Goal: Task Accomplishment & Management: Manage account settings

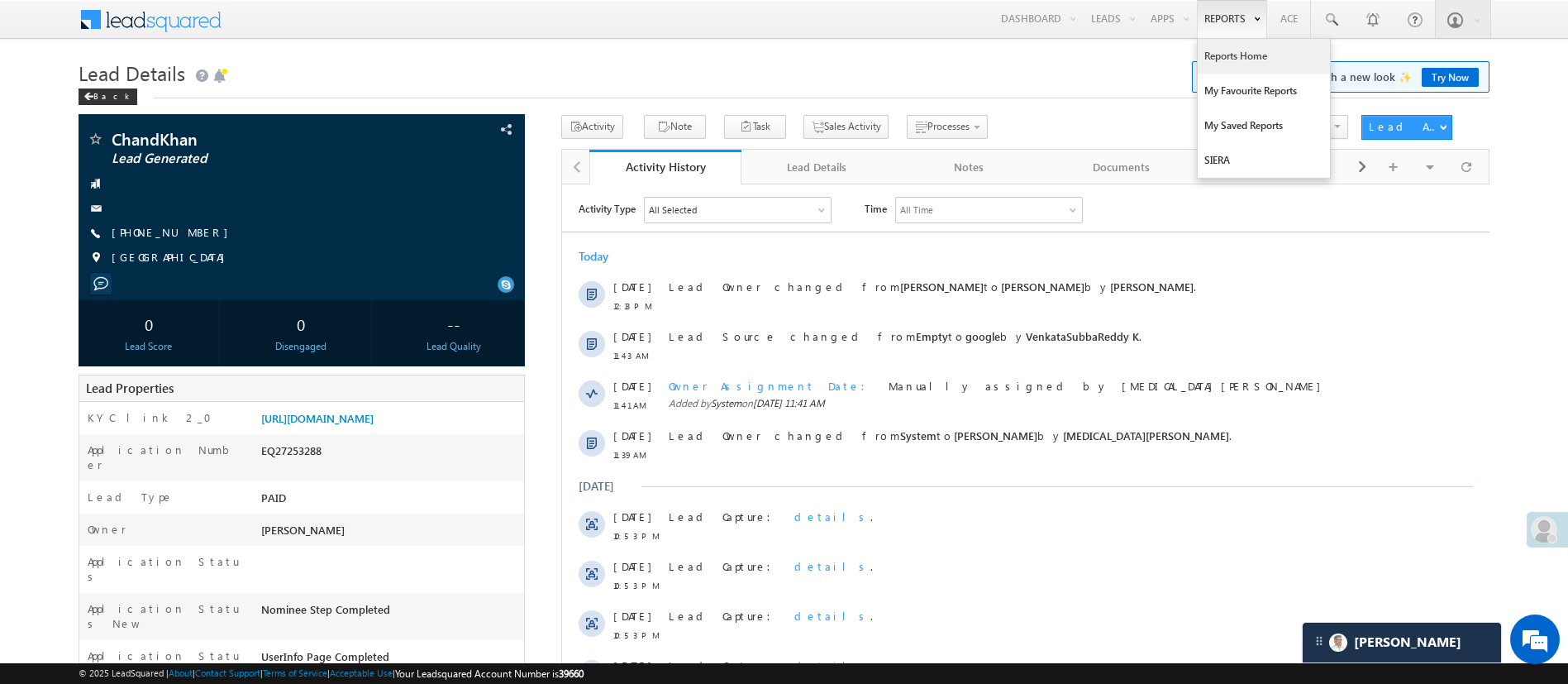
click at [1251, 50] on link "Reports Home" at bounding box center [1263, 56] width 133 height 35
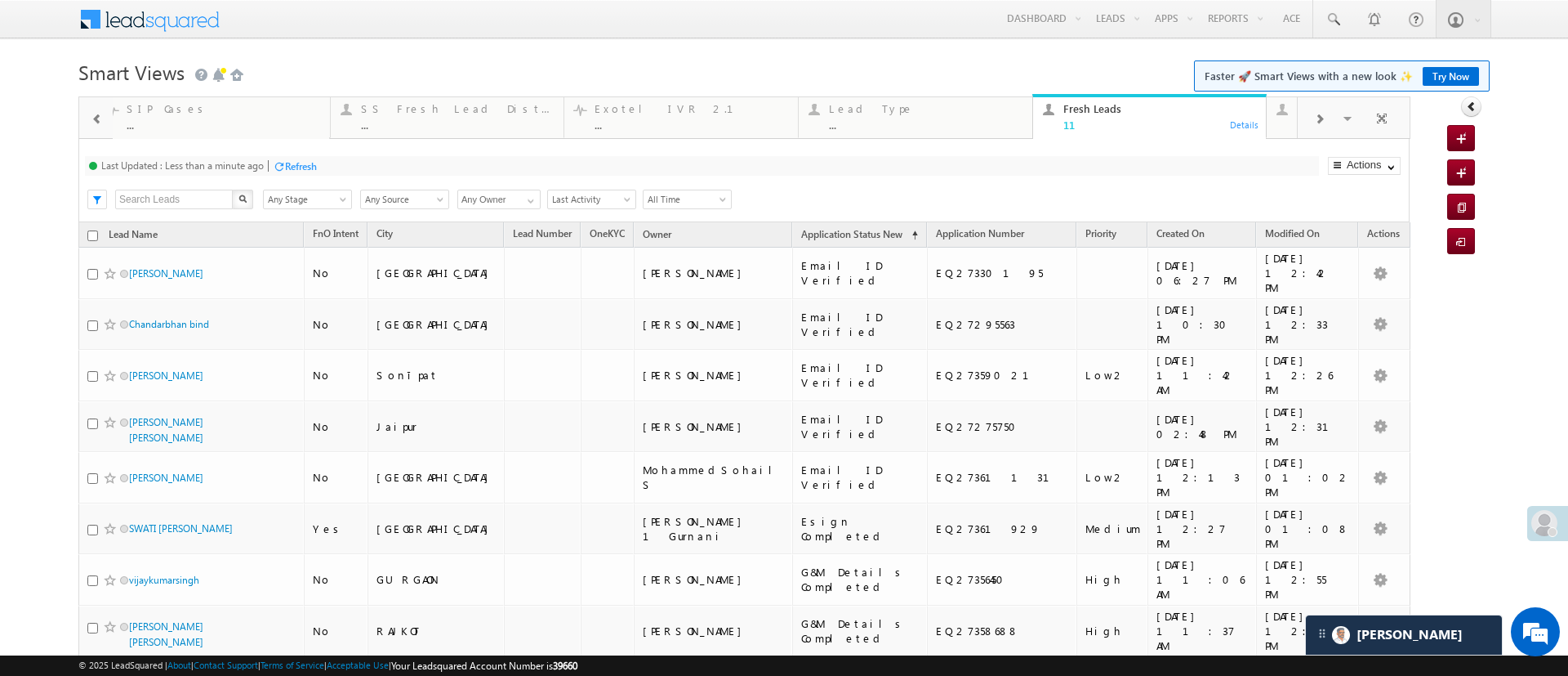
click at [295, 166] on div "Refresh" at bounding box center [300, 166] width 32 height 12
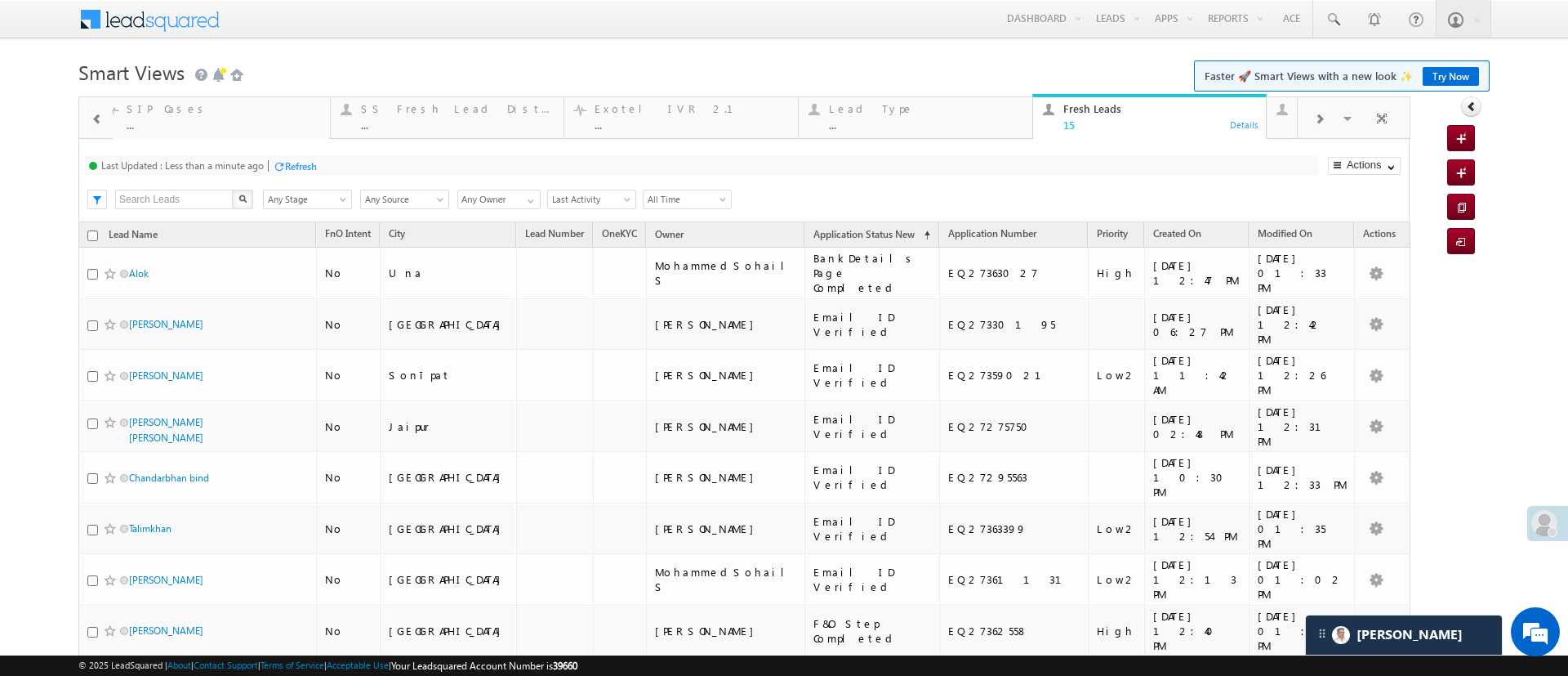
click at [301, 161] on div "Refresh" at bounding box center [300, 166] width 32 height 12
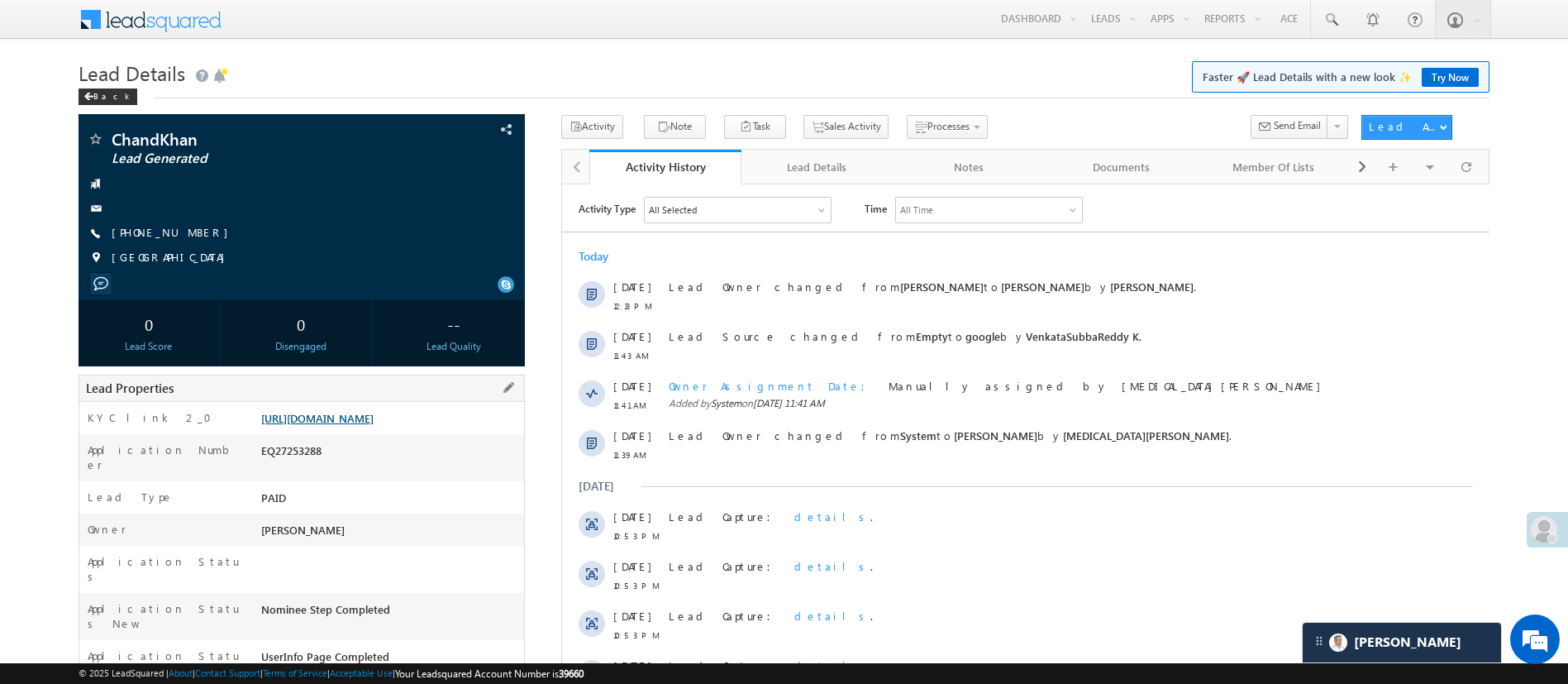
click at [369, 425] on link "https://angelbroking1-pk3em7sa.customui-test.leadsquared.com?leadId=216f5a16-97…" at bounding box center [317, 418] width 112 height 15
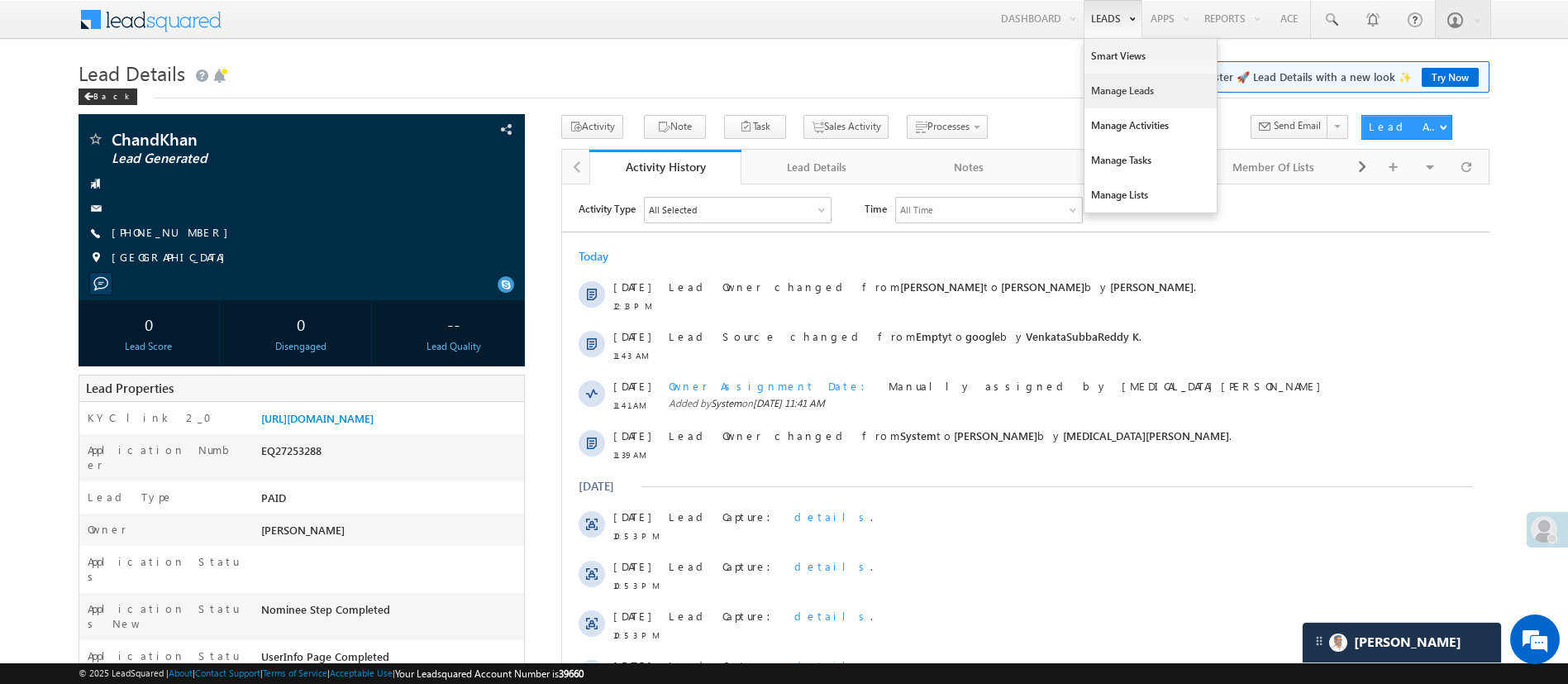
click at [1127, 78] on link "Manage Leads" at bounding box center [1150, 91] width 133 height 35
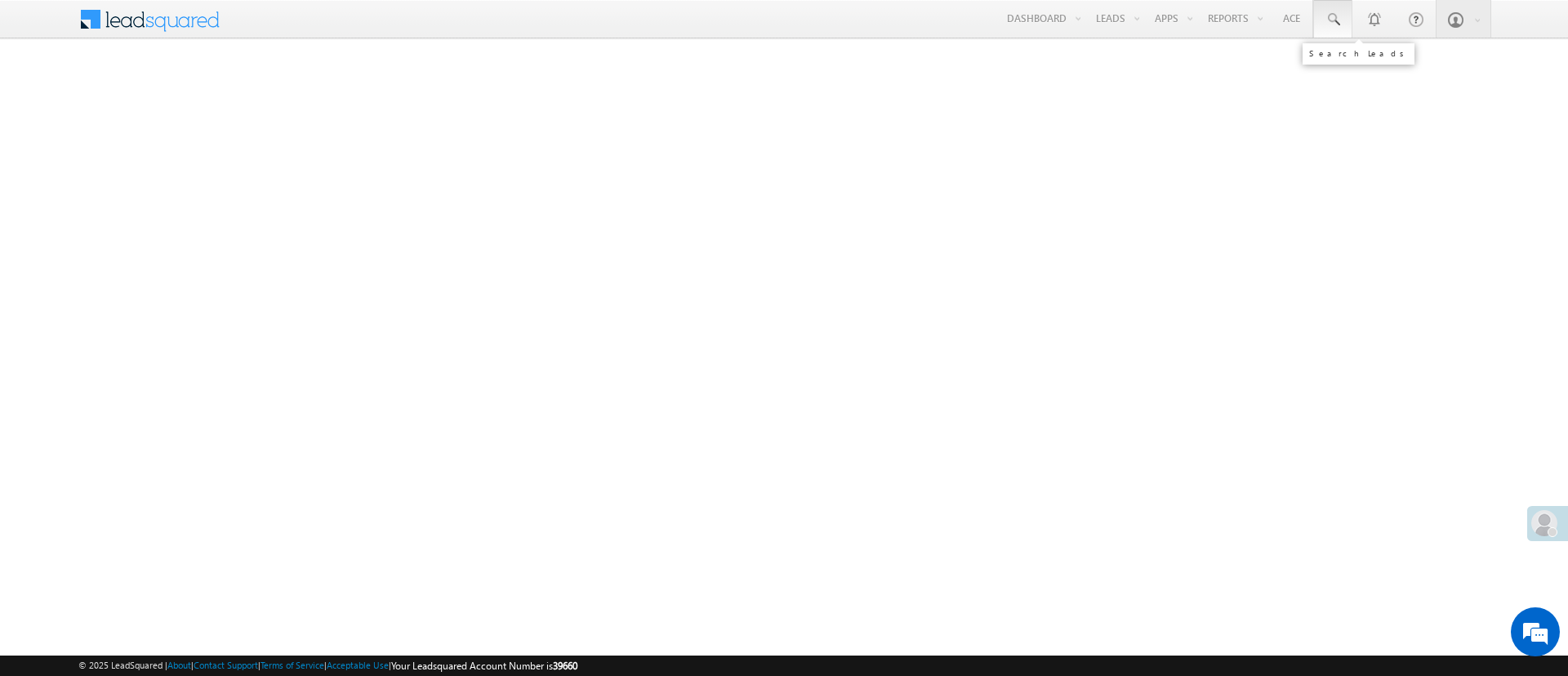
click at [1345, 24] on link at bounding box center [1332, 18] width 39 height 37
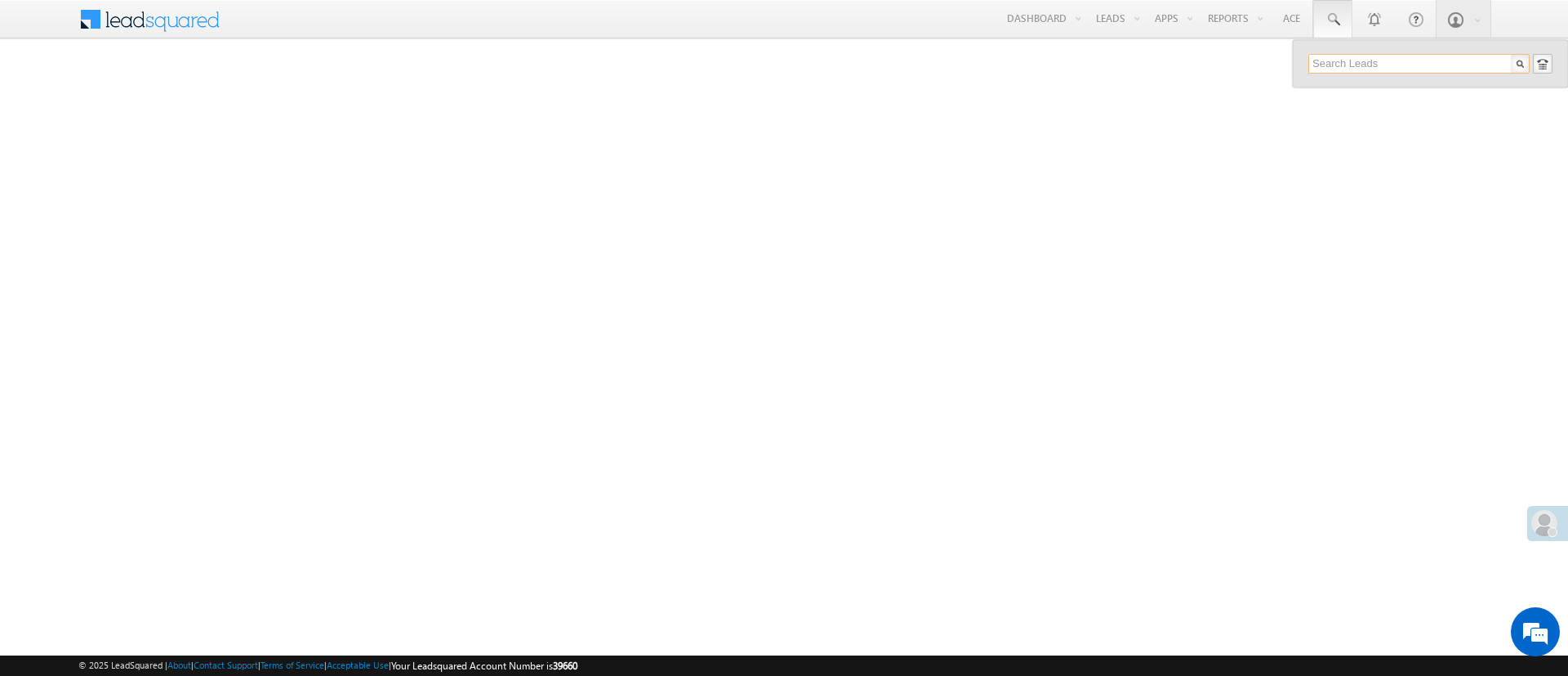
paste input "EQ27358884"
type input "EQ27358884"
click at [1366, 93] on div "Rutvik chavda" at bounding box center [1426, 87] width 219 height 18
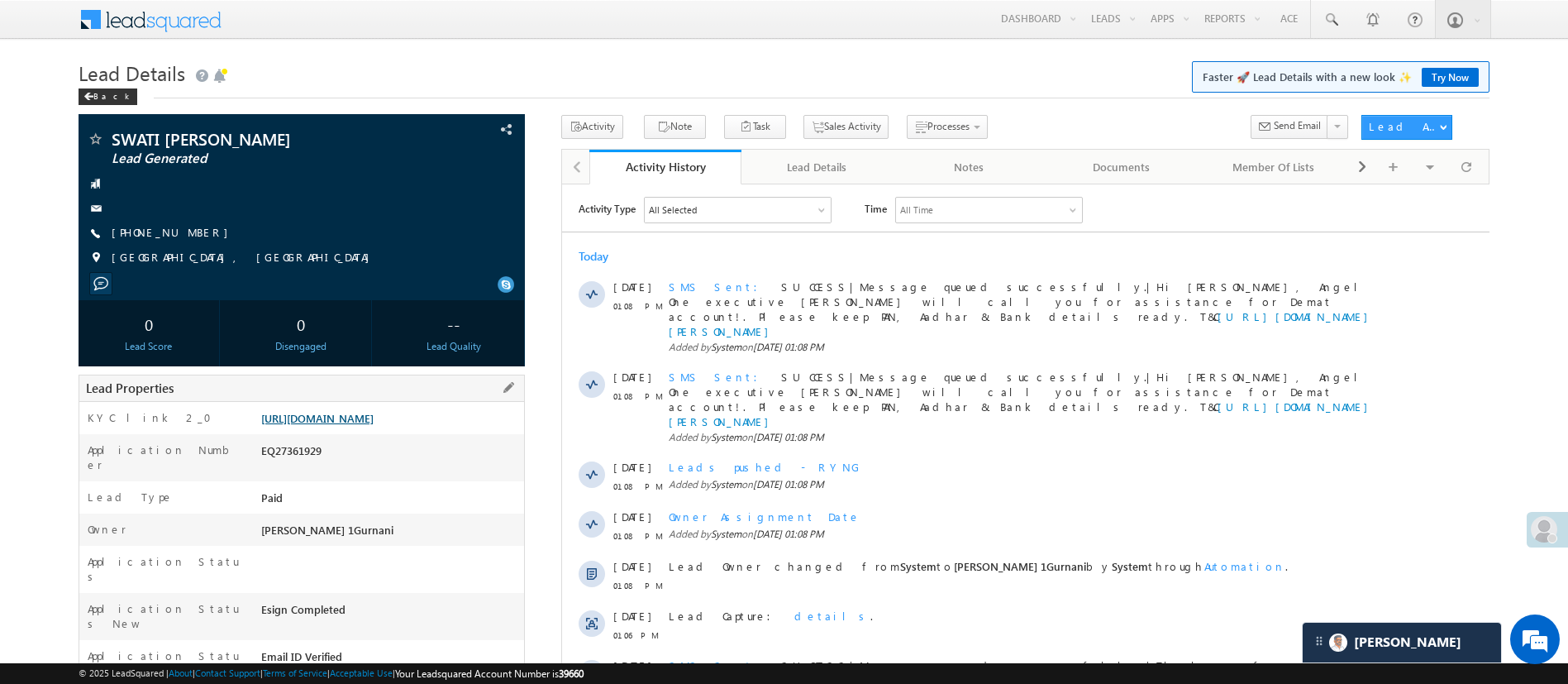
click at [373, 425] on link "[URL][DOMAIN_NAME]" at bounding box center [317, 418] width 112 height 15
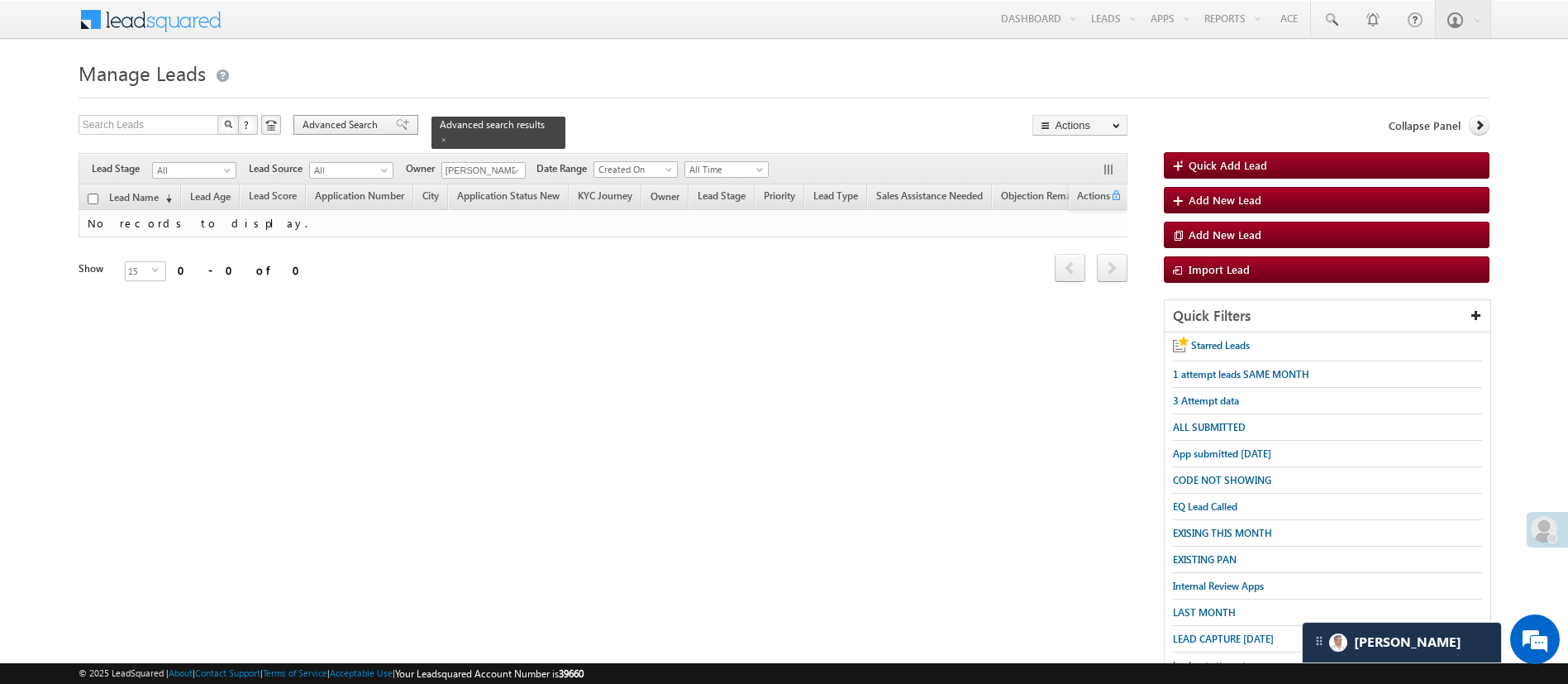
click at [372, 132] on span "Advanced Search" at bounding box center [342, 124] width 80 height 15
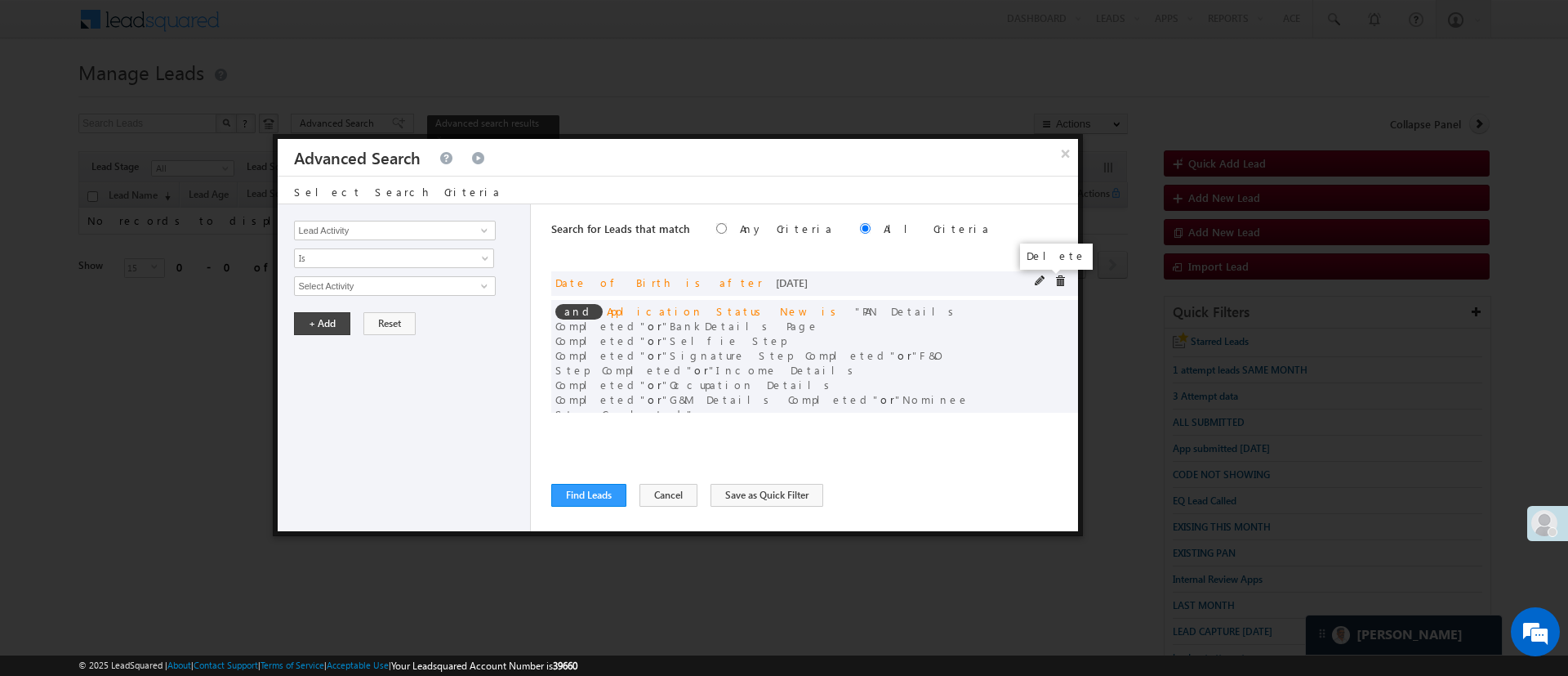
click at [1054, 277] on span at bounding box center [1060, 281] width 11 height 11
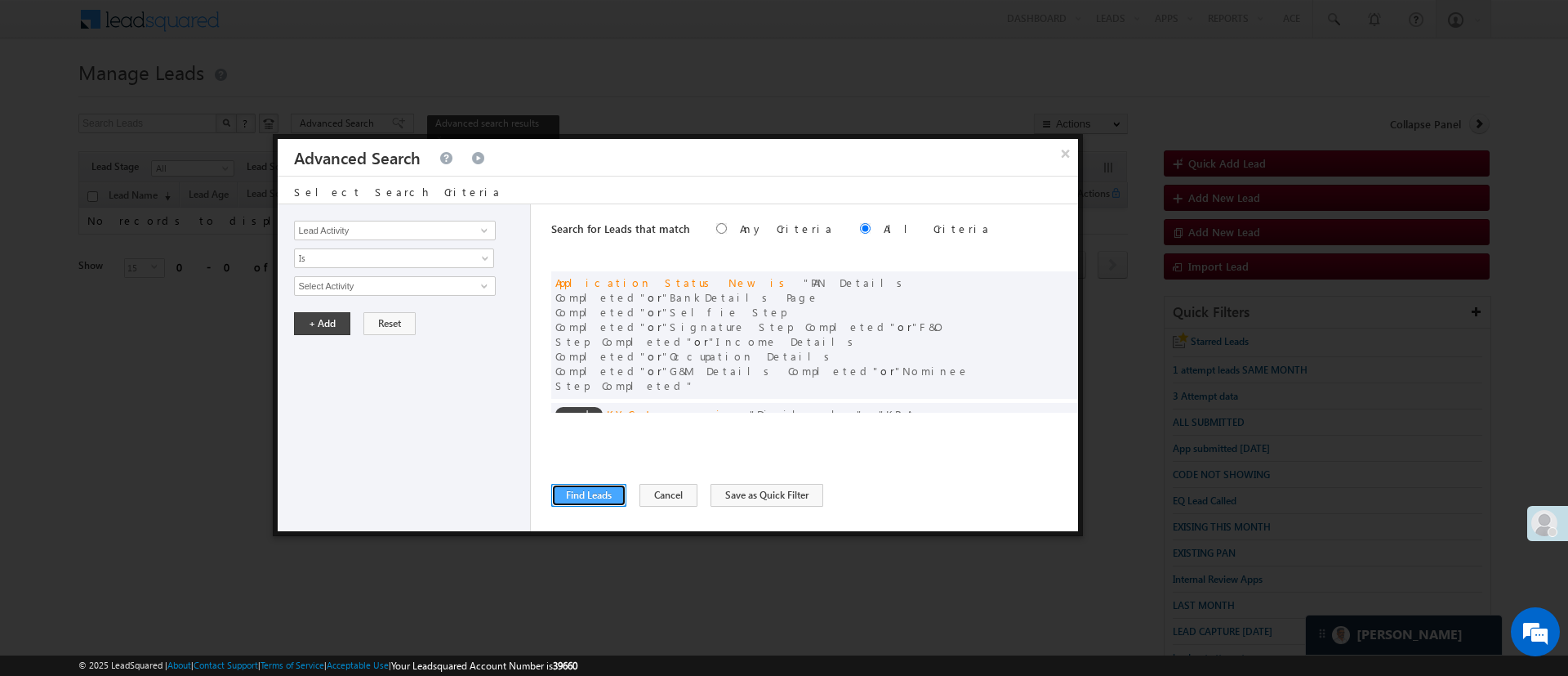
click at [601, 495] on button "Find Leads" at bounding box center [589, 495] width 75 height 23
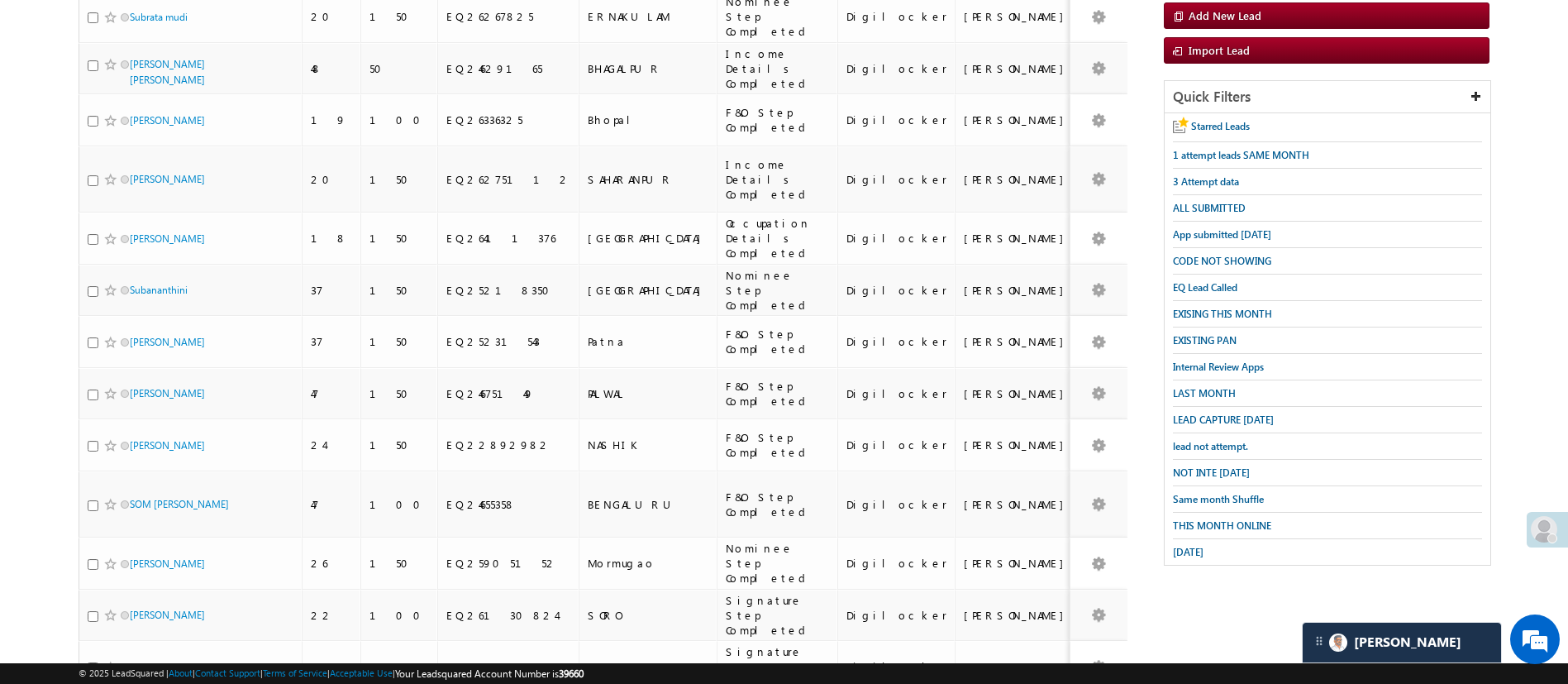
scroll to position [276, 0]
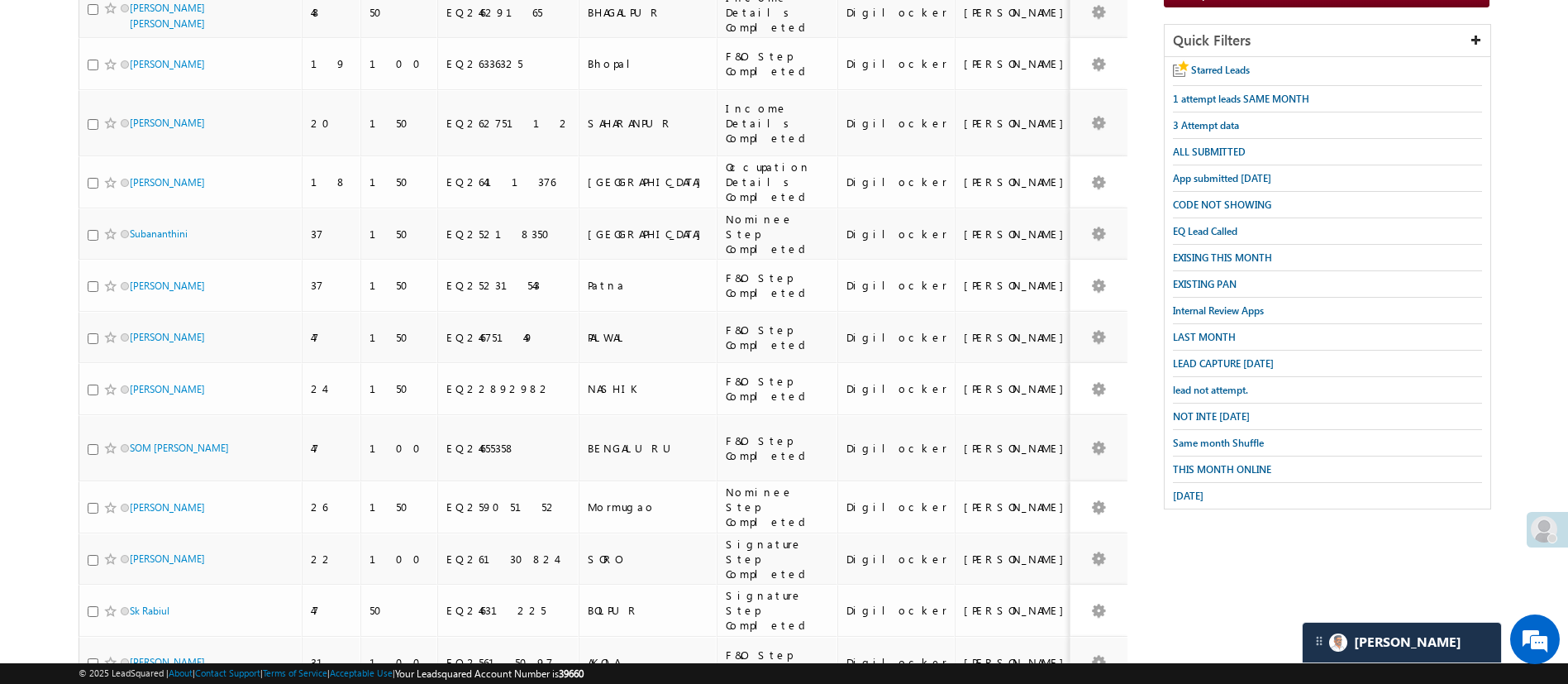
click at [133, 605] on li "25" at bounding box center [134, 602] width 40 height 16
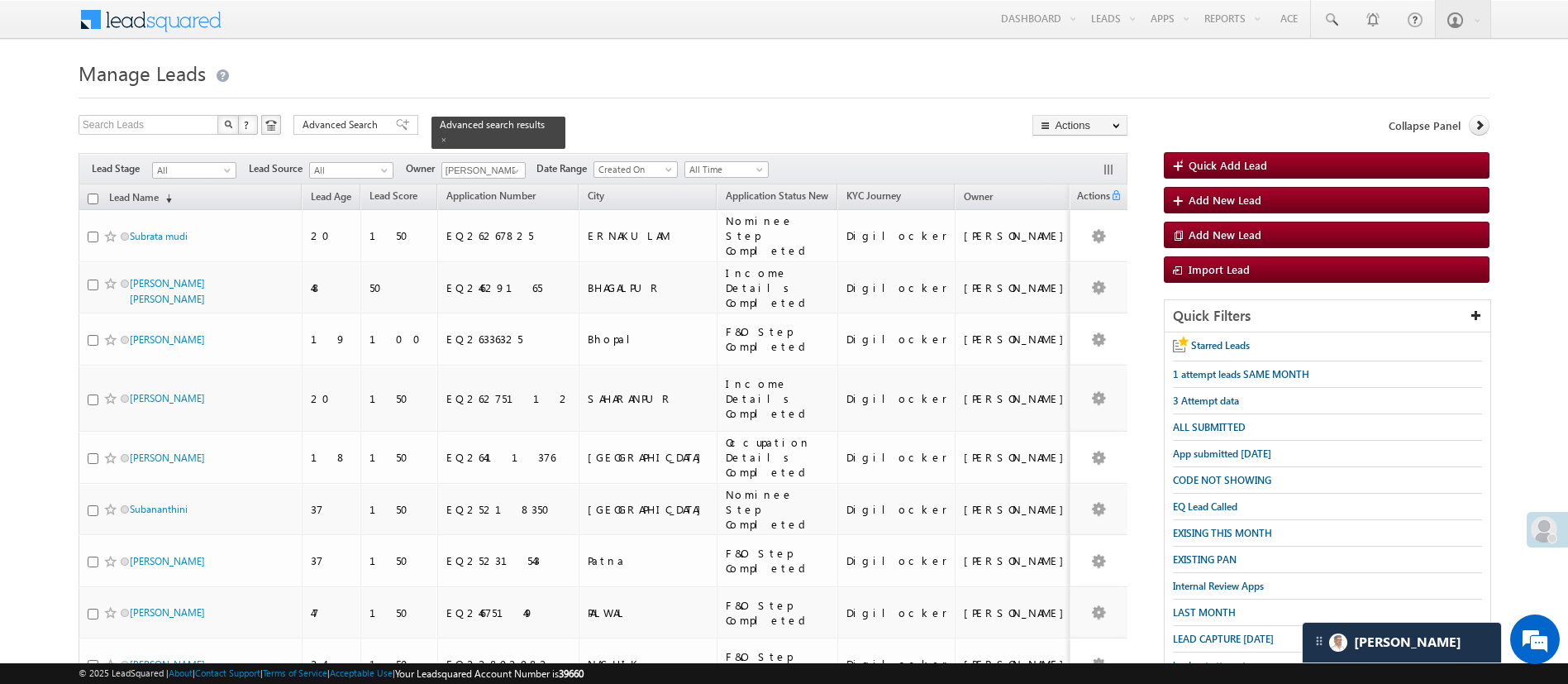
click at [91, 193] on input "checkbox" at bounding box center [93, 198] width 11 height 11
checkbox input "true"
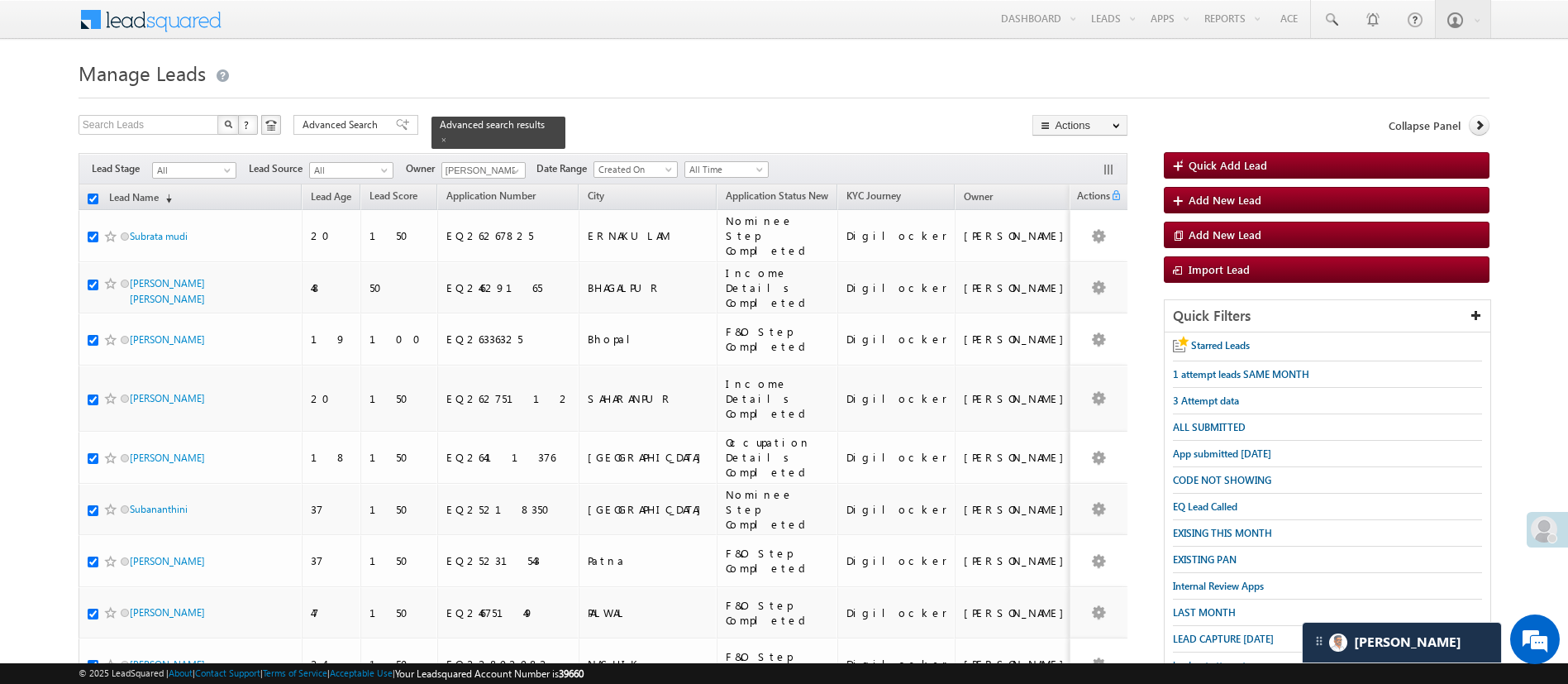
checkbox input "true"
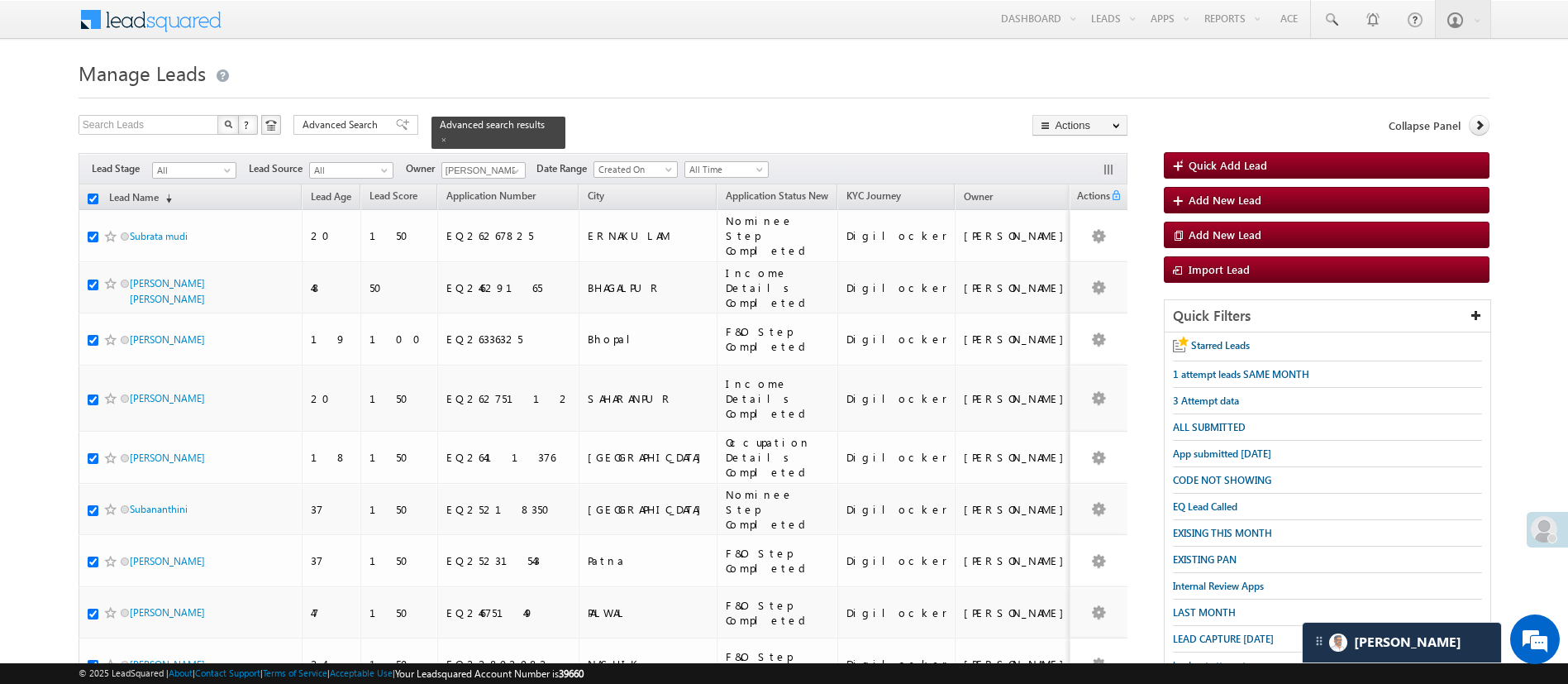
checkbox input "true"
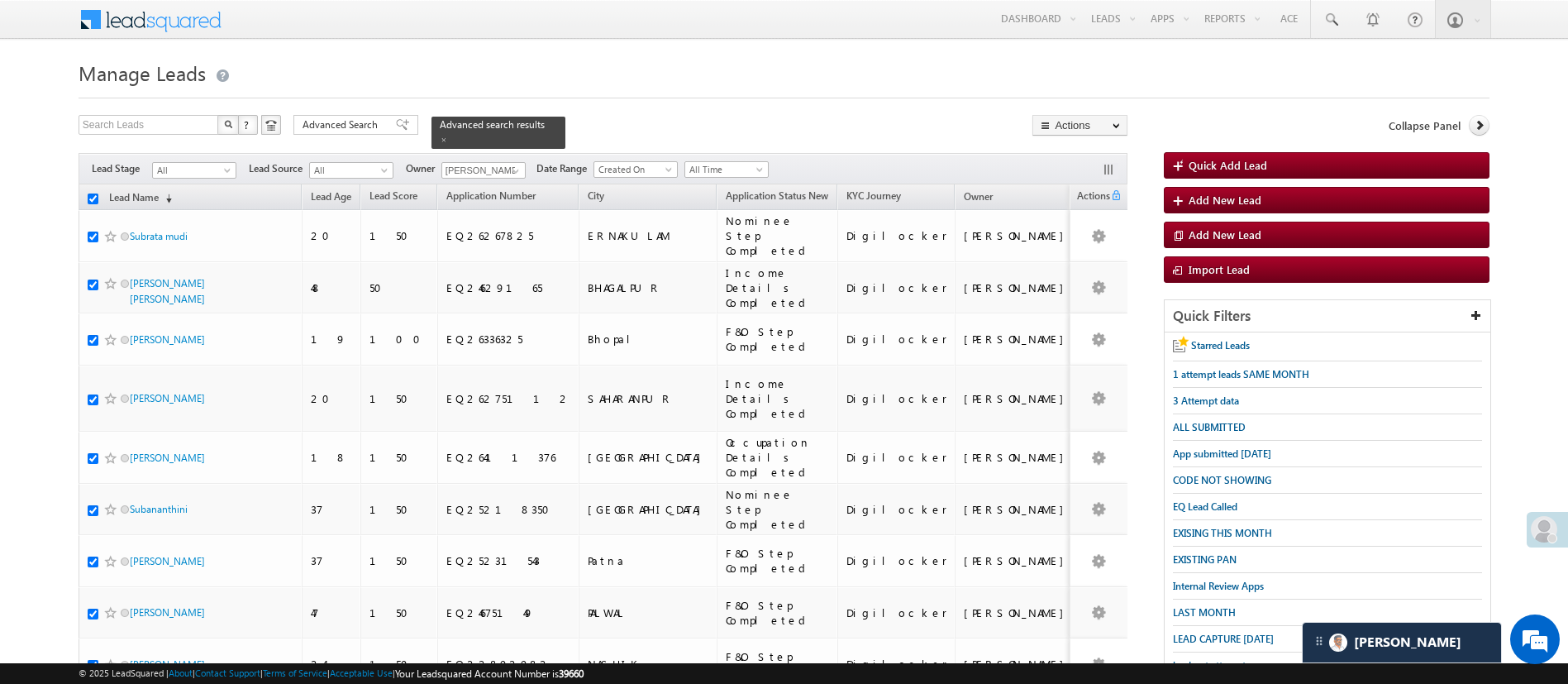
checkbox input "true"
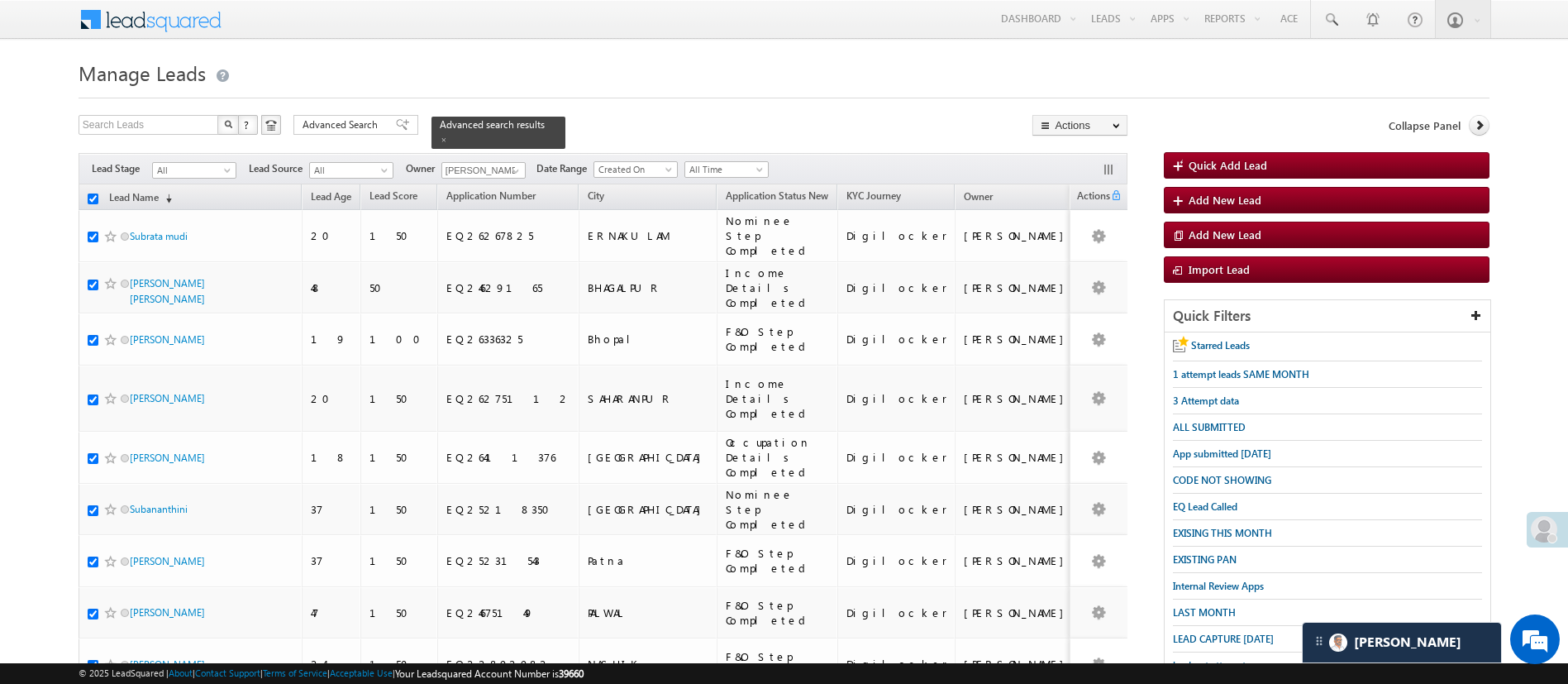
checkbox input "true"
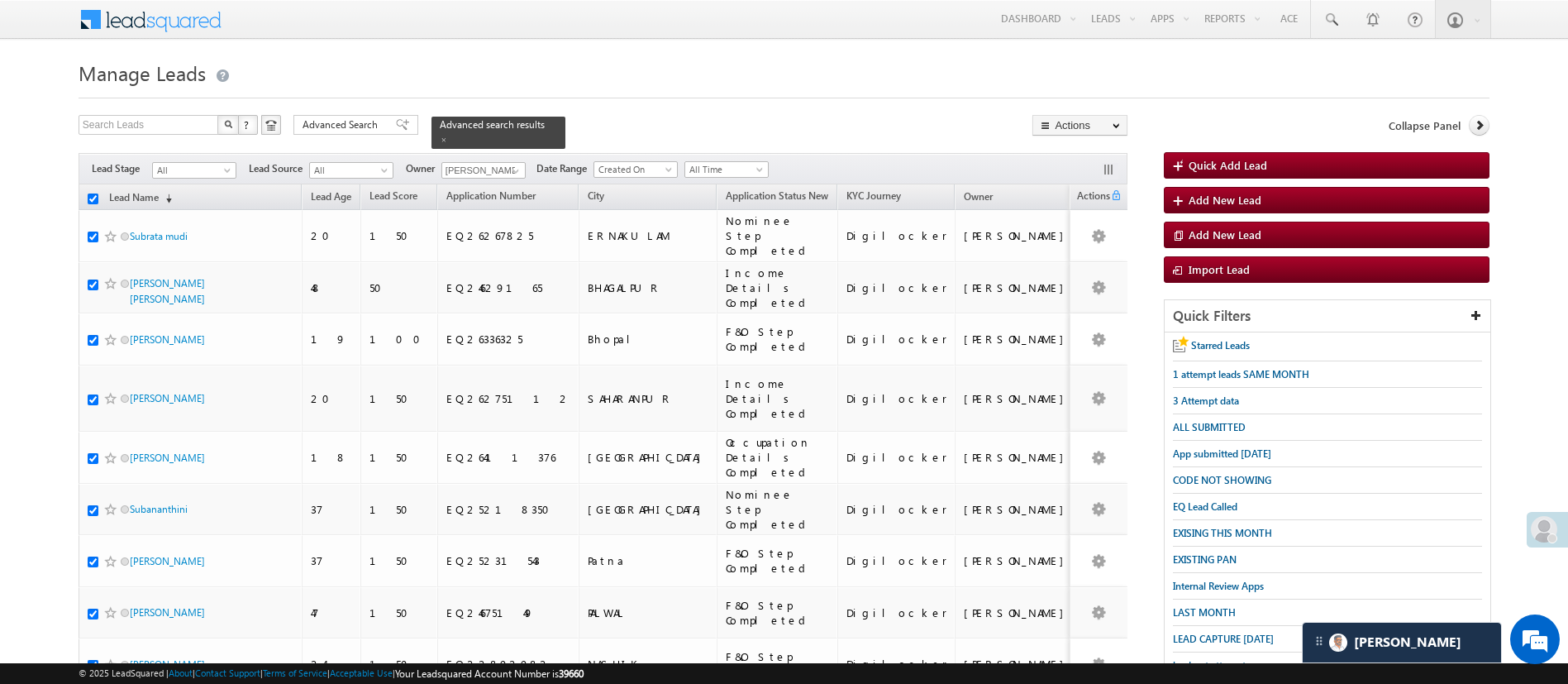
checkbox input "true"
click at [1089, 241] on link "Change Owner" at bounding box center [1080, 248] width 94 height 20
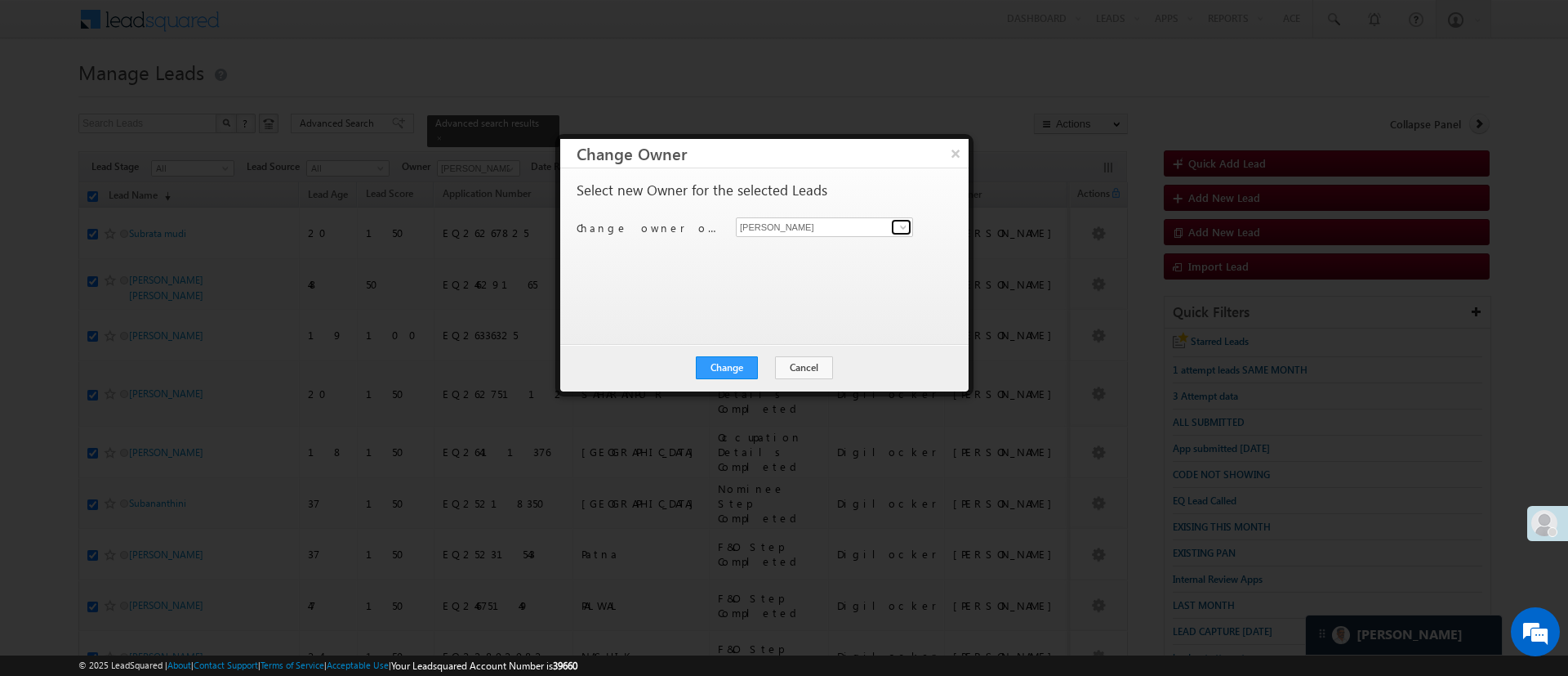
click at [891, 229] on link at bounding box center [901, 227] width 20 height 16
click at [834, 251] on link "Monika Jain Monika.Jain@angelbroking.com" at bounding box center [824, 252] width 177 height 31
type input "[PERSON_NAME]"
click at [716, 370] on button "Change" at bounding box center [726, 368] width 62 height 23
click at [770, 360] on button "Close" at bounding box center [766, 368] width 53 height 23
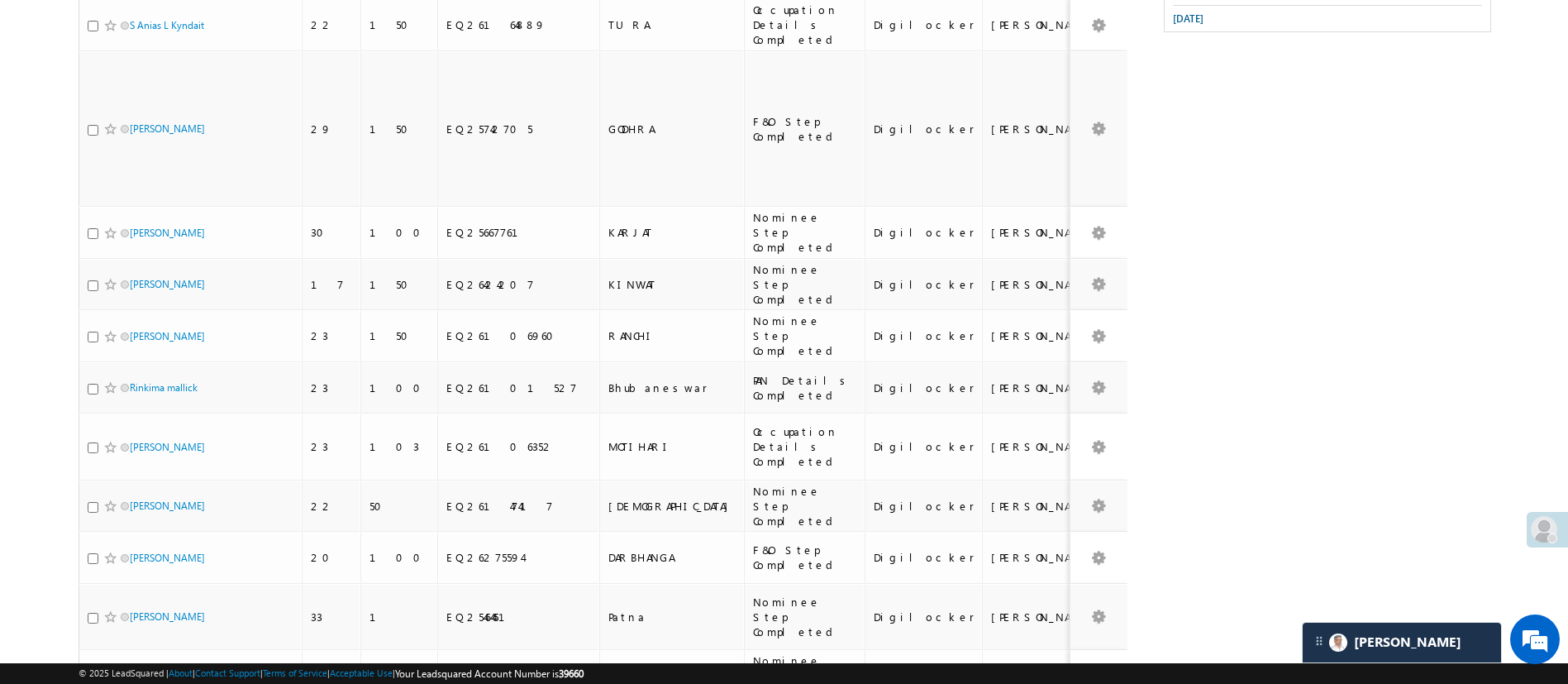
scroll to position [155, 0]
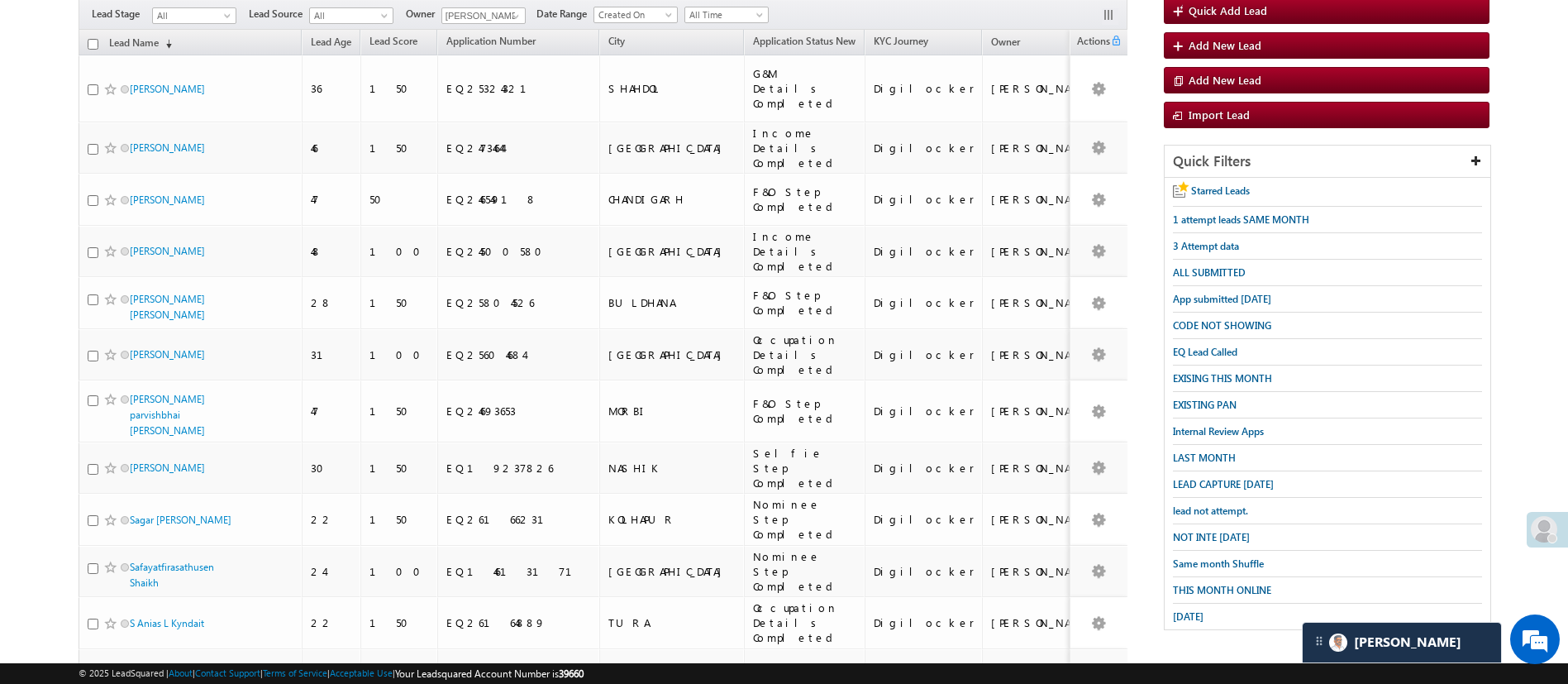
click at [89, 40] on th "Lead Name (sorted descending)" at bounding box center [190, 43] width 223 height 25
click at [92, 39] on input "checkbox" at bounding box center [93, 44] width 11 height 11
checkbox input "true"
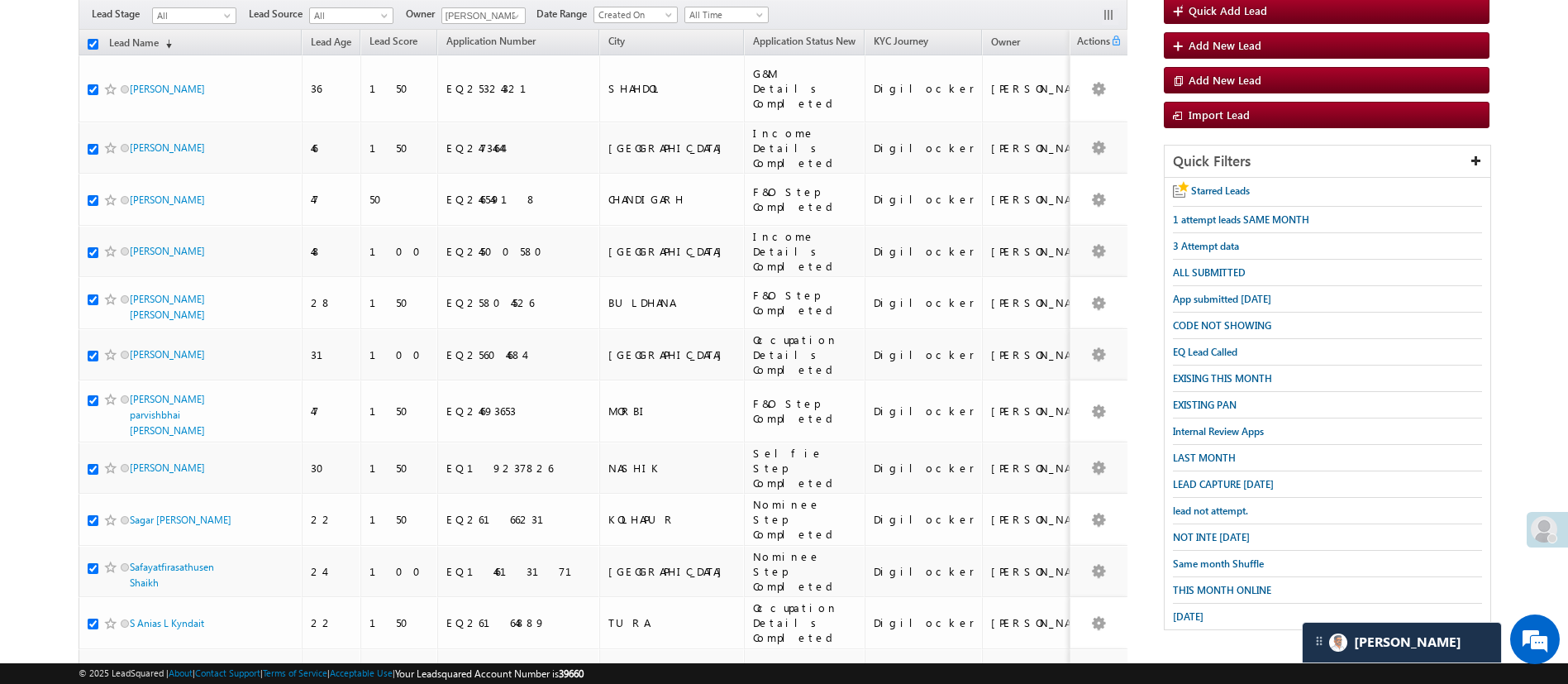
checkbox input "true"
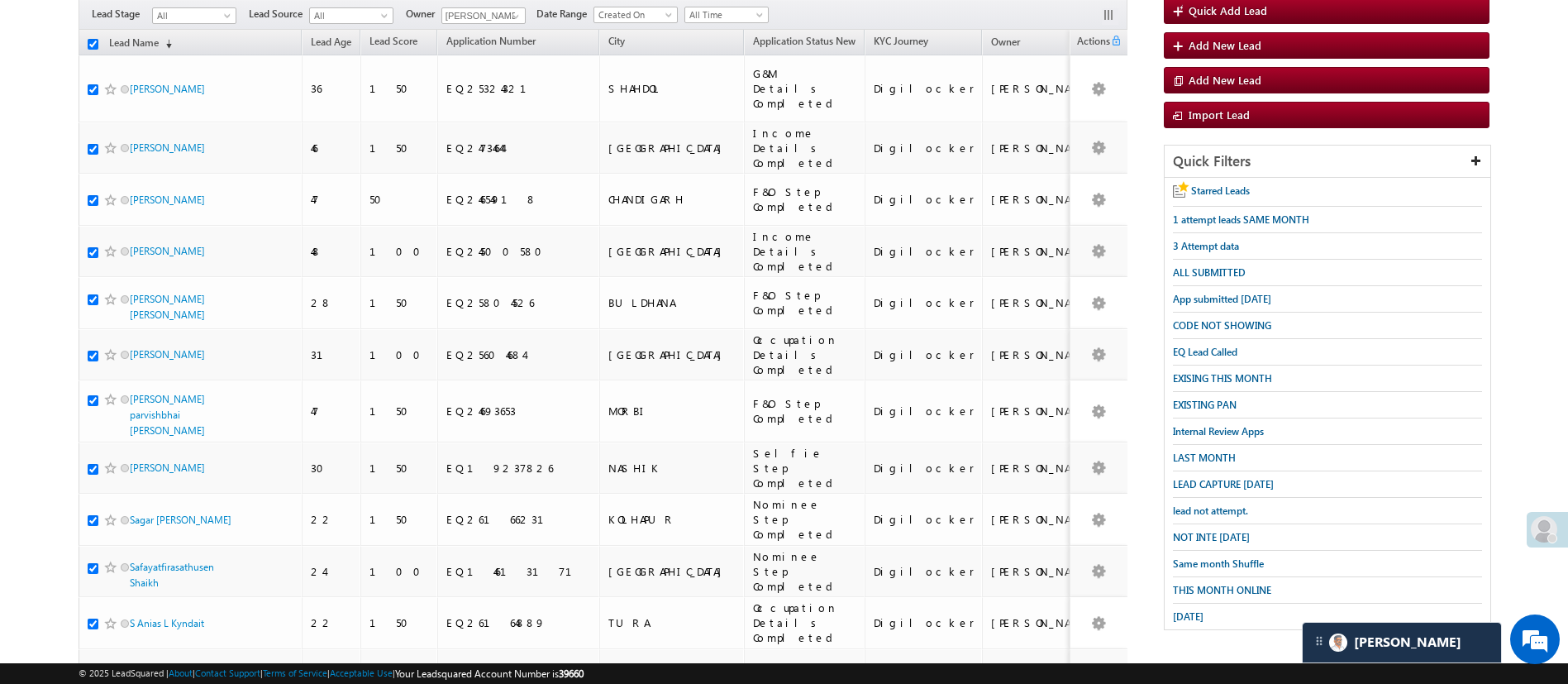
checkbox input "true"
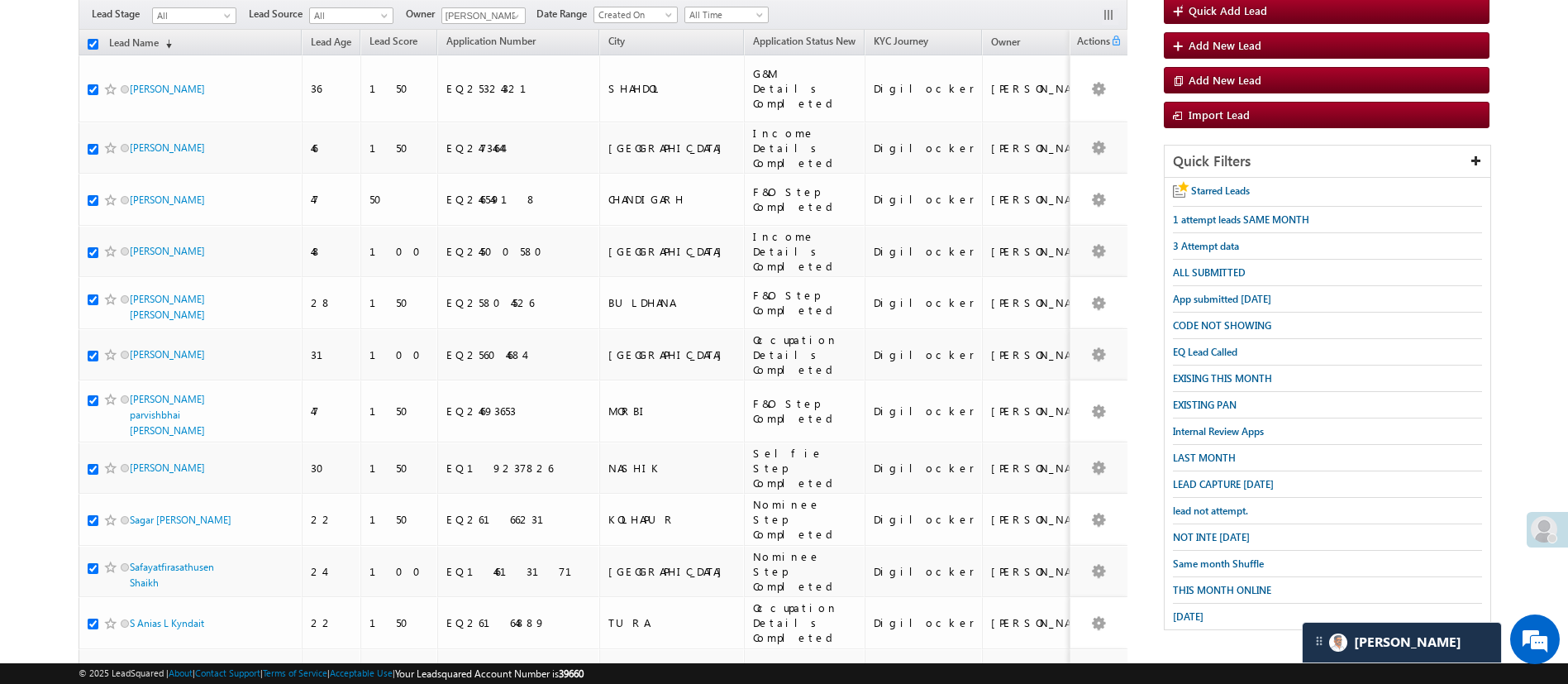
checkbox input "true"
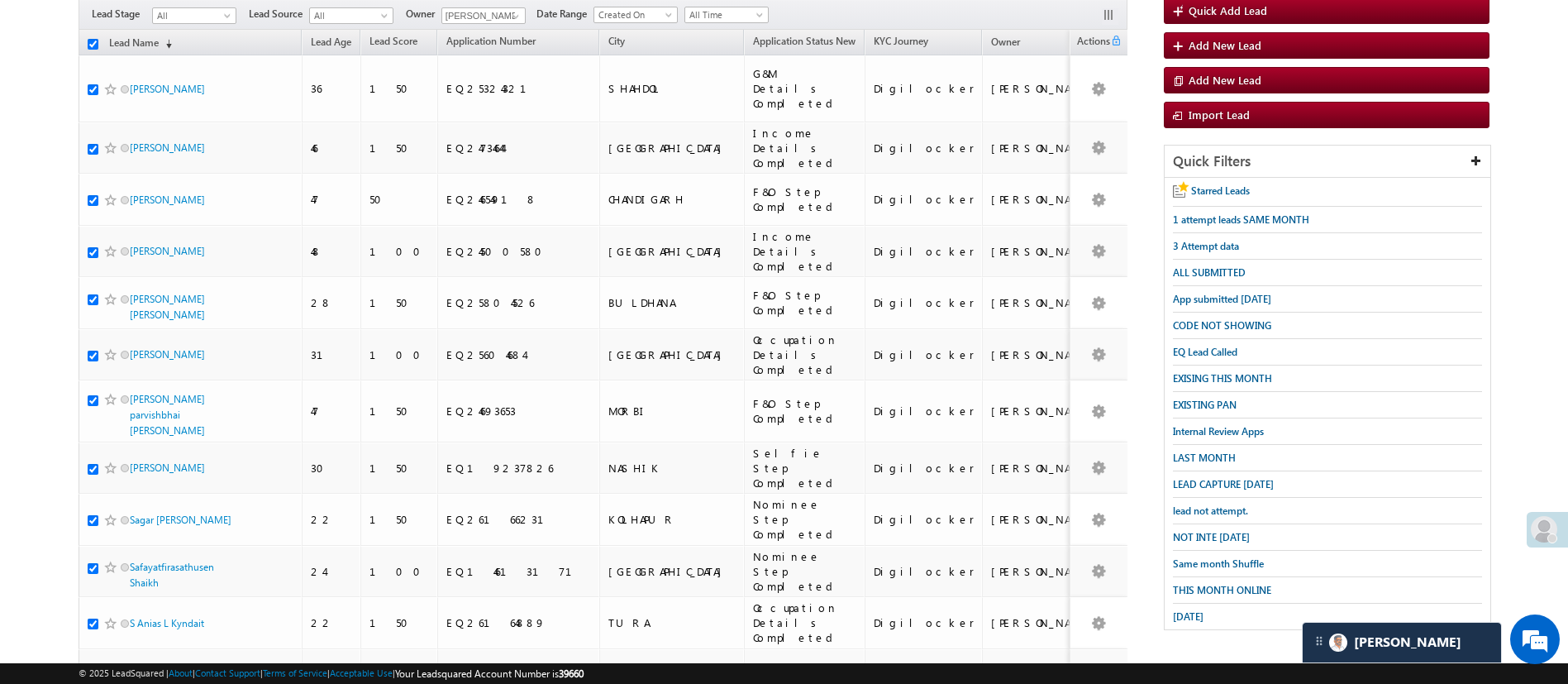
checkbox input "true"
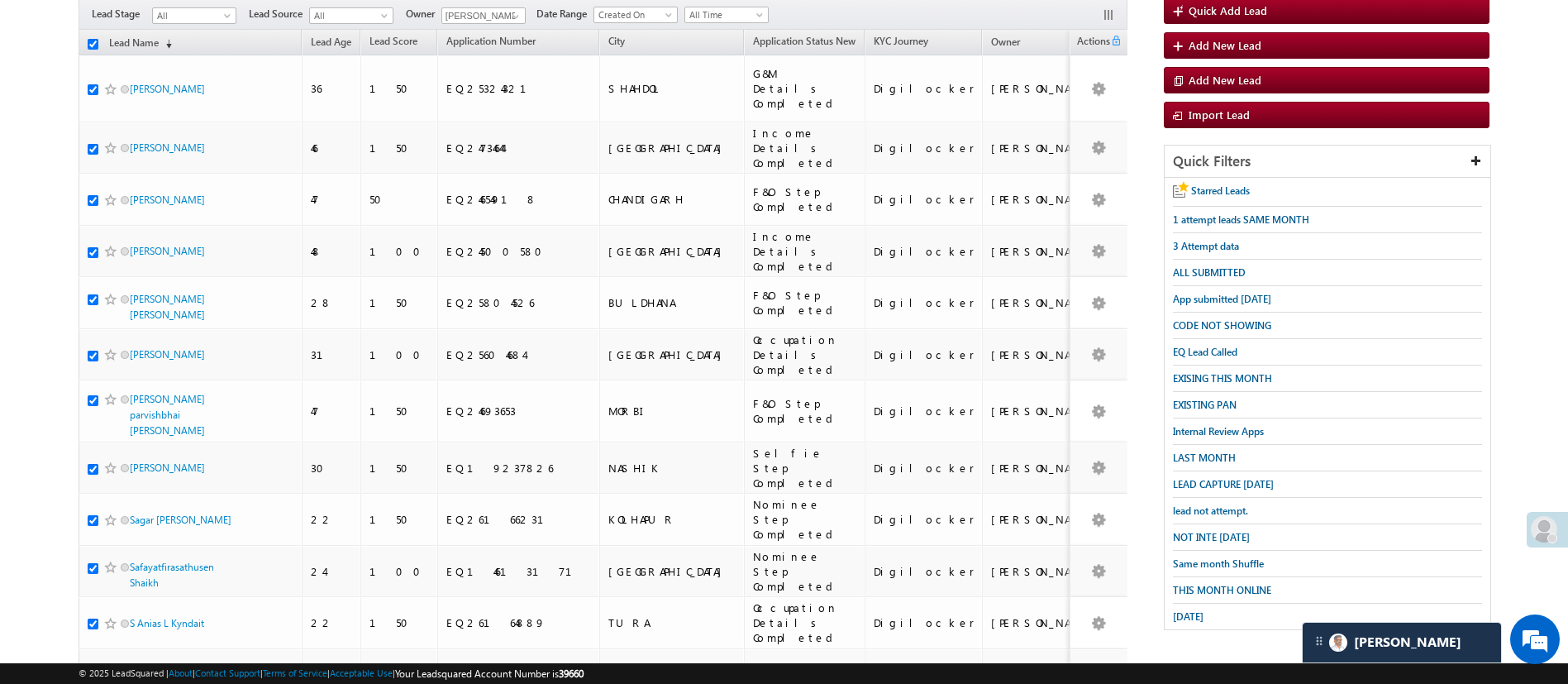
checkbox input "true"
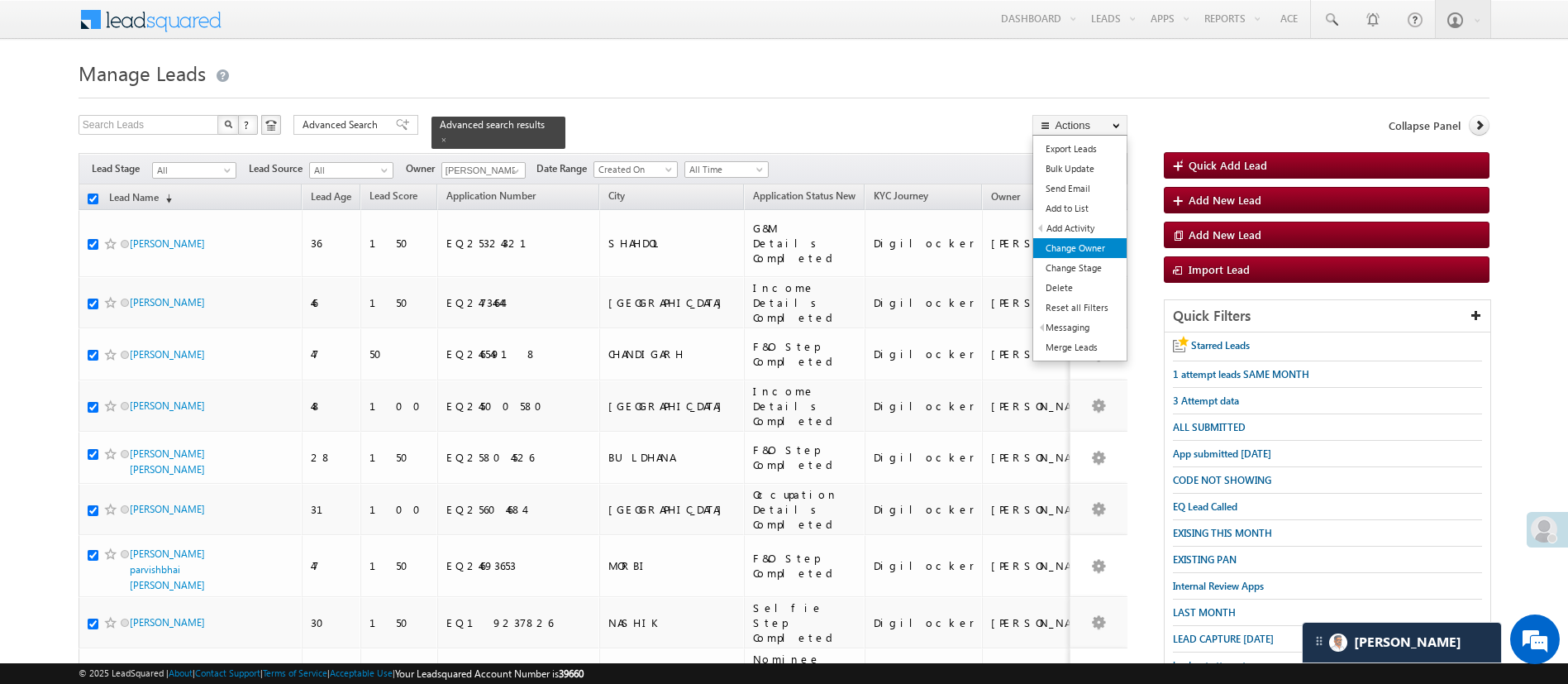
click at [1103, 240] on link "Change Owner" at bounding box center [1080, 248] width 94 height 20
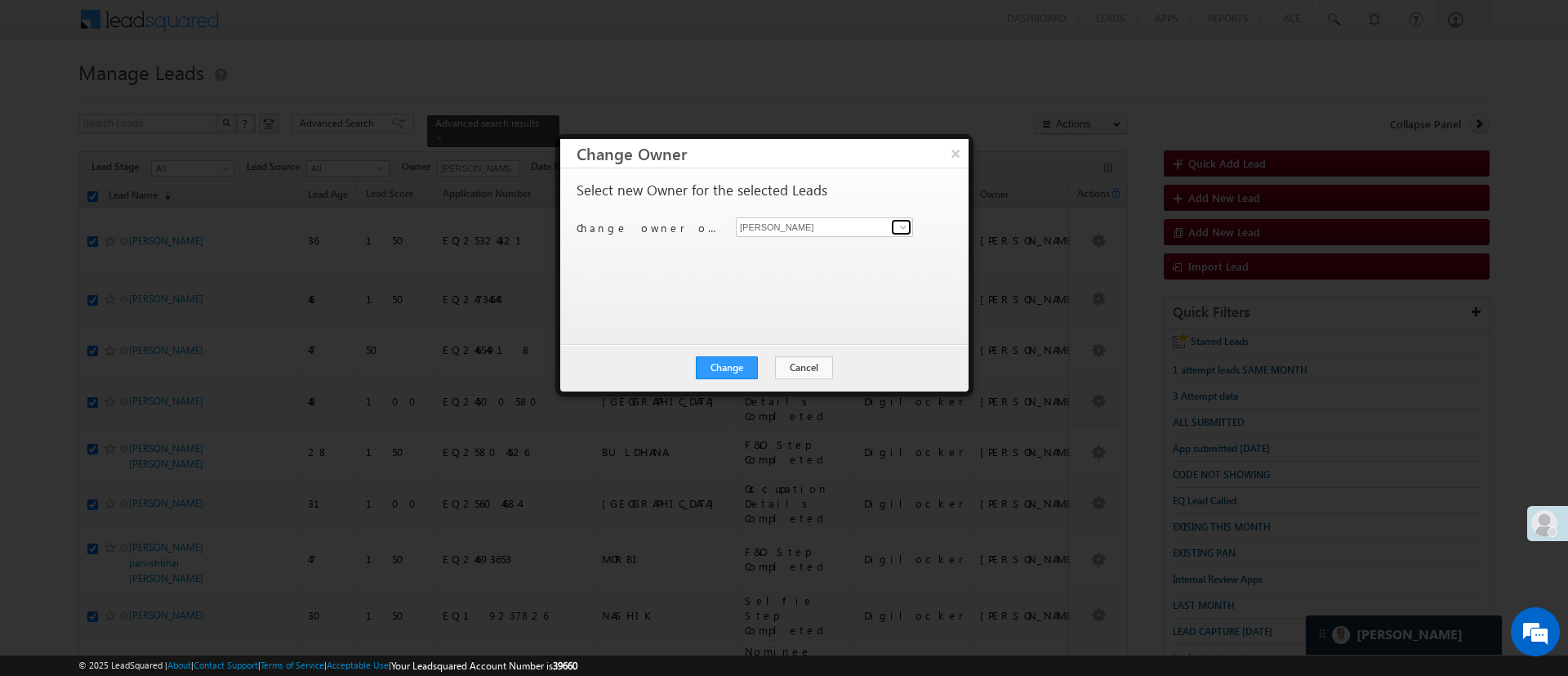
click at [905, 223] on span at bounding box center [903, 228] width 13 height 13
click at [875, 234] on input "hem" at bounding box center [824, 227] width 177 height 20
click at [858, 243] on link "Hemant Nandwana Hemant.Nandwana@angelbroking.com" at bounding box center [824, 252] width 177 height 31
type input "Hemant Nandwana"
click at [735, 370] on button "Change" at bounding box center [726, 368] width 62 height 23
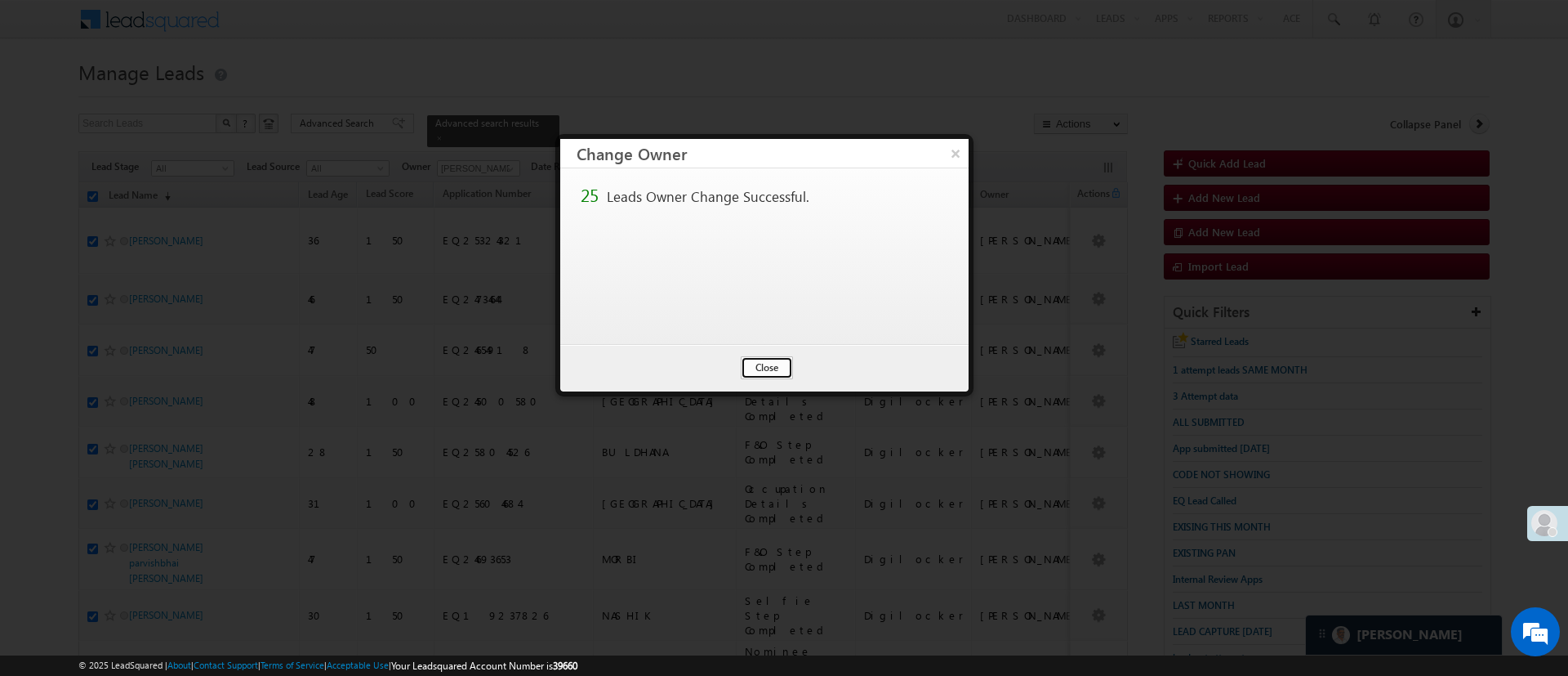
click at [773, 377] on button "Close" at bounding box center [766, 368] width 53 height 23
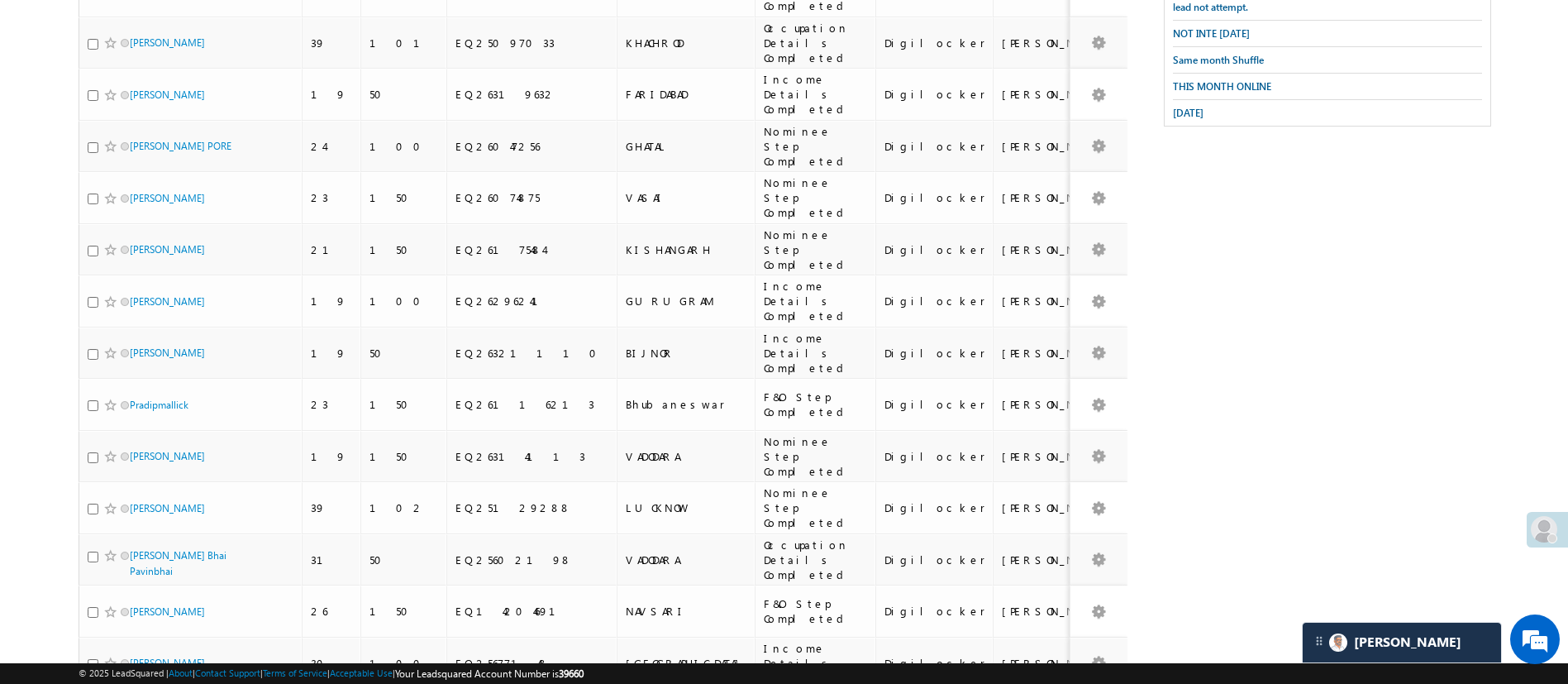
scroll to position [60, 0]
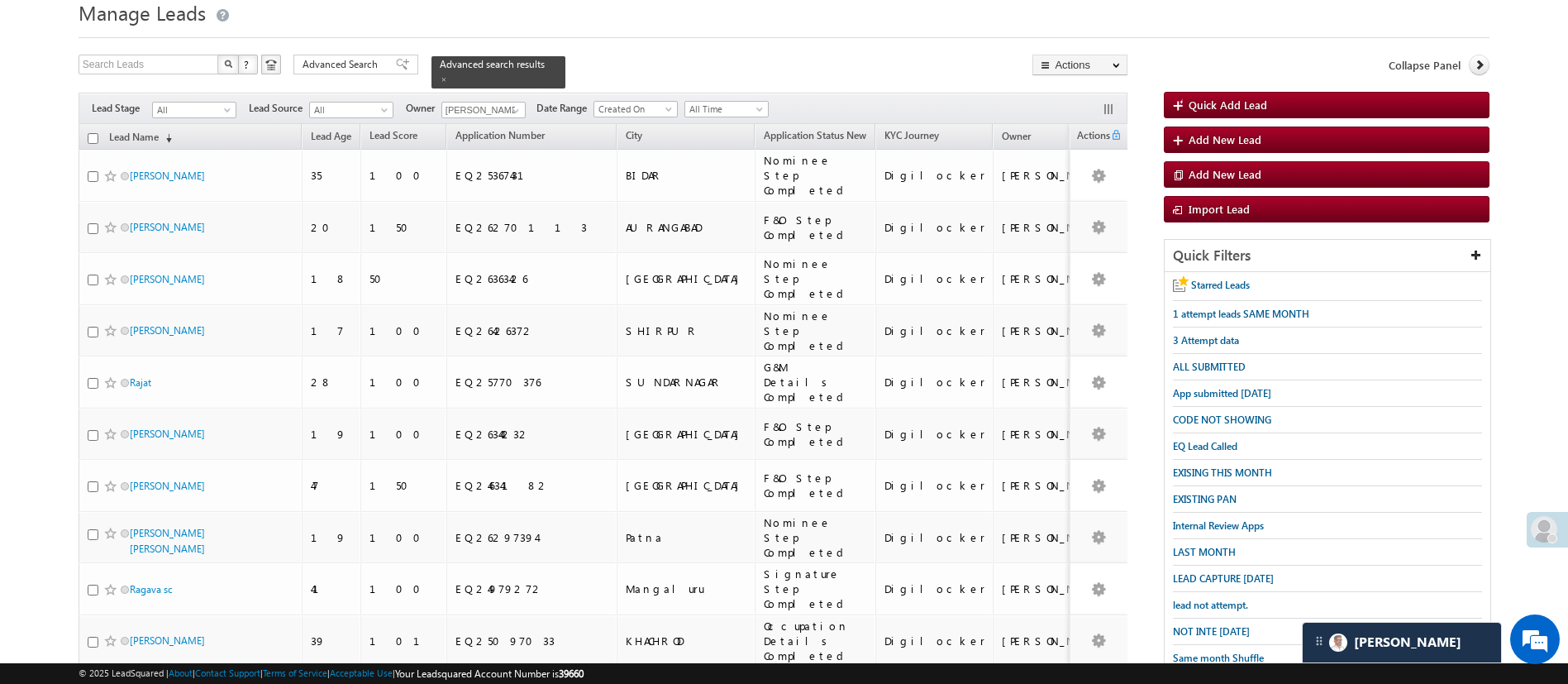
click at [90, 134] on input "checkbox" at bounding box center [93, 138] width 11 height 11
checkbox input "true"
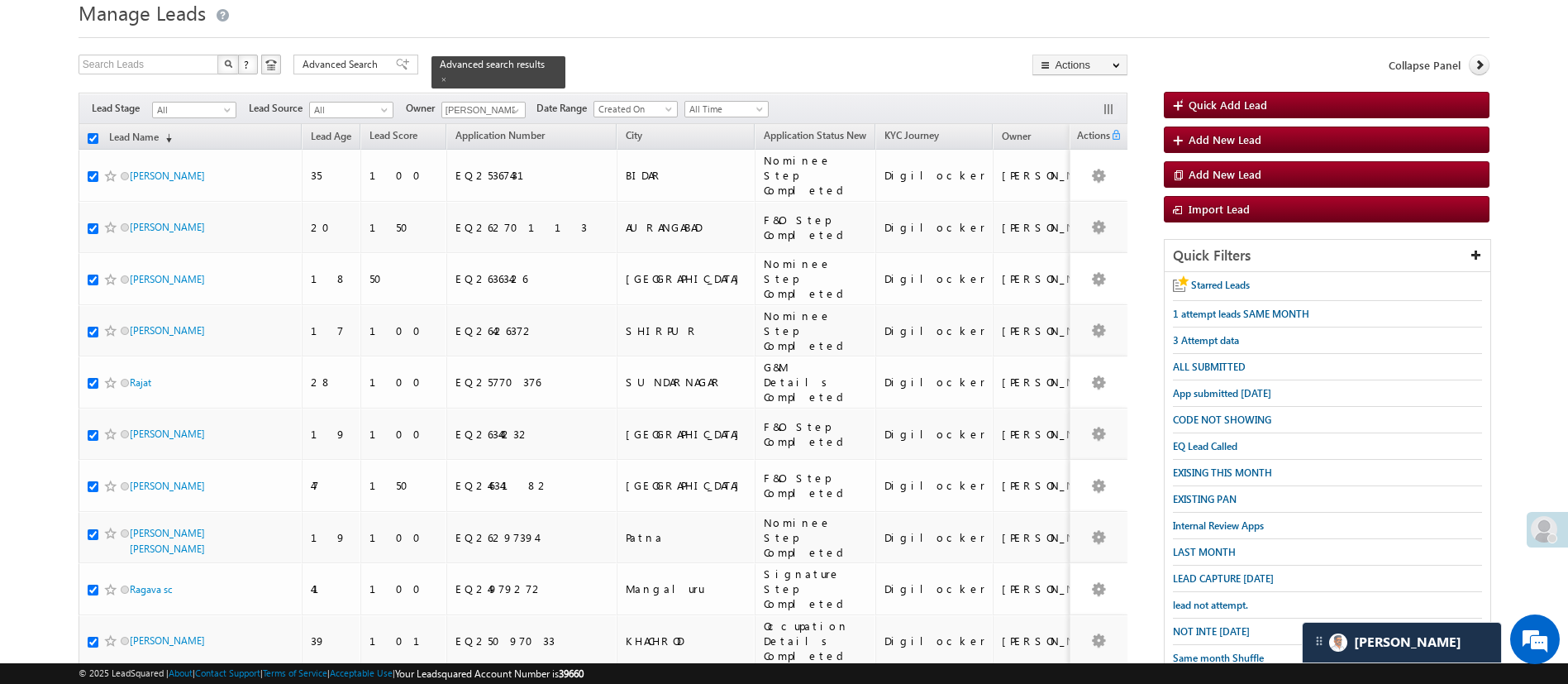
checkbox input "true"
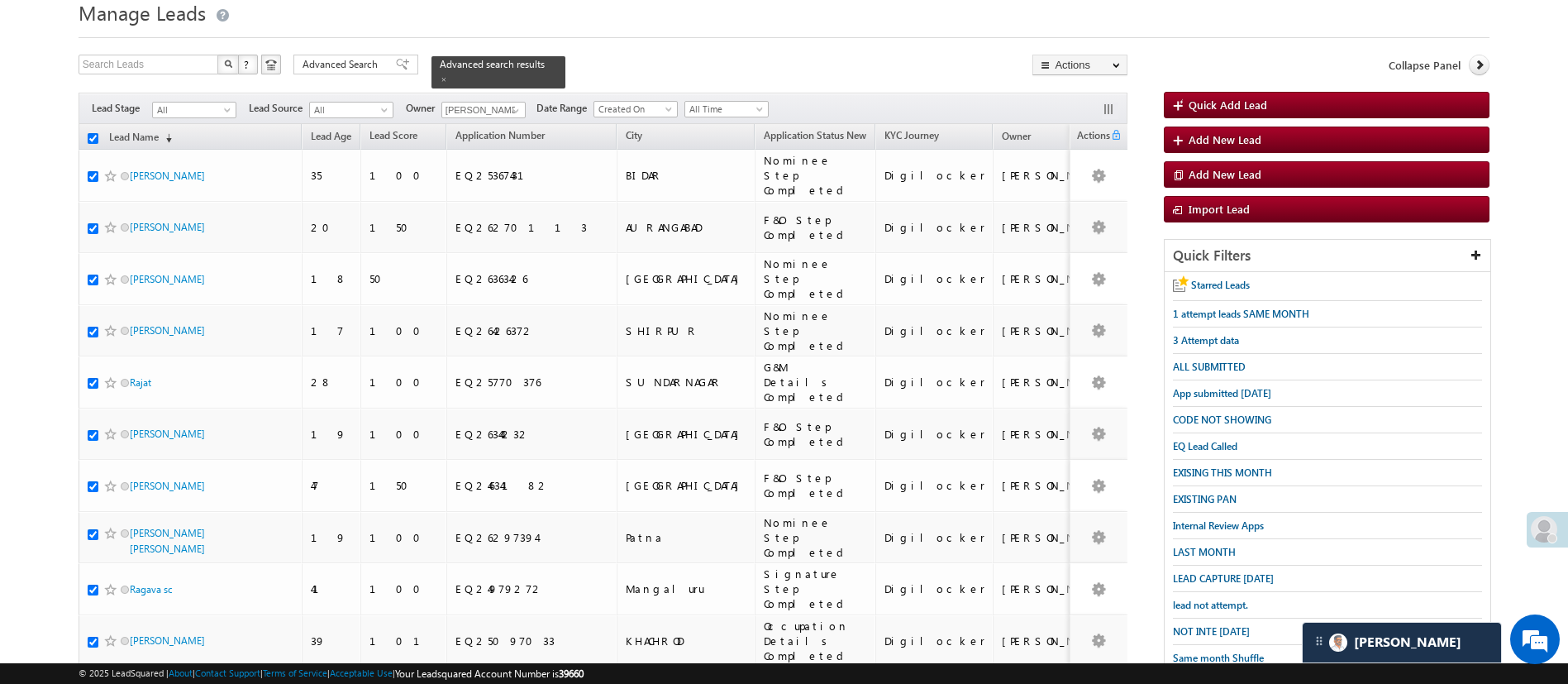
checkbox input "true"
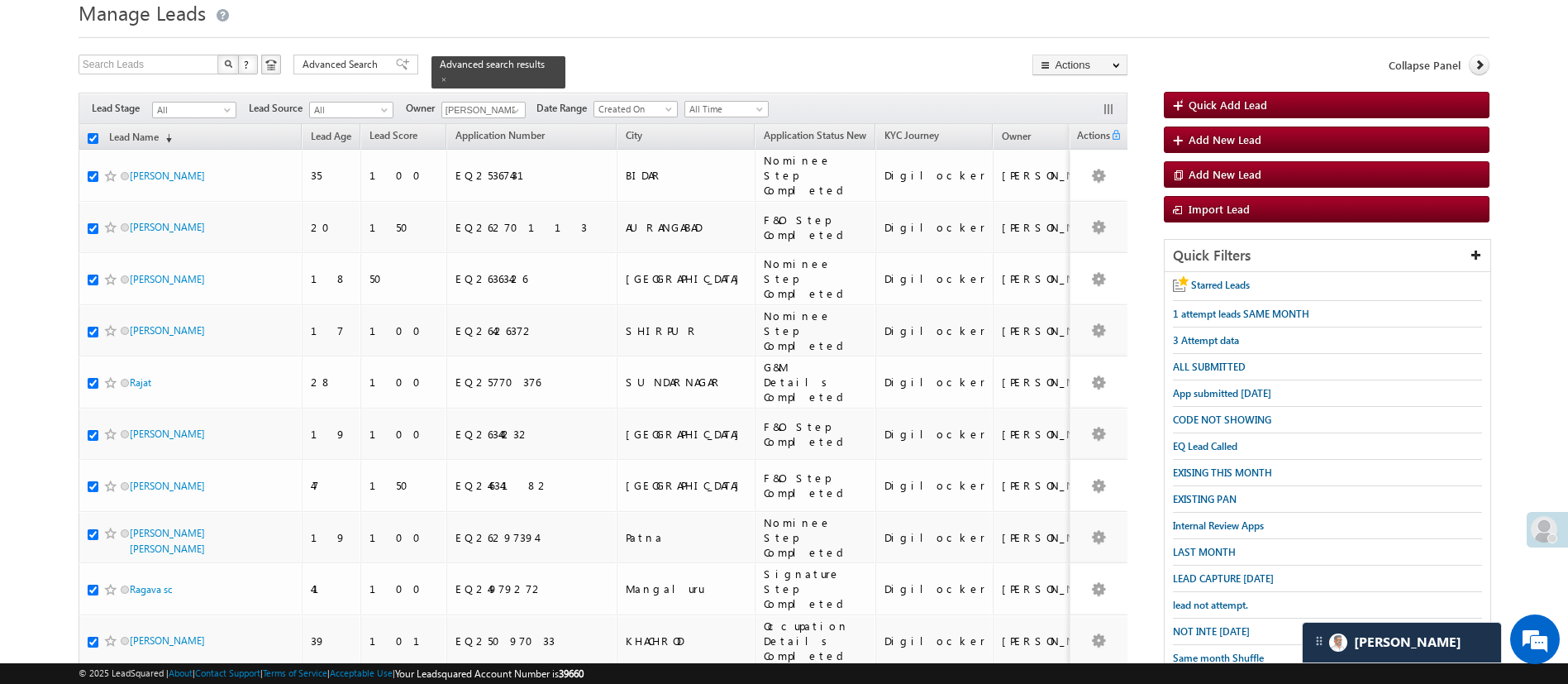
checkbox input "true"
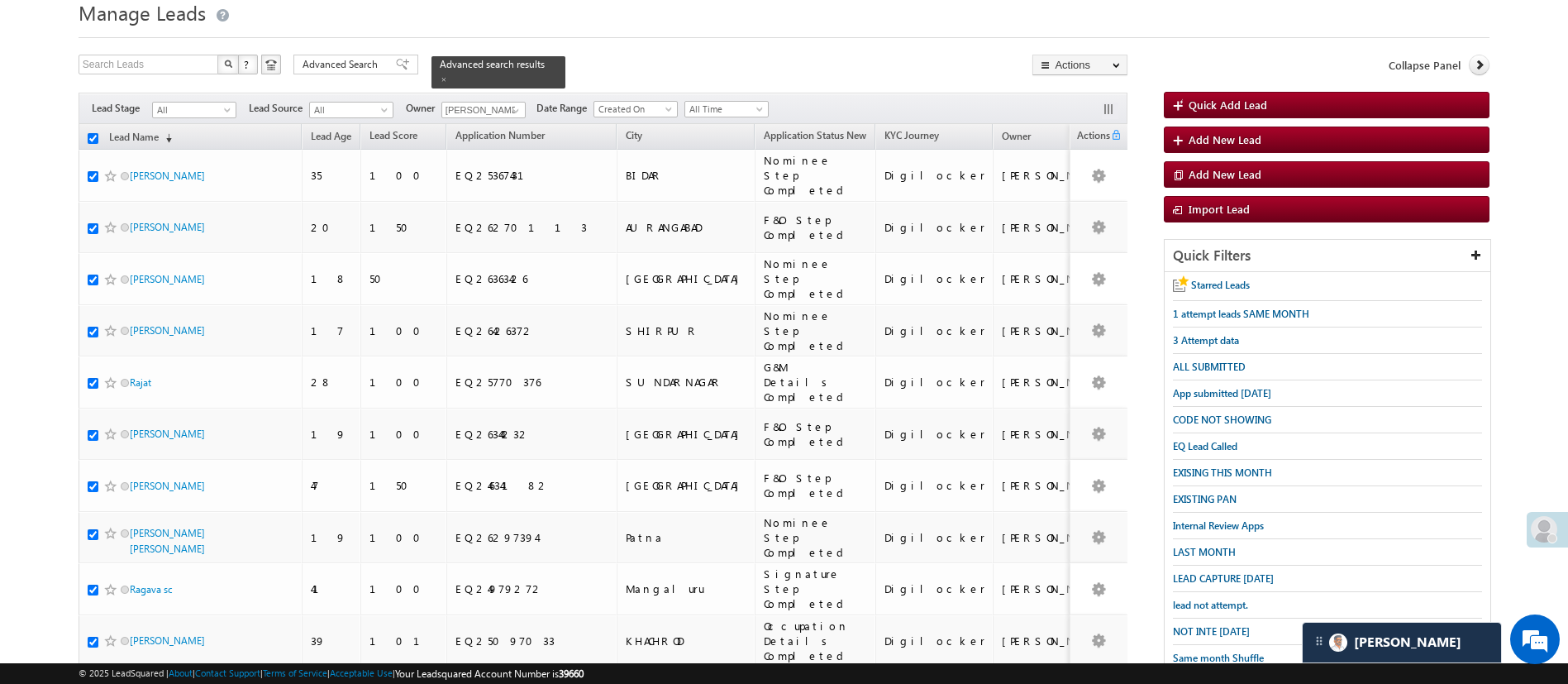
checkbox input "true"
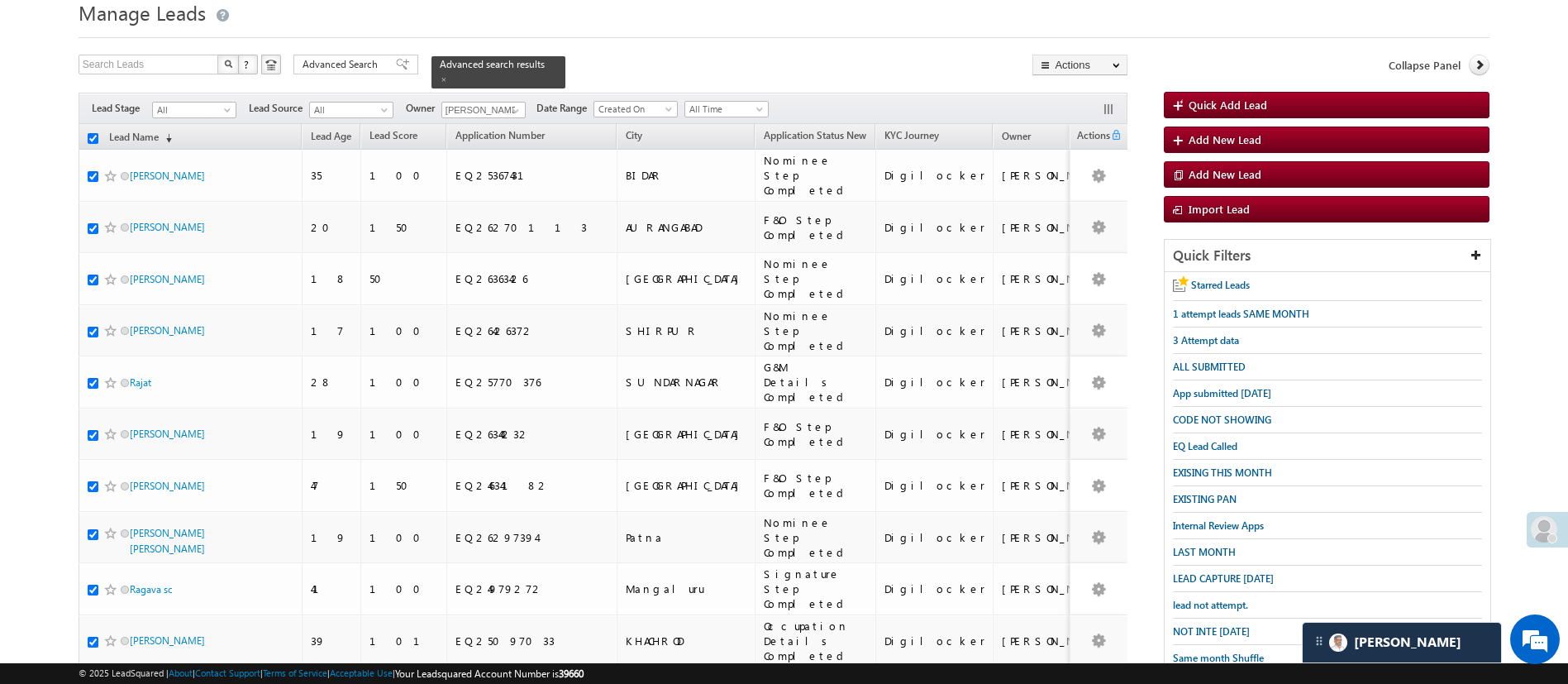
checkbox input "true"
click at [1094, 189] on link "Change Owner" at bounding box center [1080, 188] width 94 height 20
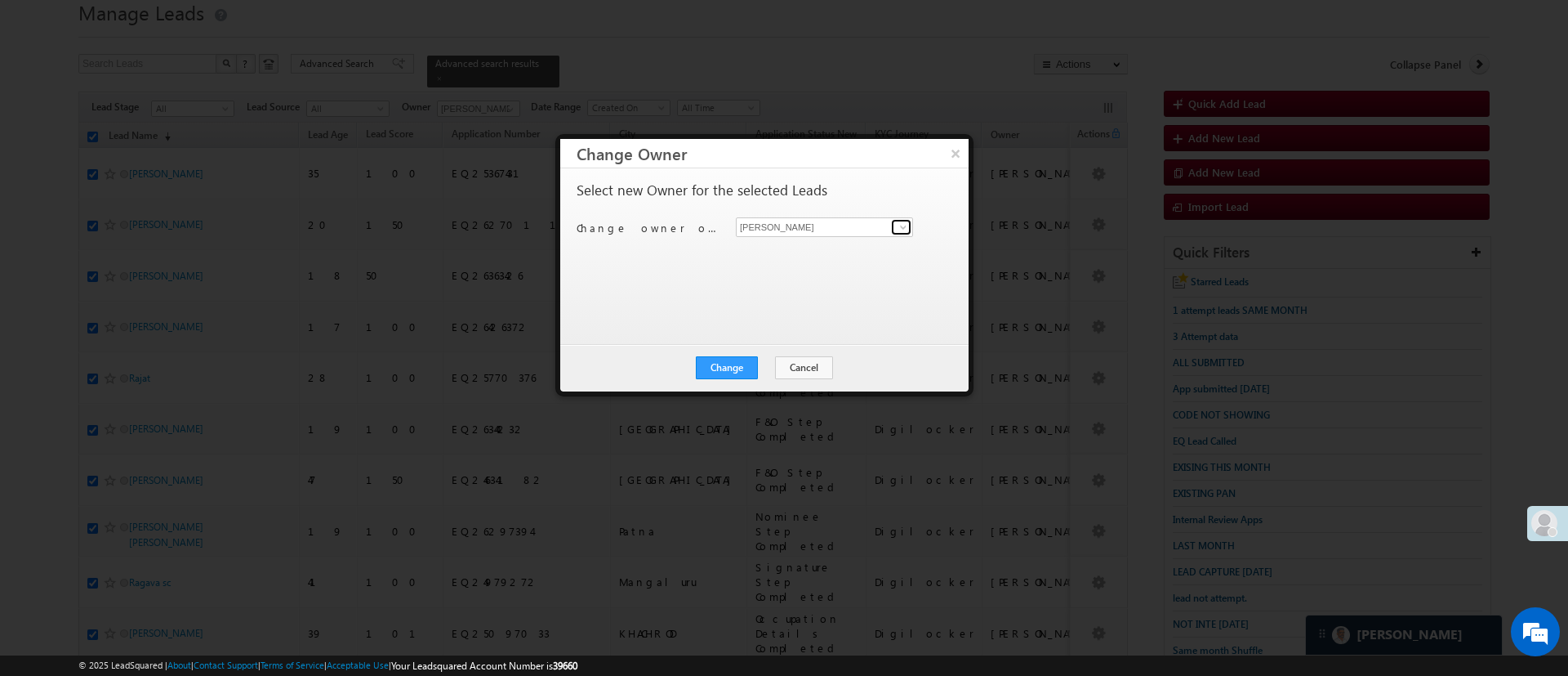
click at [897, 223] on span at bounding box center [903, 228] width 13 height 13
click at [851, 250] on link "Lavisha Gautam Lavisha.Gautam@angelbroking.com" at bounding box center [824, 252] width 177 height 31
type input "Lavisha Gautam"
click at [752, 368] on button "Change" at bounding box center [726, 368] width 62 height 23
click at [752, 368] on button "Close" at bounding box center [766, 368] width 53 height 23
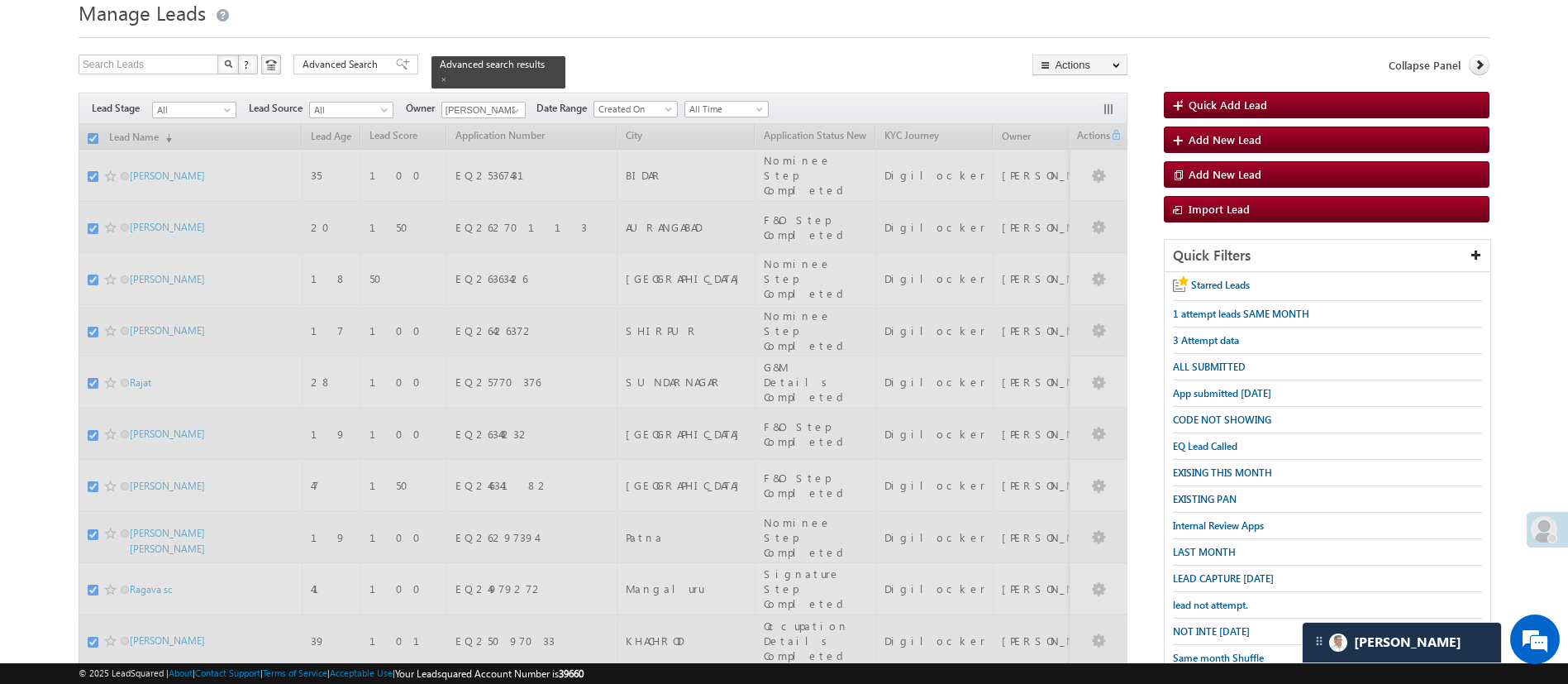
checkbox input "false"
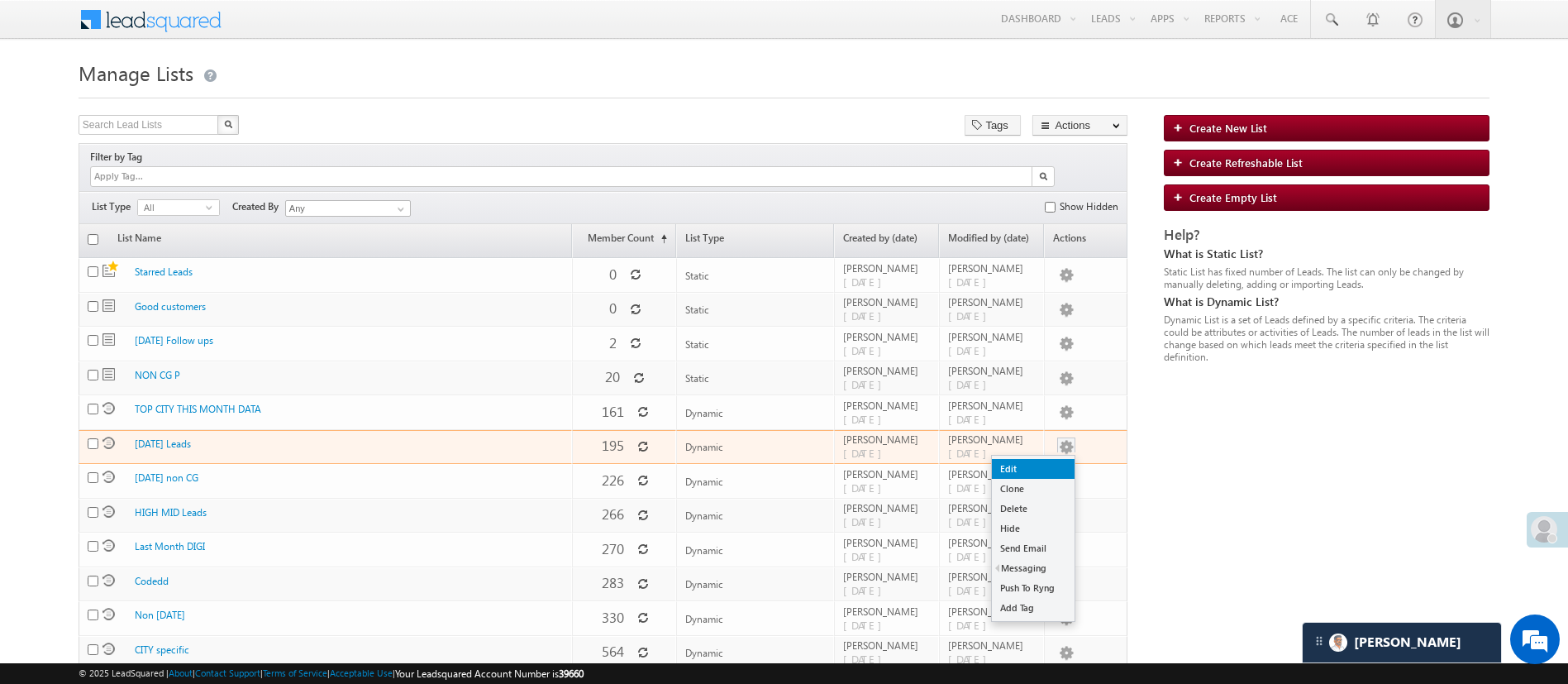
click at [1055, 459] on link "Edit" at bounding box center [1033, 468] width 82 height 20
checkbox input "true"
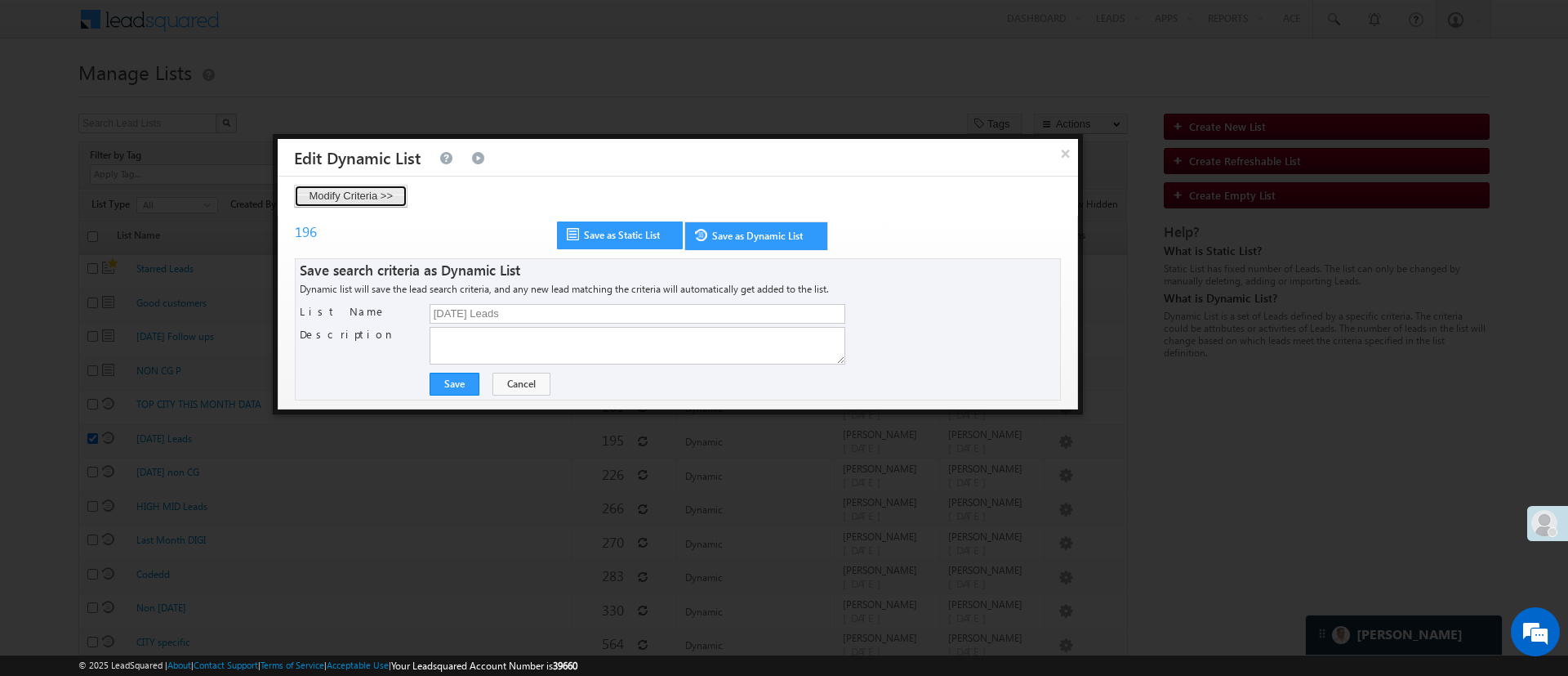
click at [391, 193] on button "Modify Criteria >>" at bounding box center [351, 196] width 114 height 23
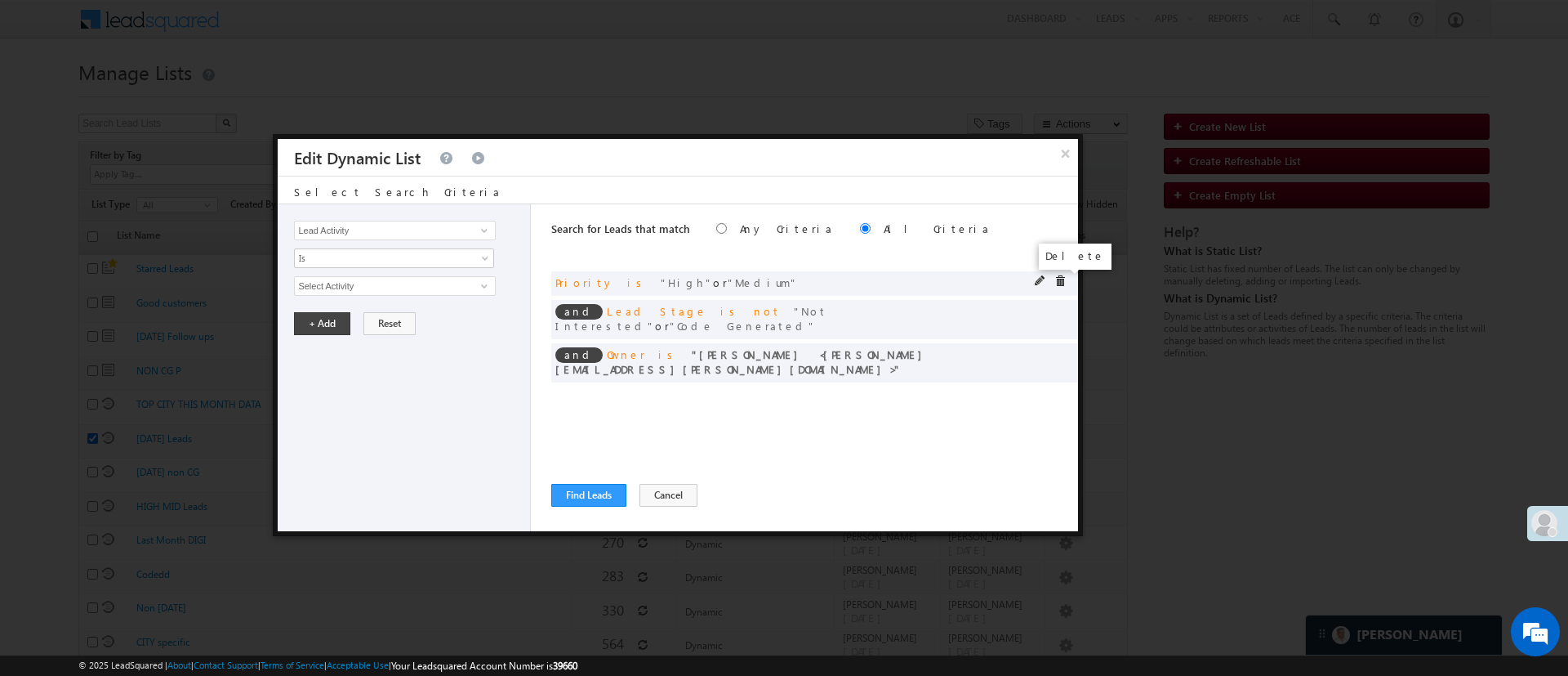
click at [1058, 275] on span at bounding box center [1060, 281] width 11 height 11
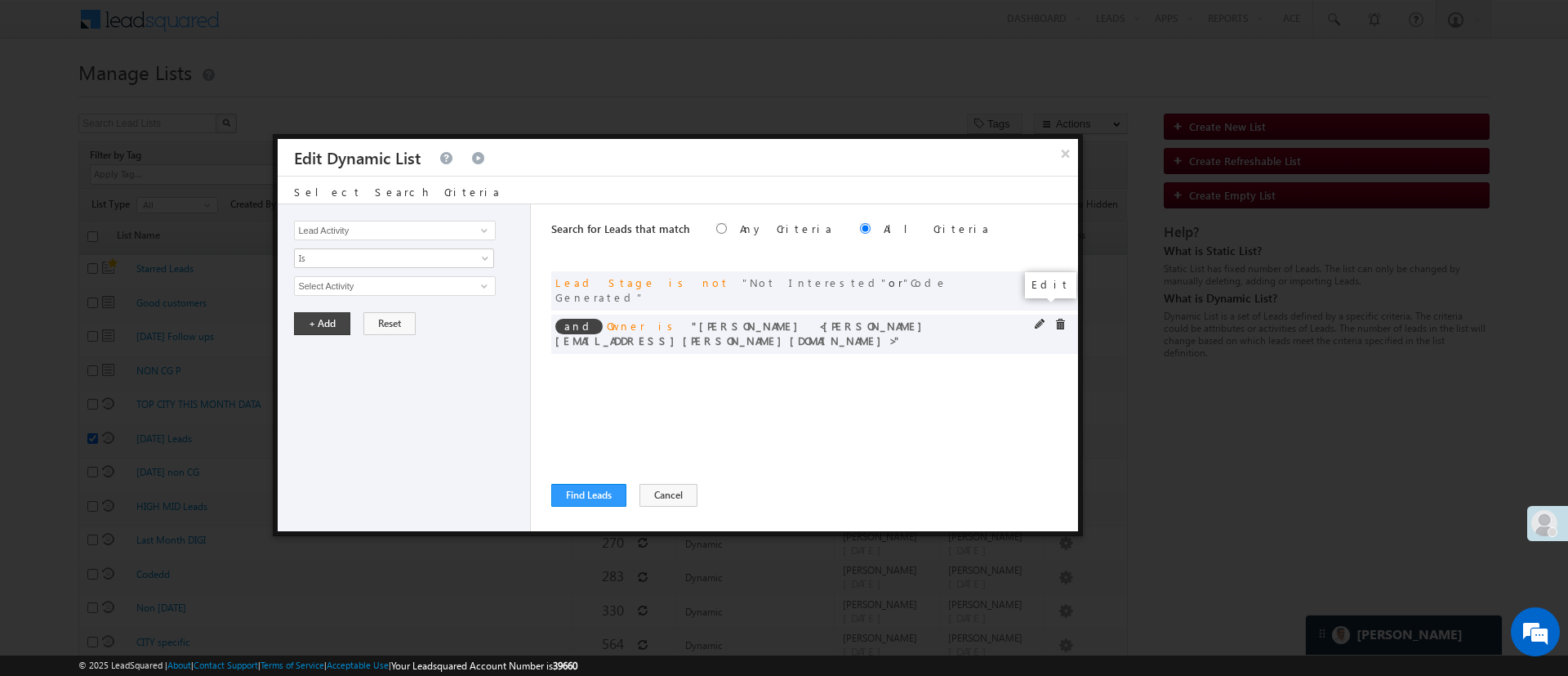
click at [1042, 318] on span at bounding box center [1041, 324] width 11 height 11
click at [401, 285] on span "[PERSON_NAME]" at bounding box center [388, 286] width 185 height 18
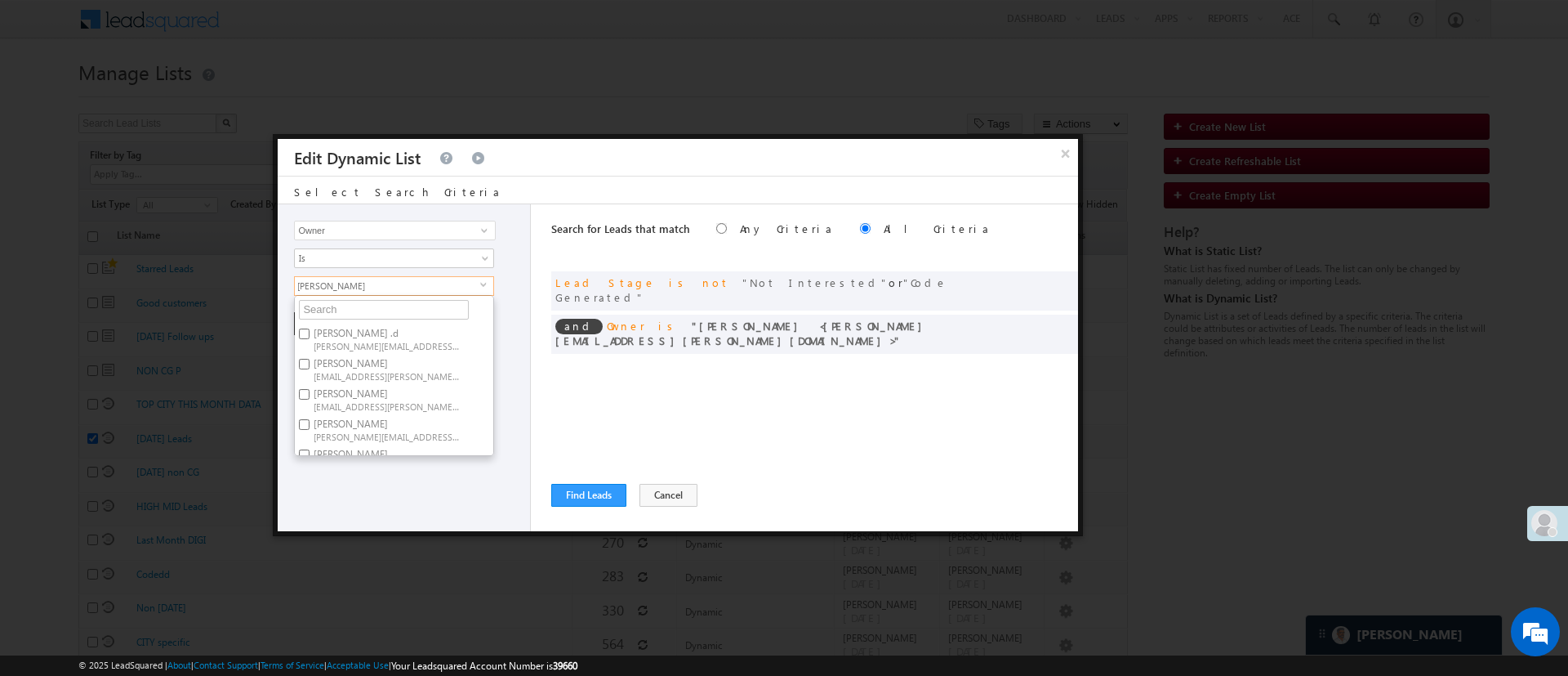
click at [383, 331] on label "Aakansha .d Aakansha.D@angelbroking.com" at bounding box center [386, 338] width 183 height 31
click at [310, 331] on input "Aakansha .d Aakansha.D@angelbroking.com" at bounding box center [304, 334] width 11 height 11
click at [395, 321] on ul "Aakansha .d Aakansha.D@angelbroking.com Anuj Rajak Anuj.Rajak@angelbroking.com …" at bounding box center [394, 376] width 200 height 161
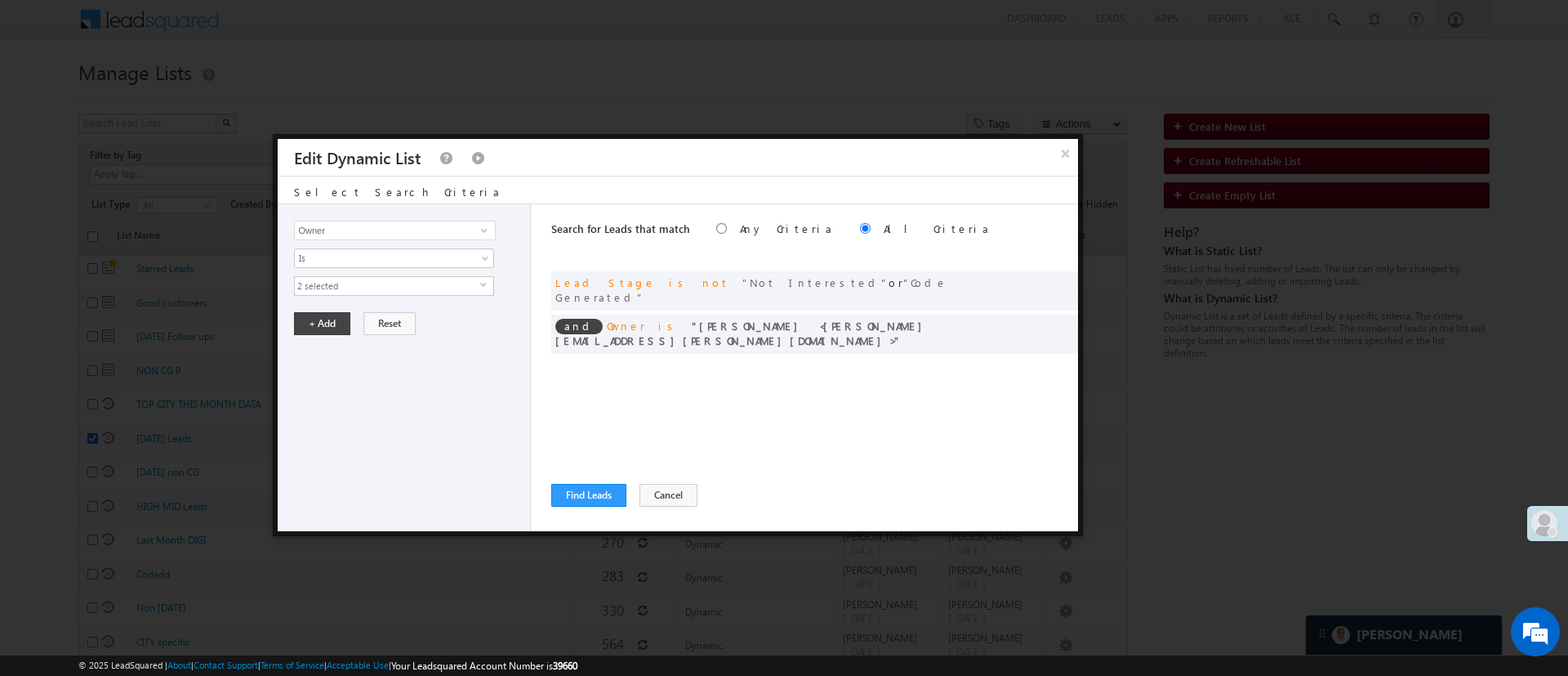
click at [400, 273] on div "Lead Activity Task Sales Group Prospect Id WA Last Message Timestamp 4th Day Di…" at bounding box center [404, 368] width 253 height 327
click at [400, 280] on span "2 selected" at bounding box center [388, 286] width 185 height 18
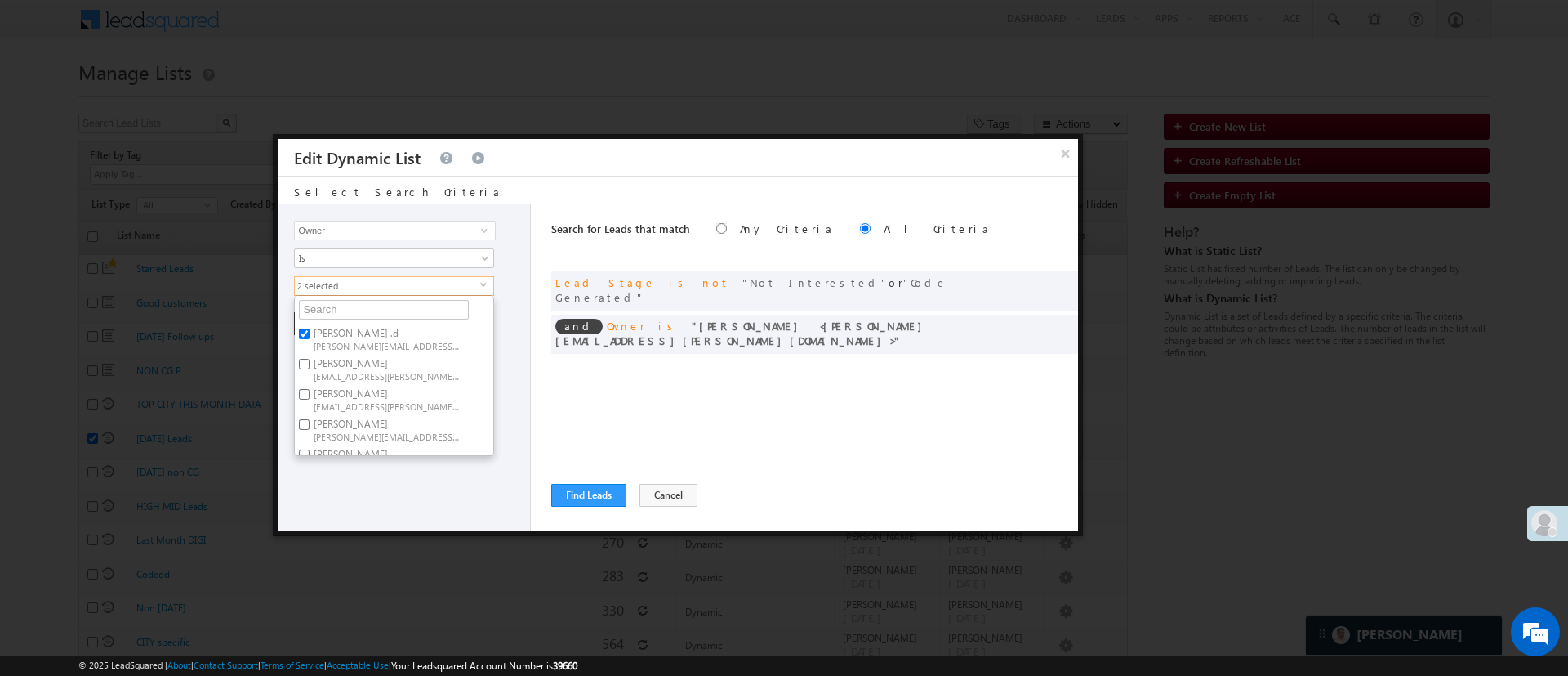
click at [386, 329] on label "Aakansha .d Aakansha.D@angelbroking.com" at bounding box center [386, 338] width 183 height 31
click at [310, 329] on input "Aakansha .d Aakansha.D@angelbroking.com" at bounding box center [304, 334] width 11 height 11
checkbox input "false"
click at [397, 484] on div "Lead Activity Task Sales Group Prospect Id WA Last Message Timestamp 4th Day Di…" at bounding box center [404, 368] width 253 height 327
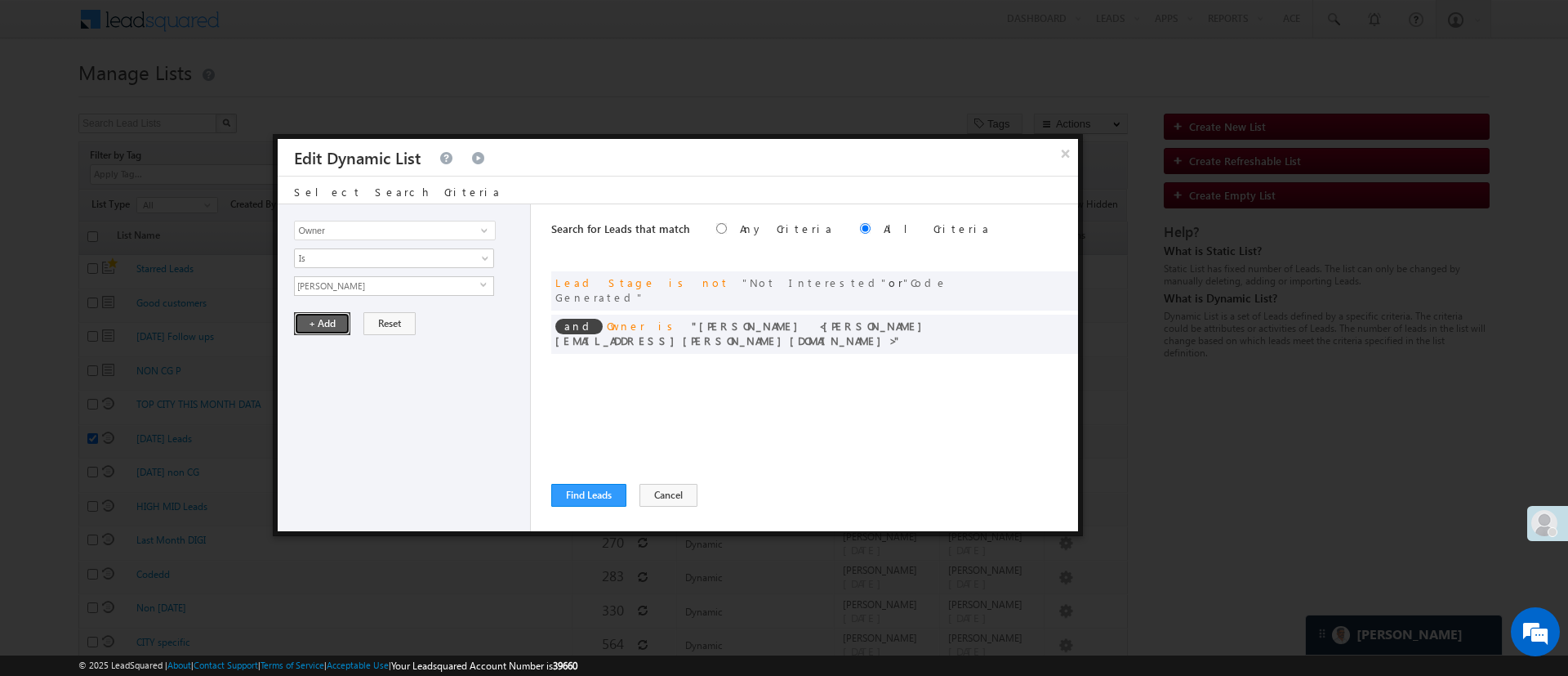
click at [322, 315] on button "+ Add" at bounding box center [322, 324] width 56 height 23
click at [353, 290] on input "Select Activity" at bounding box center [395, 286] width 201 height 20
click at [1040, 318] on span at bounding box center [1041, 324] width 11 height 11
click at [448, 291] on span "[PERSON_NAME]" at bounding box center [388, 286] width 185 height 18
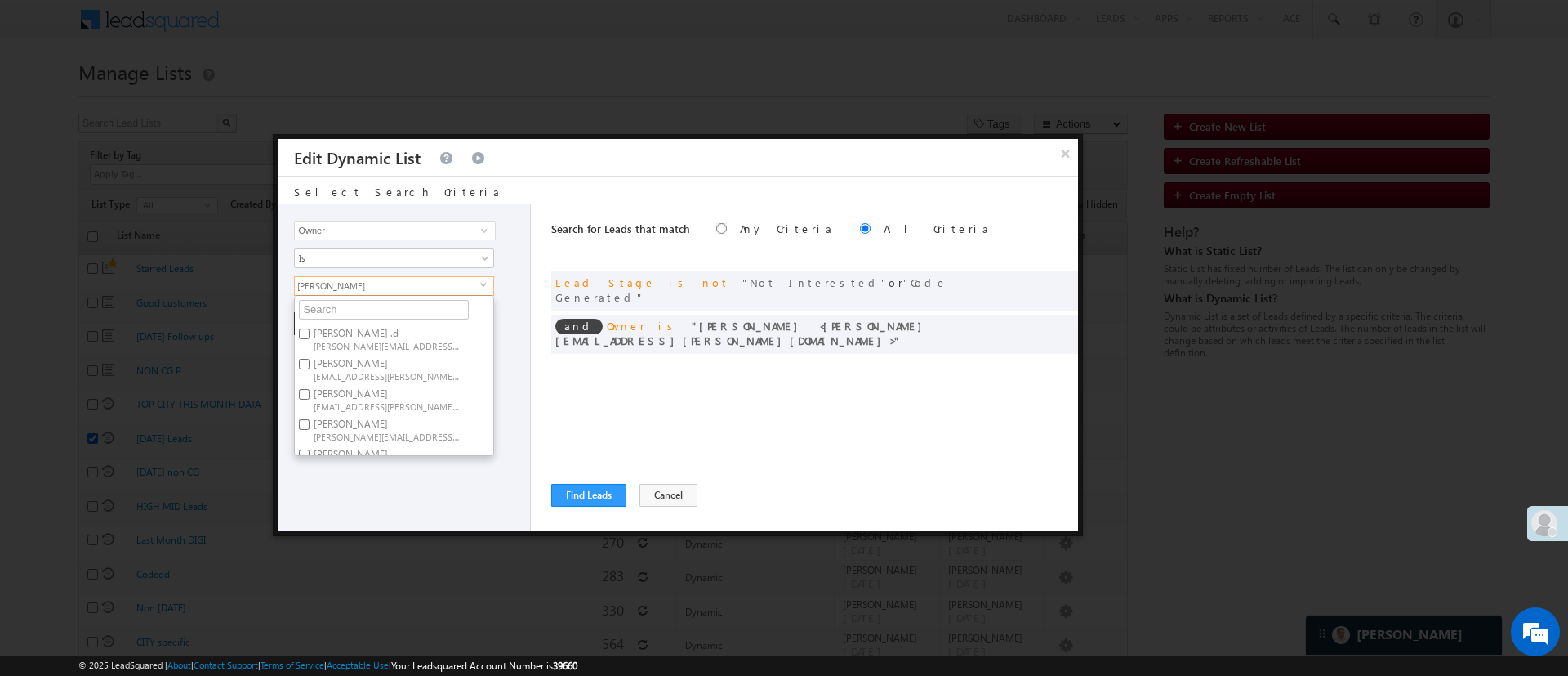
scroll to position [122, 0]
click at [439, 347] on span "[PERSON_NAME][EMAIL_ADDRESS][DOMAIN_NAME]" at bounding box center [387, 343] width 147 height 12
click at [310, 338] on input "Lavisha Gautam Lavisha.Gautam@angelbroking.com" at bounding box center [304, 332] width 11 height 11
checkbox input "true"
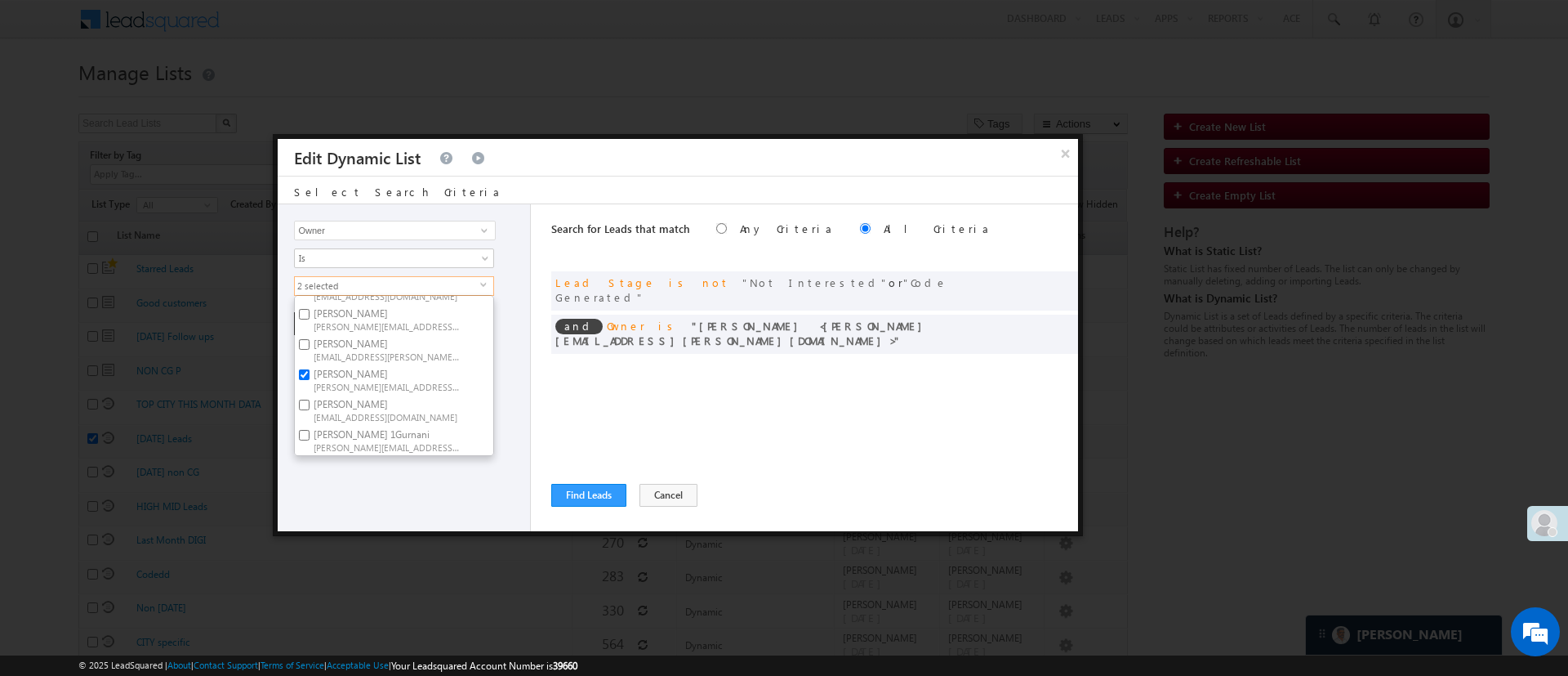
click at [442, 380] on span "[PERSON_NAME][EMAIL_ADDRESS][PERSON_NAME][DOMAIN_NAME]" at bounding box center [387, 385] width 147 height 12
click at [310, 371] on input "NIRAj SURYAWANSHI NIRAJ.SURYAWANSHI@angelbroking.com" at bounding box center [304, 374] width 11 height 11
checkbox input "false"
click at [419, 487] on div "Lead Activity Task Sales Group Prospect Id WA Last Message Timestamp 4th Day Di…" at bounding box center [404, 368] width 253 height 327
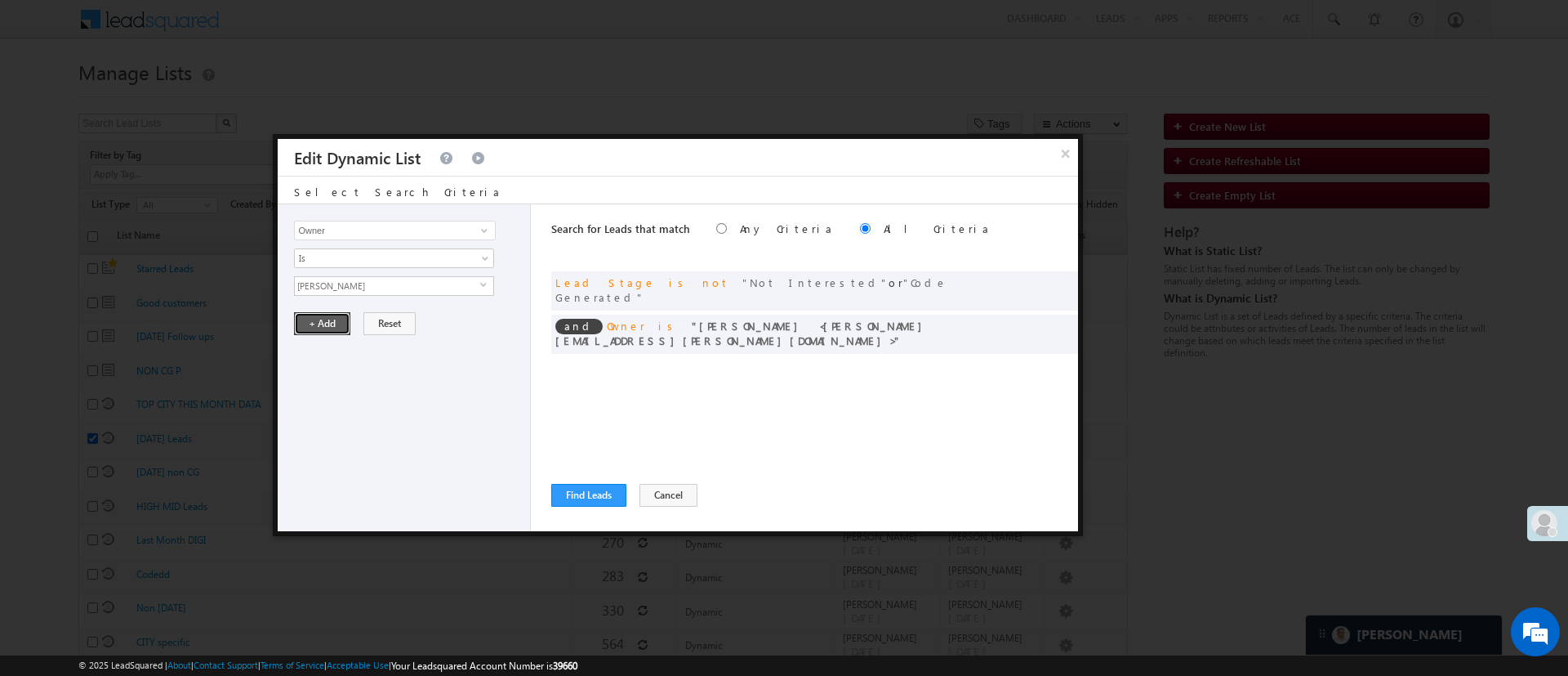
click at [317, 334] on button "+ Add" at bounding box center [322, 324] width 56 height 23
click at [483, 229] on span at bounding box center [484, 230] width 13 height 13
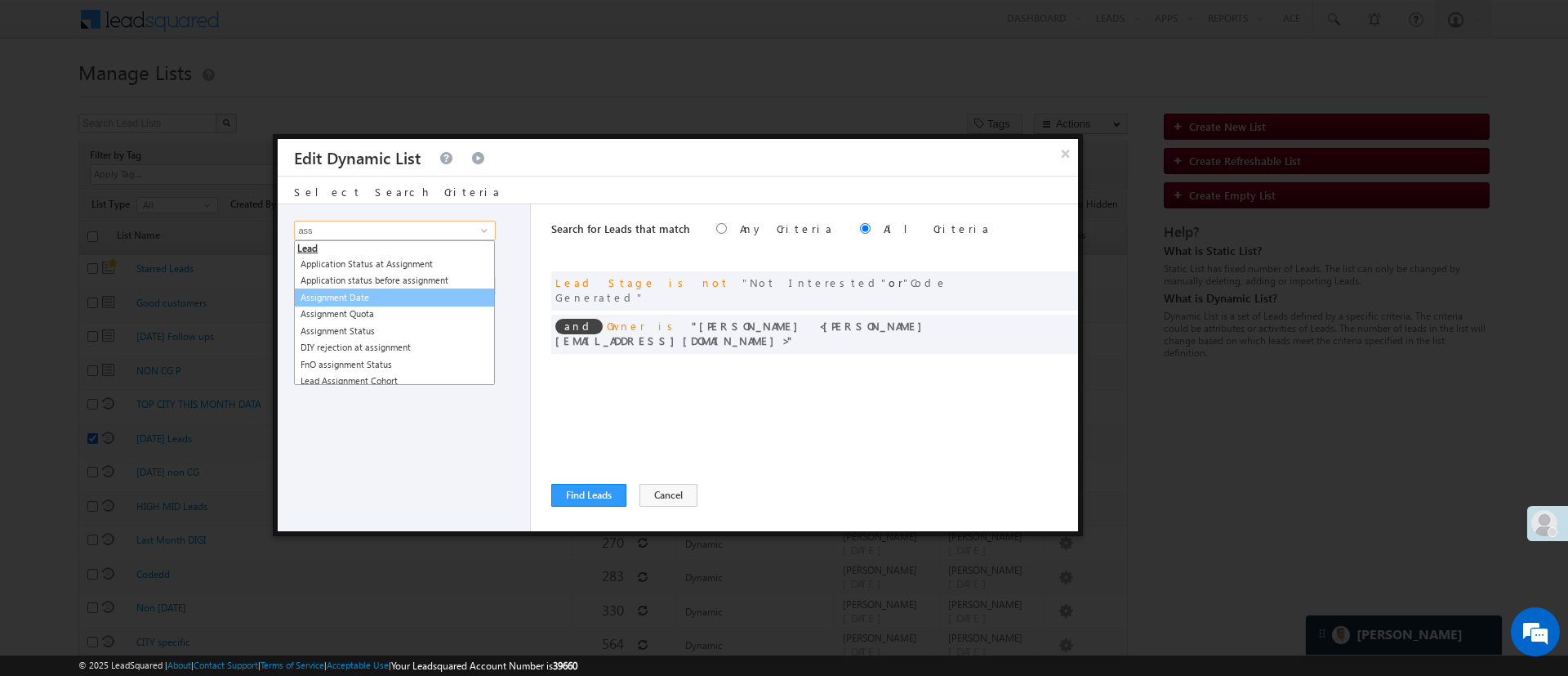
click at [376, 293] on link "Assignment Date" at bounding box center [395, 298] width 201 height 19
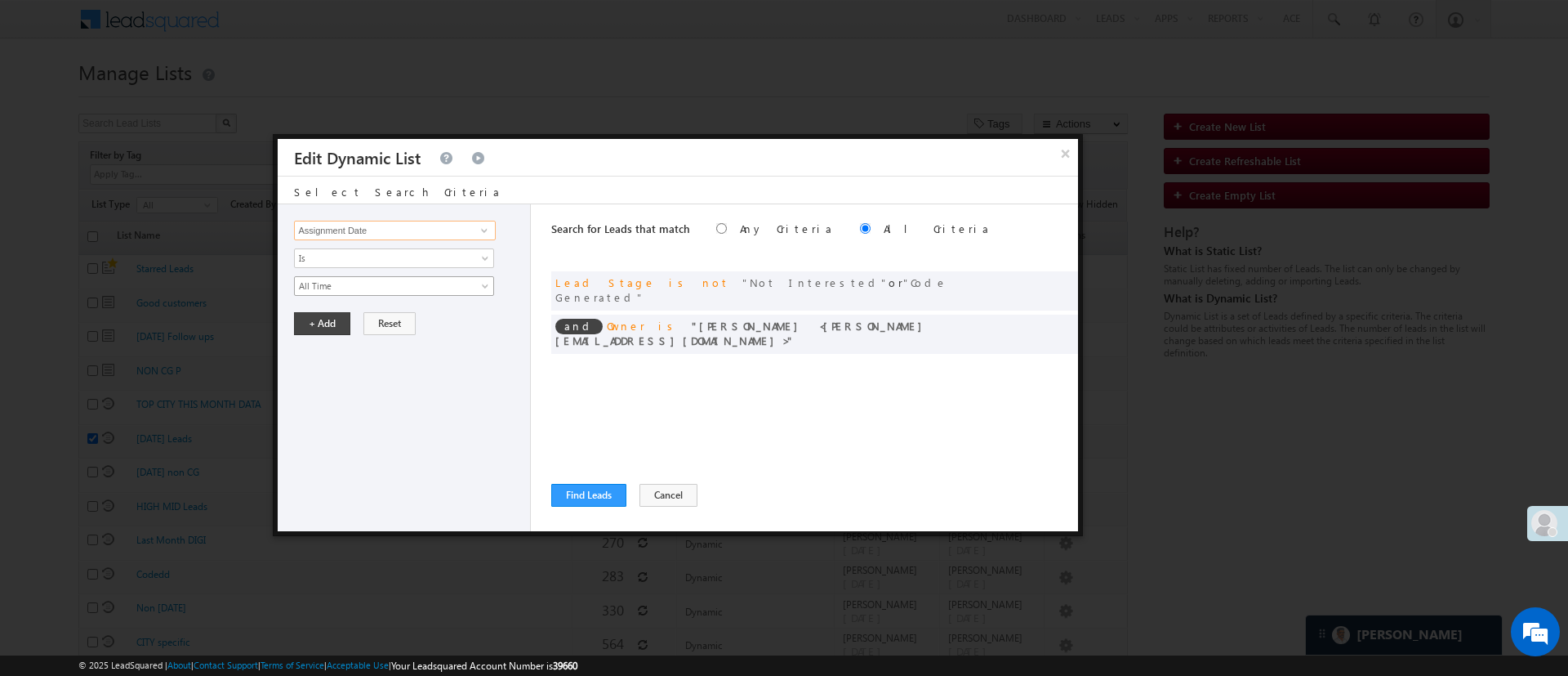
type input "Assignment Date"
click at [374, 291] on span "All Time" at bounding box center [383, 285] width 177 height 14
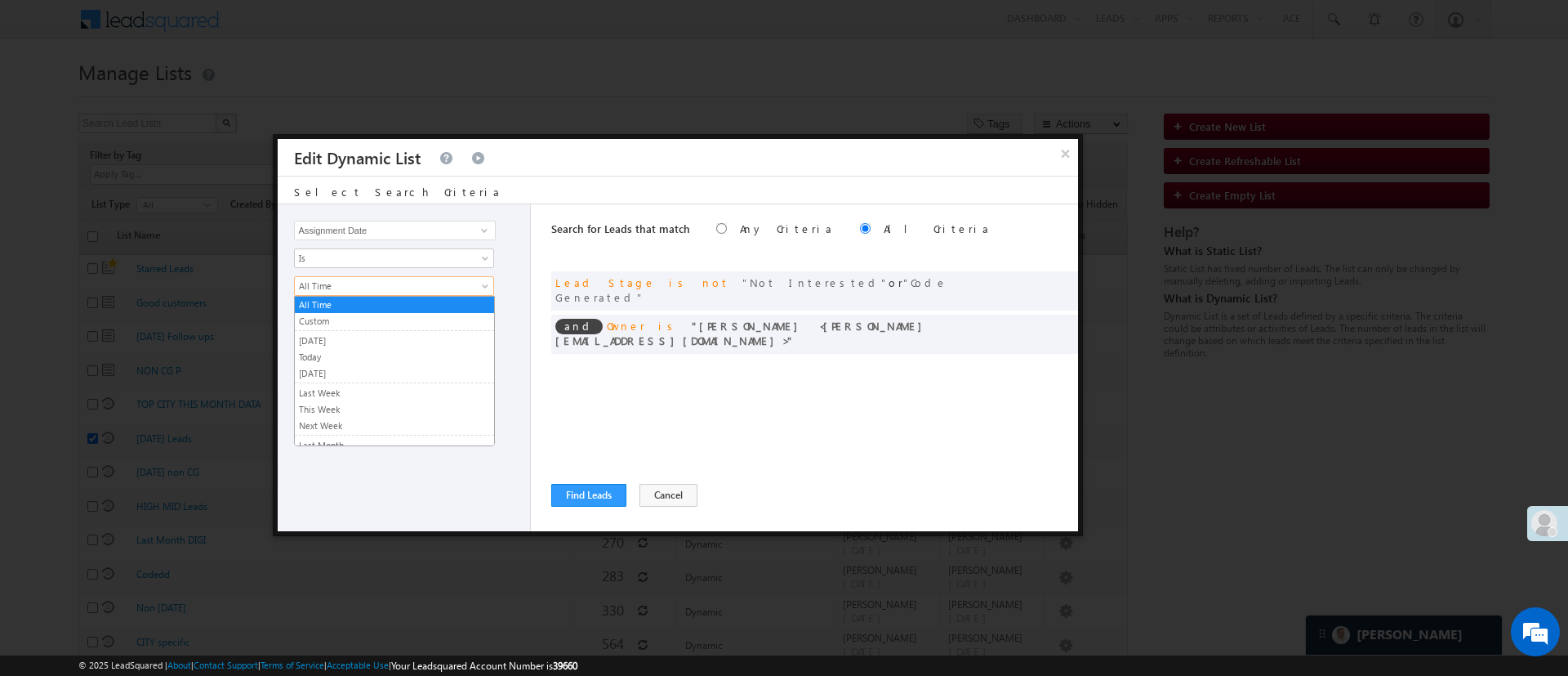
scroll to position [110, 0]
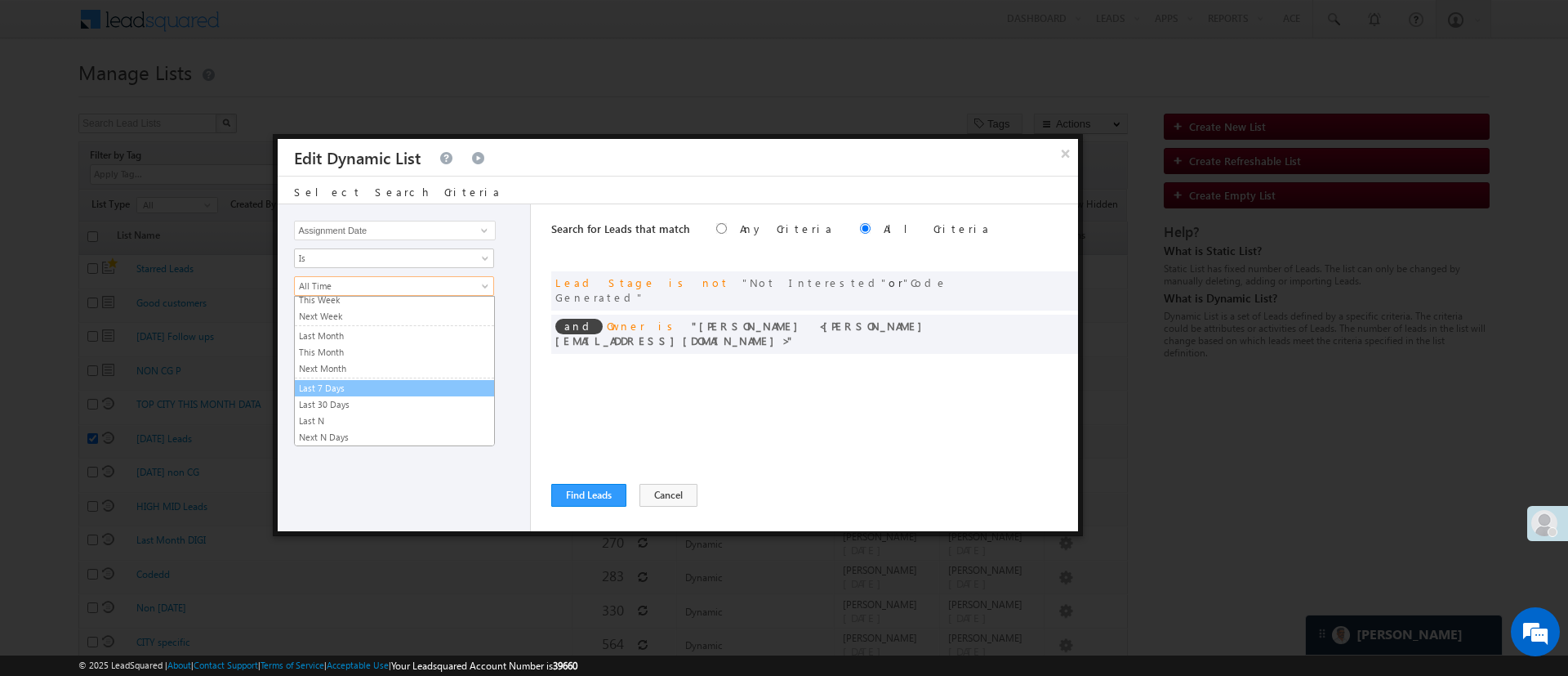
click at [427, 381] on link "Last 7 Days" at bounding box center [395, 387] width 200 height 14
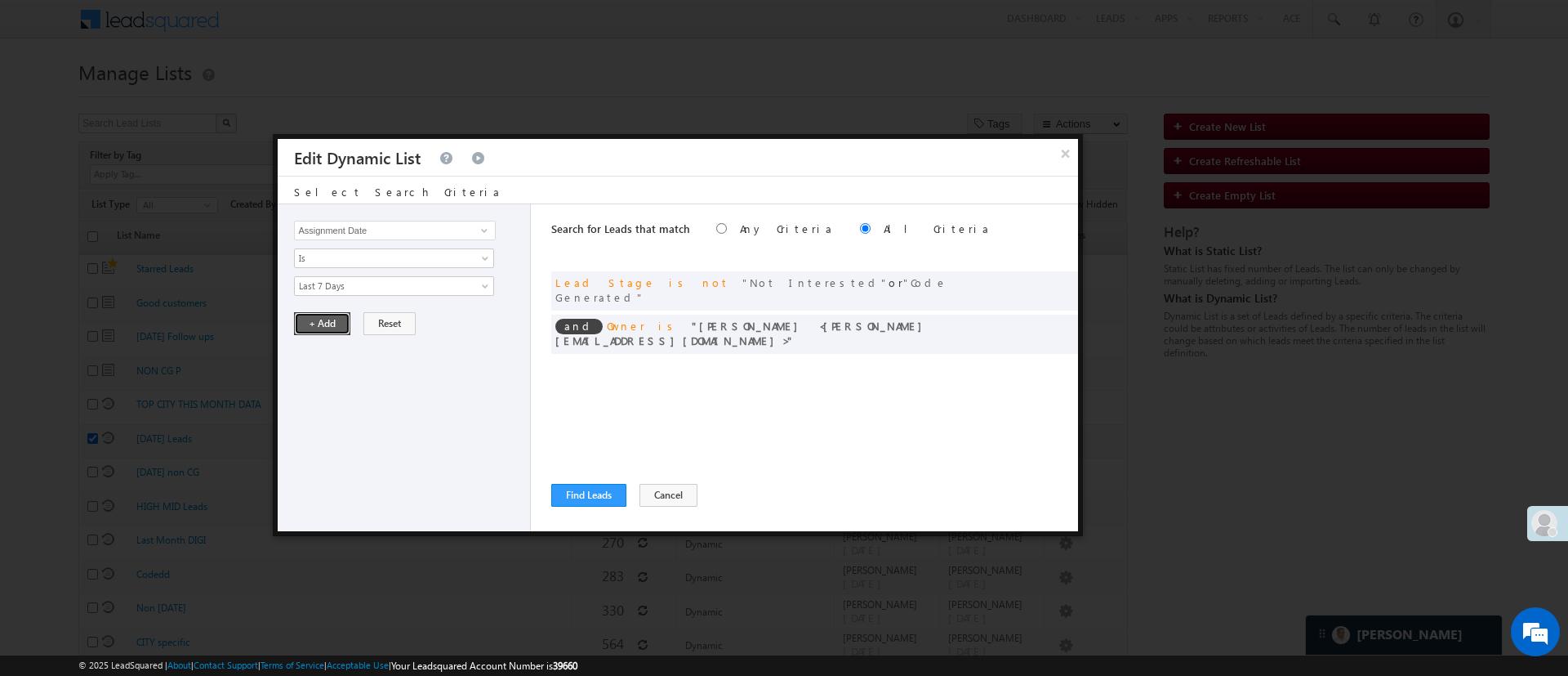
click at [323, 316] on button "+ Add" at bounding box center [322, 324] width 56 height 23
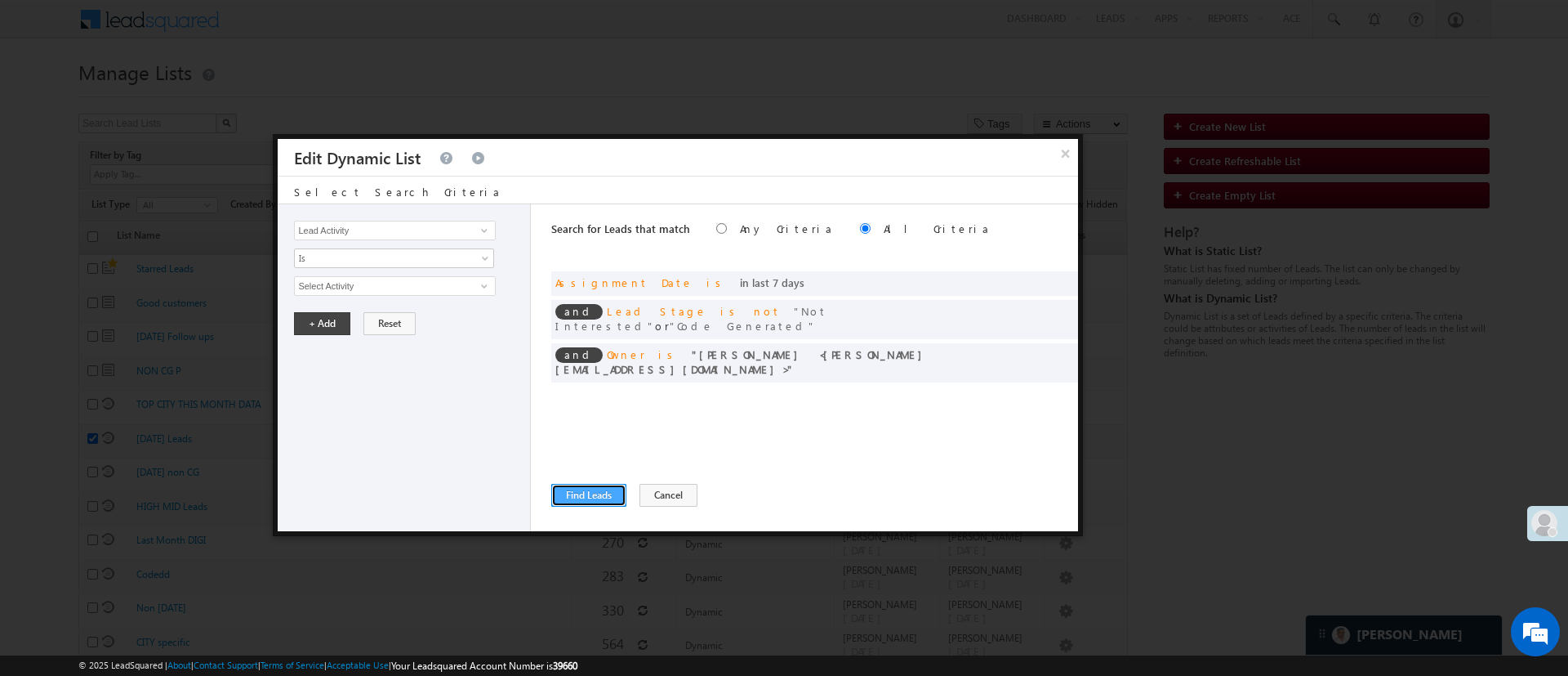
click at [599, 491] on button "Find Leads" at bounding box center [589, 495] width 75 height 23
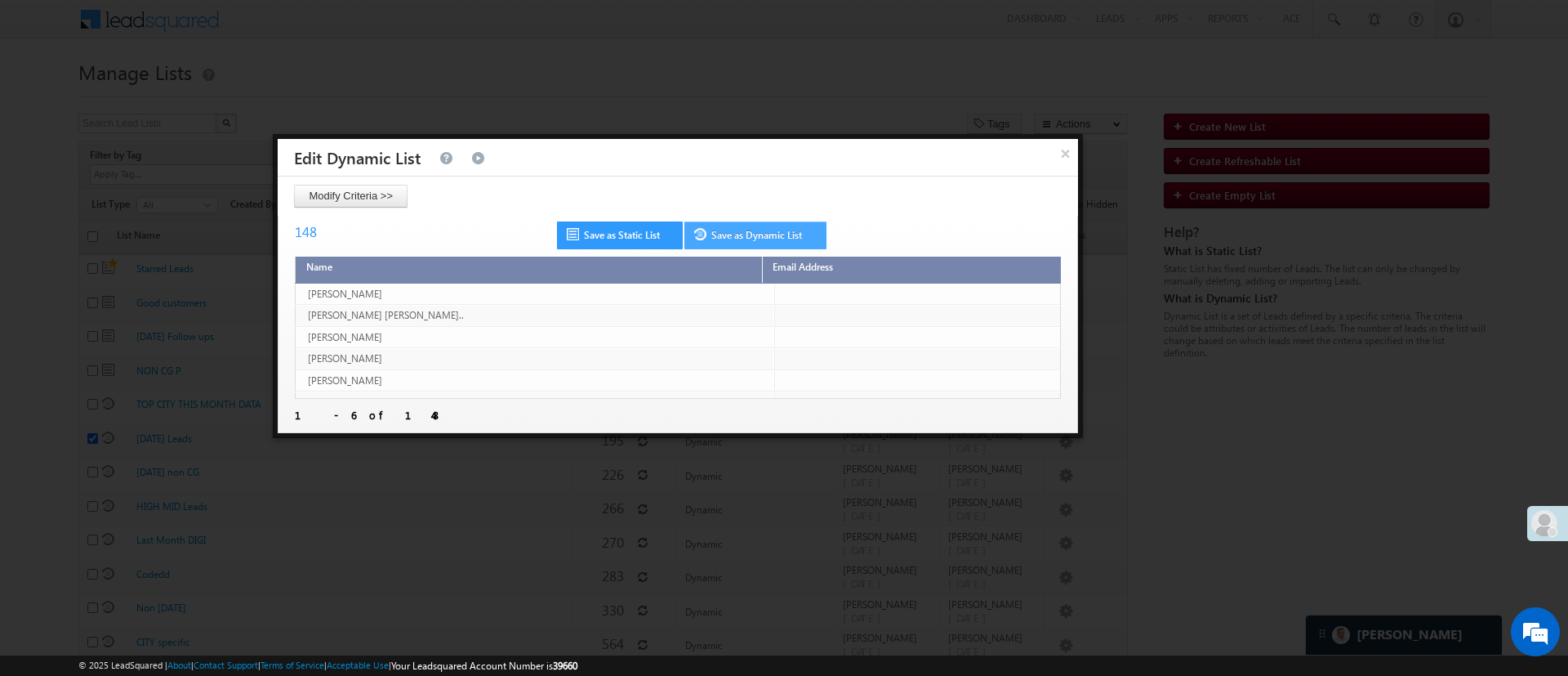
click at [775, 240] on link "Save as Dynamic List" at bounding box center [755, 235] width 142 height 28
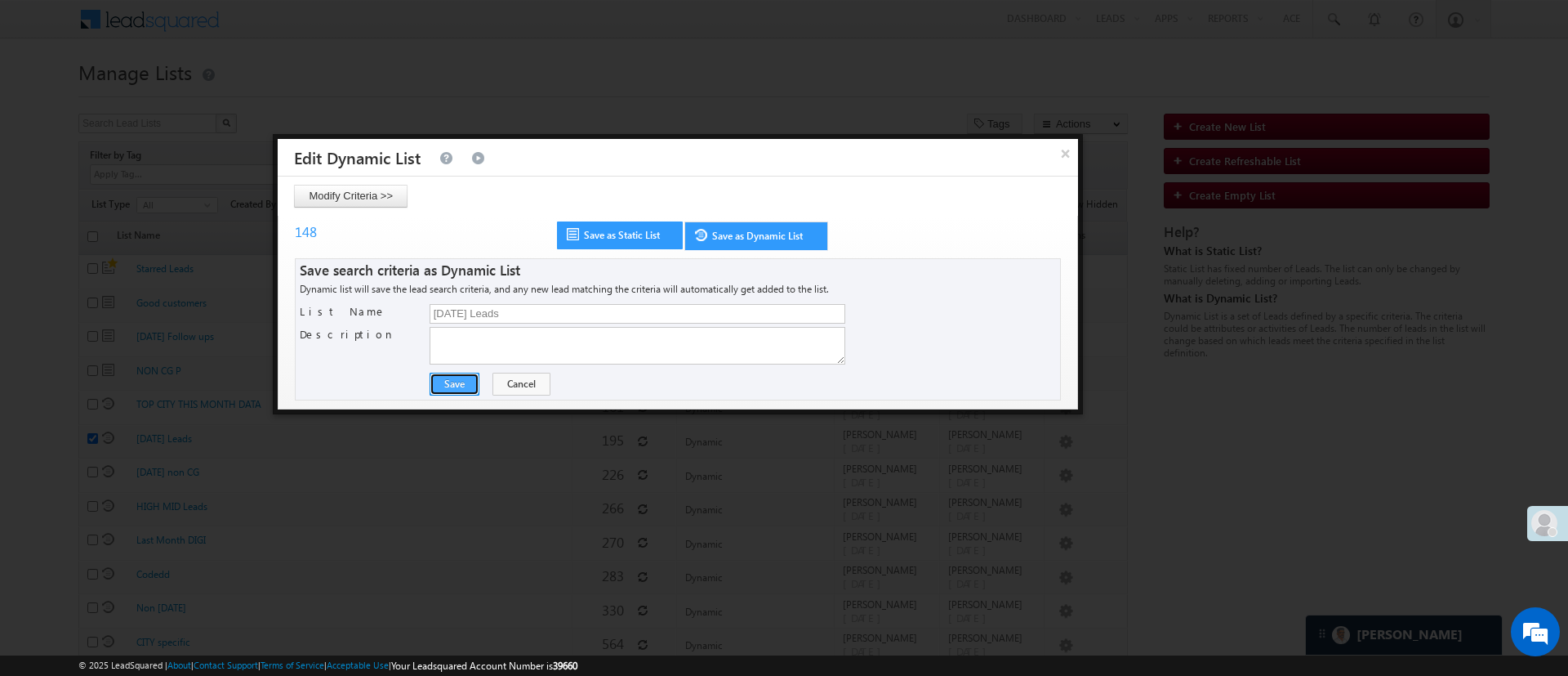
click at [475, 385] on button "Save" at bounding box center [455, 384] width 50 height 23
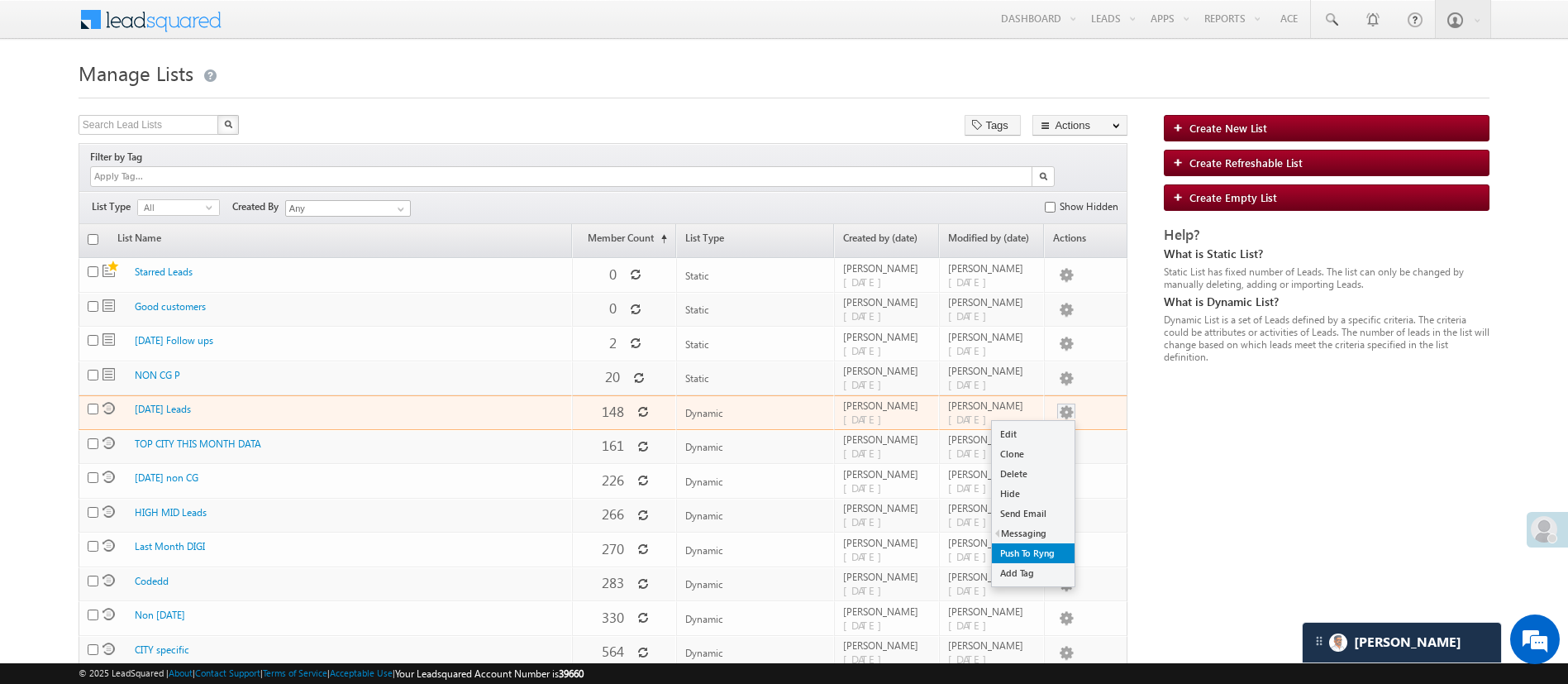
click at [1031, 544] on link "Push To Ryng" at bounding box center [1033, 553] width 82 height 20
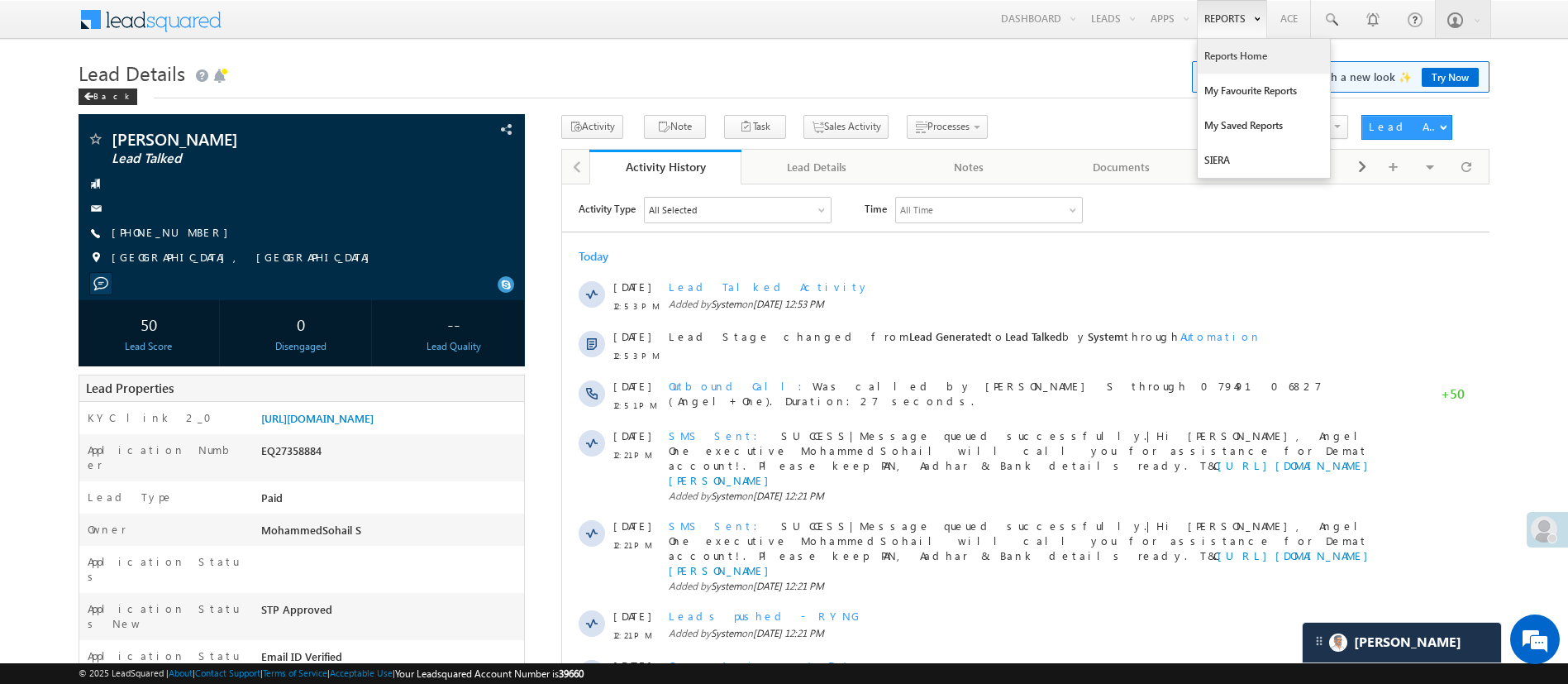
click at [1238, 62] on link "Reports Home" at bounding box center [1263, 56] width 133 height 35
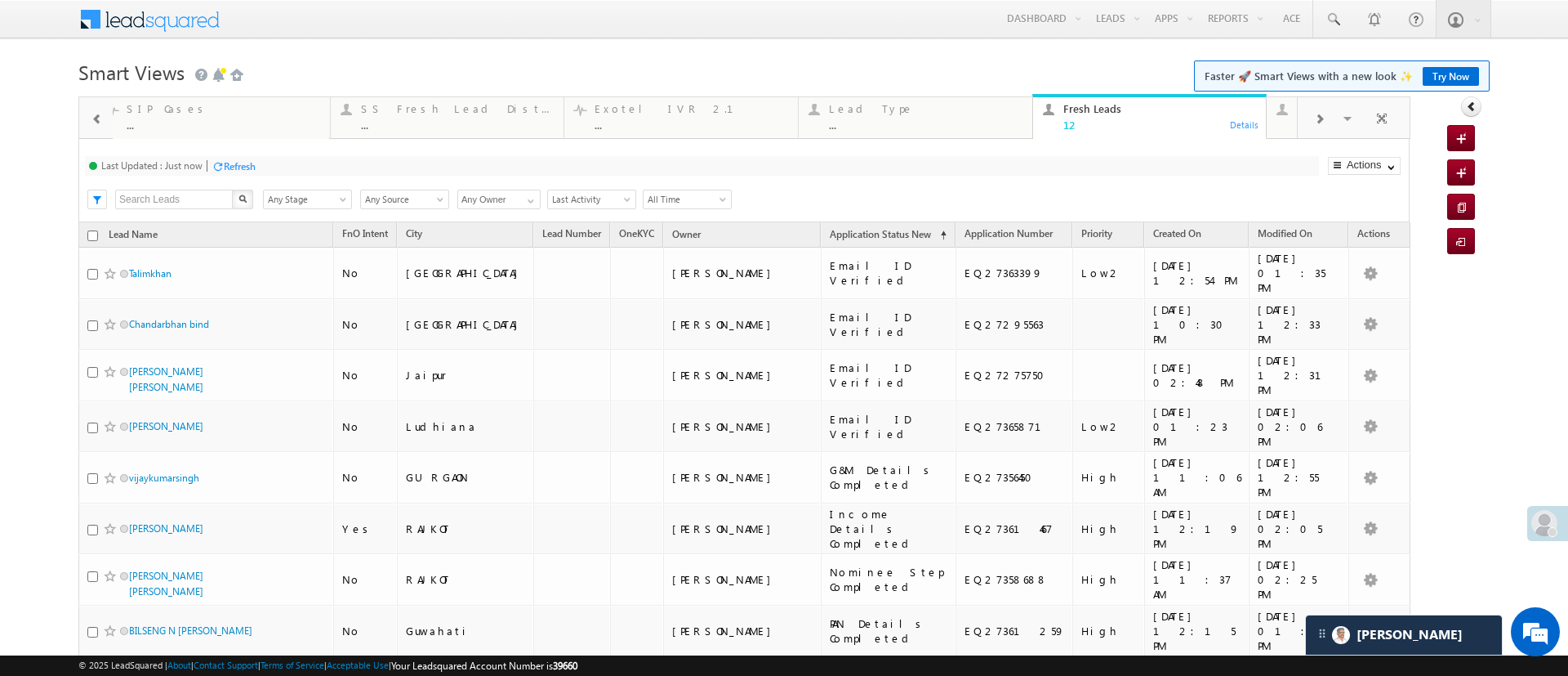
click at [252, 166] on div "Refresh" at bounding box center [239, 166] width 32 height 12
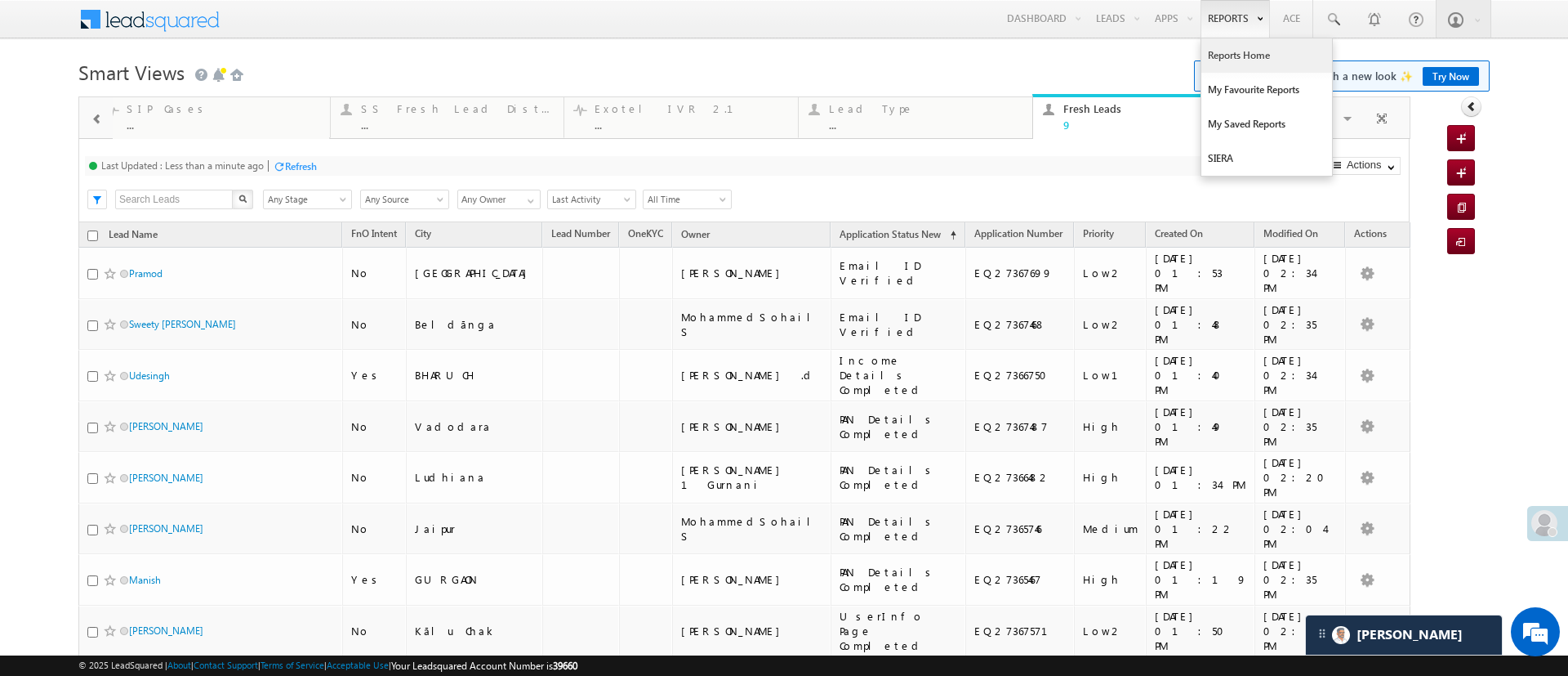
click at [1201, 60] on link "Reports Home" at bounding box center [1266, 55] width 131 height 34
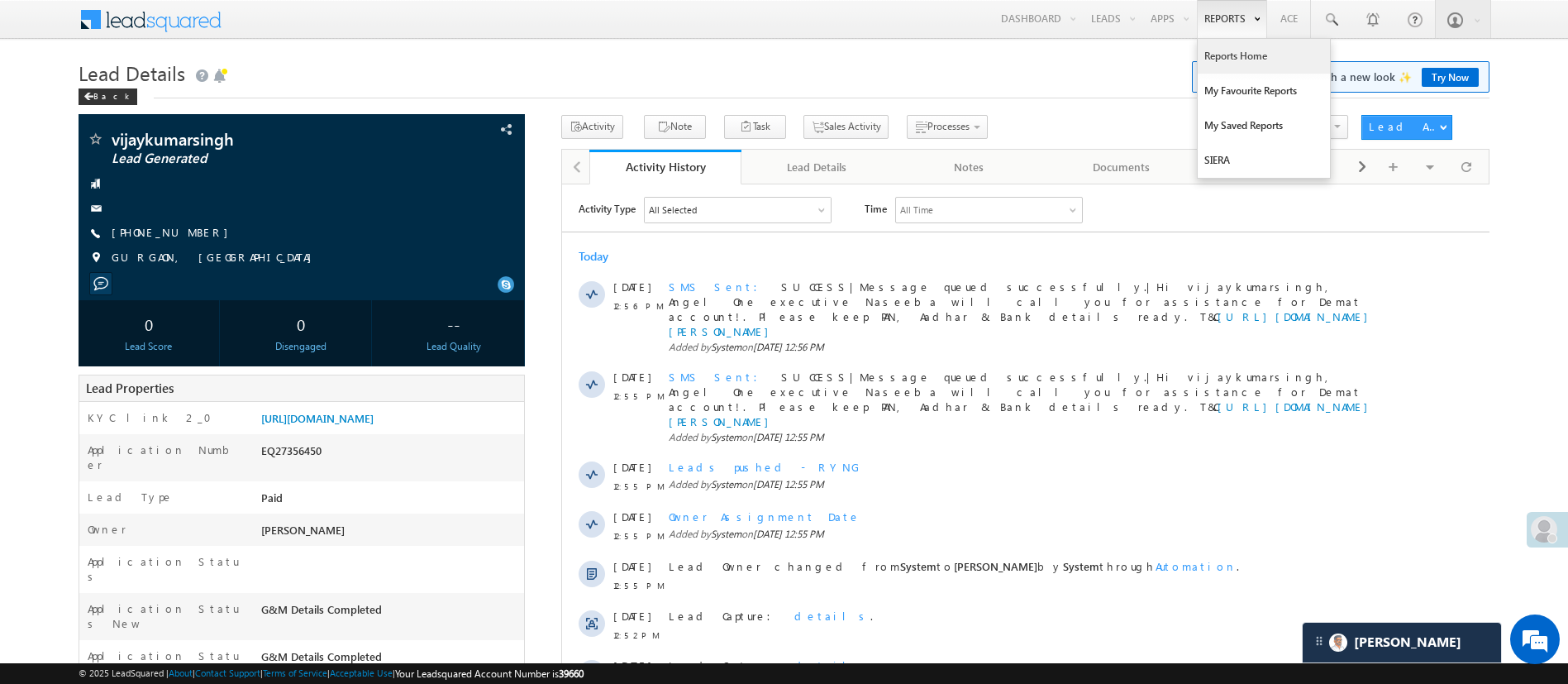
click at [1238, 56] on link "Reports Home" at bounding box center [1263, 56] width 133 height 35
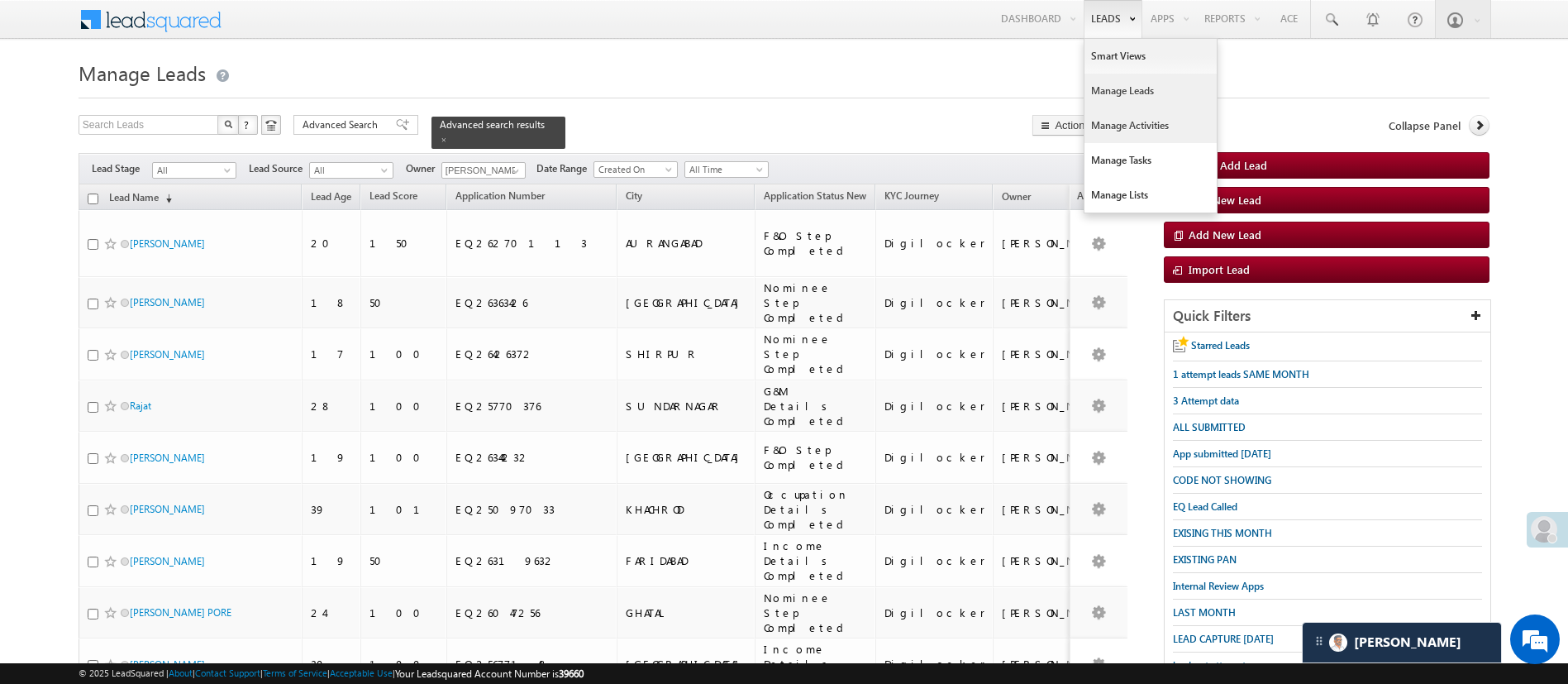
click at [1130, 137] on link "Manage Activities" at bounding box center [1150, 126] width 133 height 35
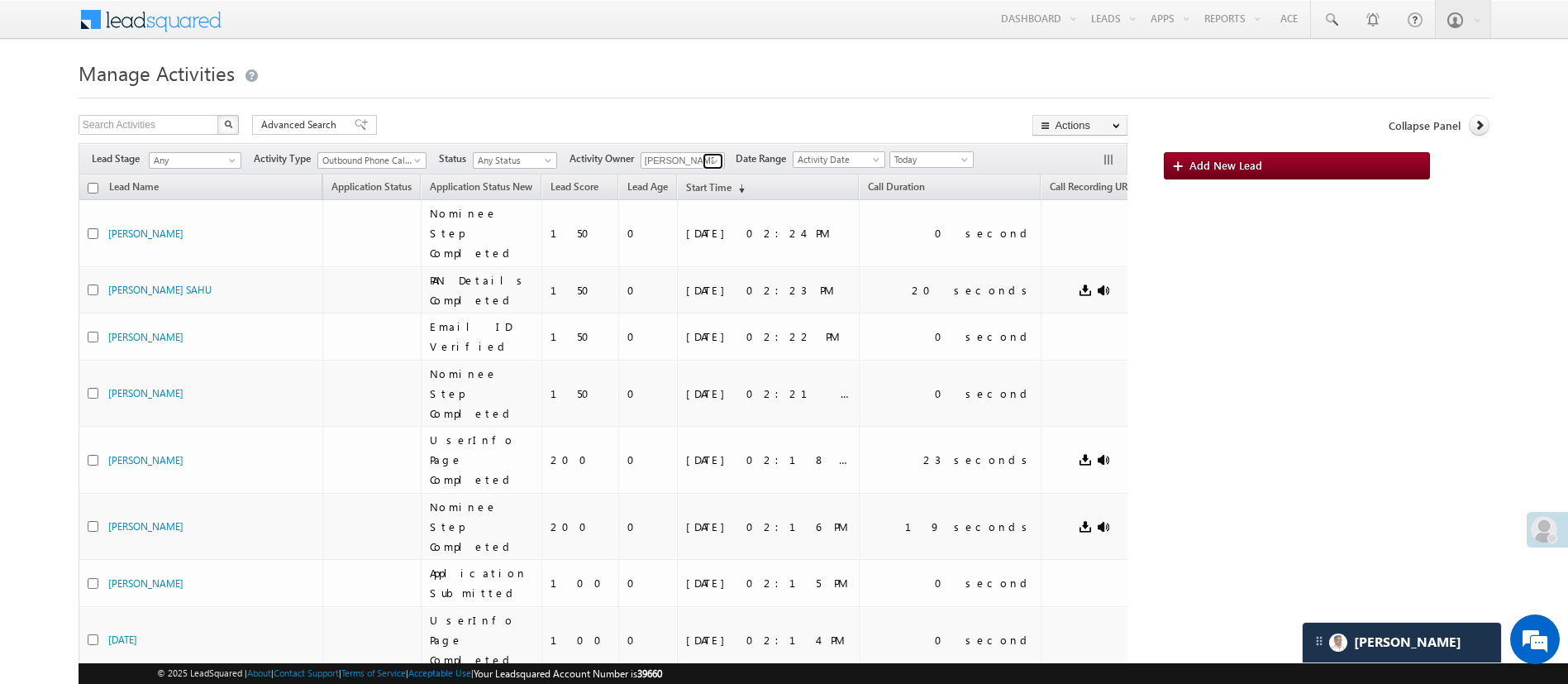
click at [714, 163] on span at bounding box center [715, 162] width 14 height 14
click at [699, 191] on span "[EMAIL_ADDRESS][PERSON_NAME][DOMAIN_NAME]" at bounding box center [722, 191] width 149 height 13
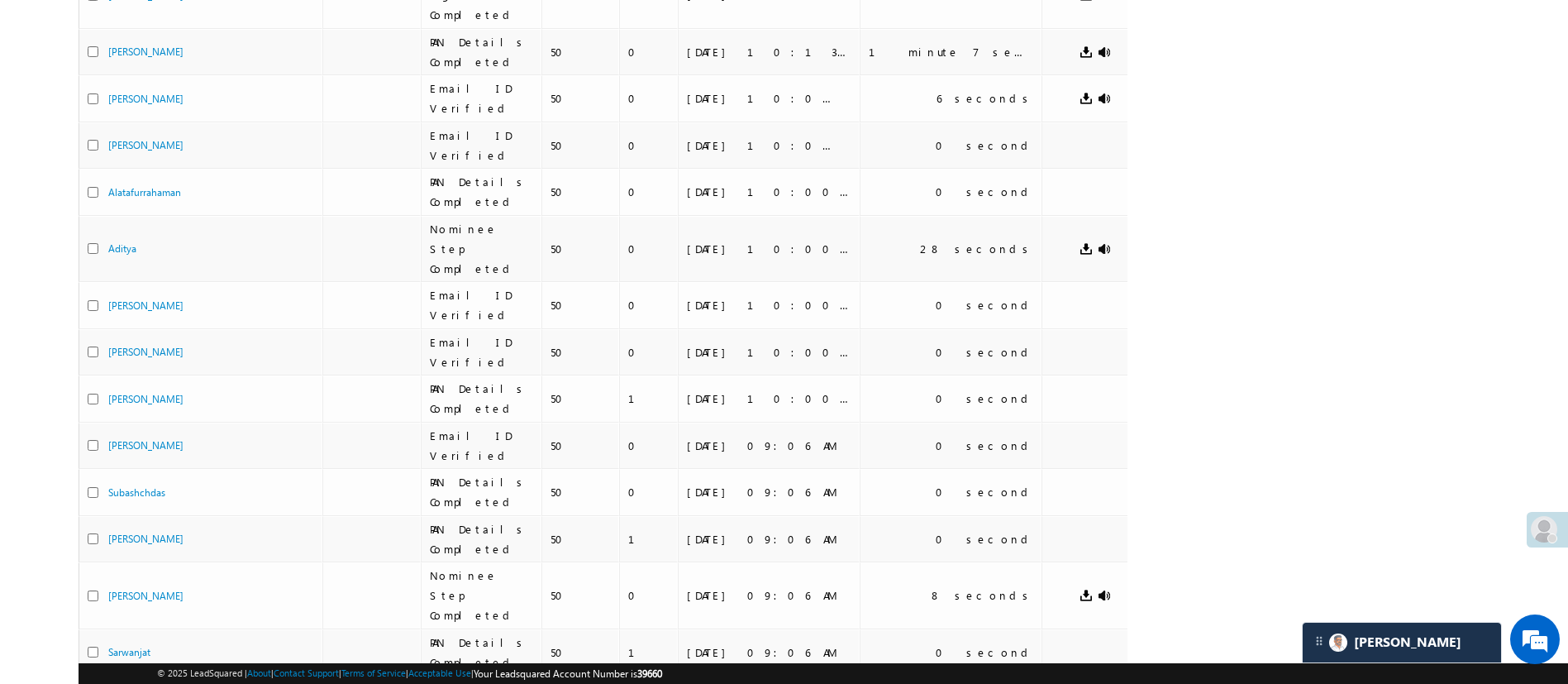
scroll to position [755, 0]
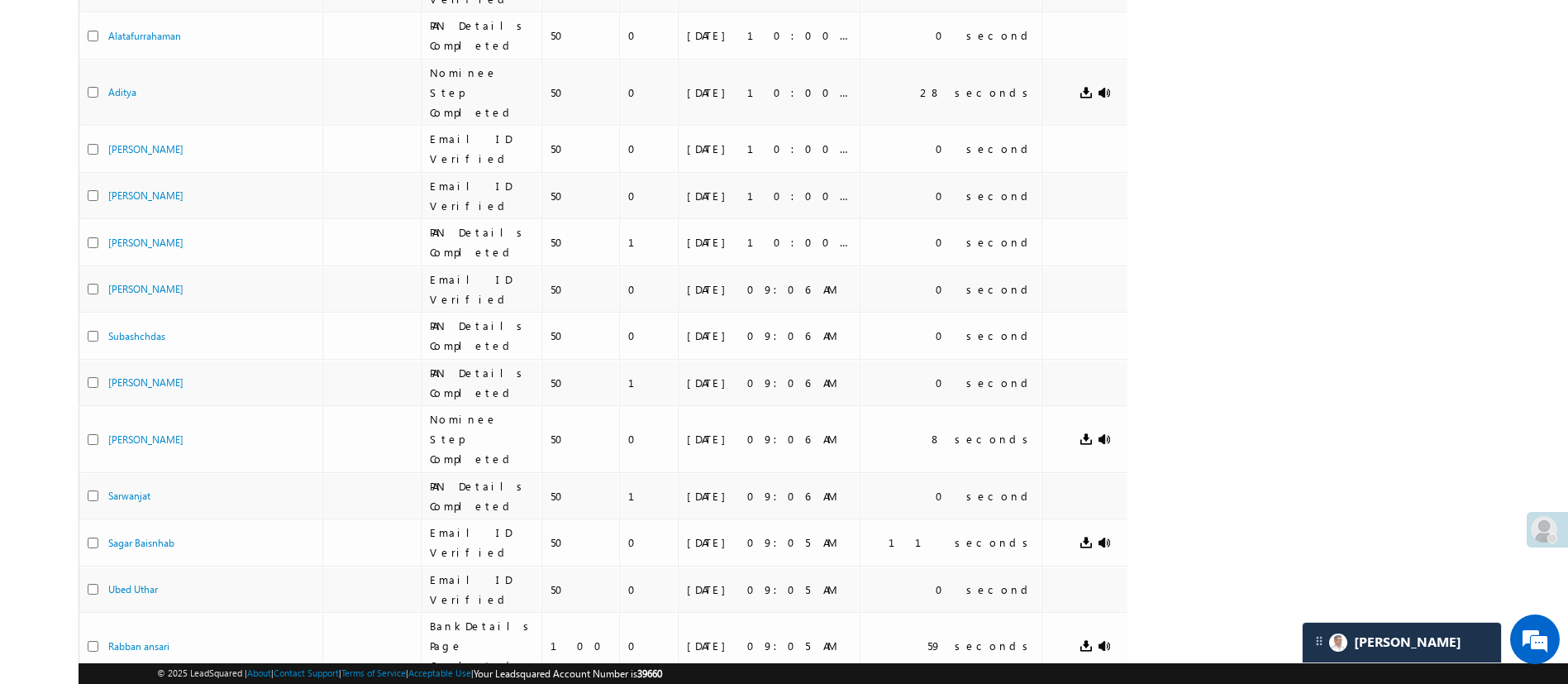
type input "[PERSON_NAME]"
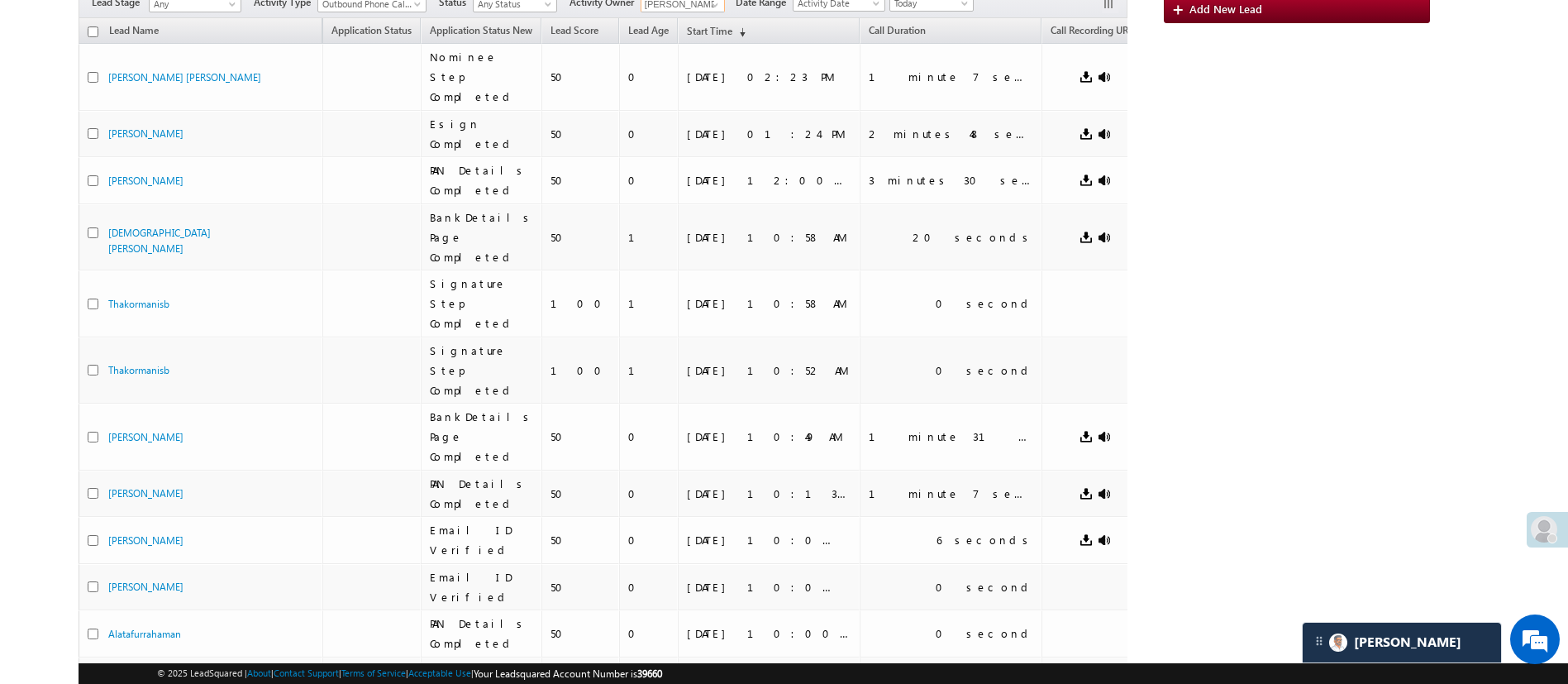
scroll to position [0, 0]
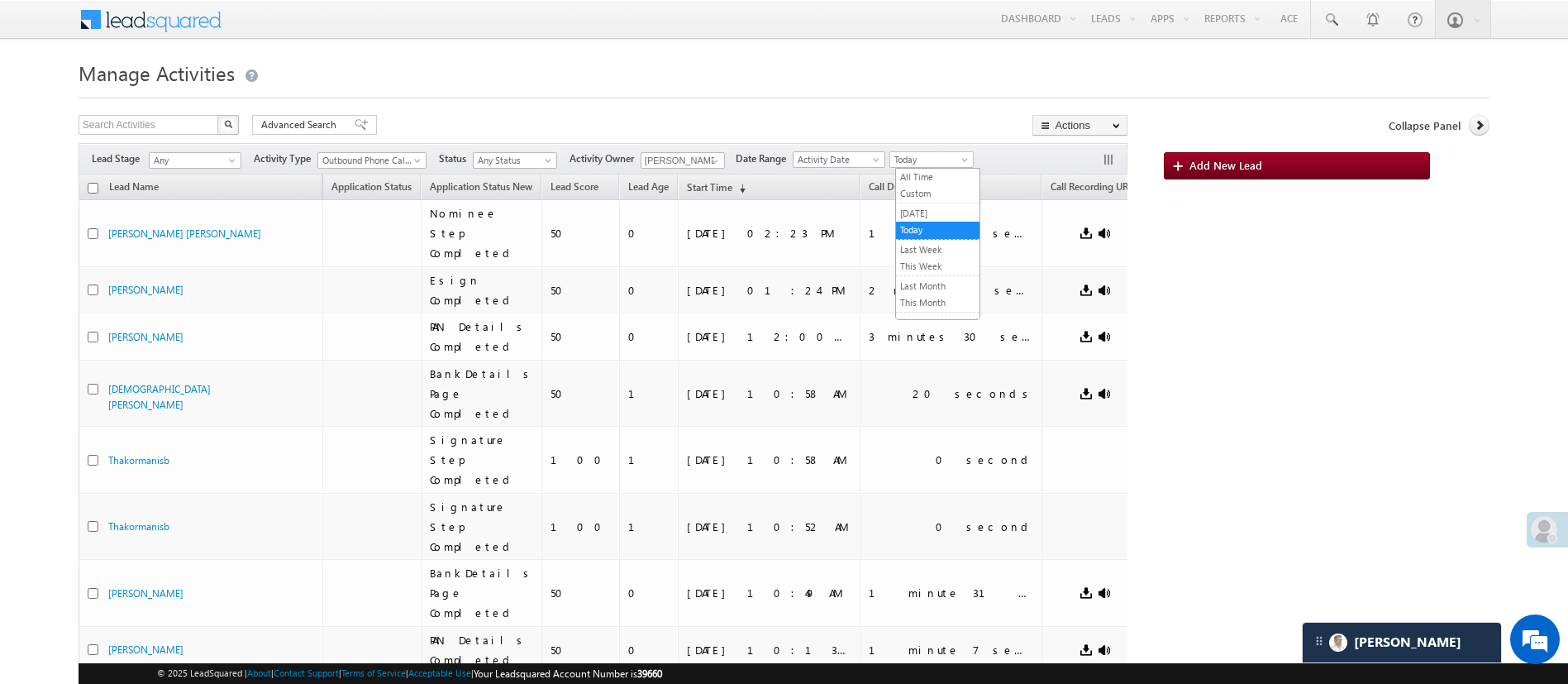
click at [922, 153] on span "Today" at bounding box center [930, 159] width 78 height 15
click at [941, 195] on link "Custom" at bounding box center [938, 193] width 83 height 15
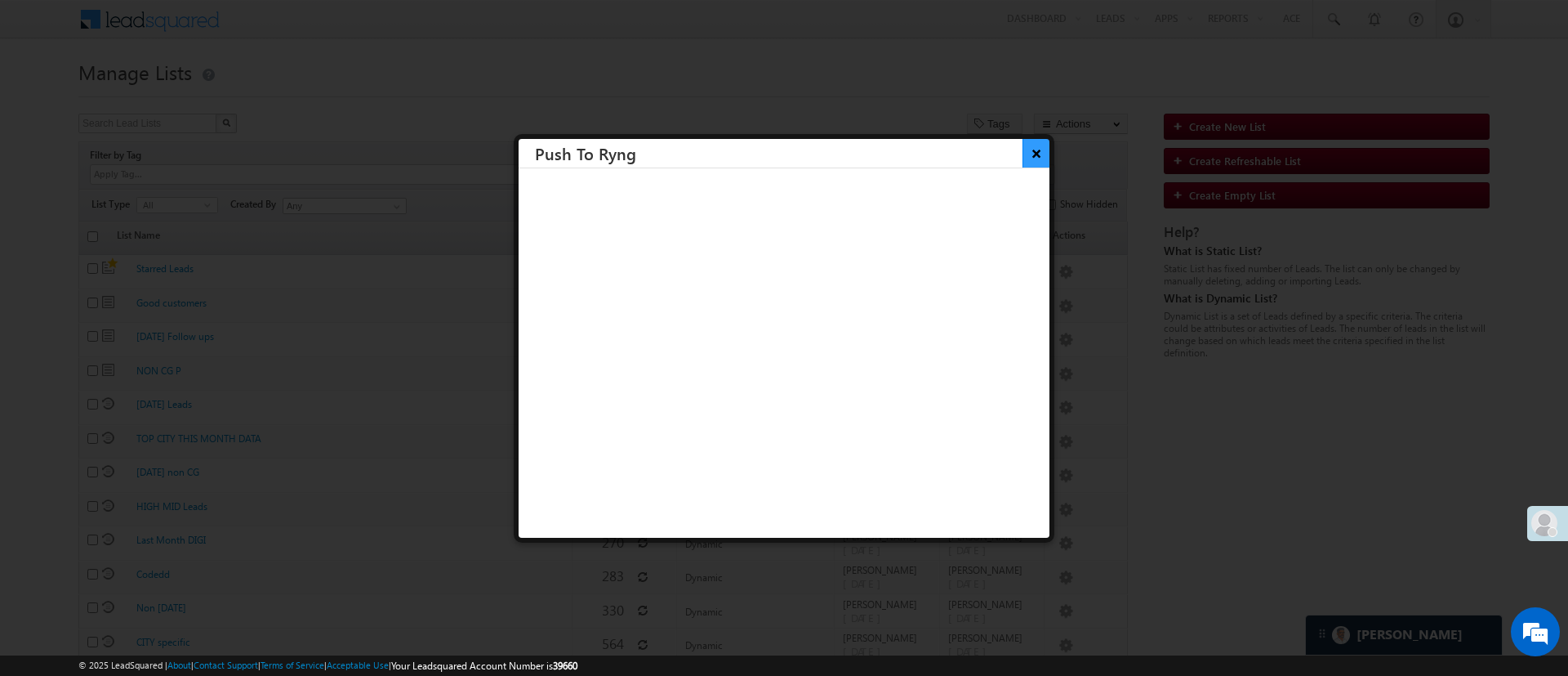
click at [1022, 147] on button "×" at bounding box center [1036, 153] width 27 height 29
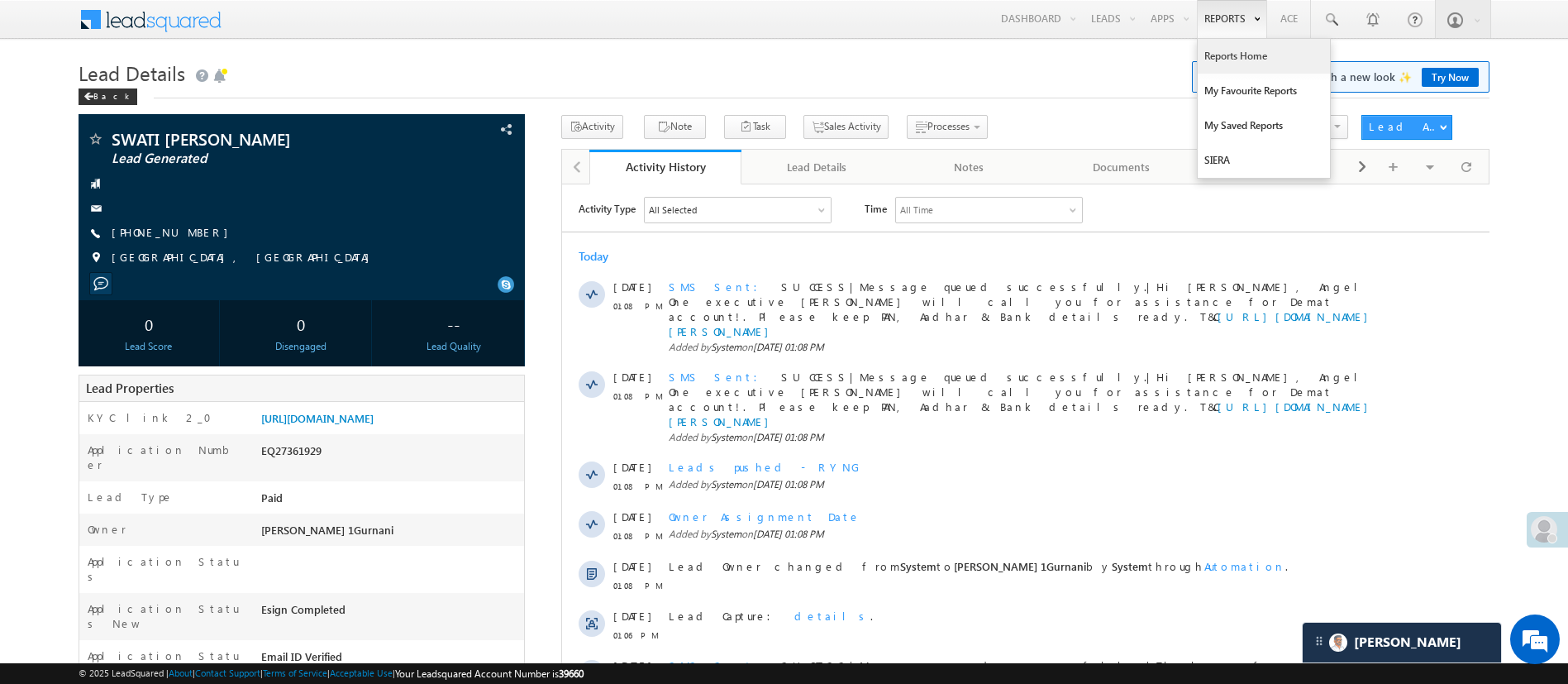
click at [1252, 54] on link "Reports Home" at bounding box center [1263, 56] width 133 height 35
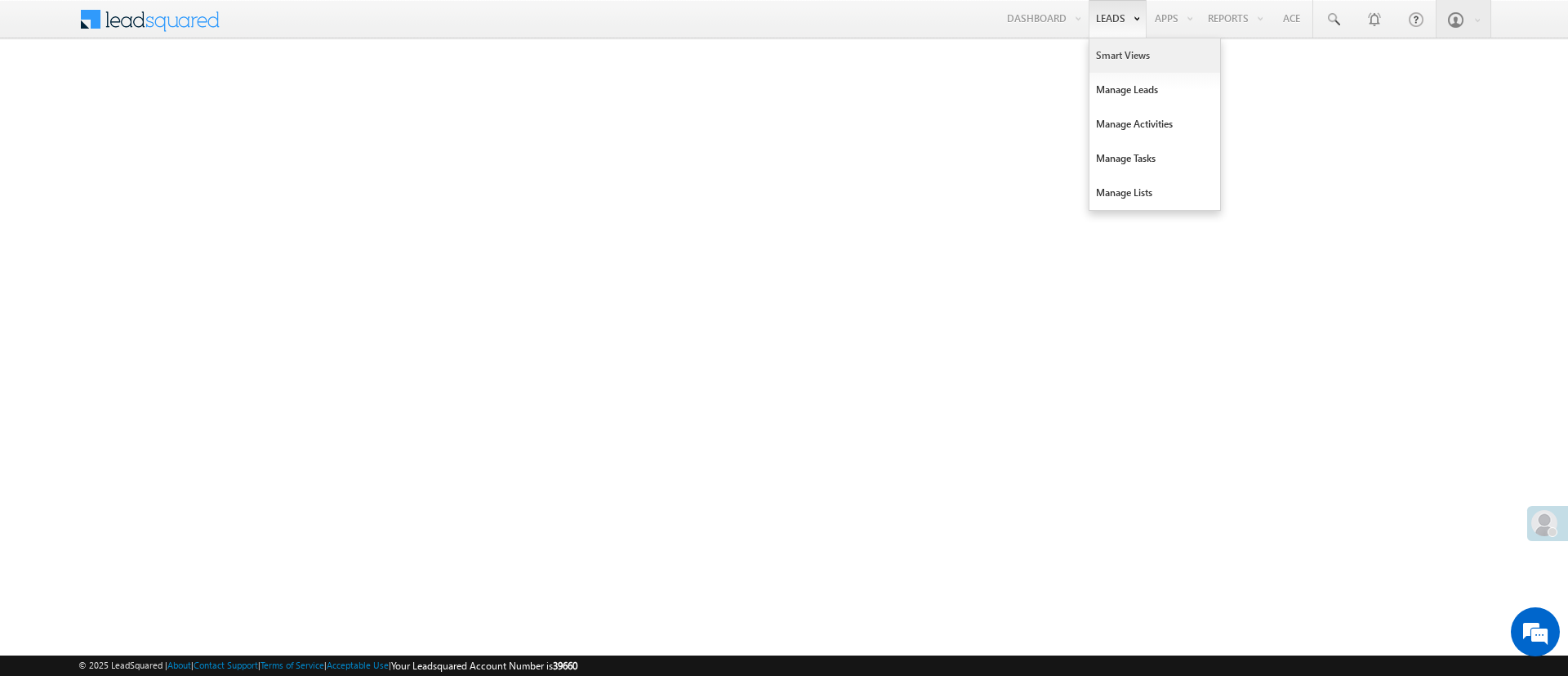
click at [1128, 59] on link "Smart Views" at bounding box center [1154, 55] width 131 height 34
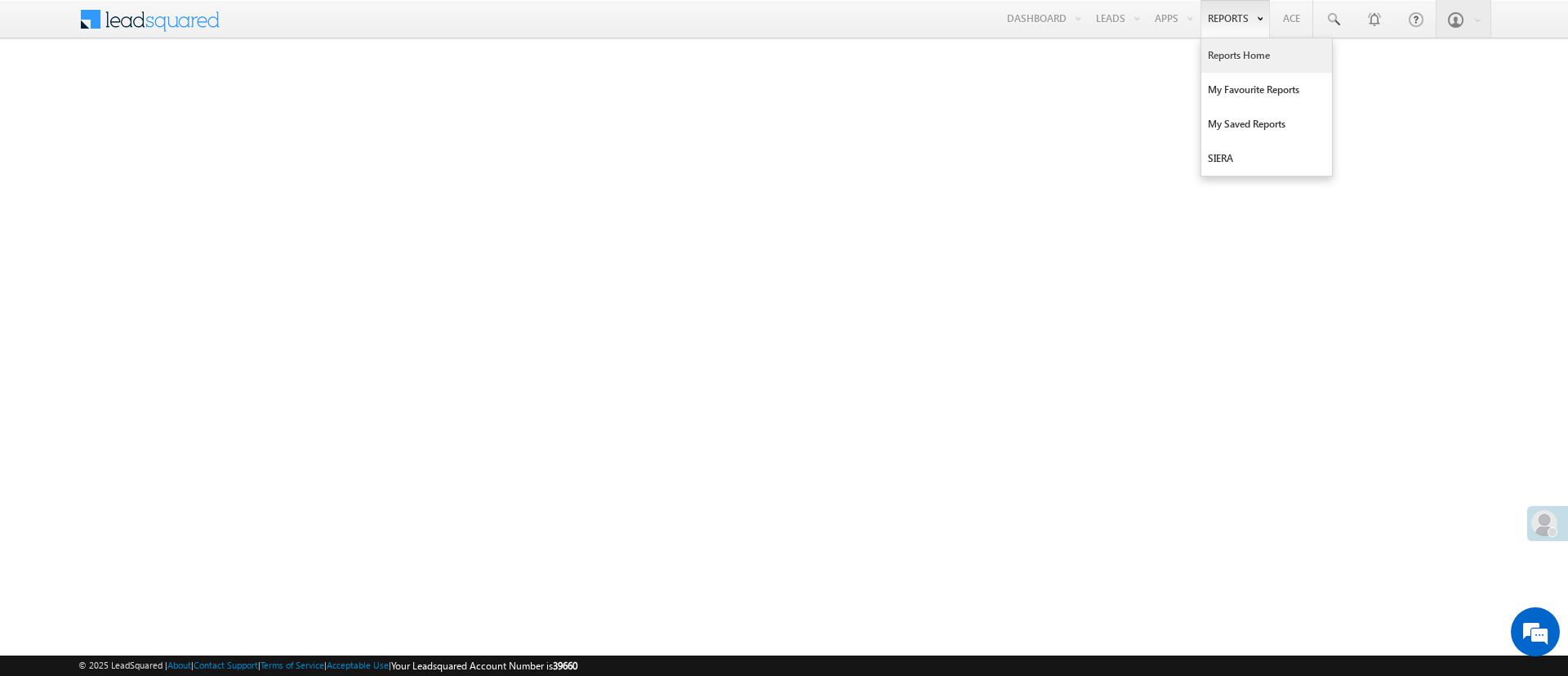
click at [1238, 48] on link "Reports Home" at bounding box center [1266, 55] width 131 height 34
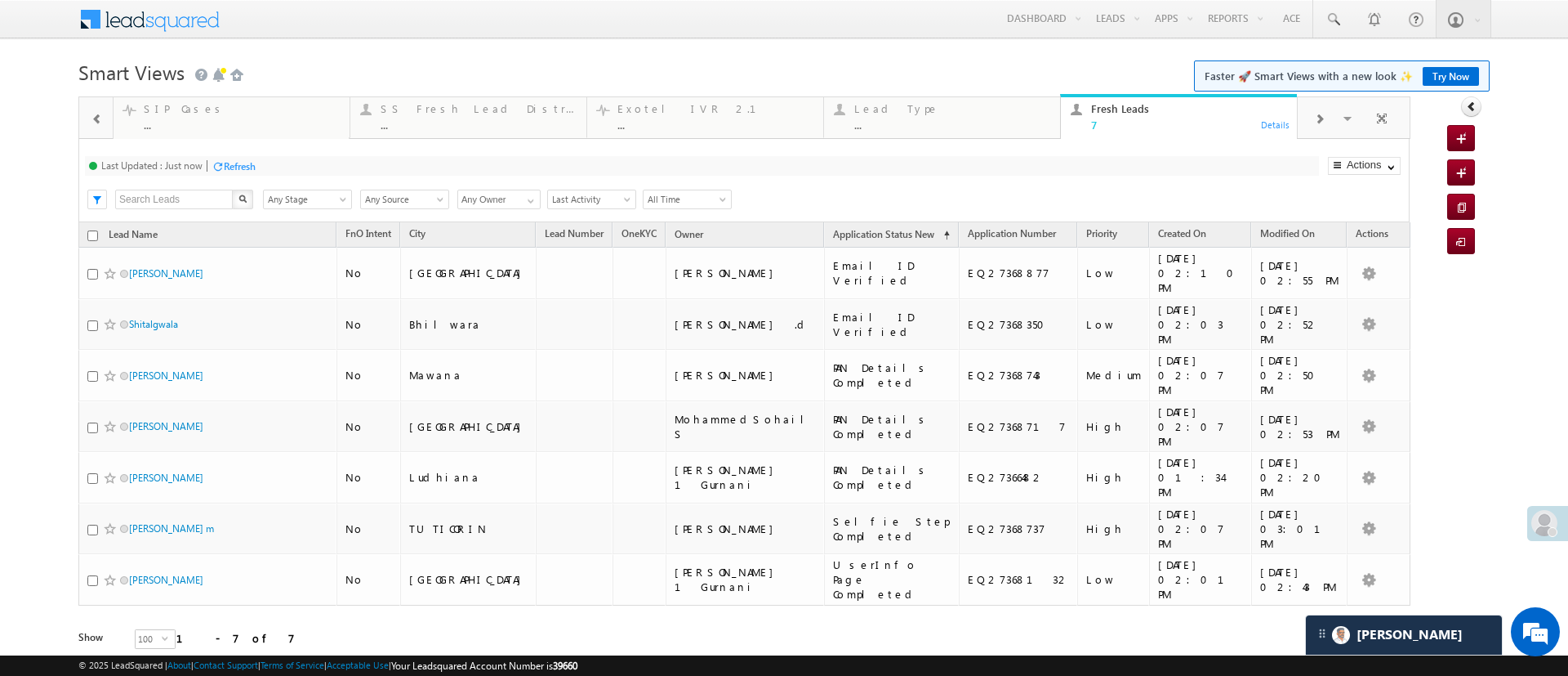
click at [247, 172] on div "Refresh" at bounding box center [233, 165] width 44 height 15
click at [1351, 120] on span at bounding box center [1348, 121] width 16 height 34
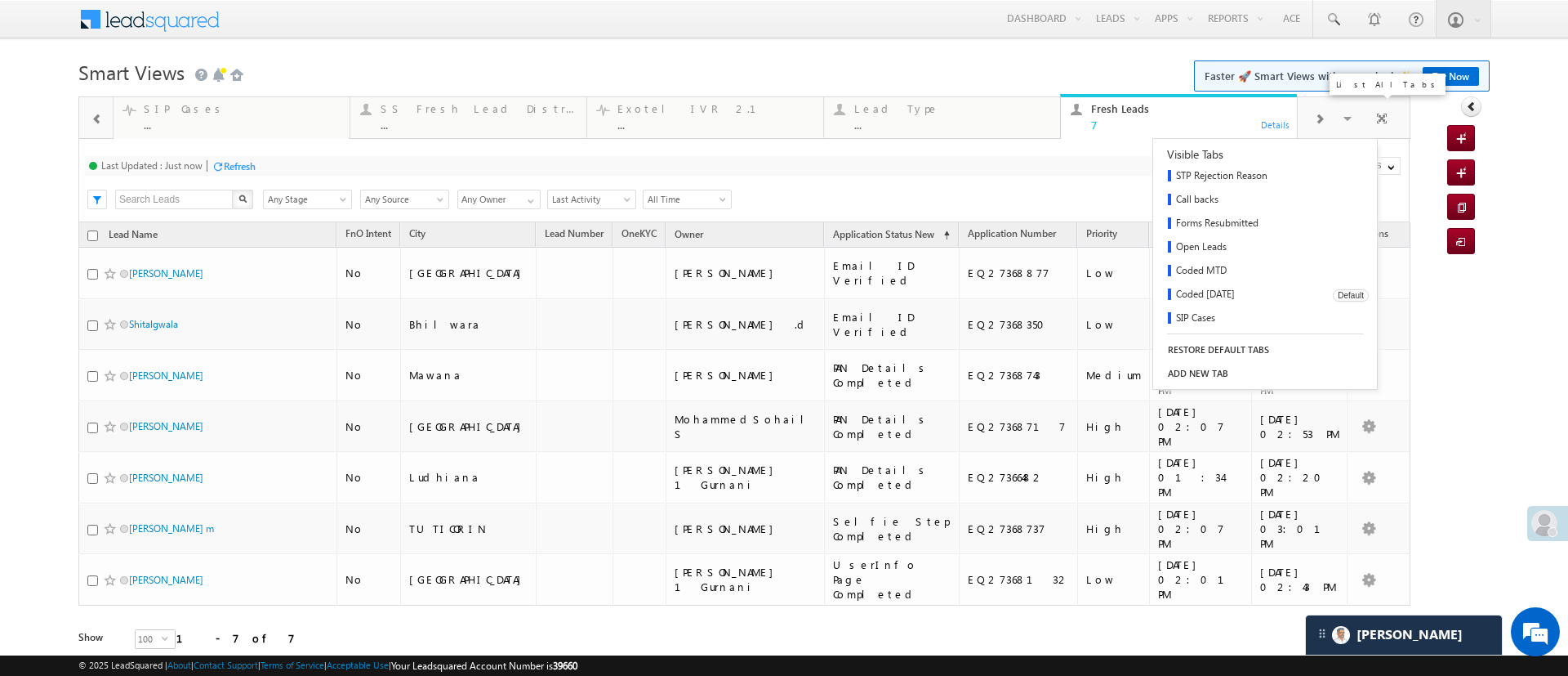
click at [1244, 294] on link "Coded Today" at bounding box center [1237, 295] width 168 height 24
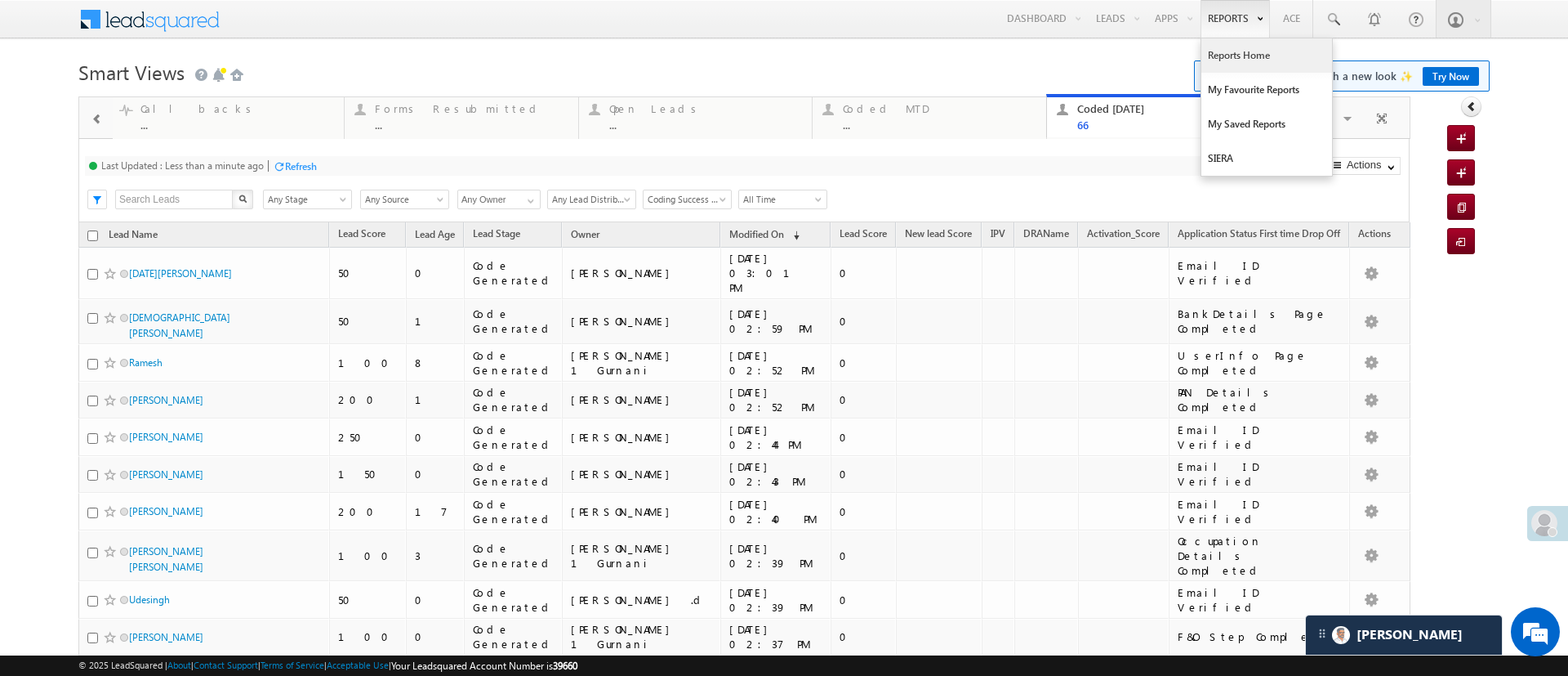
click at [1212, 55] on link "Reports Home" at bounding box center [1266, 55] width 131 height 34
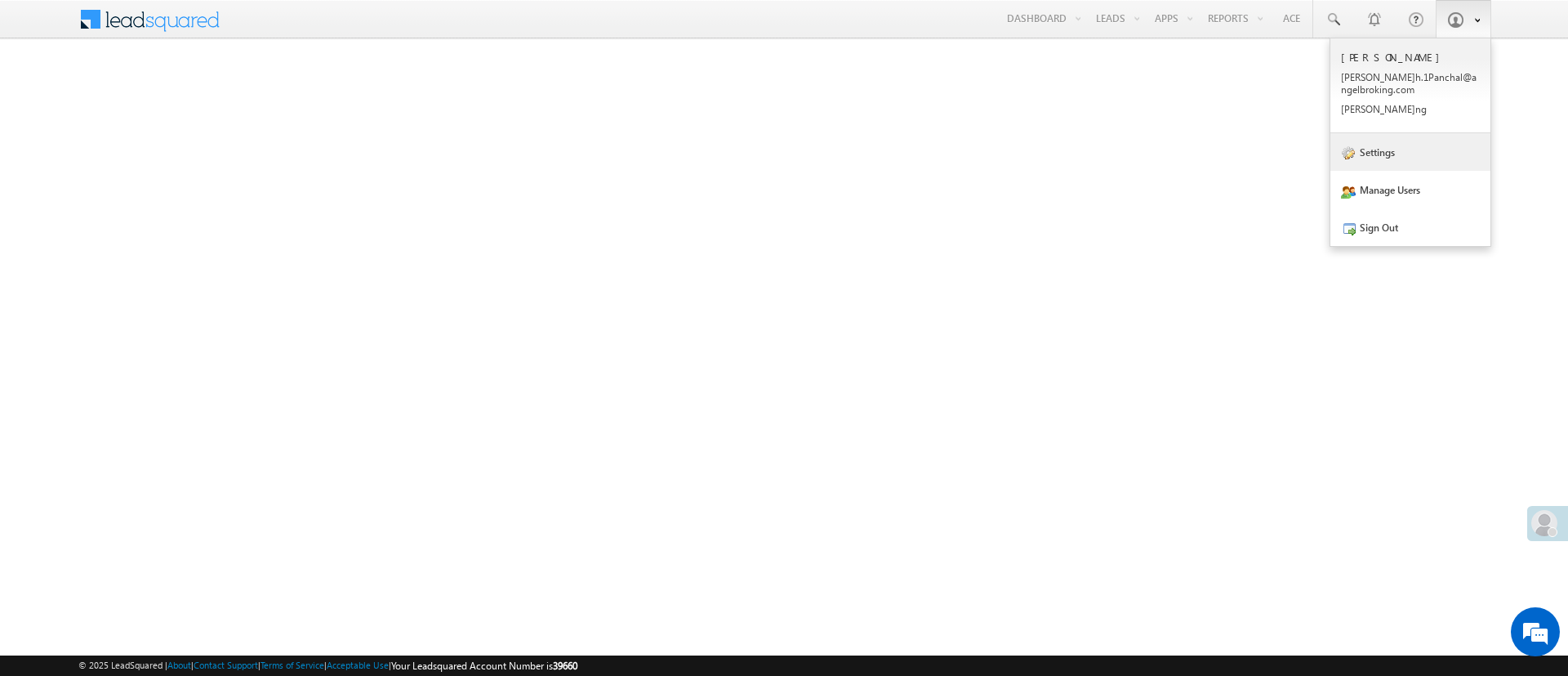
click at [1402, 149] on link "Settings" at bounding box center [1410, 151] width 161 height 37
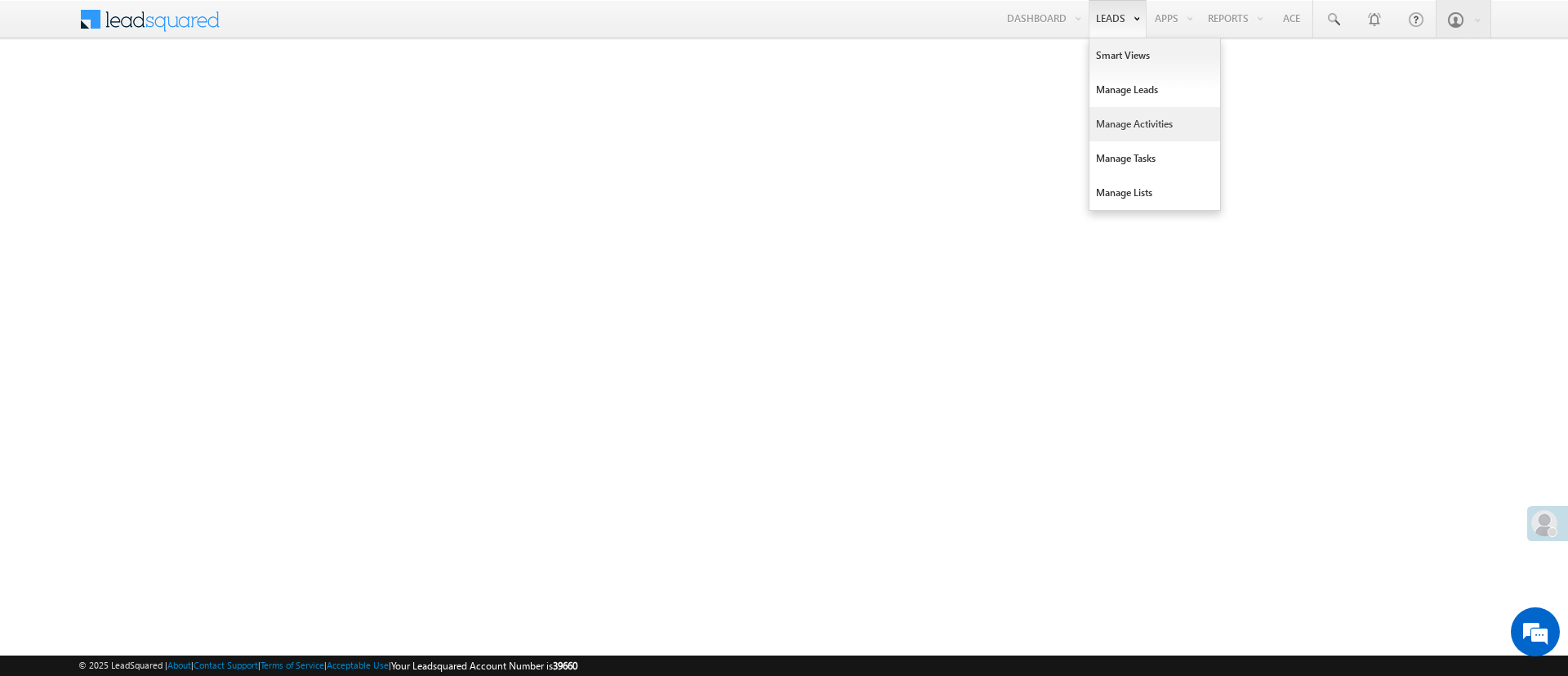
click at [1156, 116] on link "Manage Activities" at bounding box center [1154, 124] width 131 height 34
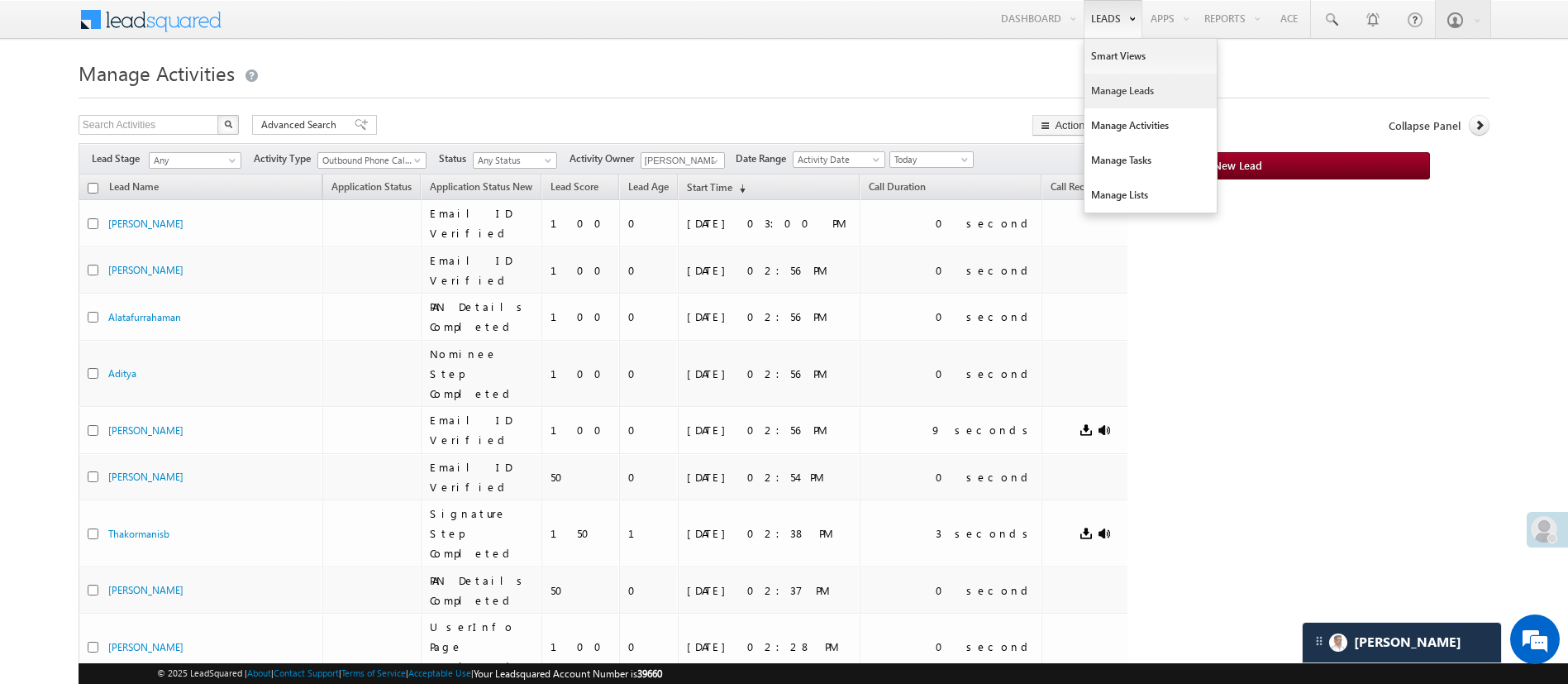
click at [1133, 94] on link "Manage Leads" at bounding box center [1150, 91] width 133 height 35
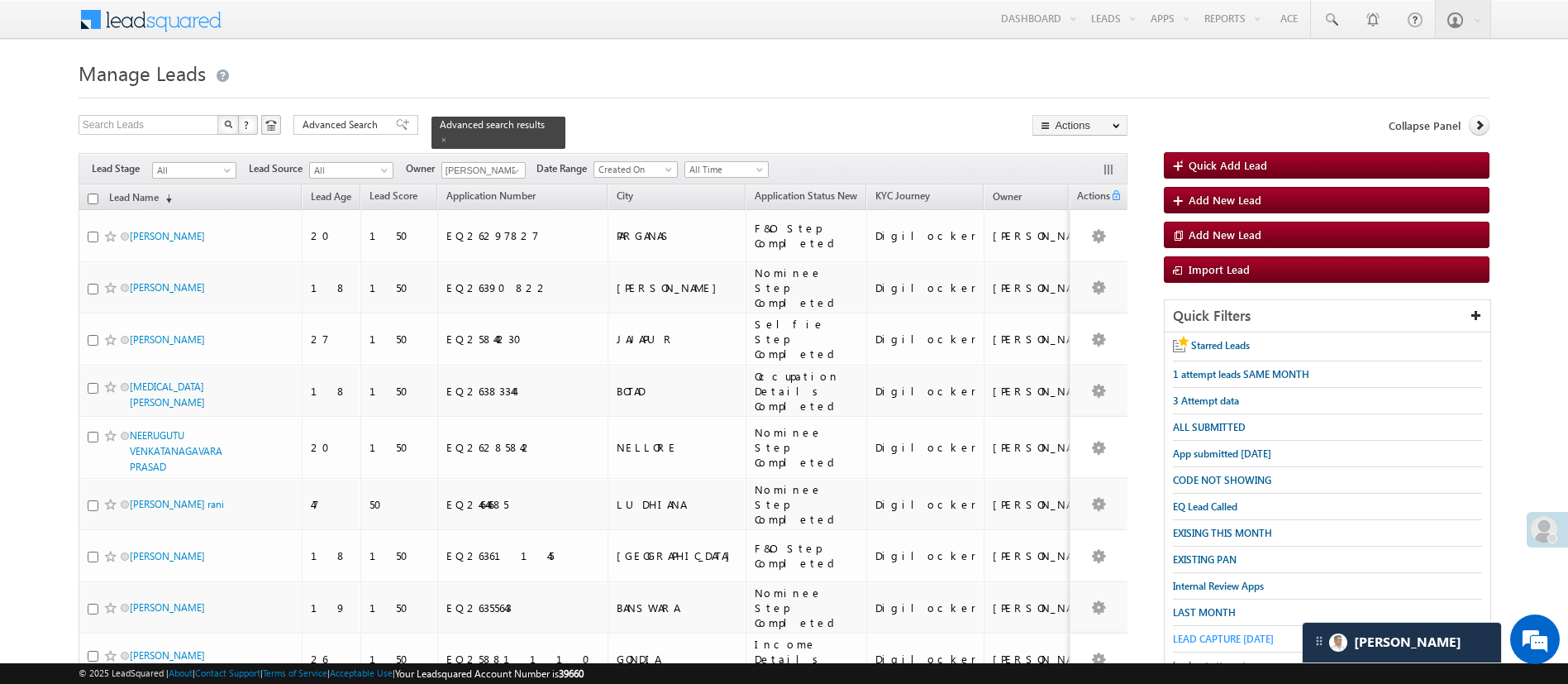
click at [1258, 633] on span "LEAD CAPTURE TODAY" at bounding box center [1224, 639] width 101 height 13
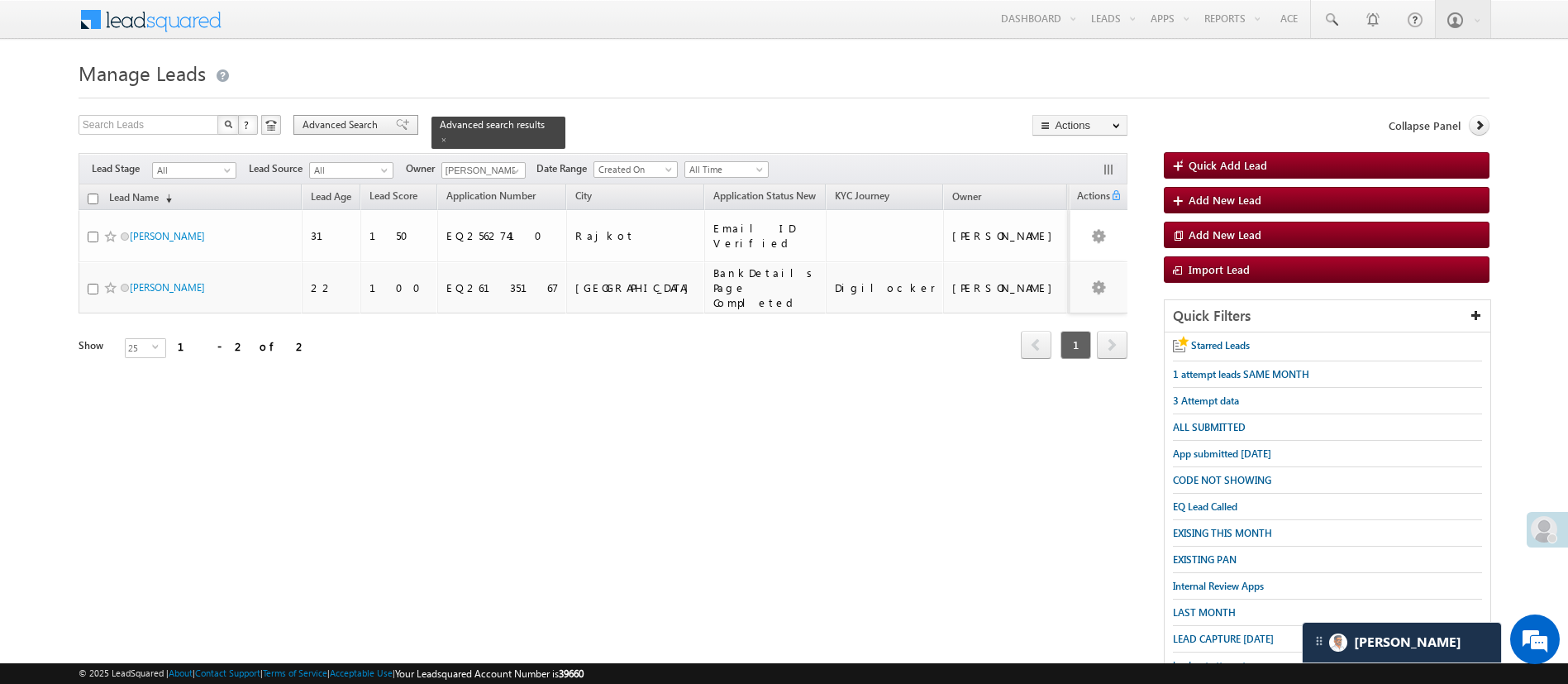
click at [364, 124] on span "Advanced Search" at bounding box center [342, 124] width 80 height 15
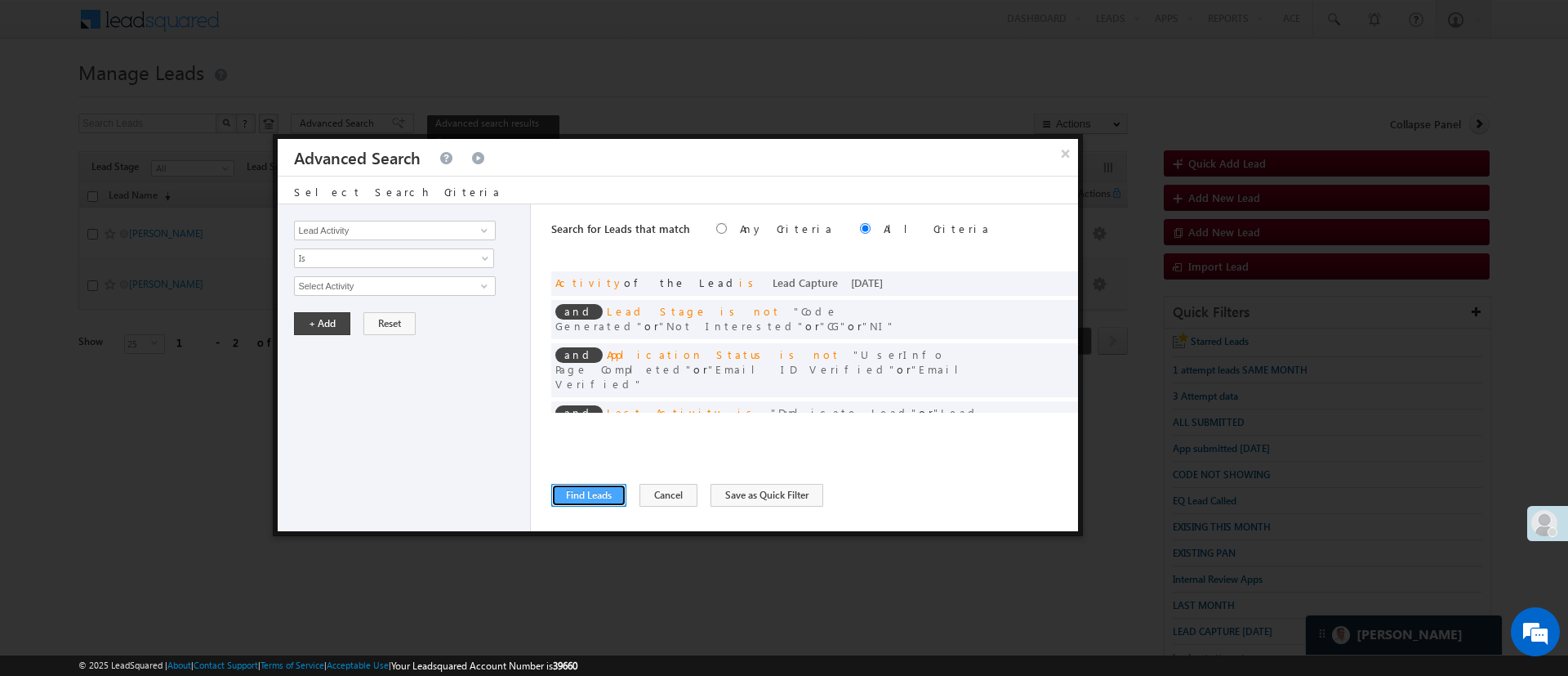
click at [594, 495] on button "Find Leads" at bounding box center [589, 495] width 75 height 23
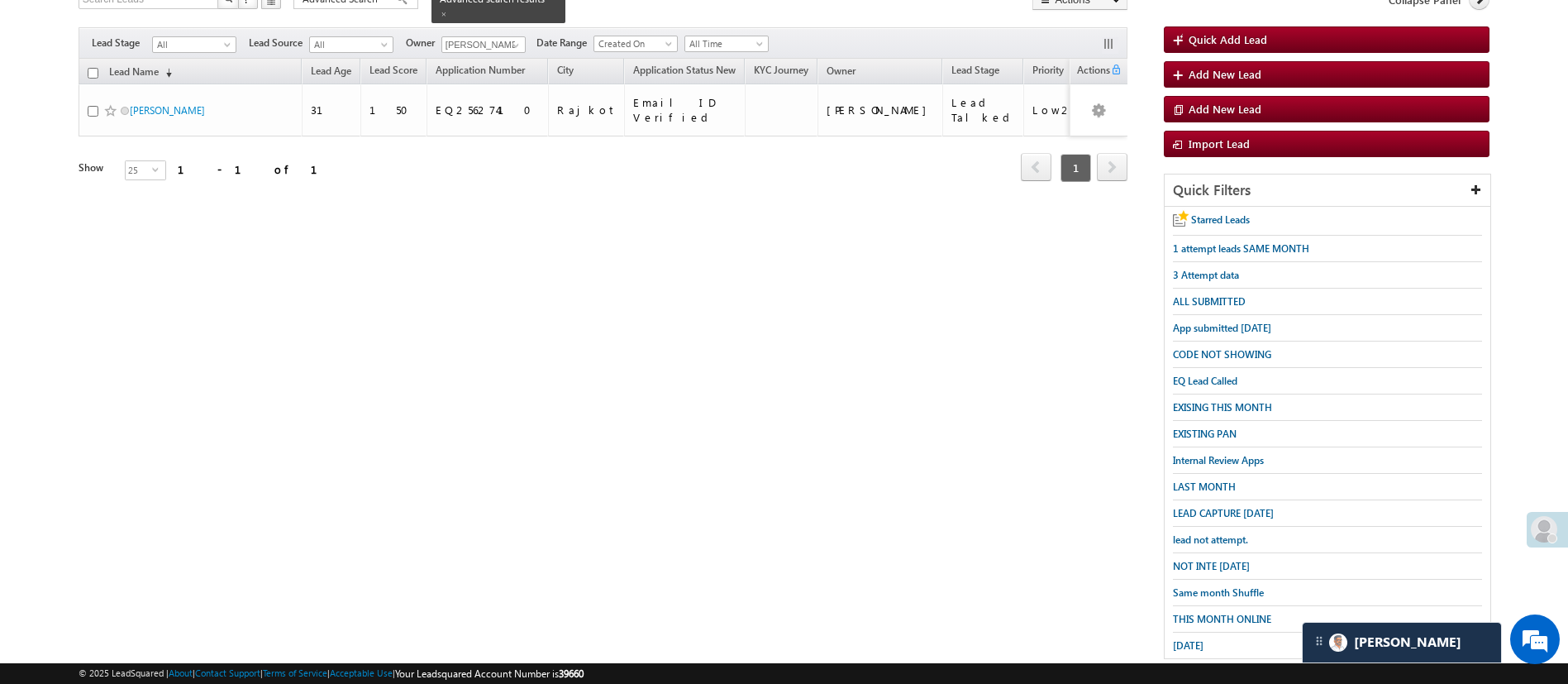
scroll to position [145, 0]
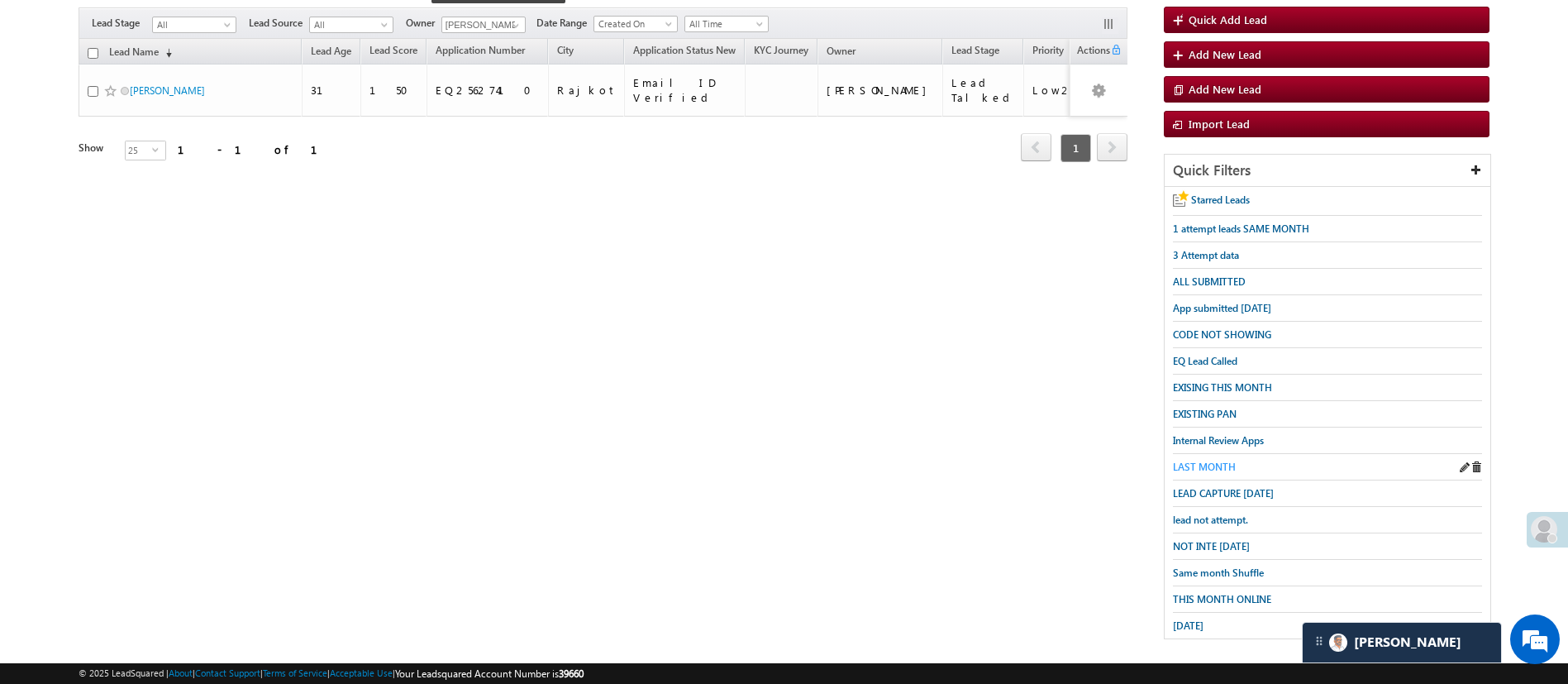
click at [1210, 461] on span "LAST MONTH" at bounding box center [1204, 466] width 63 height 13
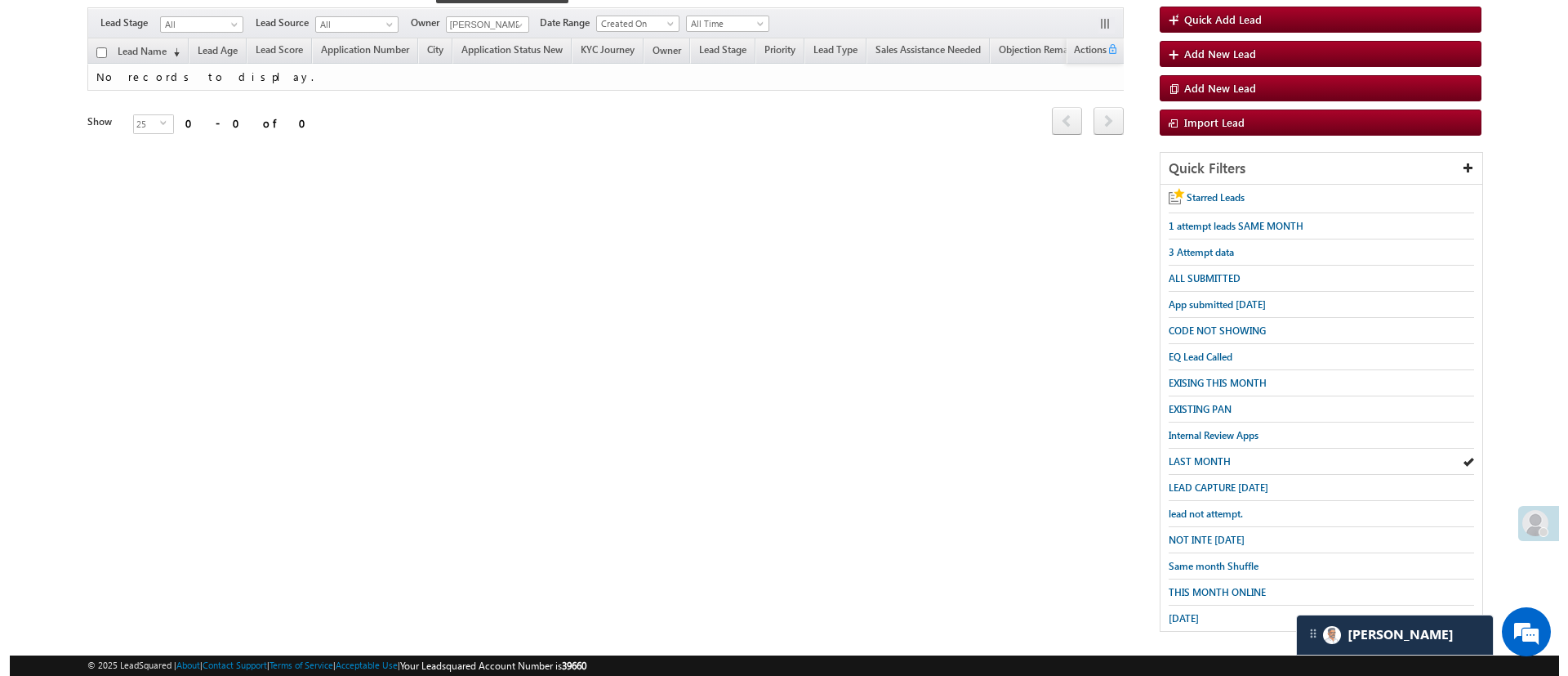
scroll to position [0, 0]
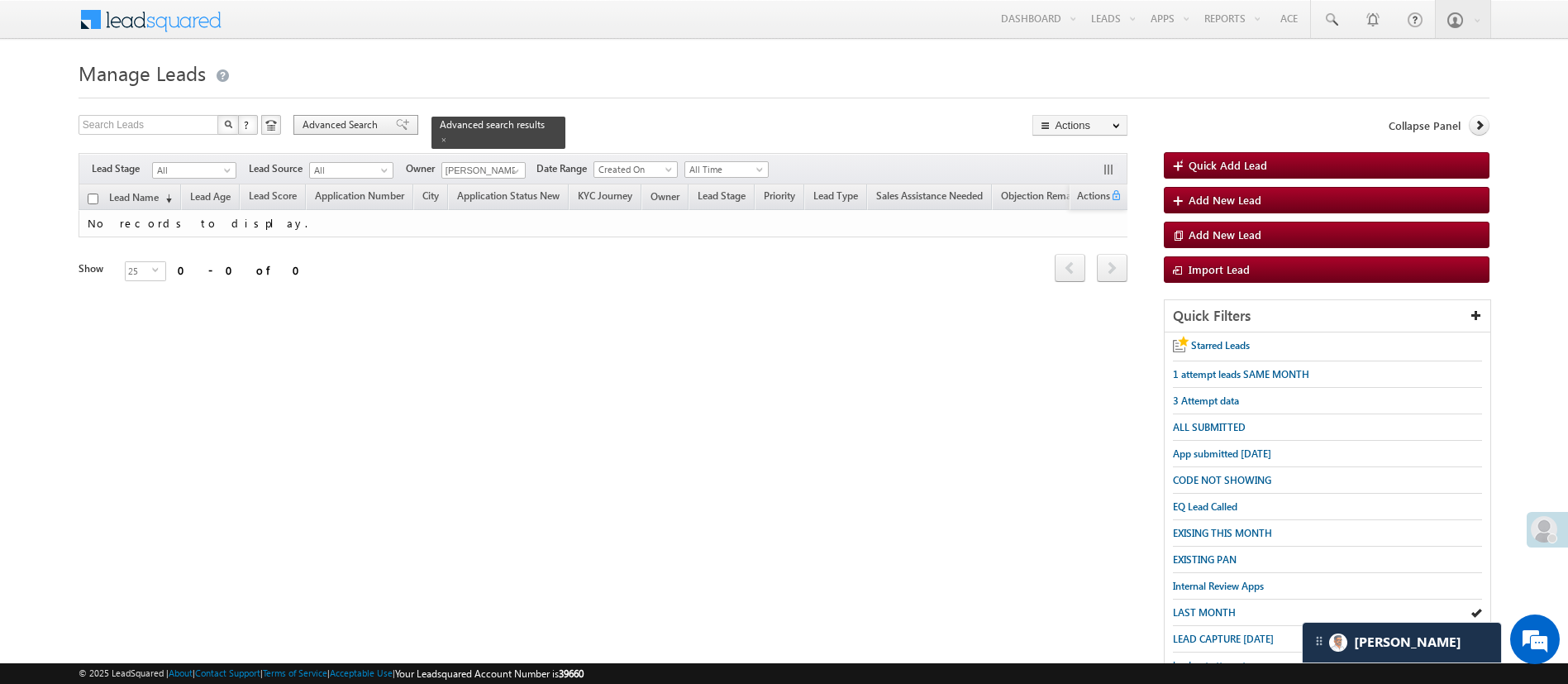
click at [367, 124] on span "Advanced Search" at bounding box center [342, 124] width 80 height 15
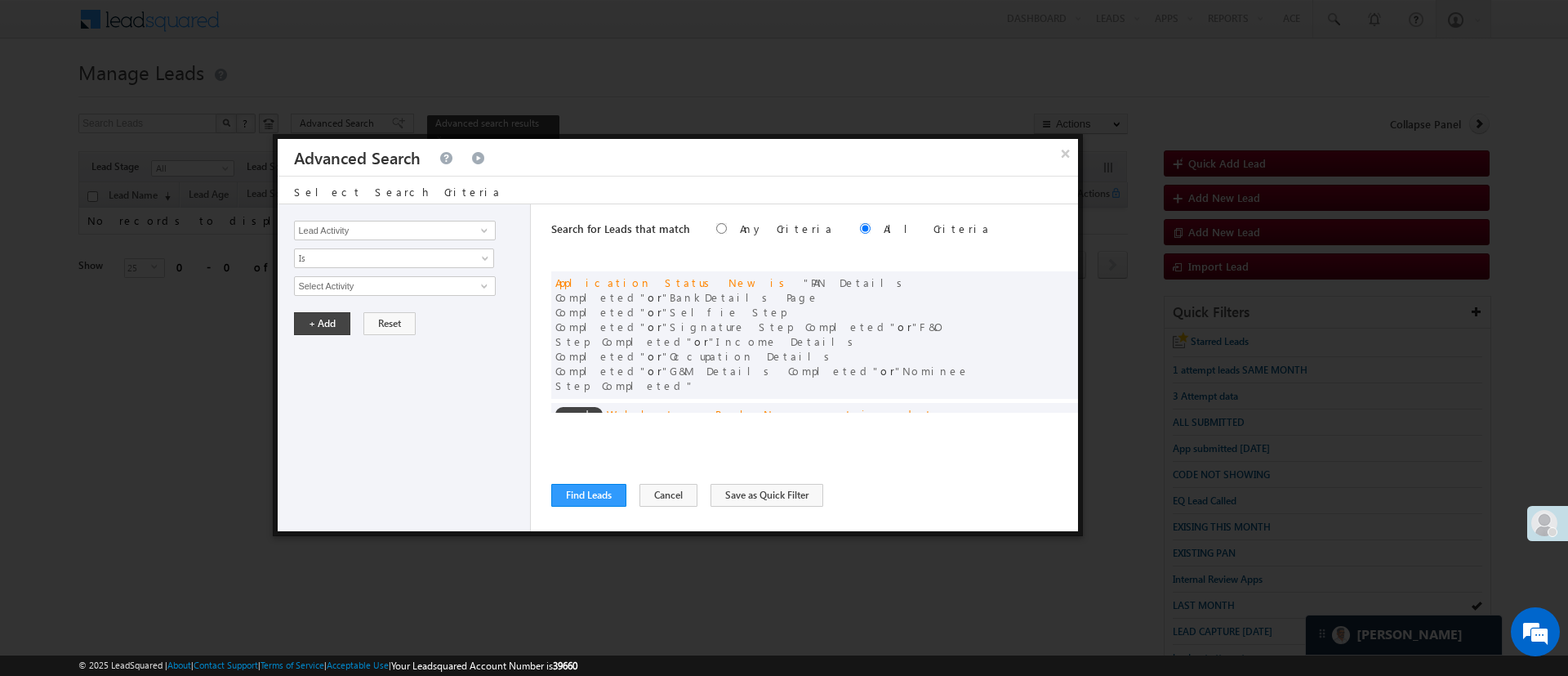
scroll to position [123, 0]
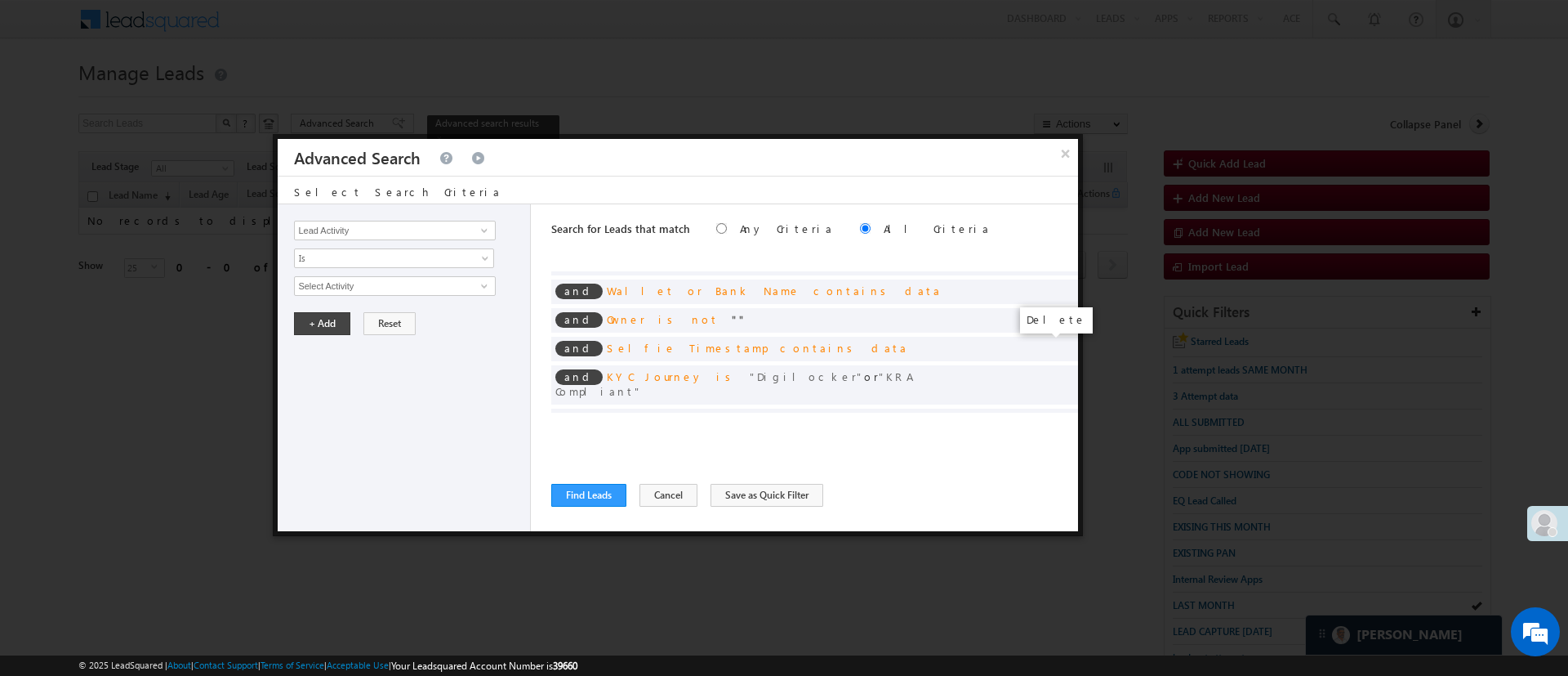
click at [1054, 413] on span at bounding box center [1060, 419] width 11 height 11
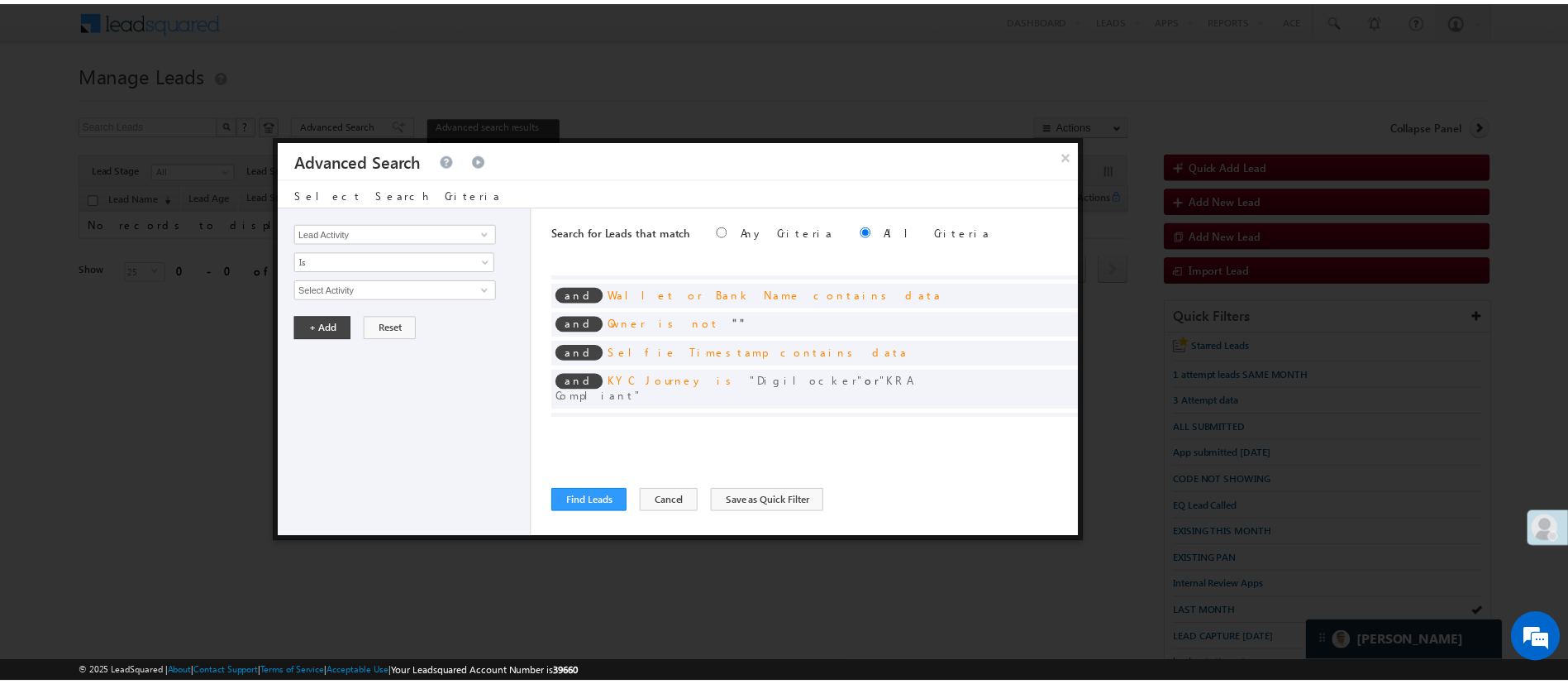
scroll to position [104, 0]
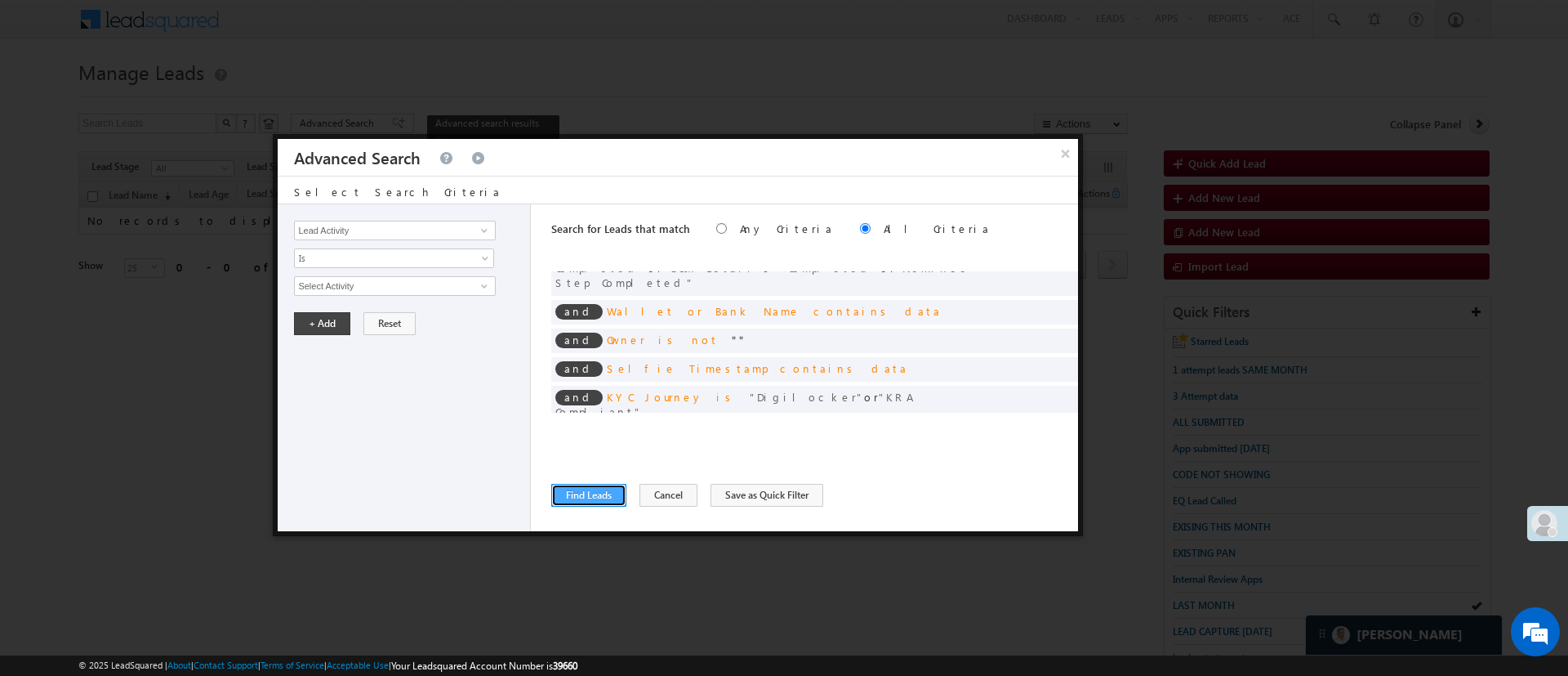
click at [597, 484] on button "Find Leads" at bounding box center [589, 495] width 75 height 23
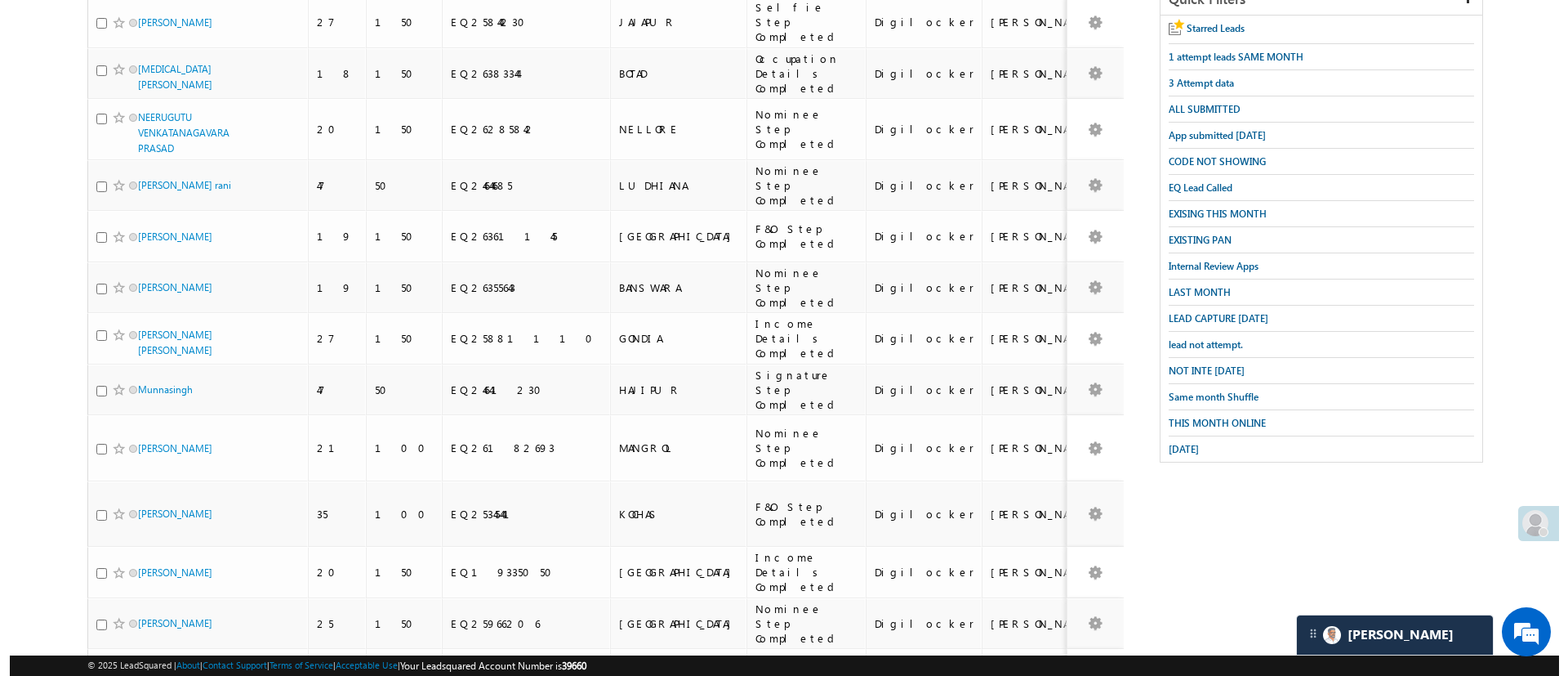
scroll to position [0, 0]
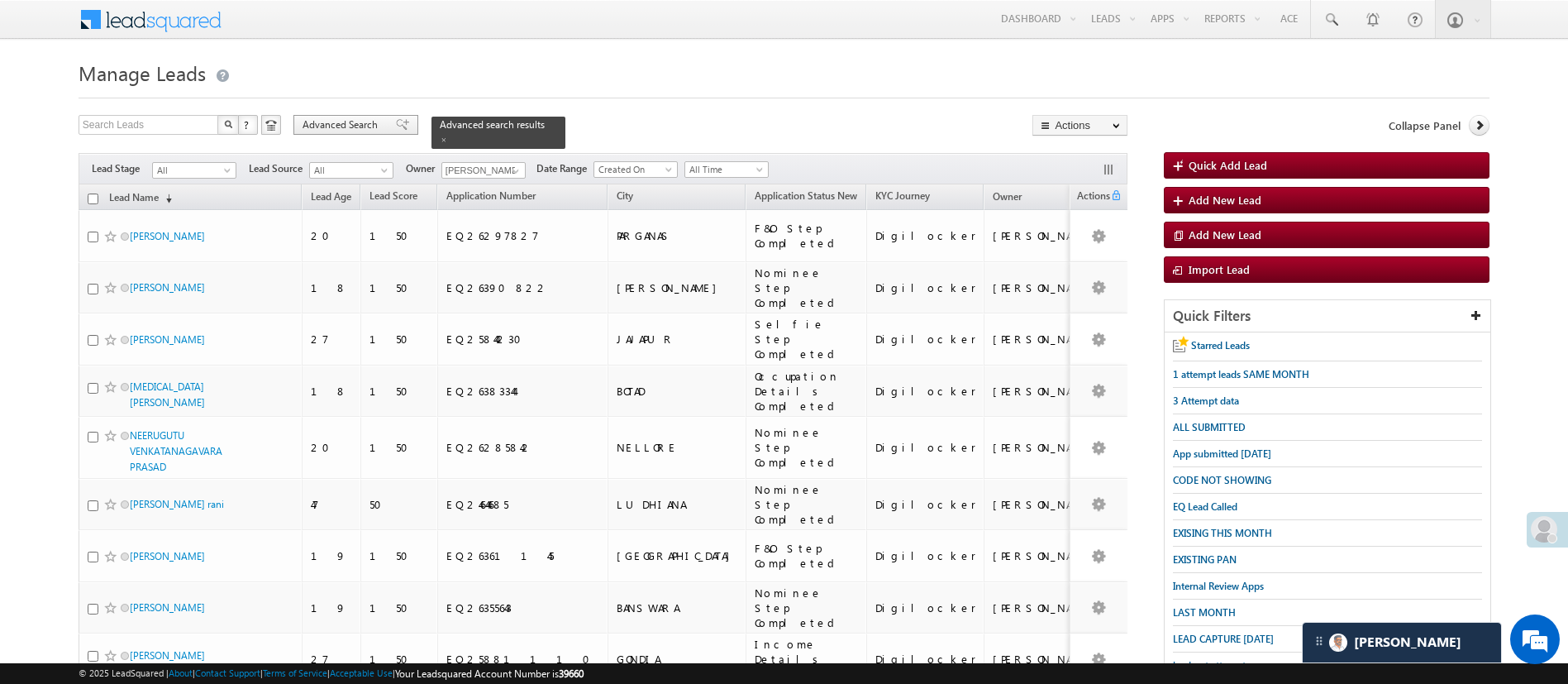
click at [350, 124] on span "Advanced Search" at bounding box center [342, 124] width 80 height 15
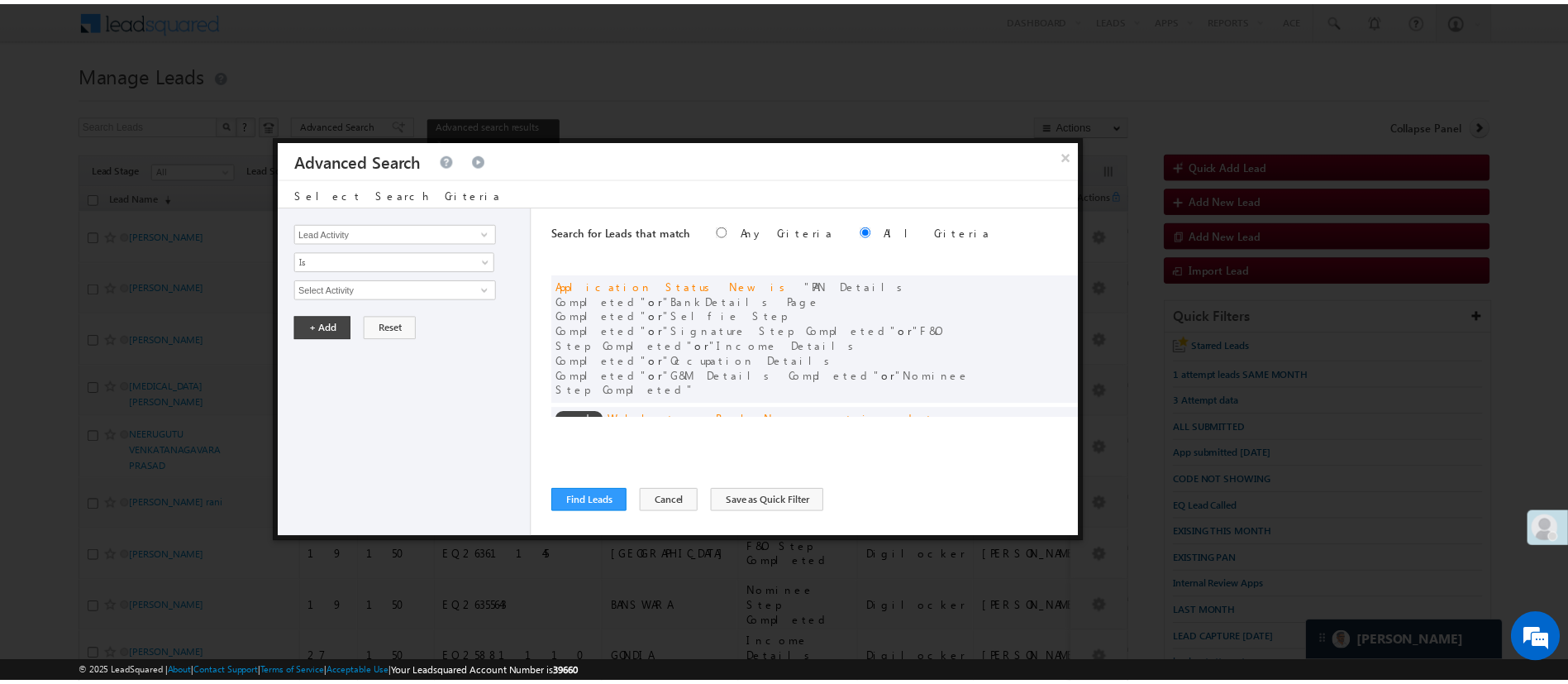
scroll to position [104, 0]
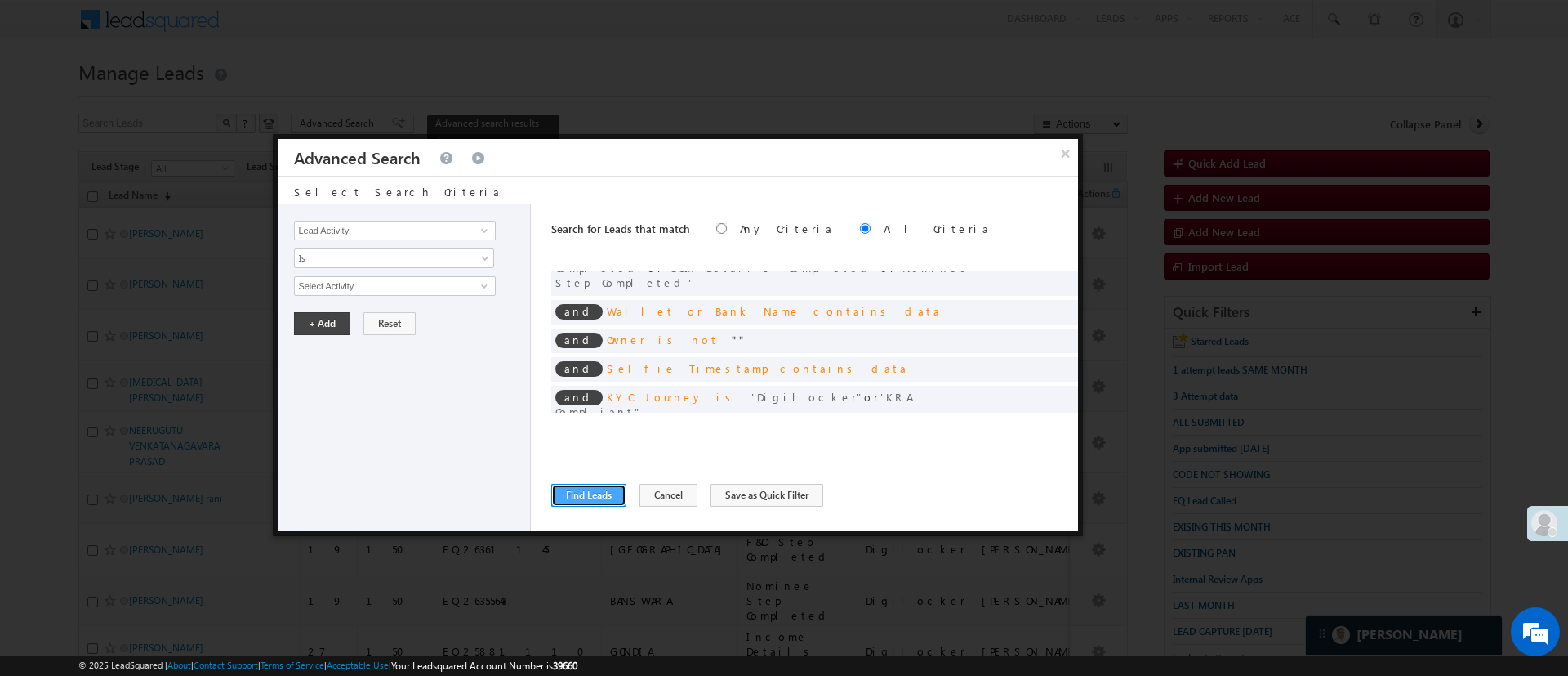
click at [602, 492] on button "Find Leads" at bounding box center [589, 495] width 75 height 23
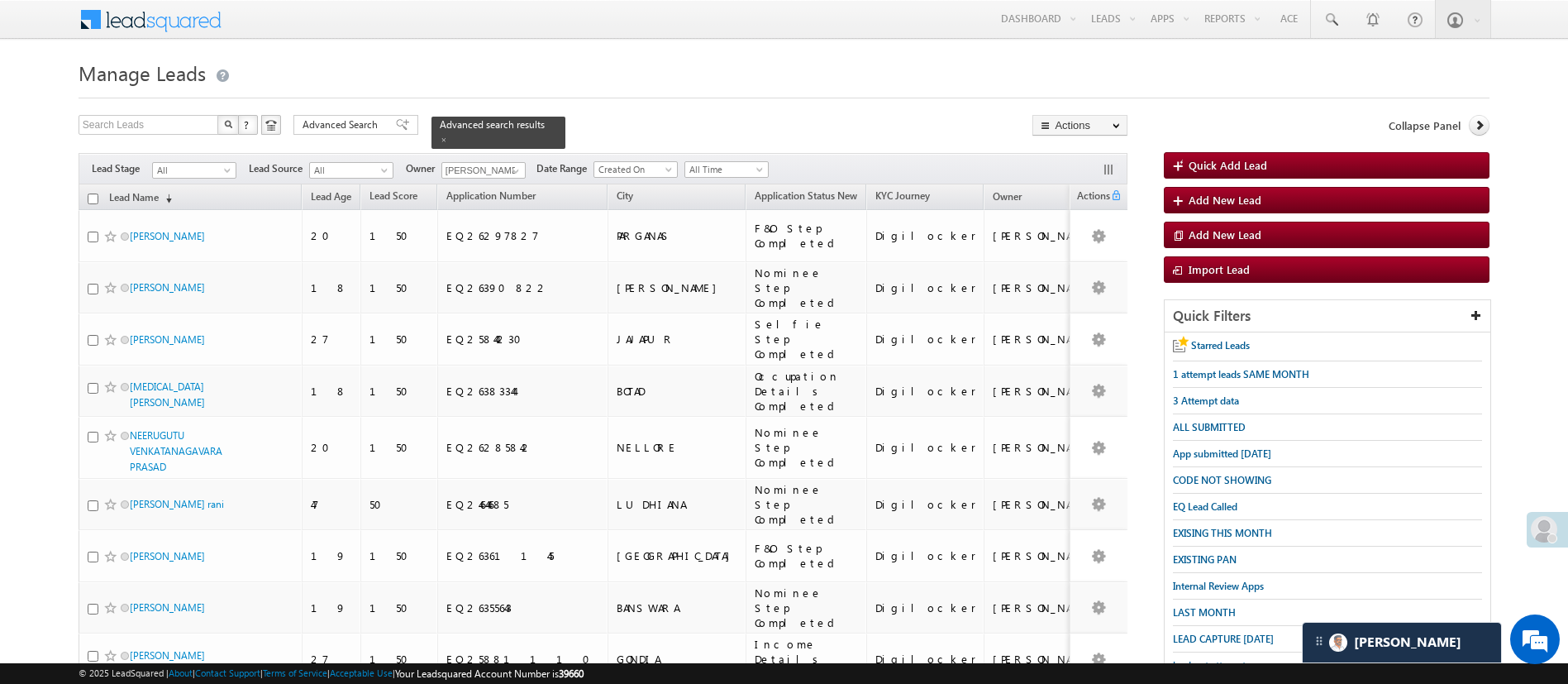
click at [93, 193] on input "checkbox" at bounding box center [93, 198] width 11 height 11
checkbox input "true"
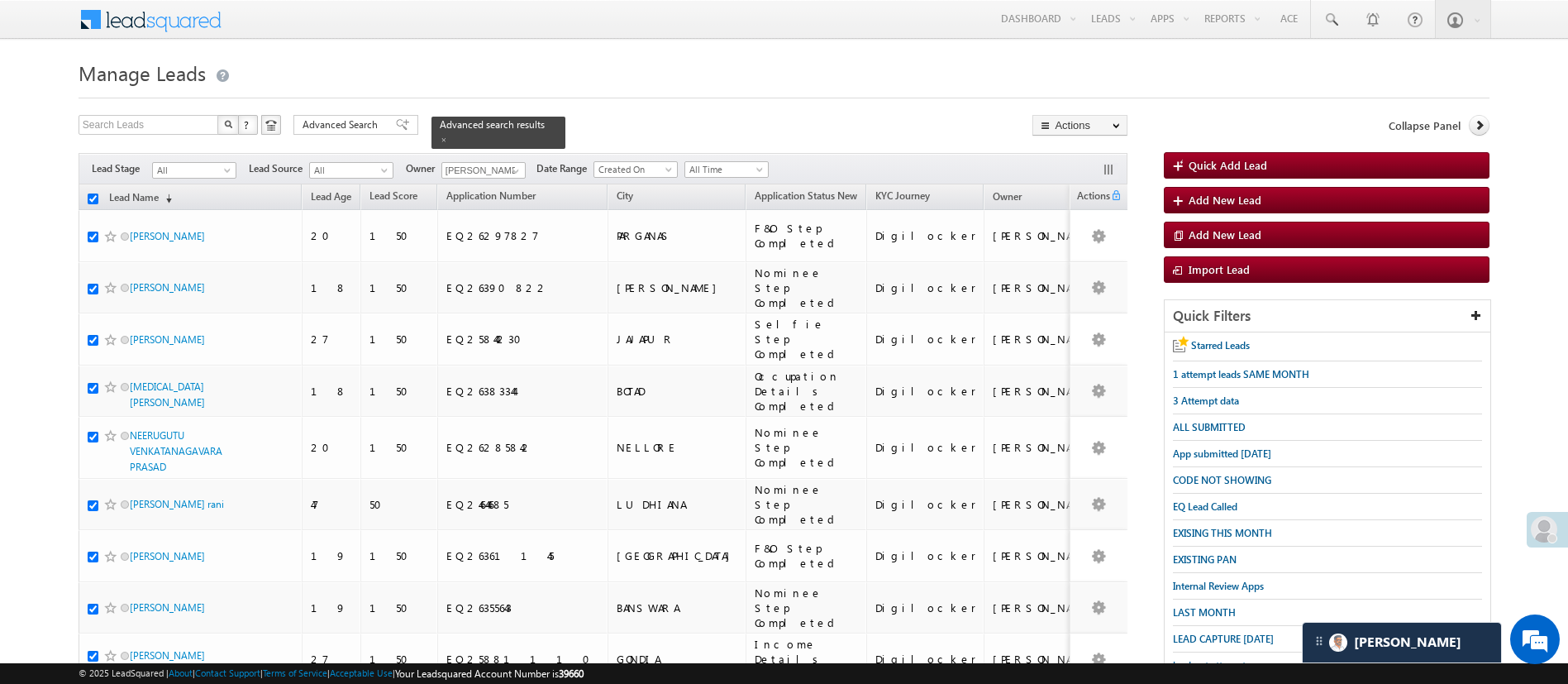
checkbox input "true"
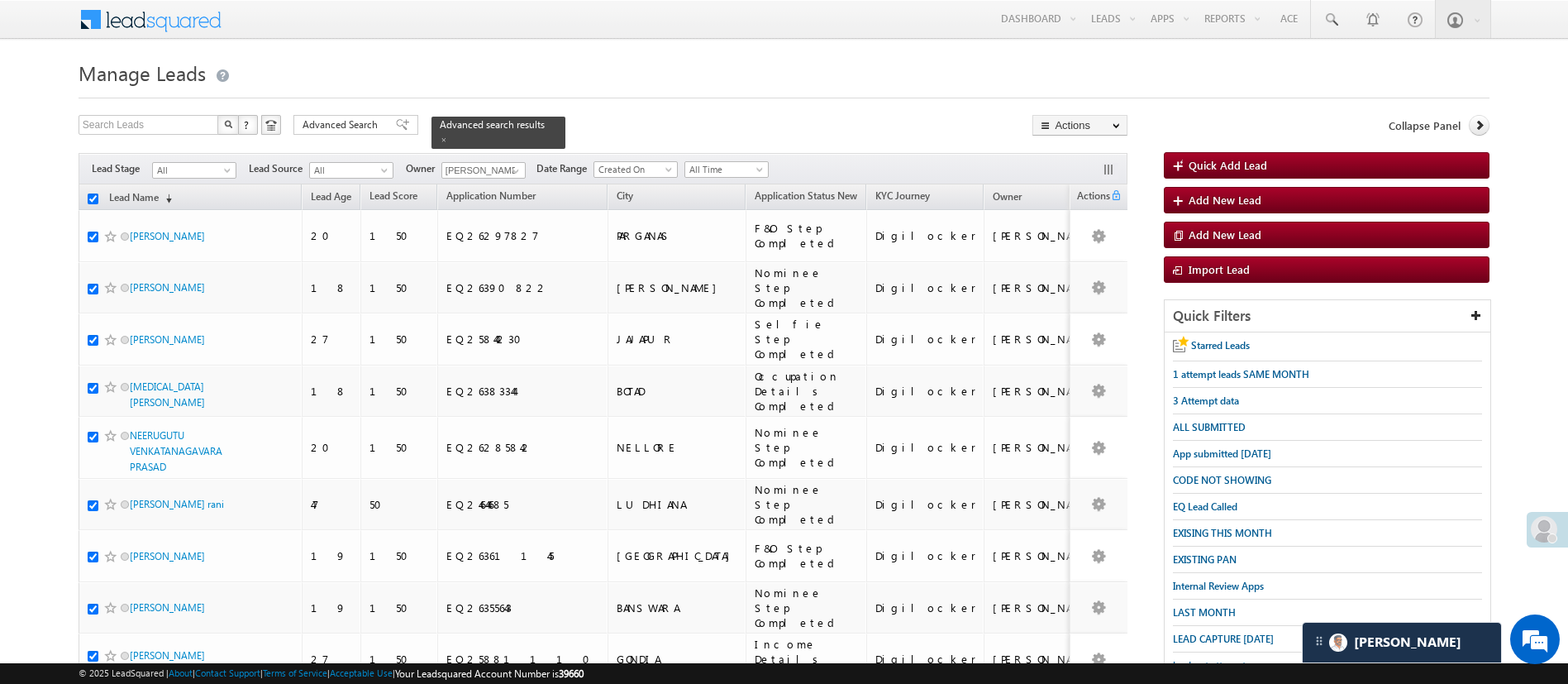
checkbox input "true"
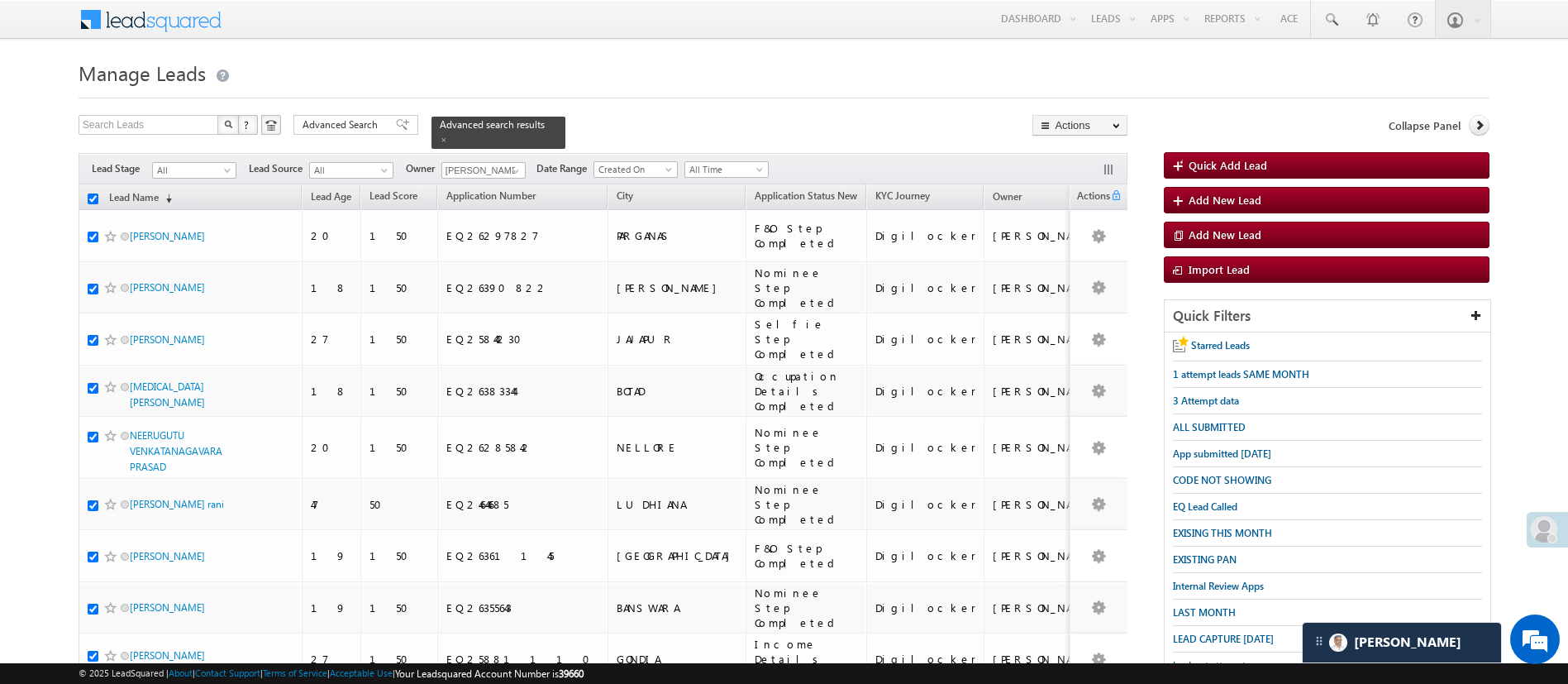
checkbox input "true"
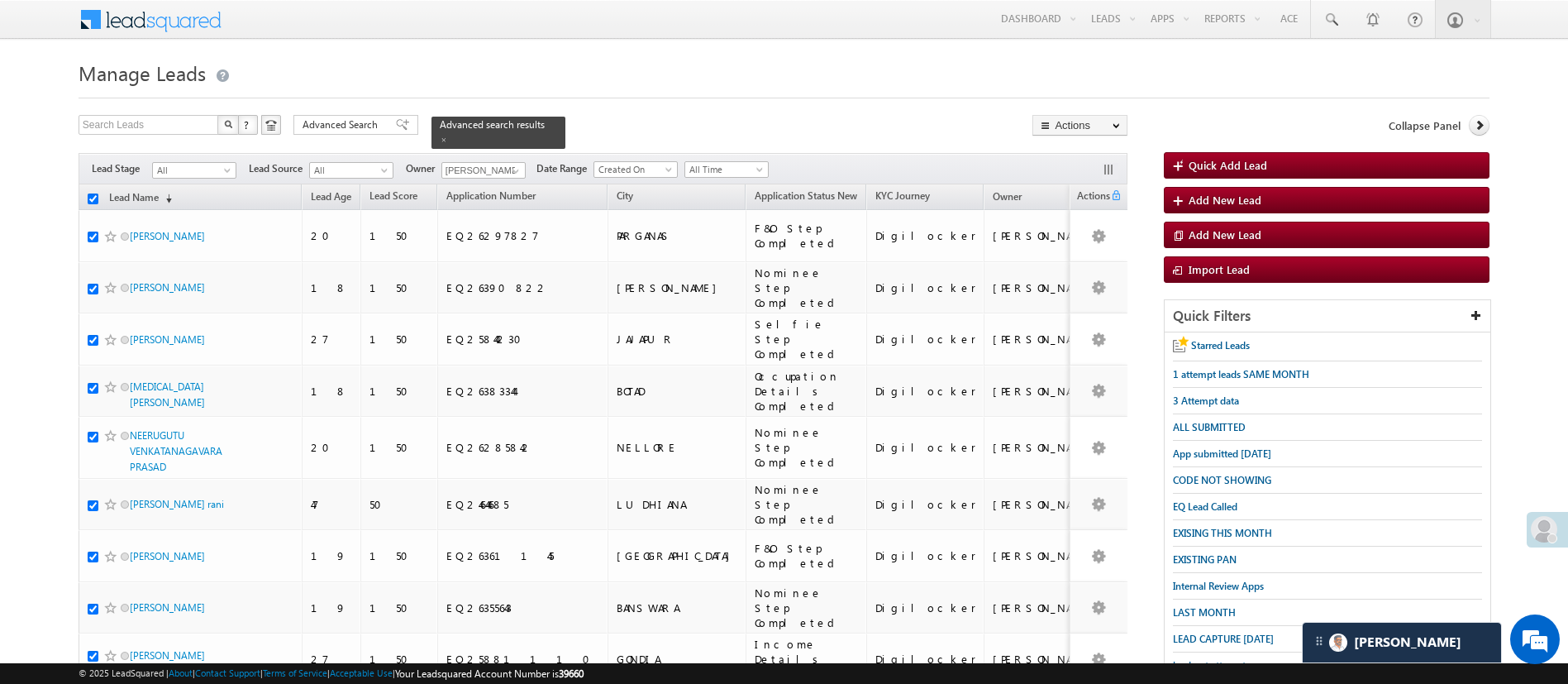
checkbox input "true"
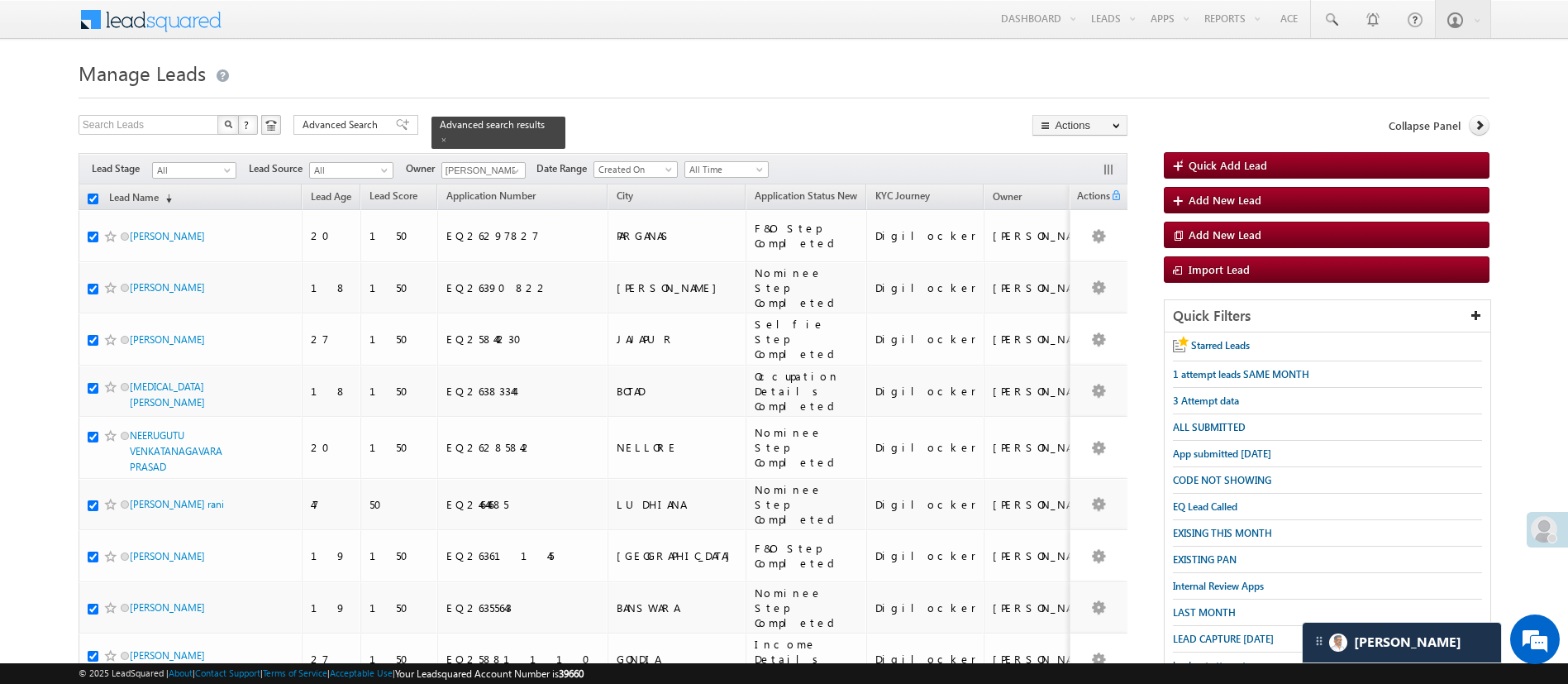
checkbox input "true"
click at [1092, 249] on link "Change Owner" at bounding box center [1080, 248] width 94 height 20
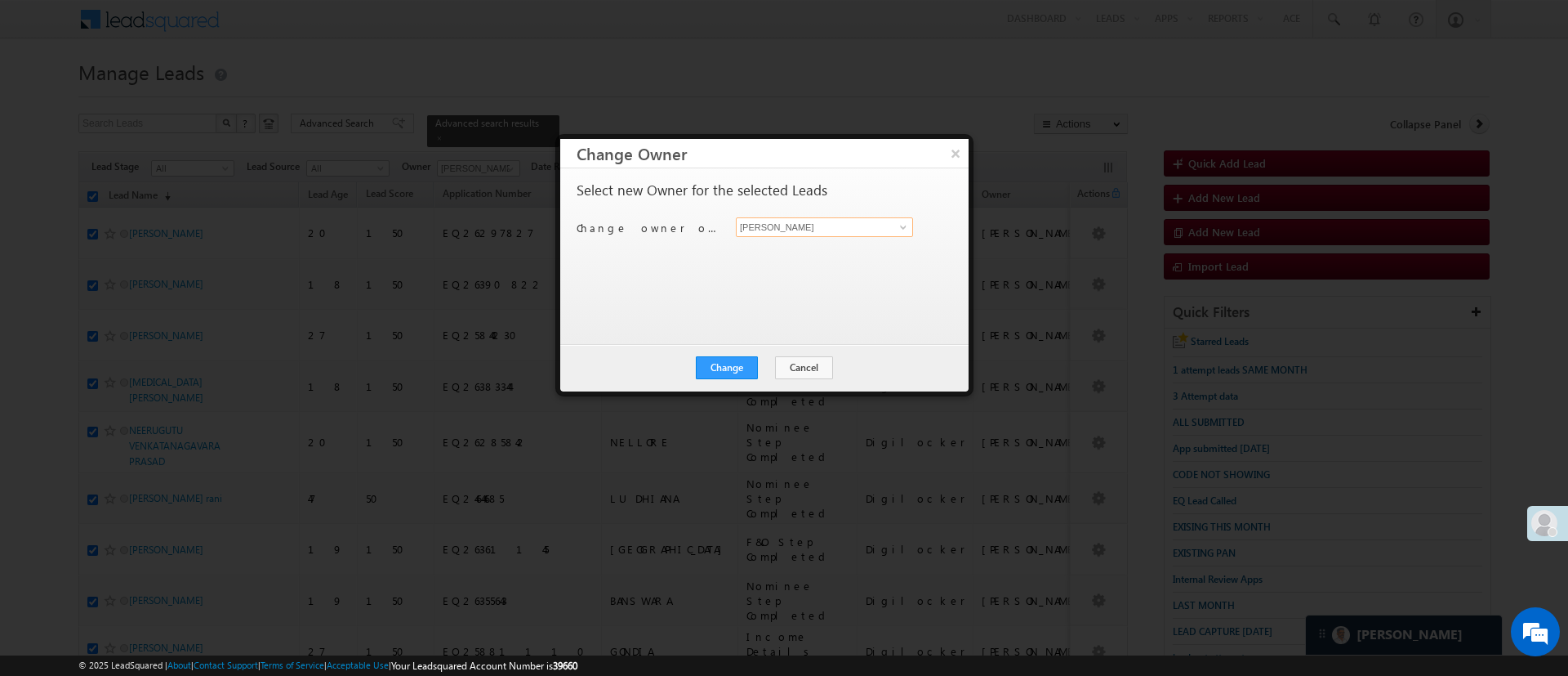
click at [862, 228] on input "[PERSON_NAME]" at bounding box center [824, 227] width 177 height 20
click at [831, 255] on span "[PERSON_NAME][EMAIL_ADDRESS][DOMAIN_NAME]" at bounding box center [816, 258] width 147 height 12
type input "[PERSON_NAME]"
click at [741, 358] on button "Change" at bounding box center [726, 368] width 62 height 23
click at [773, 351] on div "Change Cancel Close" at bounding box center [763, 368] width 408 height 48
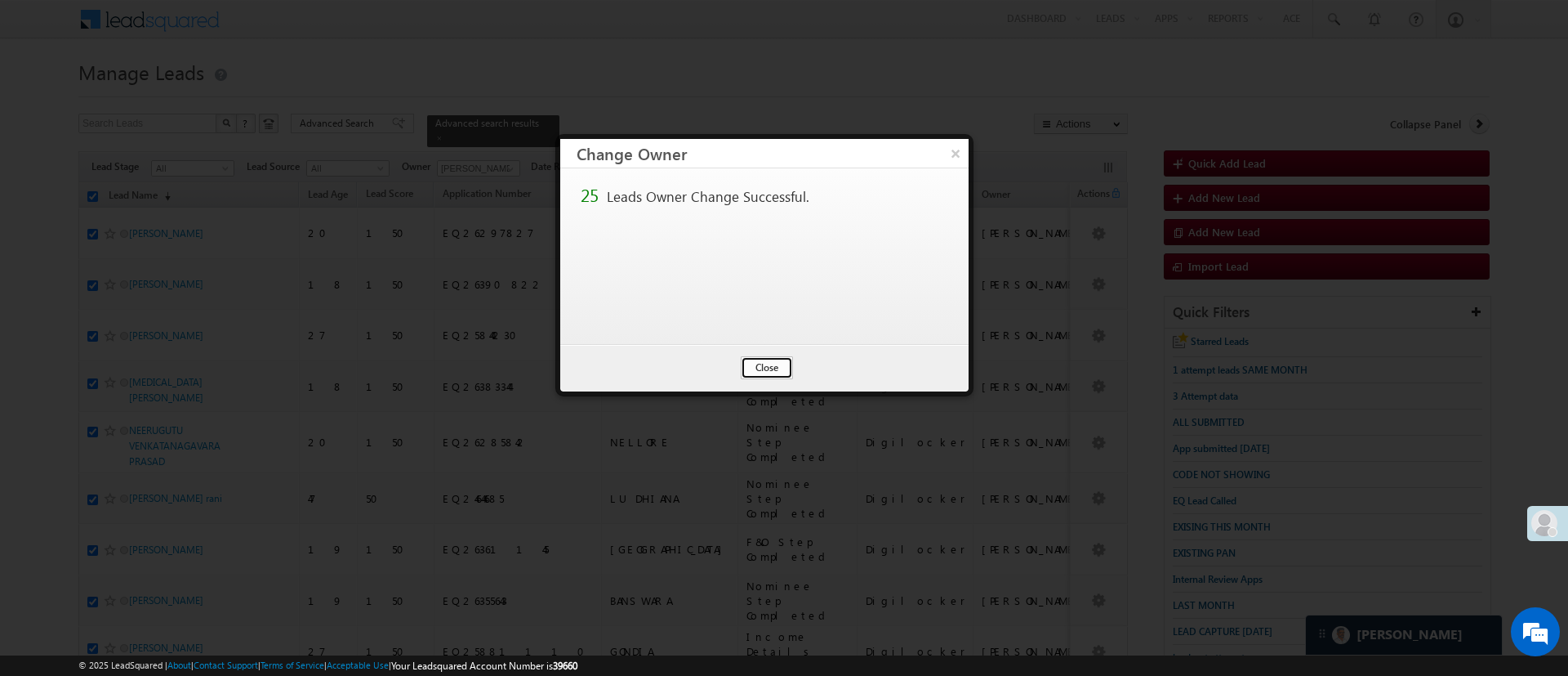
click at [773, 361] on button "Close" at bounding box center [766, 368] width 53 height 23
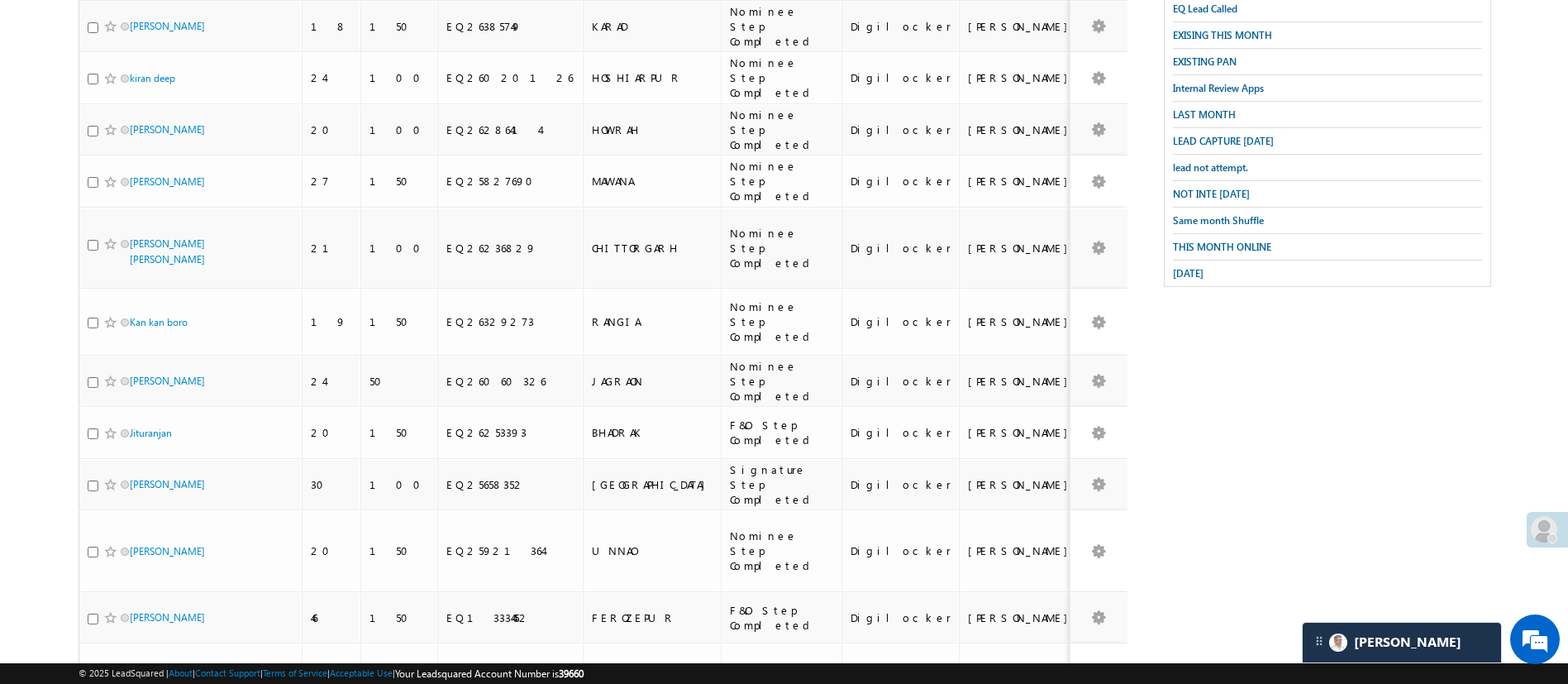
scroll to position [0, 0]
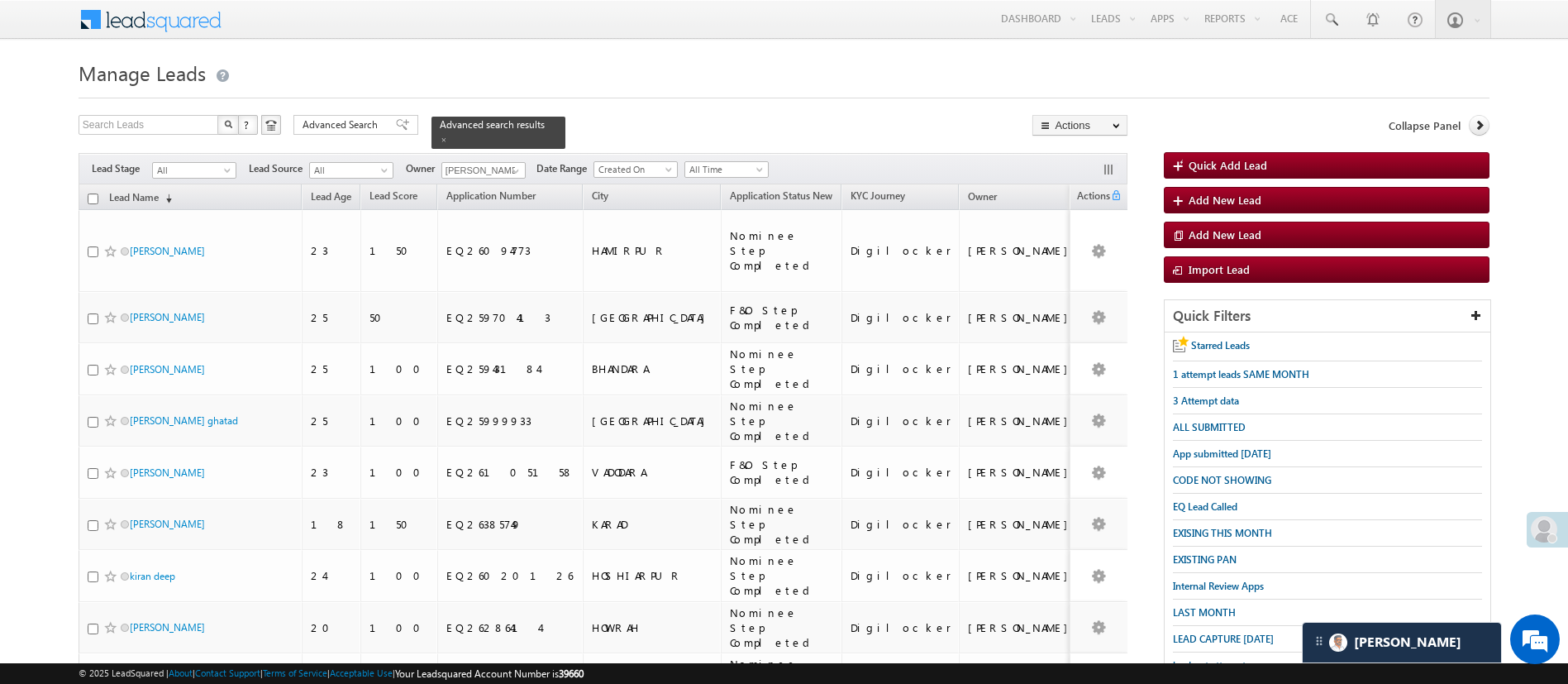
click at [89, 193] on input "checkbox" at bounding box center [93, 198] width 11 height 11
checkbox input "true"
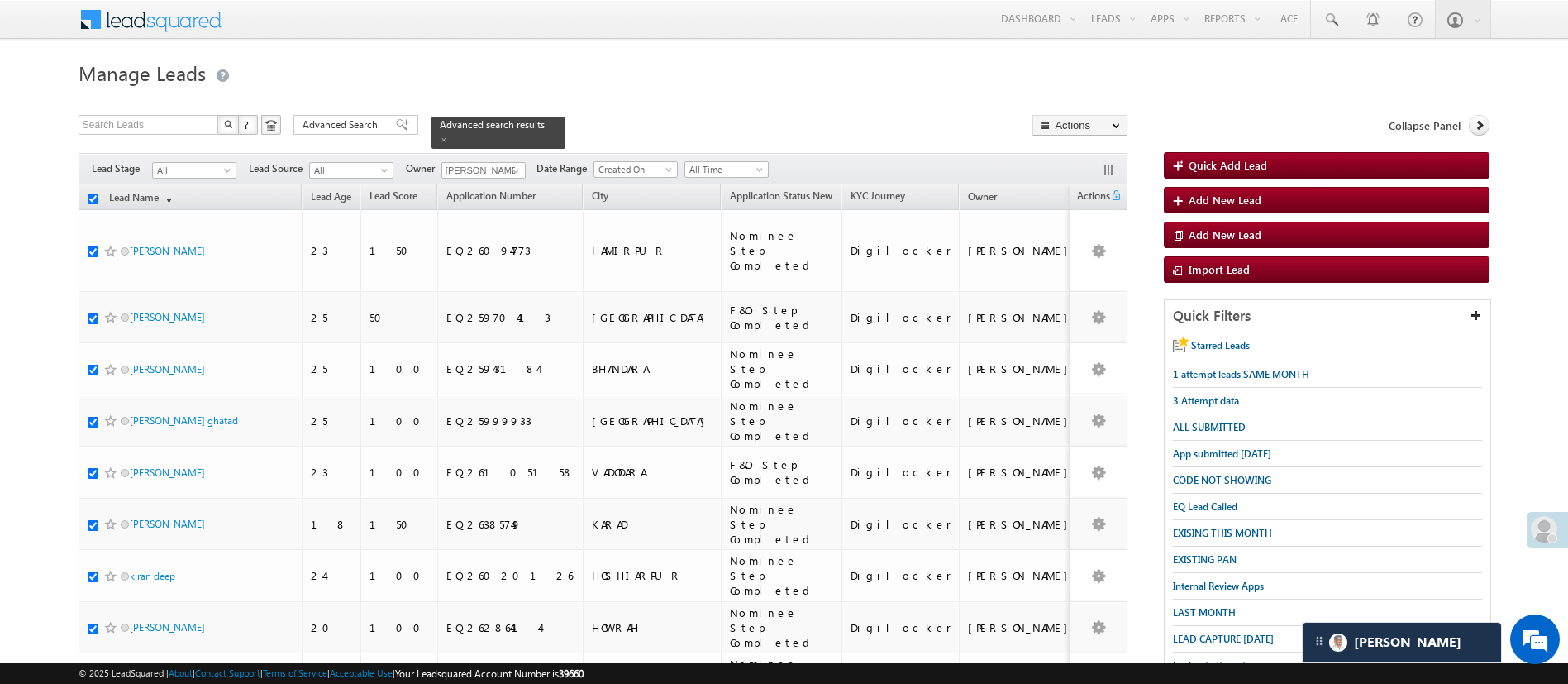
checkbox input "true"
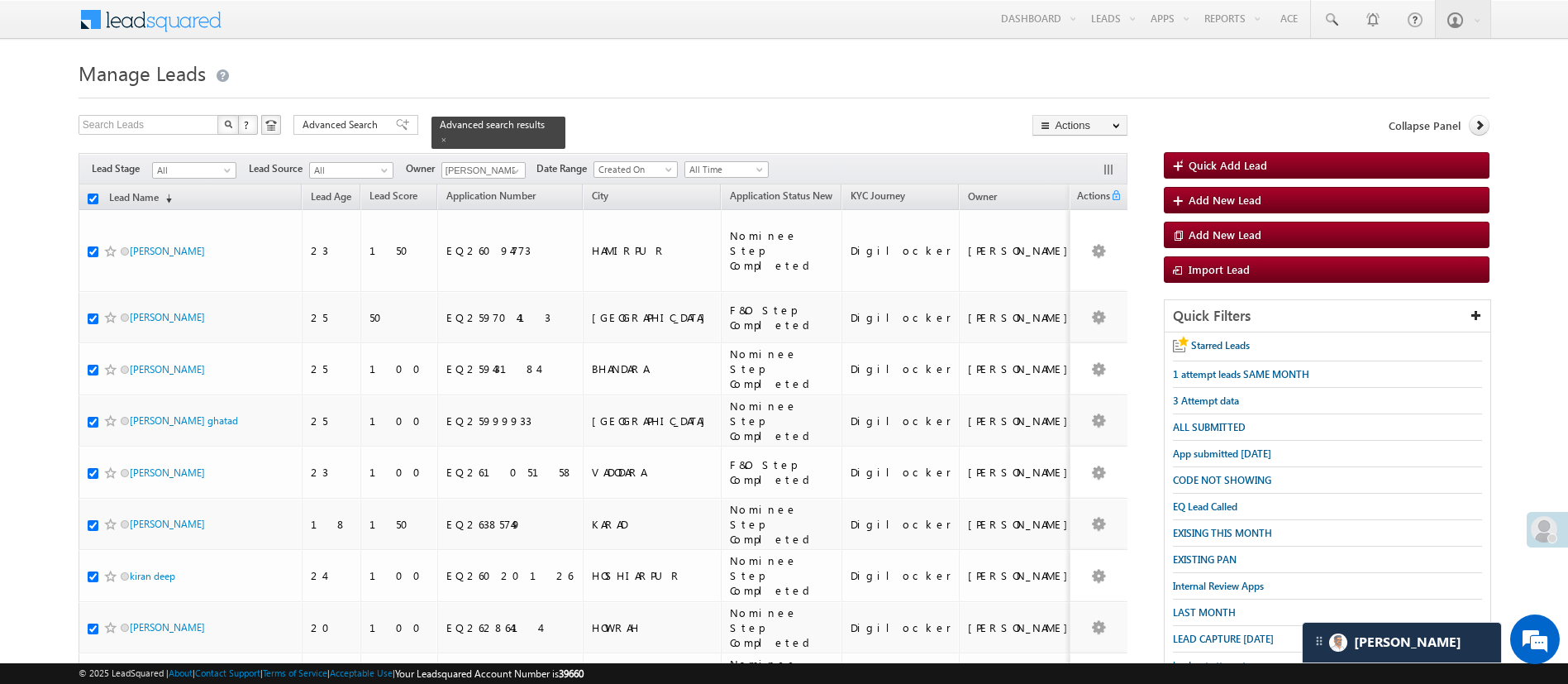
checkbox input "true"
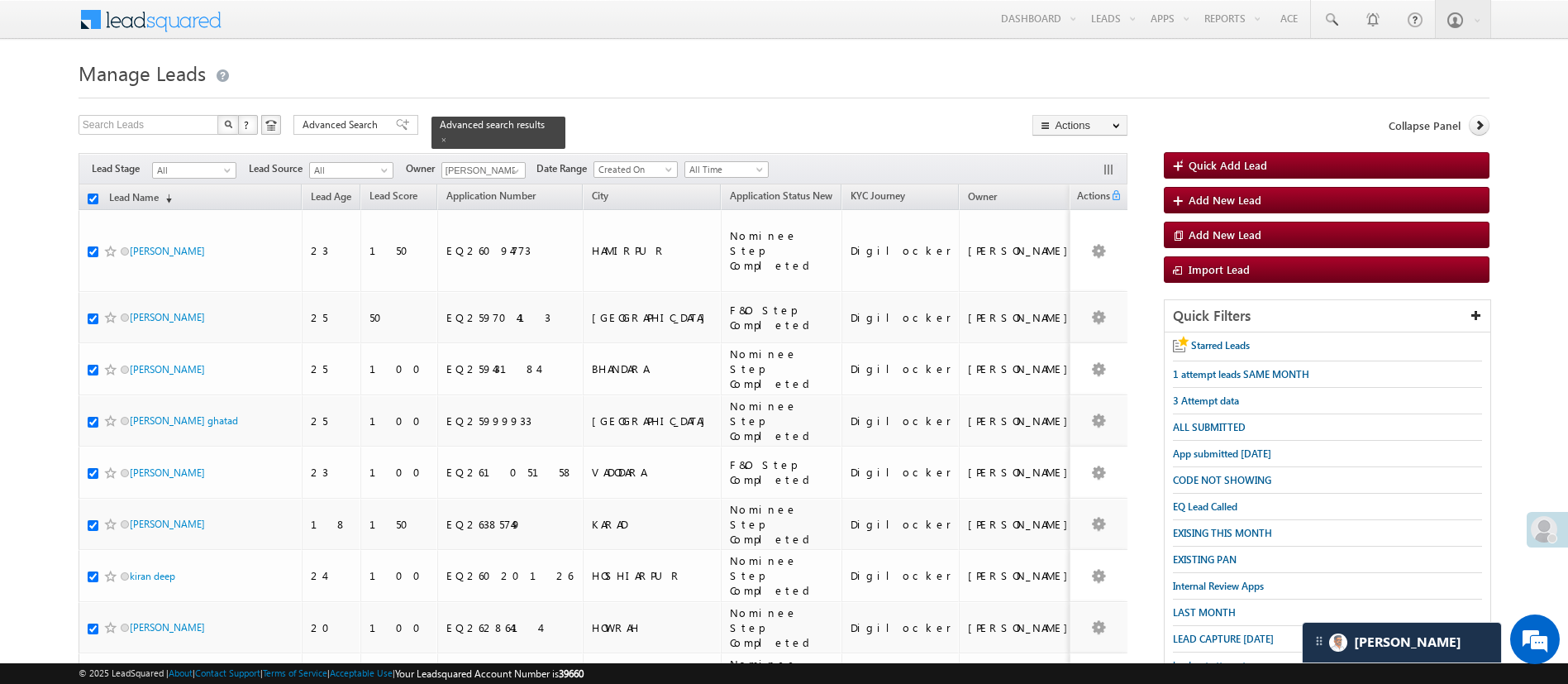
checkbox input "true"
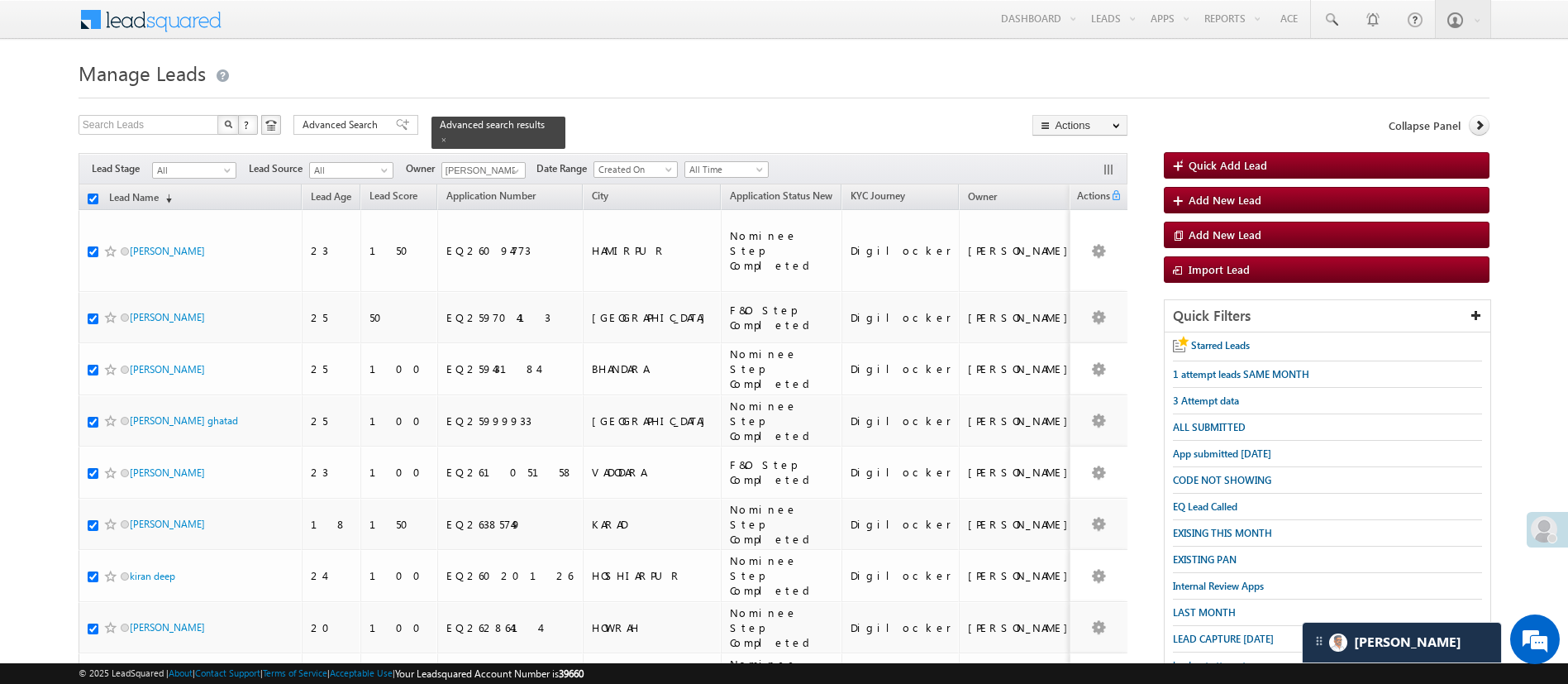
checkbox input "true"
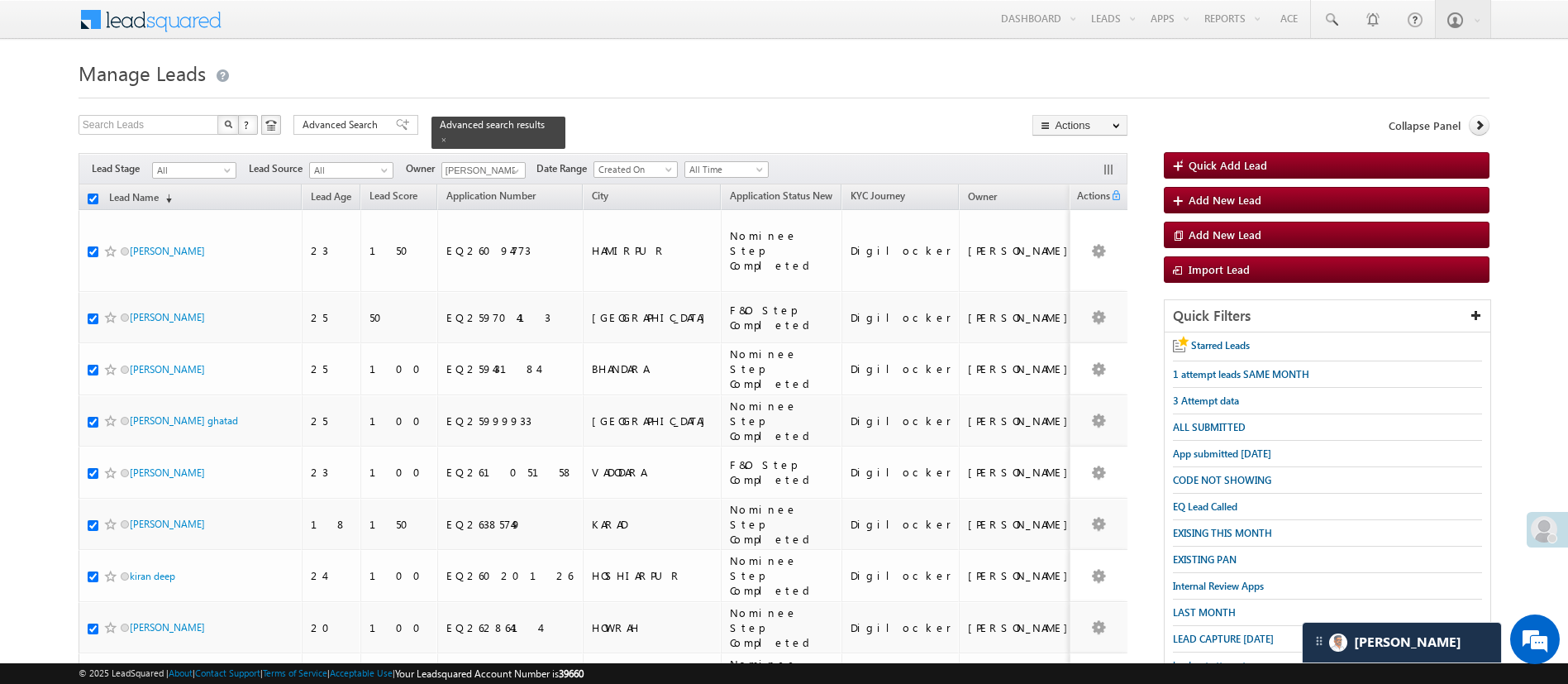
checkbox input "true"
click at [1098, 252] on link "Change Owner" at bounding box center [1080, 248] width 94 height 20
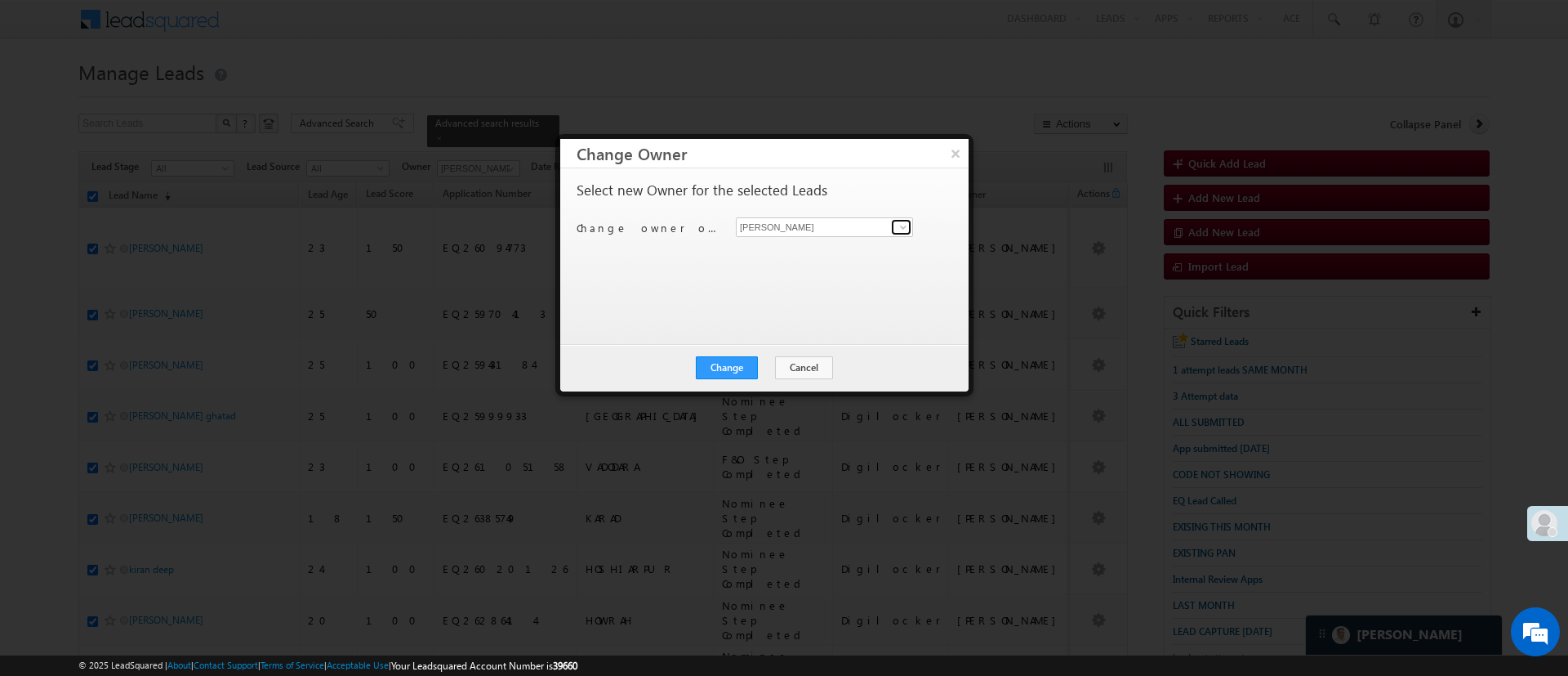
click at [907, 230] on span at bounding box center [903, 228] width 13 height 13
click at [832, 253] on span "[EMAIL_ADDRESS][DOMAIN_NAME]" at bounding box center [816, 258] width 147 height 12
type input "MohammedSohail S"
click at [730, 370] on button "Change" at bounding box center [726, 368] width 62 height 23
click at [762, 365] on button "Close" at bounding box center [766, 368] width 53 height 23
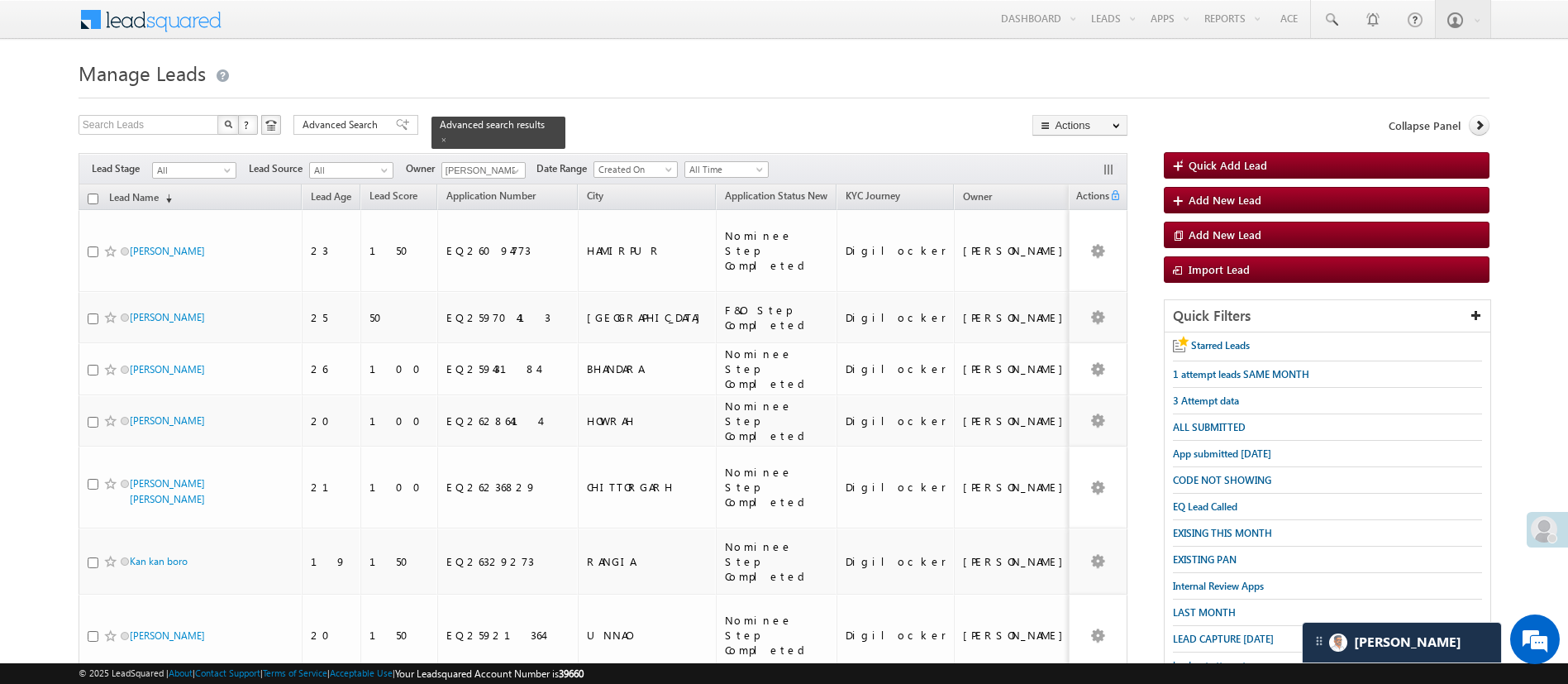
click at [91, 193] on input "checkbox" at bounding box center [93, 198] width 11 height 11
checkbox input "true"
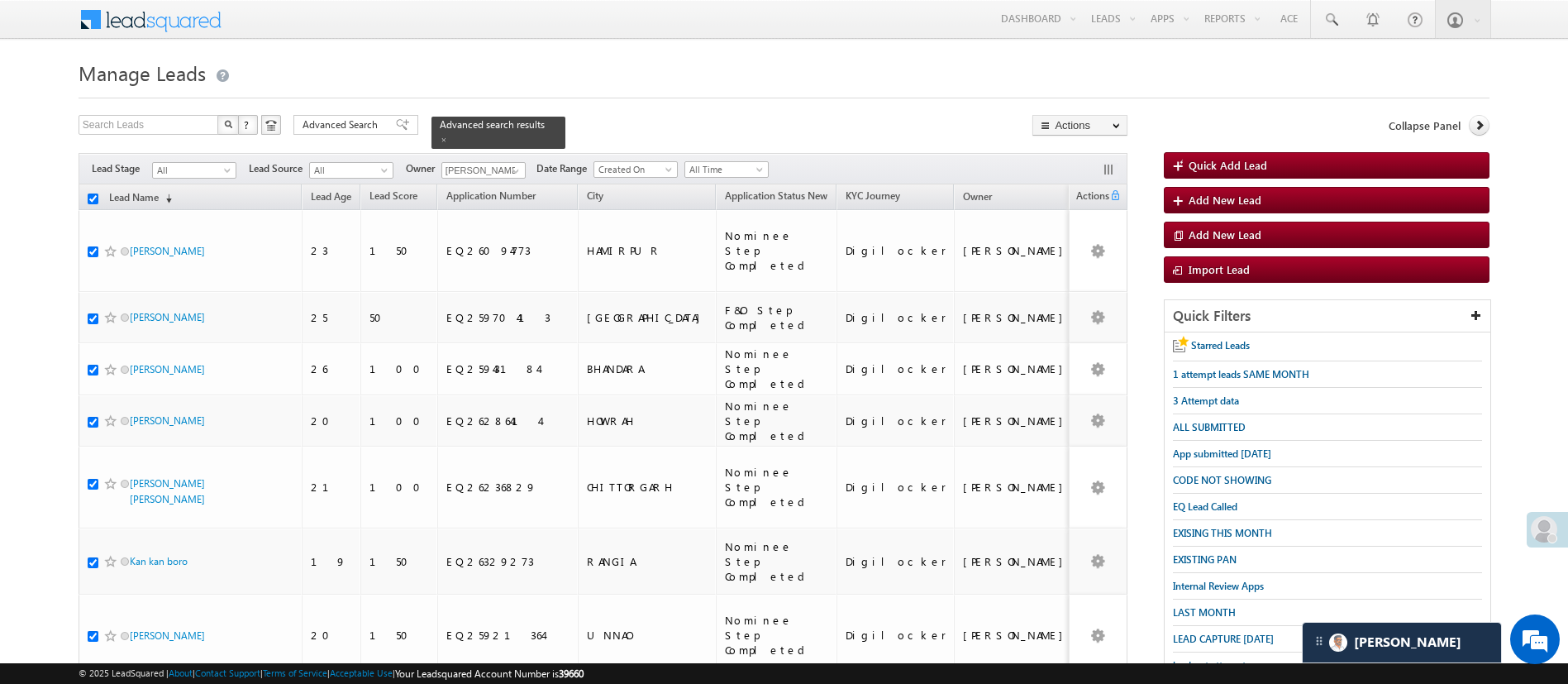
checkbox input "true"
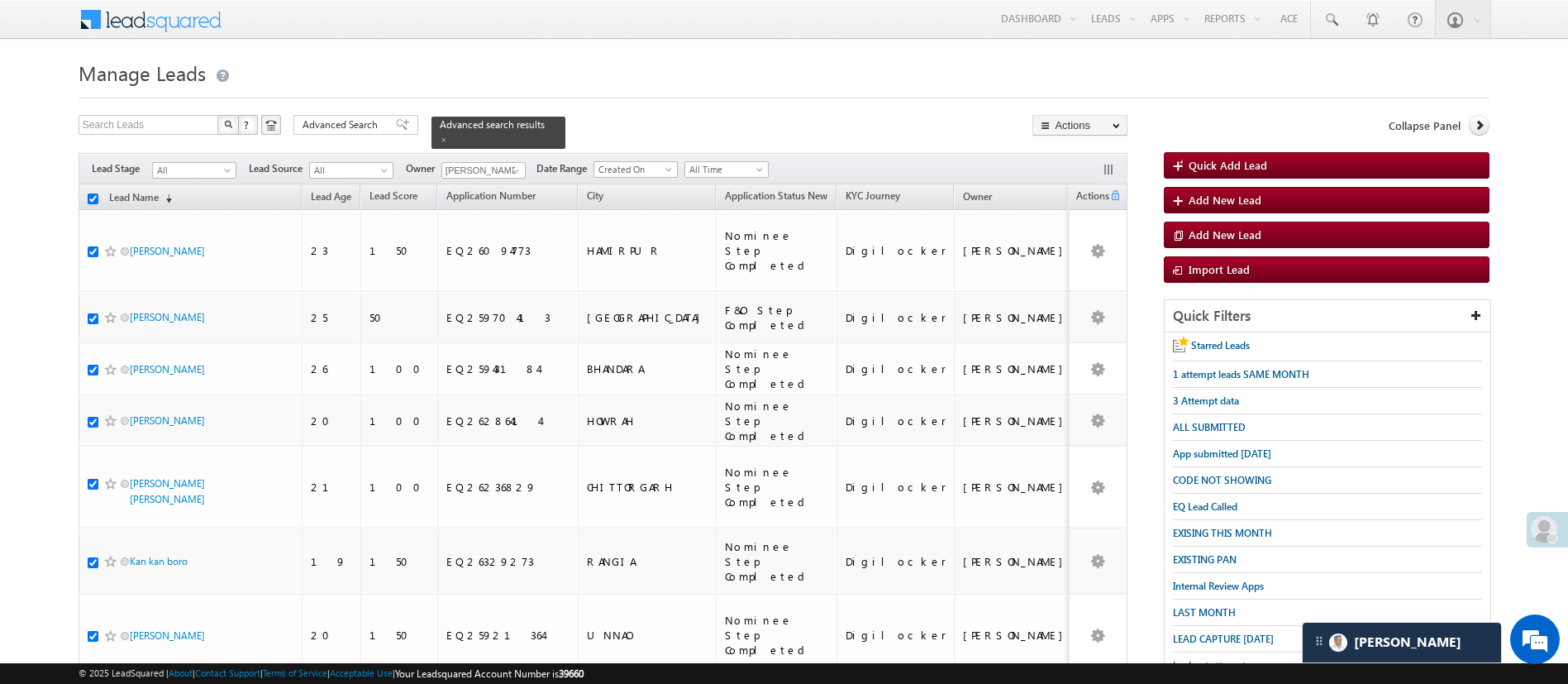
checkbox input "true"
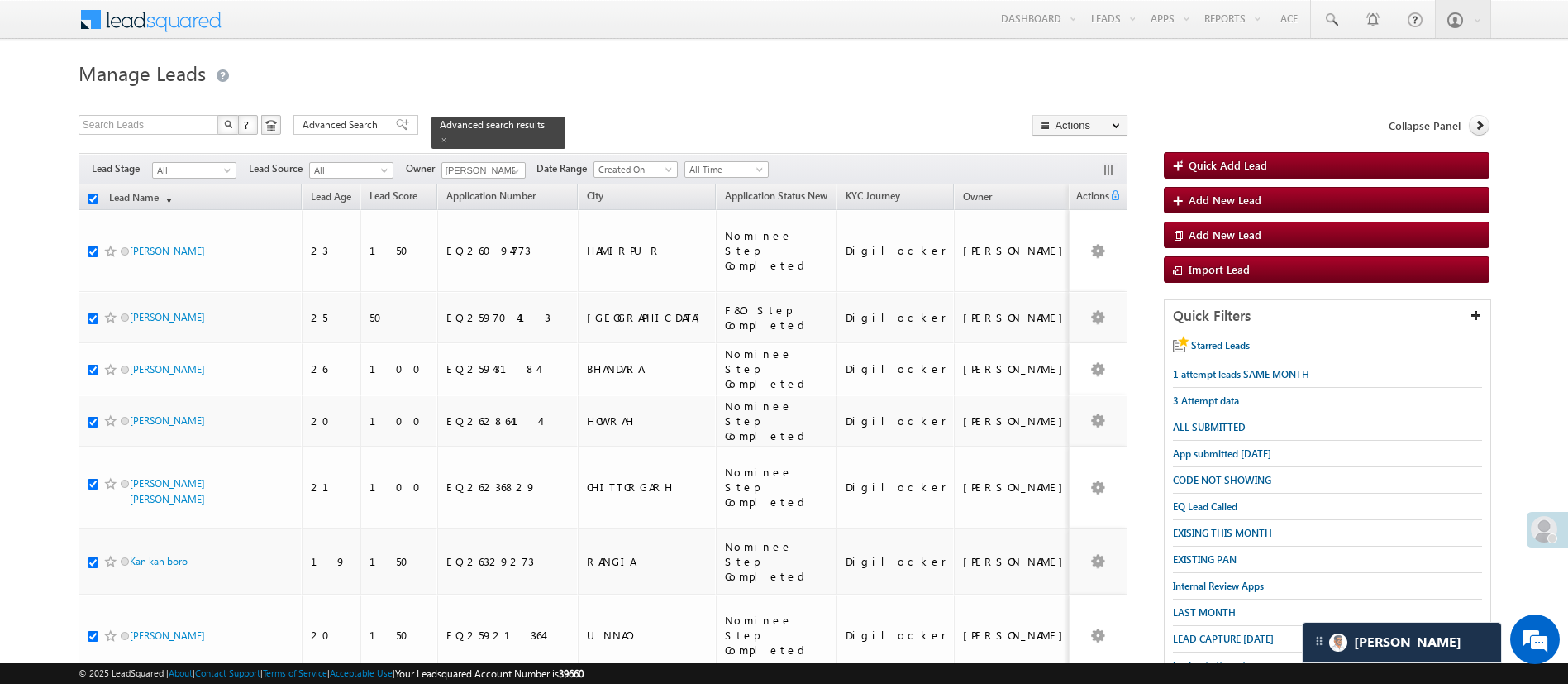
checkbox input "true"
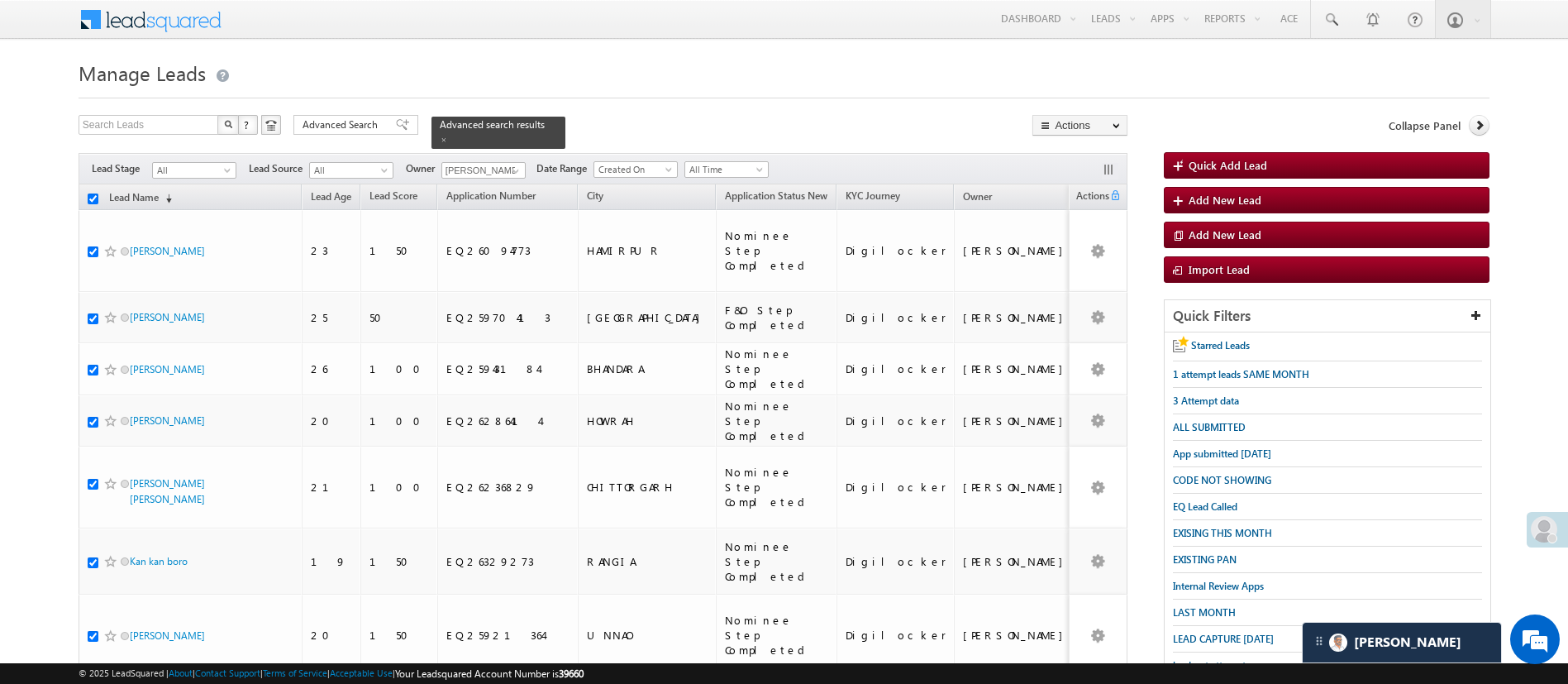
checkbox input "true"
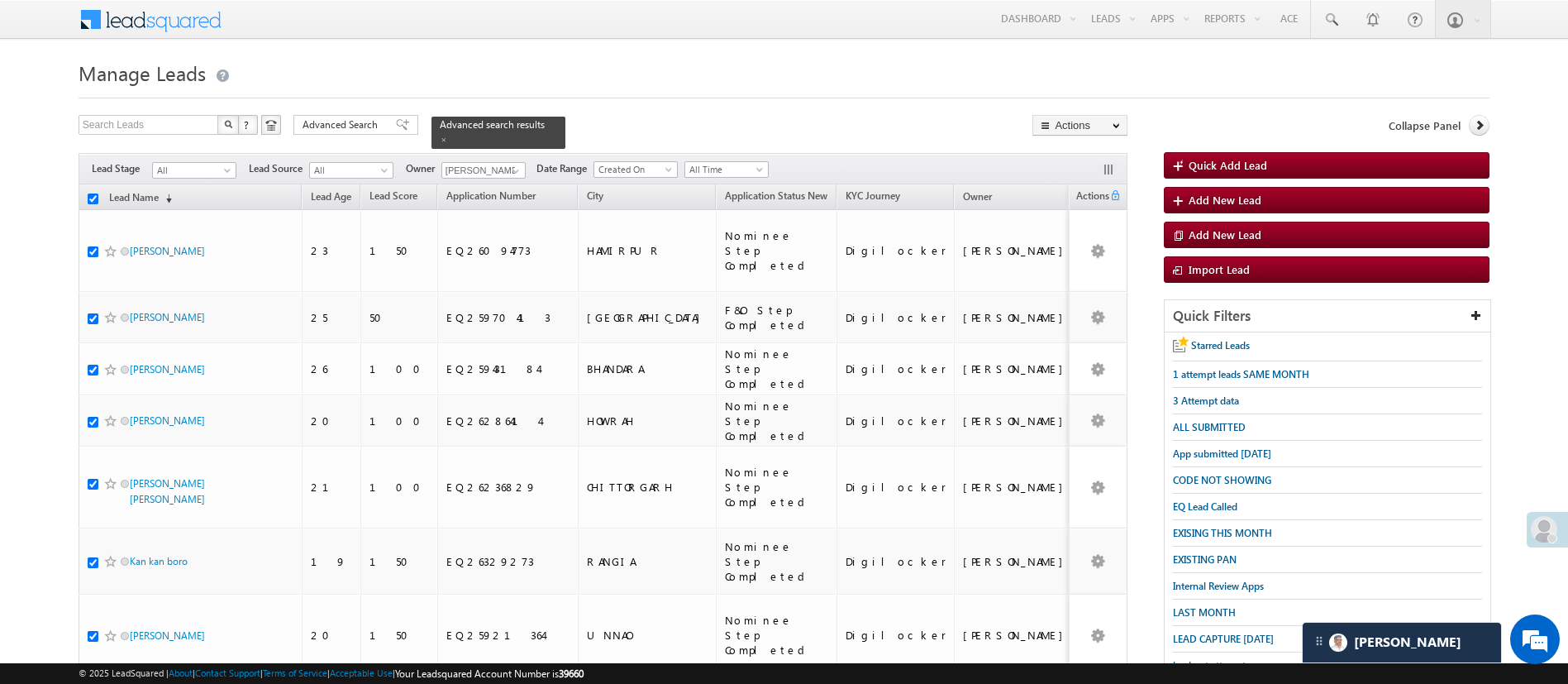
checkbox input "true"
click at [1089, 241] on link "Change Owner" at bounding box center [1080, 248] width 94 height 20
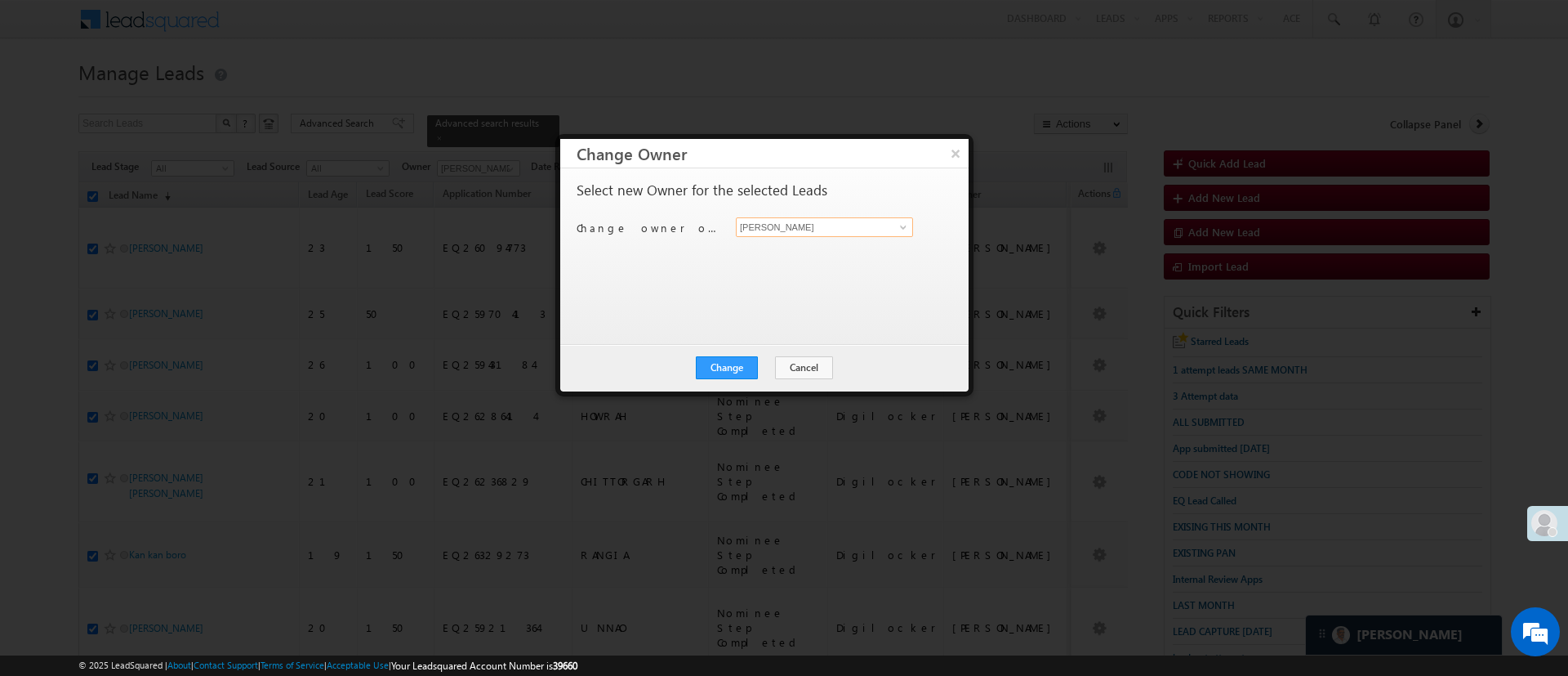
click at [890, 229] on input "[PERSON_NAME]" at bounding box center [824, 227] width 177 height 20
click at [841, 248] on link "Anuj Rajak Anuj.Rajak@angelbroking.com" at bounding box center [824, 252] width 177 height 31
type input "Anuj Rajak"
click at [740, 374] on button "Change" at bounding box center [726, 368] width 62 height 23
click at [763, 371] on button "Close" at bounding box center [766, 368] width 53 height 23
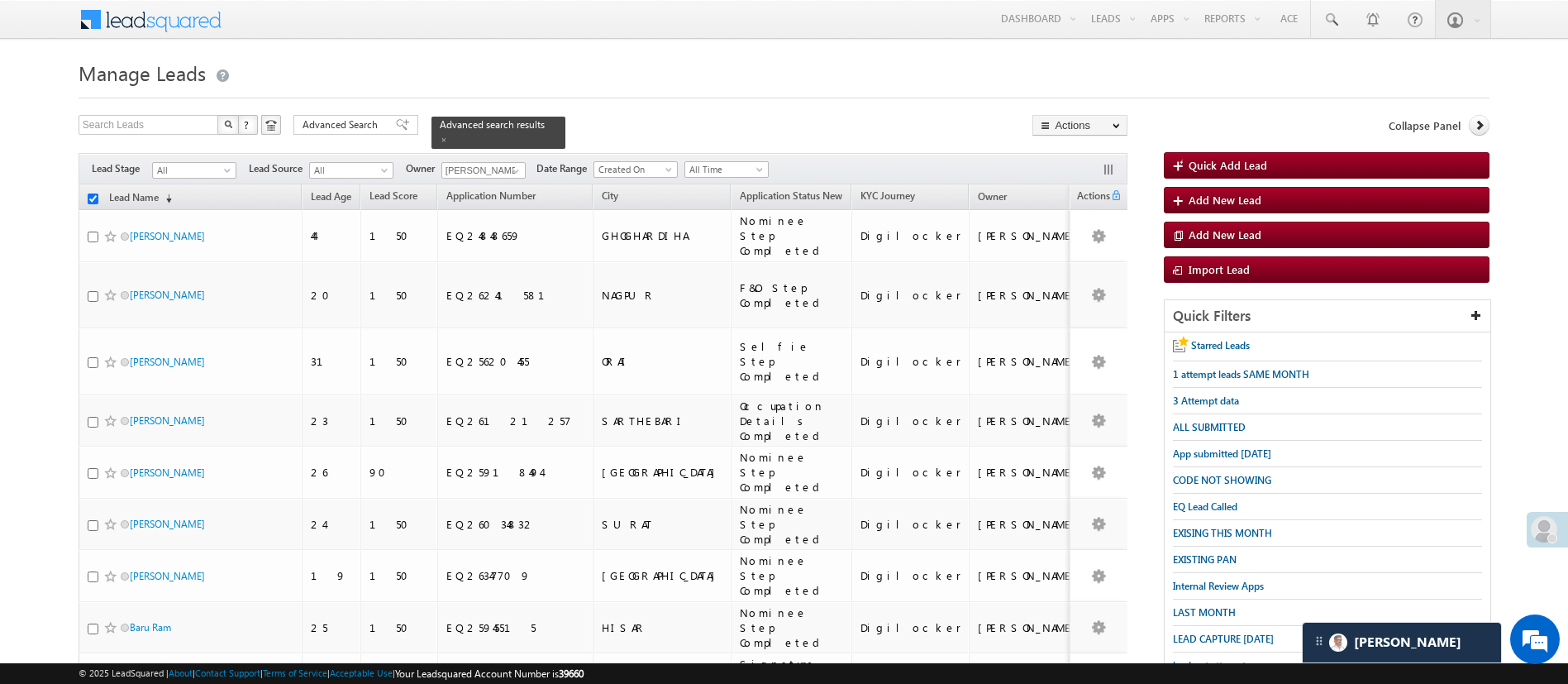
checkbox input "false"
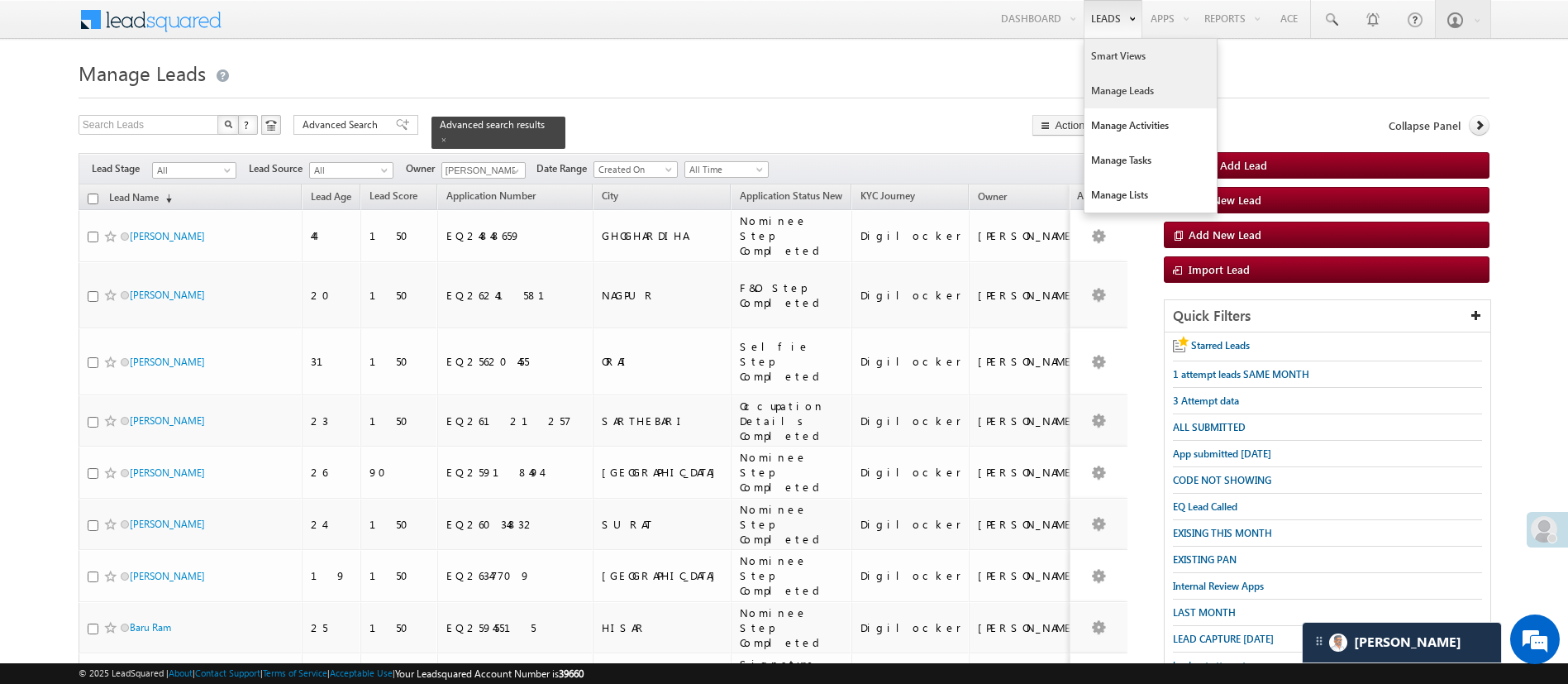
click at [1119, 55] on link "Smart Views" at bounding box center [1150, 56] width 133 height 35
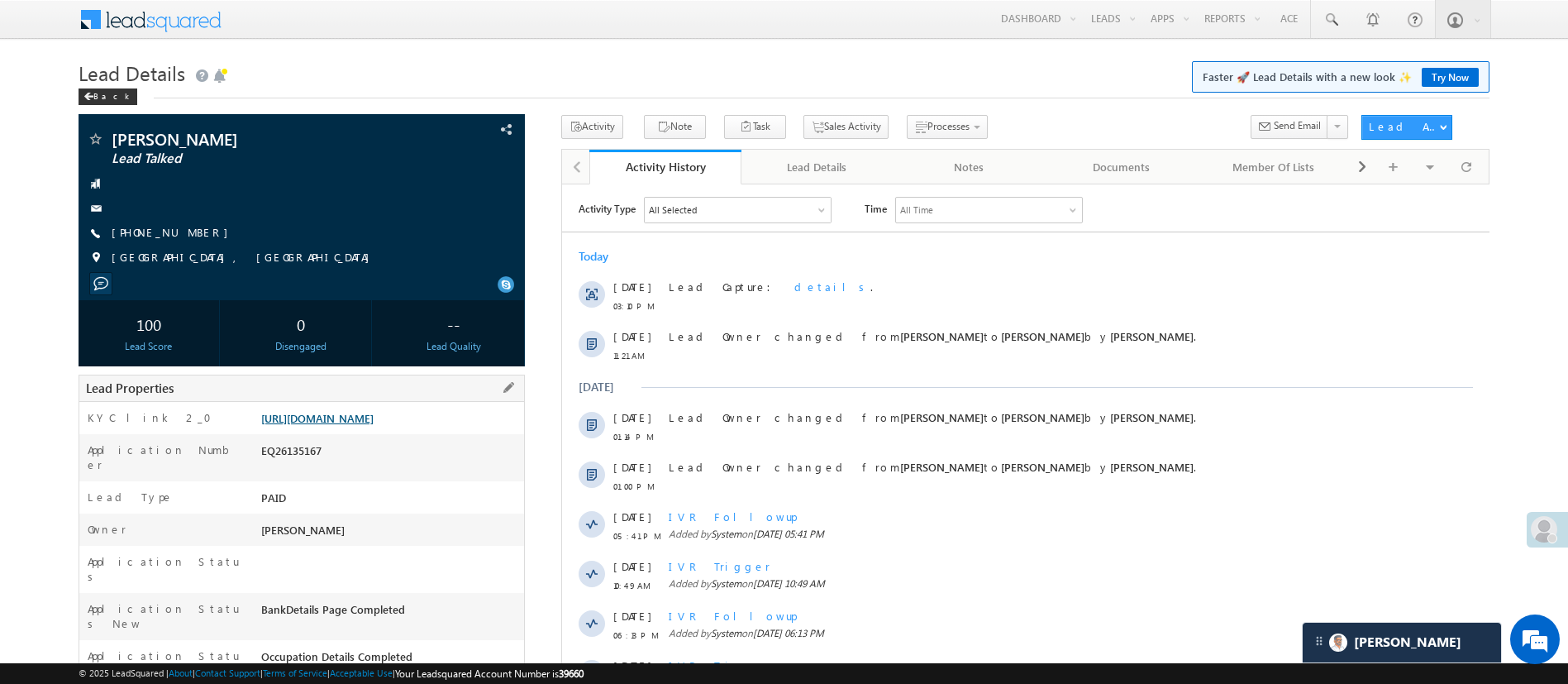
click at [373, 419] on link "[URL][DOMAIN_NAME]" at bounding box center [317, 418] width 112 height 15
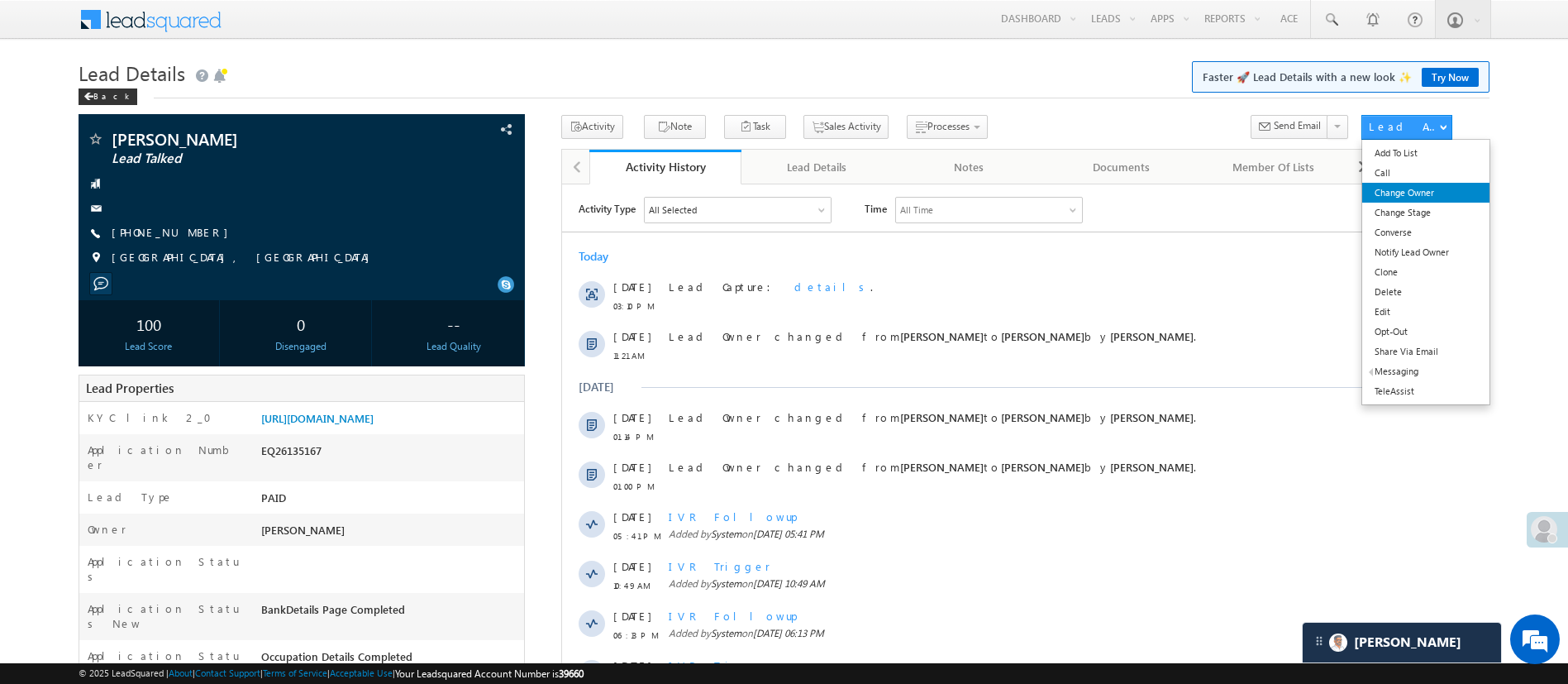
click at [1414, 193] on link "Change Owner" at bounding box center [1426, 193] width 127 height 20
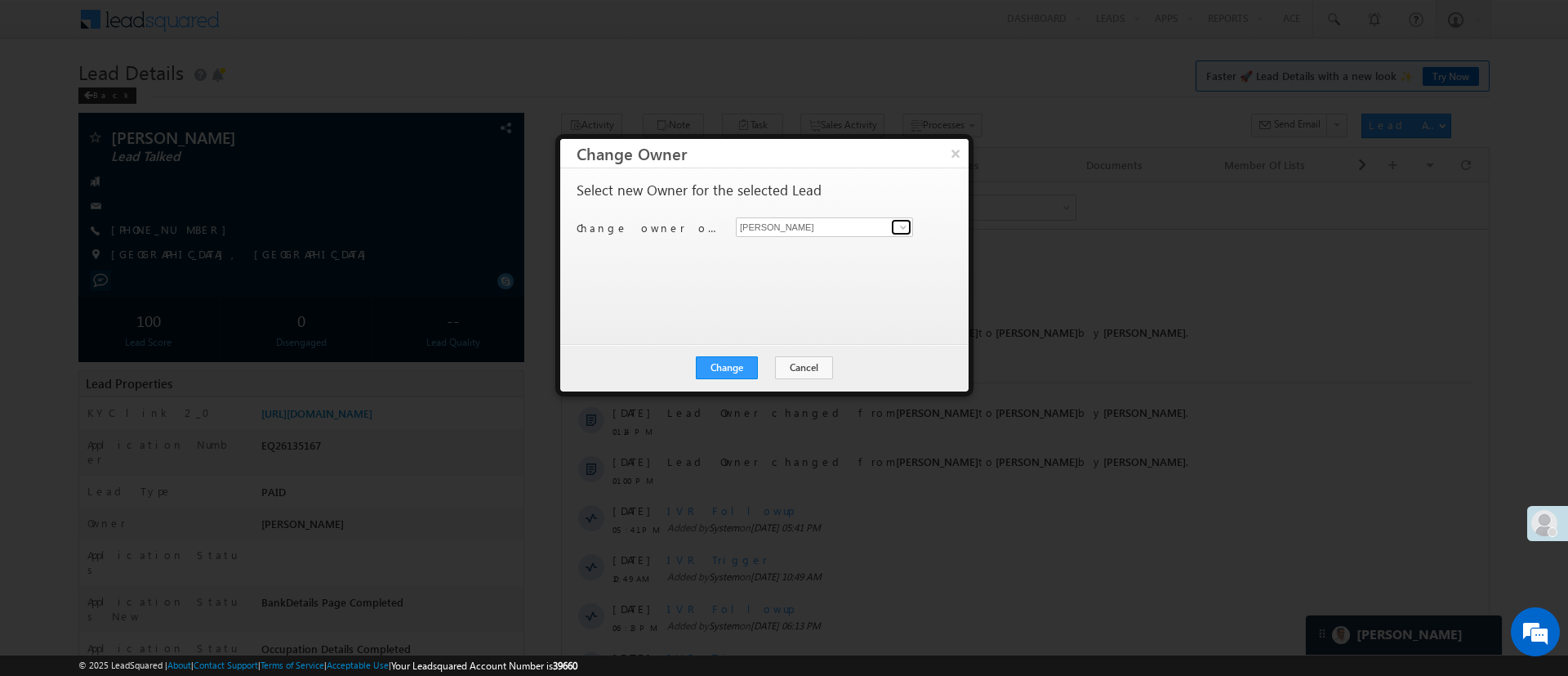
click at [905, 228] on span at bounding box center [903, 228] width 13 height 13
click at [858, 245] on link "[PERSON_NAME] [PERSON_NAME][EMAIL_ADDRESS][DOMAIN_NAME]" at bounding box center [824, 252] width 177 height 31
type input "[PERSON_NAME]"
click at [739, 357] on button "Change" at bounding box center [726, 368] width 62 height 23
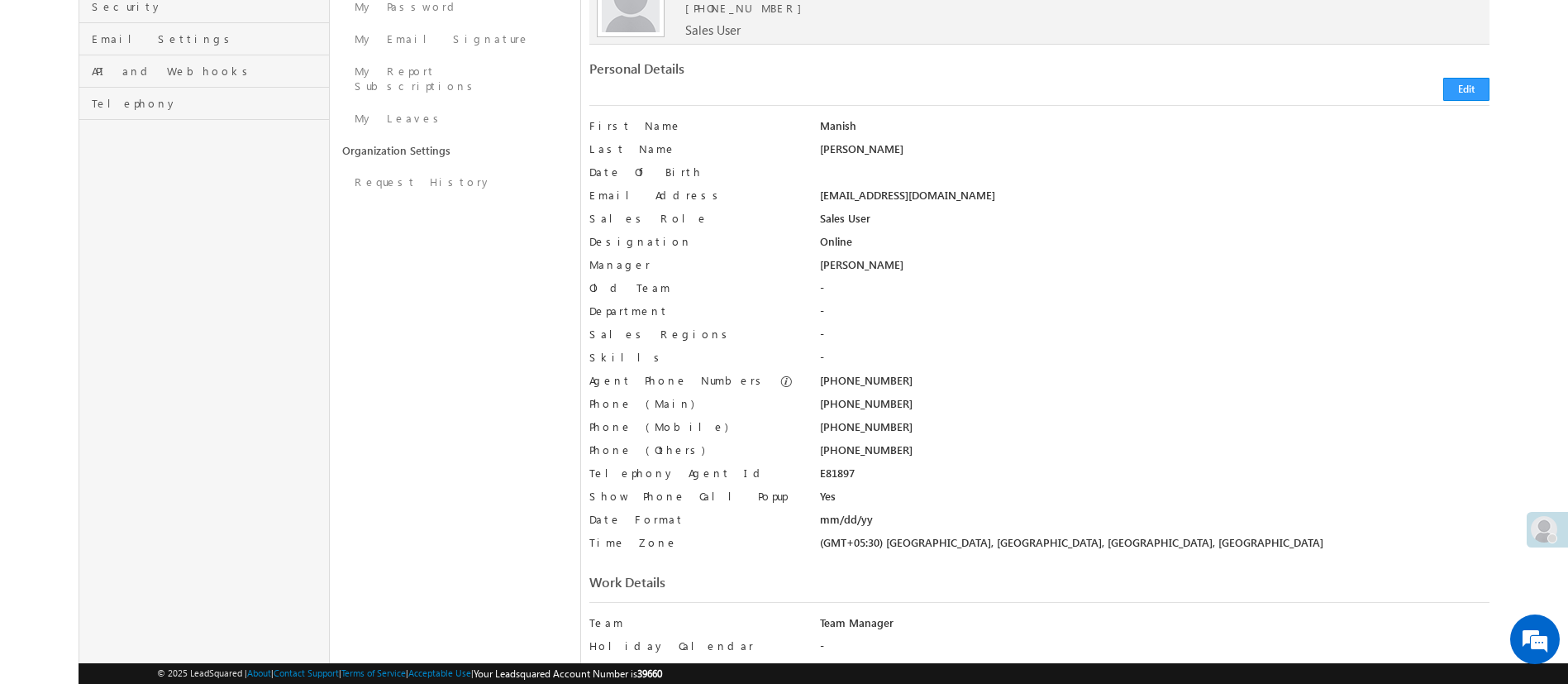
scroll to position [192, 0]
click at [1463, 83] on button "Edit" at bounding box center [1466, 87] width 46 height 23
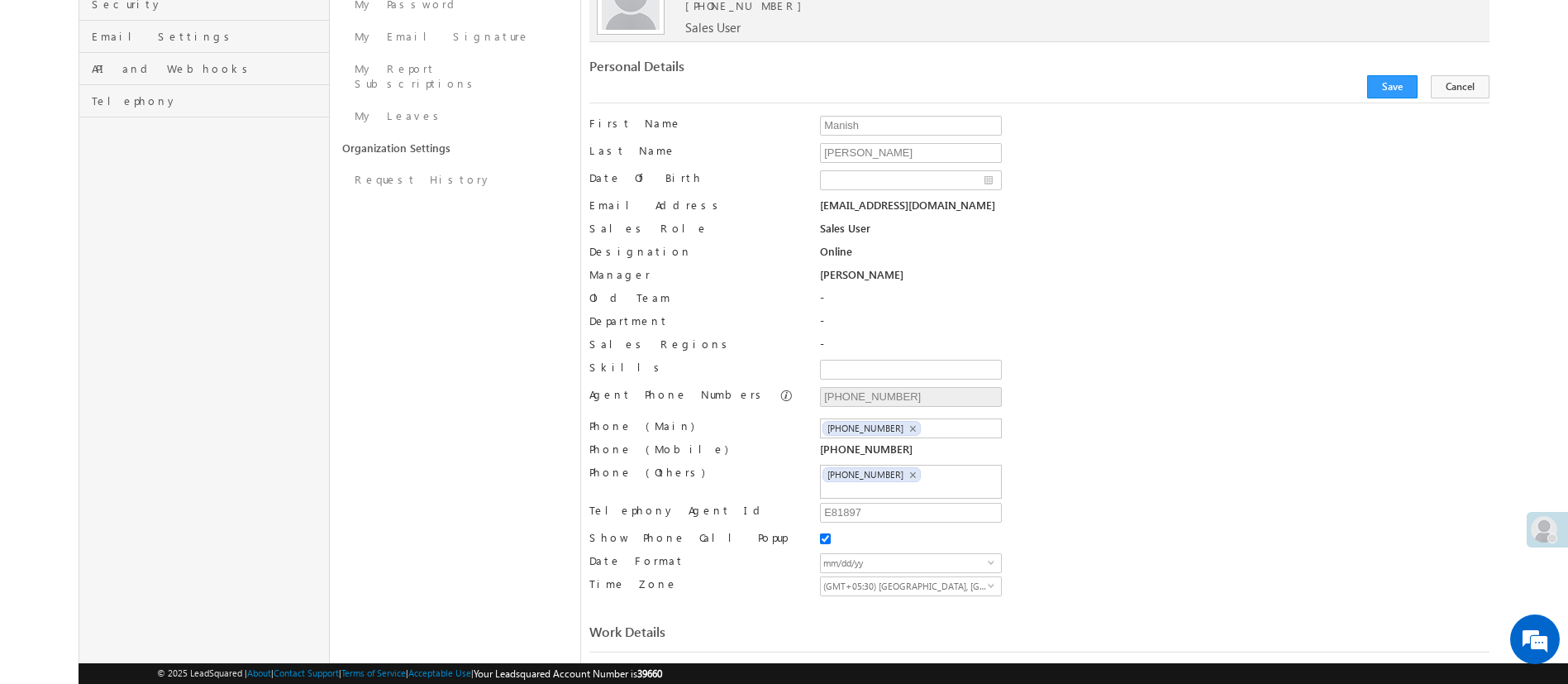
scroll to position [0, 0]
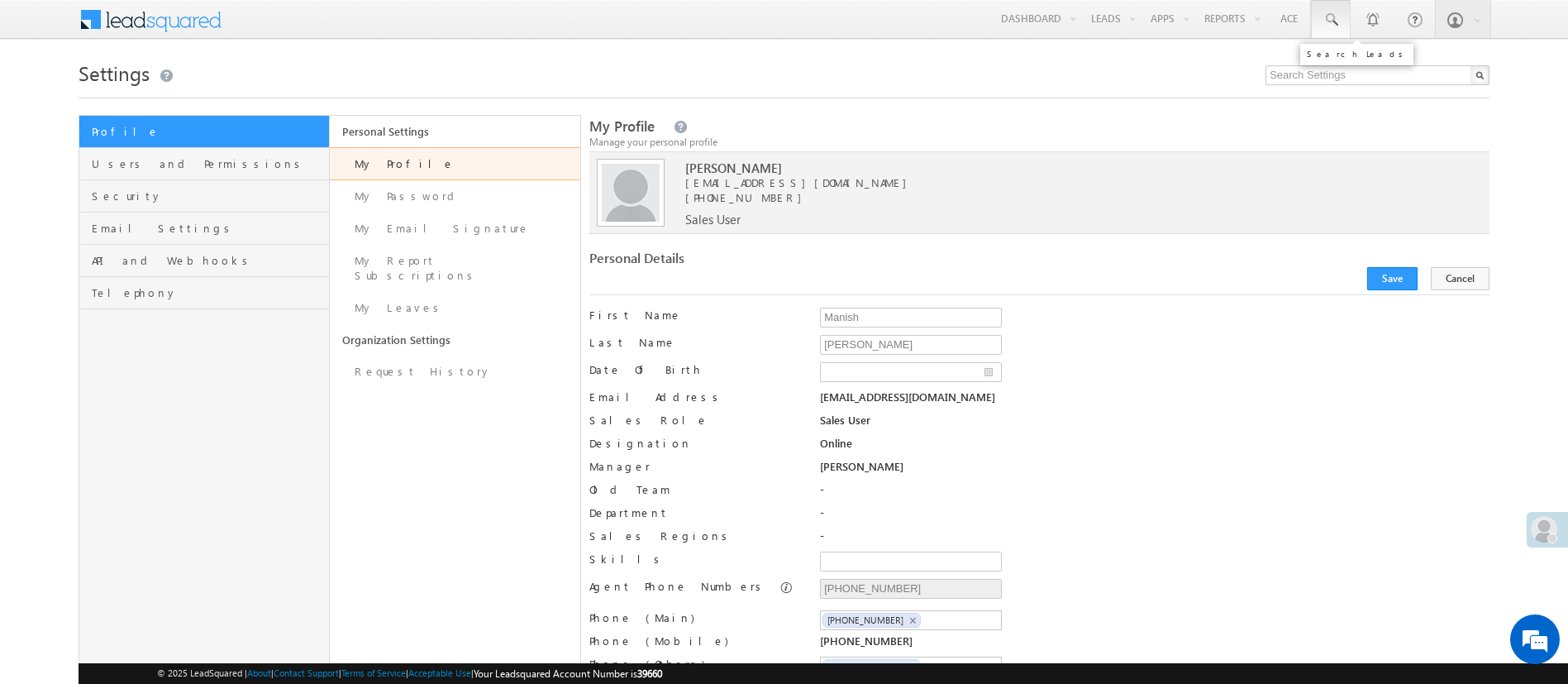
click at [1323, 9] on link at bounding box center [1331, 18] width 40 height 38
paste input "EQ27078687"
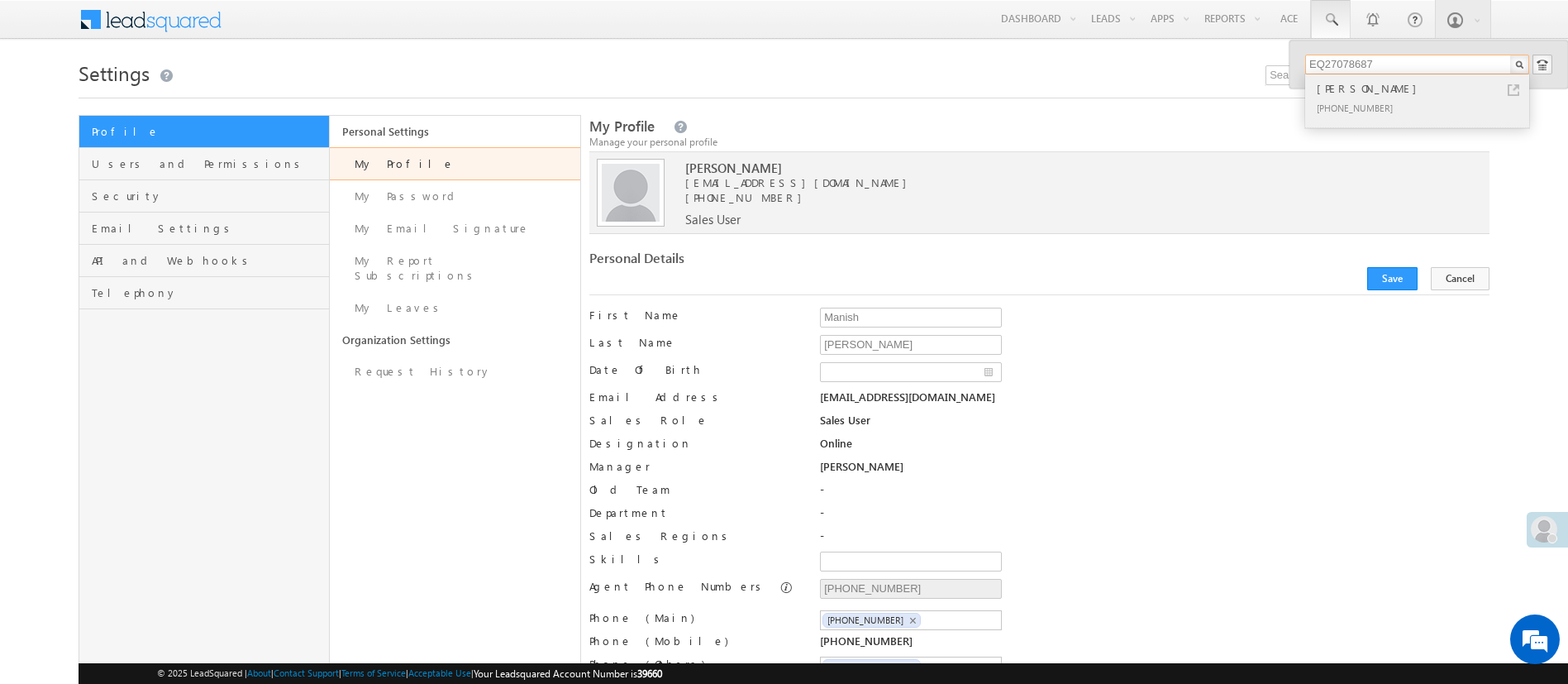
type input "EQ27078687"
click at [1413, 100] on div "[PHONE_NUMBER]" at bounding box center [1424, 107] width 222 height 20
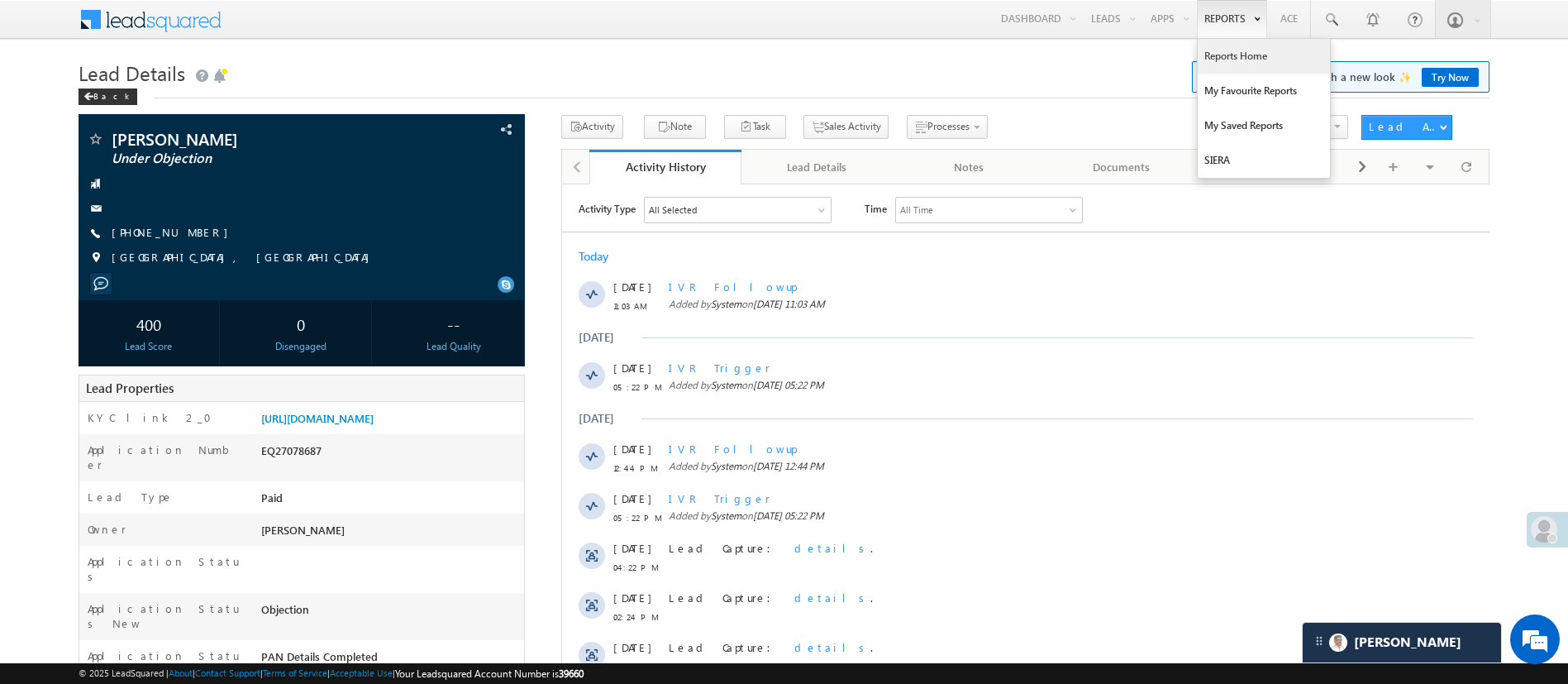
click at [1229, 65] on link "Reports Home" at bounding box center [1263, 56] width 133 height 35
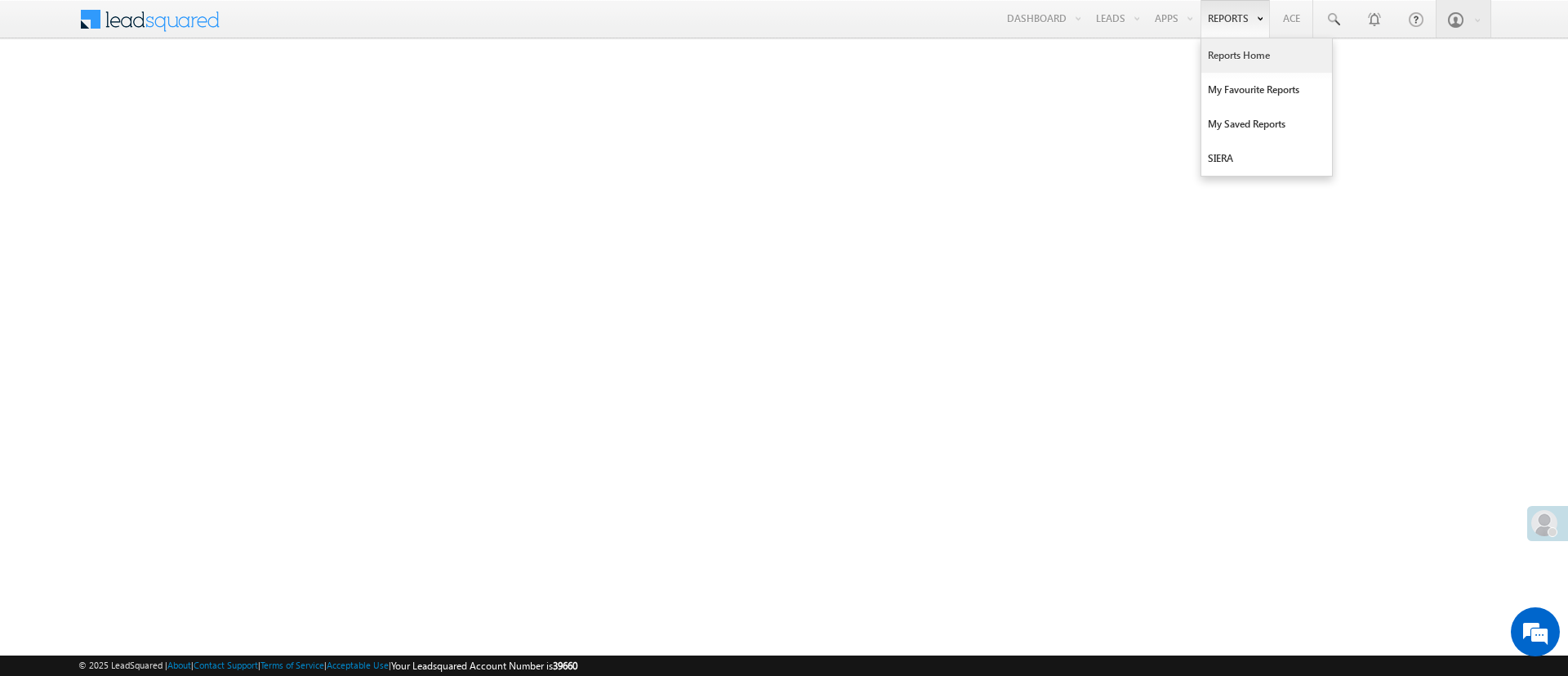
click at [1223, 55] on link "Reports Home" at bounding box center [1266, 55] width 131 height 34
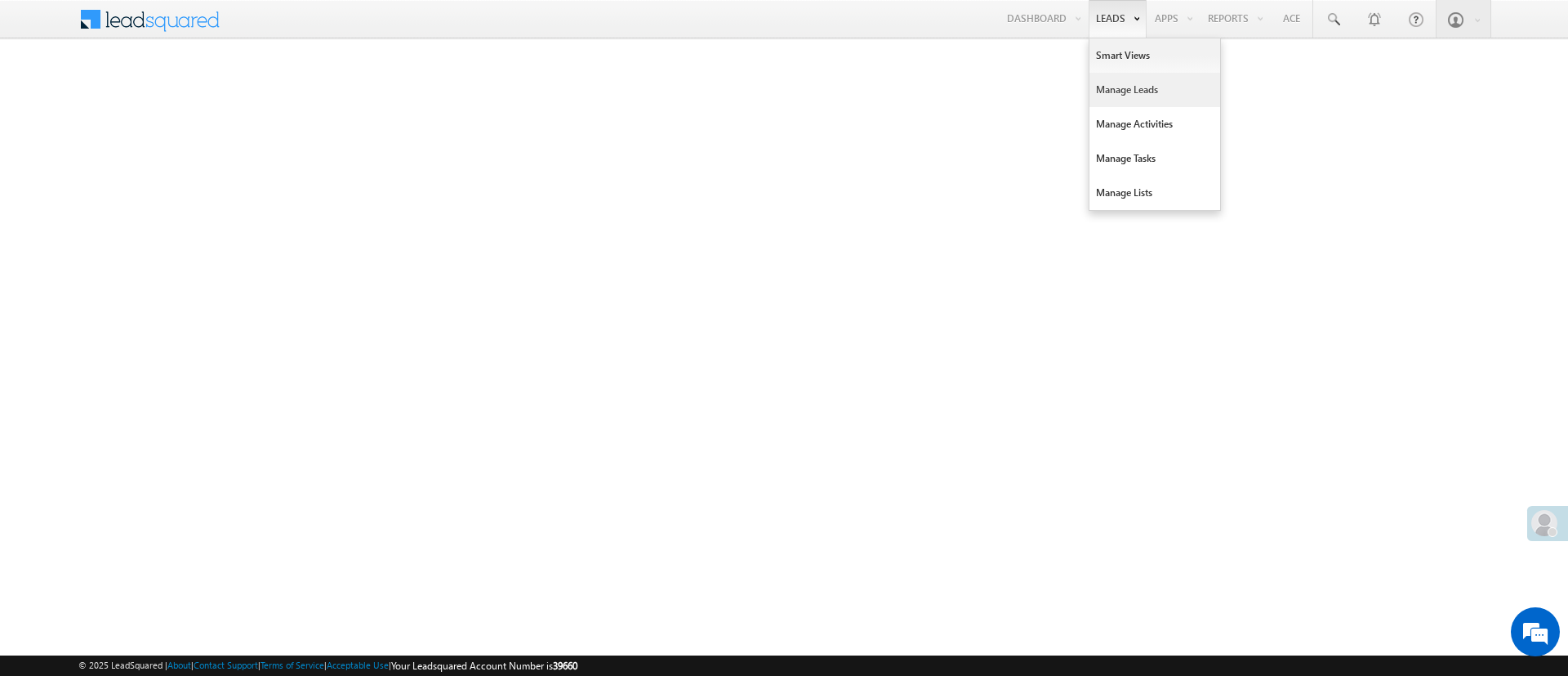
click at [1128, 84] on link "Manage Leads" at bounding box center [1154, 90] width 131 height 34
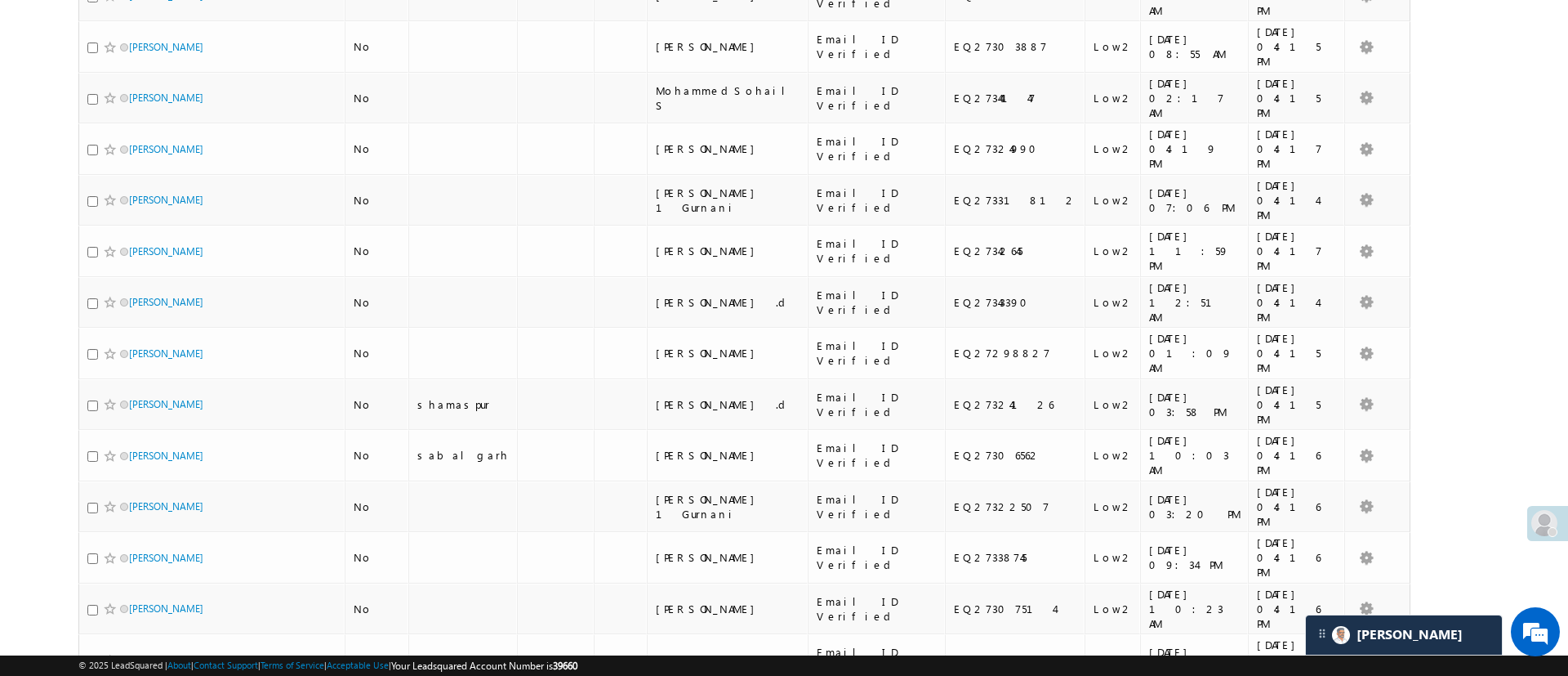
scroll to position [633, 0]
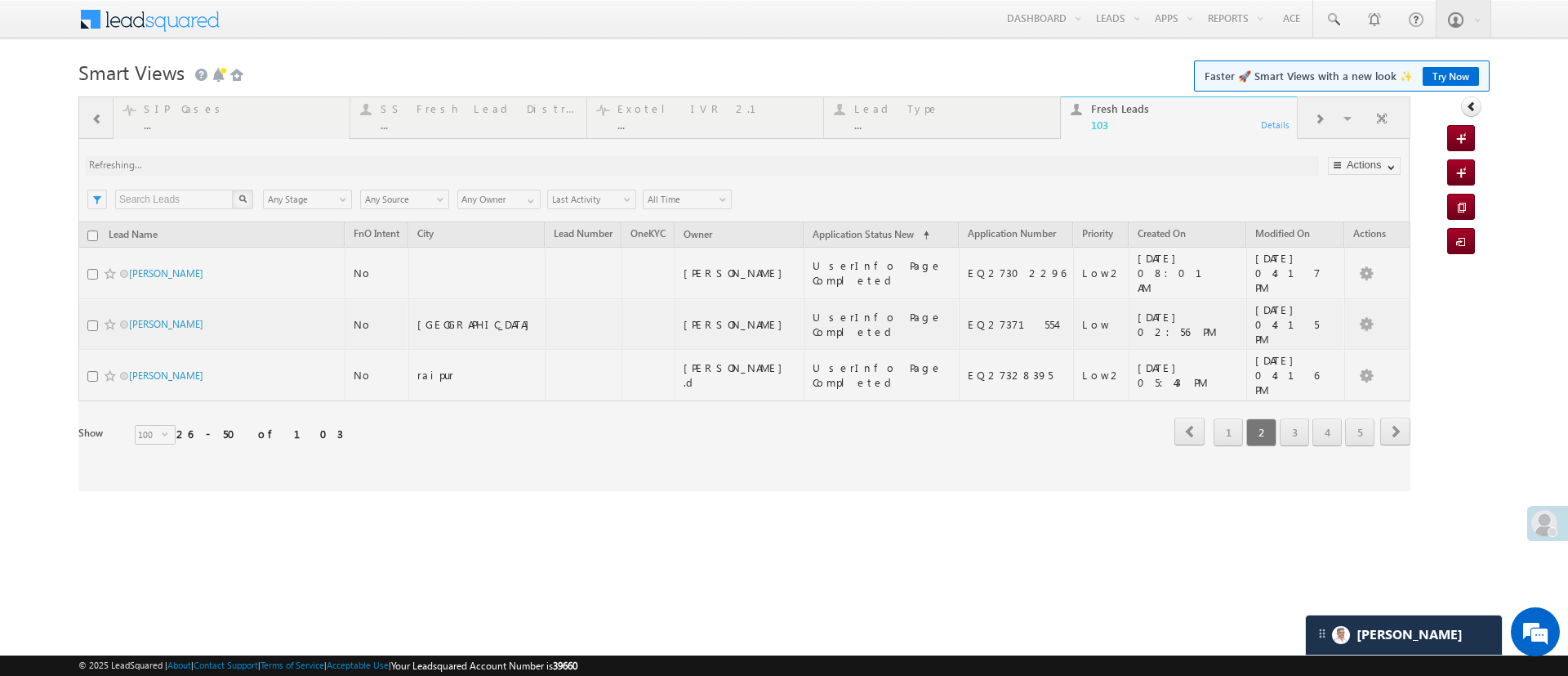
scroll to position [0, 0]
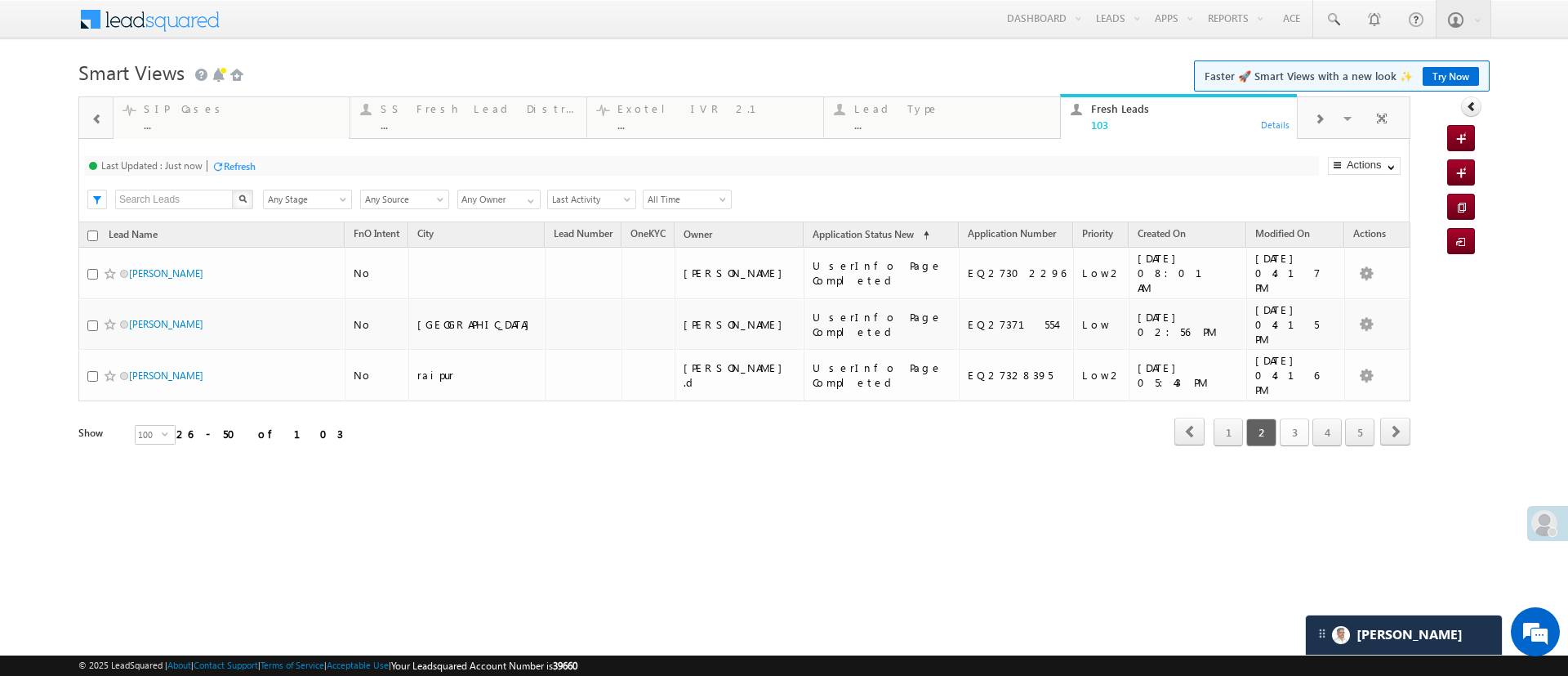
click at [1296, 419] on link "3" at bounding box center [1294, 432] width 30 height 28
click at [1326, 419] on link "1" at bounding box center [1326, 432] width 30 height 28
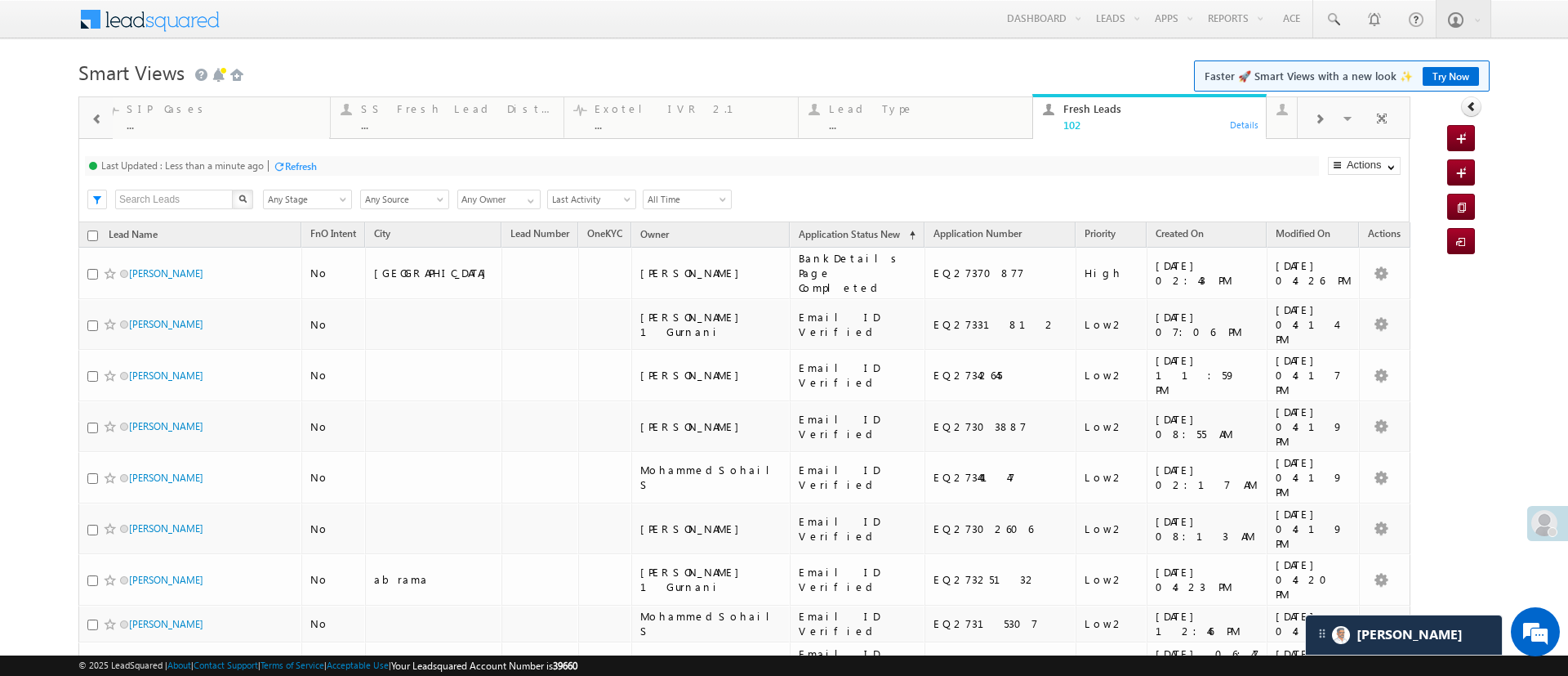
click at [313, 164] on div "Refresh" at bounding box center [300, 166] width 32 height 12
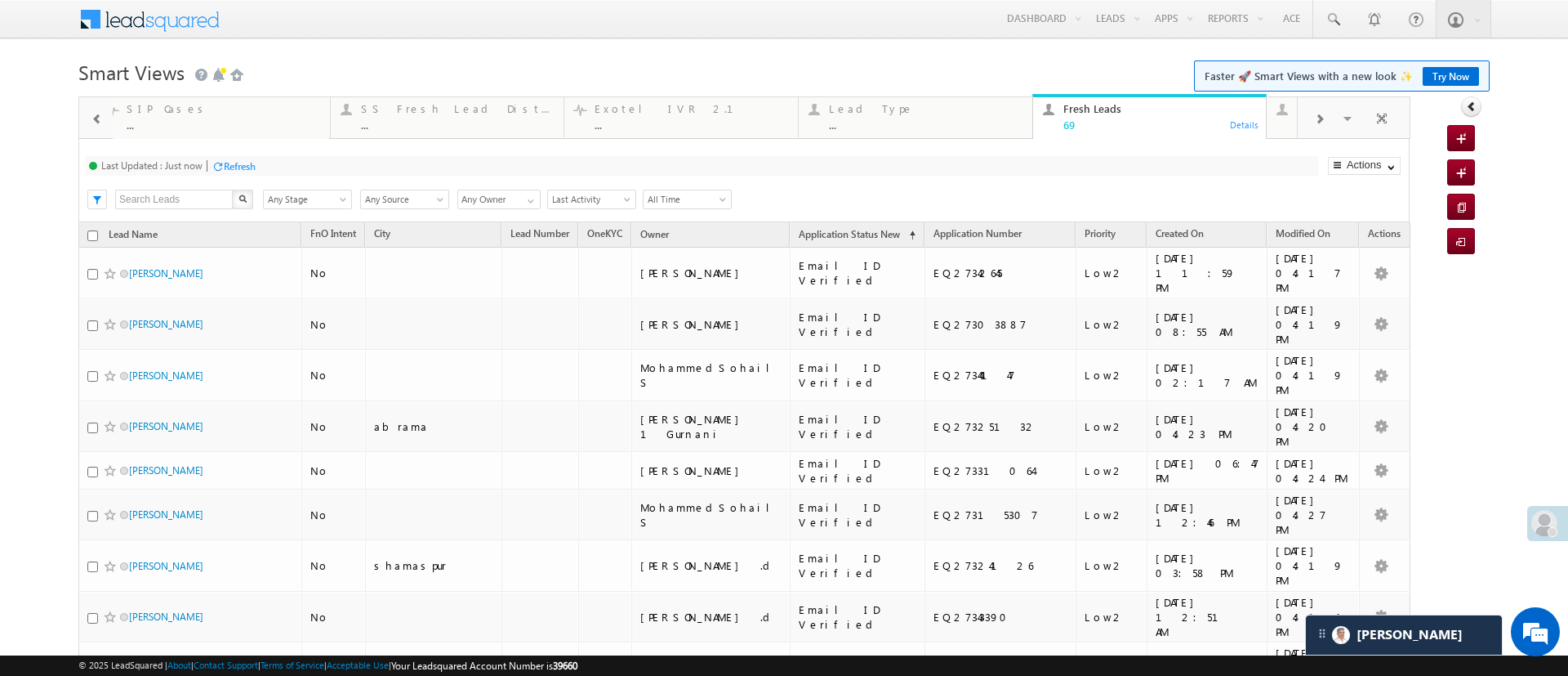
click at [519, 186] on div "Search X Lead Stage Any Stage Any Stage Lead Source Any Source Any Source Owner…" at bounding box center [758, 198] width 1301 height 25
click at [526, 195] on span at bounding box center [531, 201] width 13 height 13
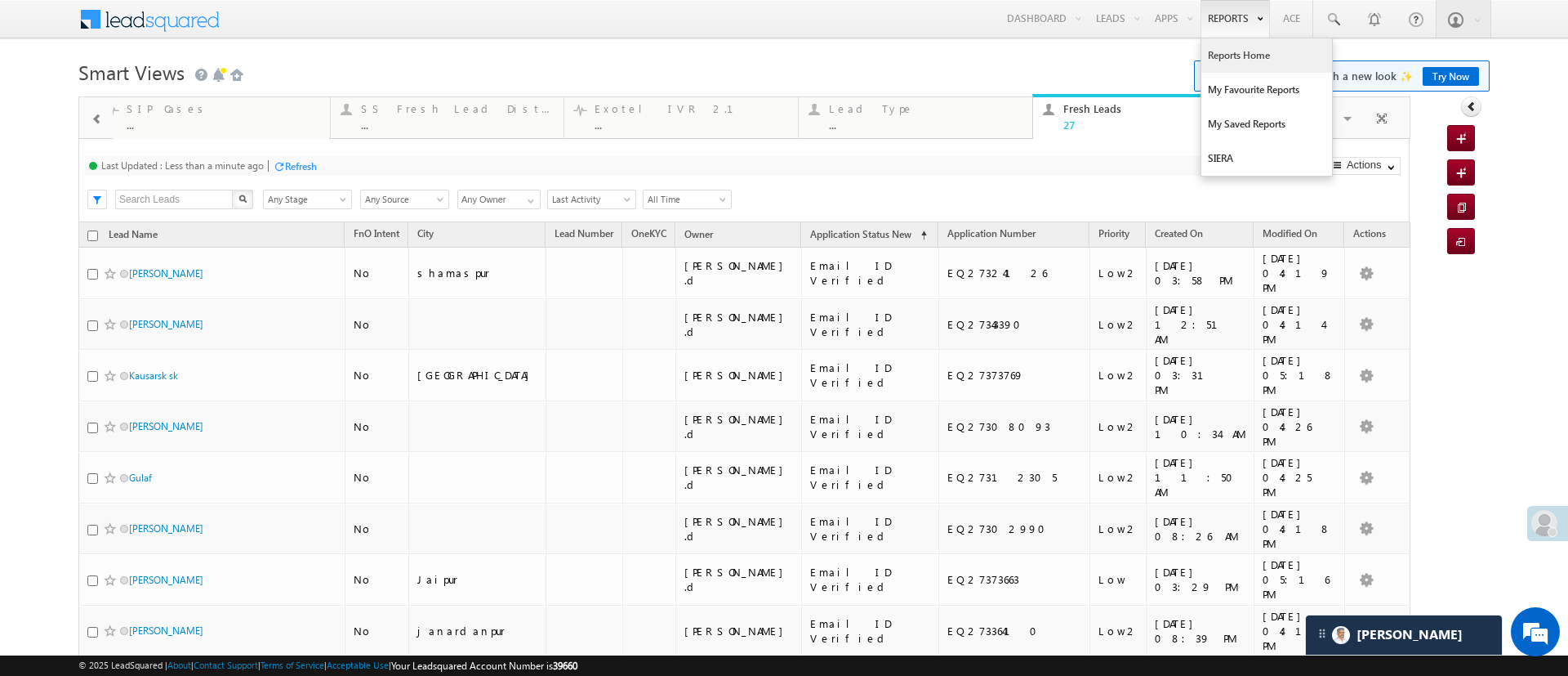
click at [1234, 65] on link "Reports Home" at bounding box center [1266, 55] width 131 height 34
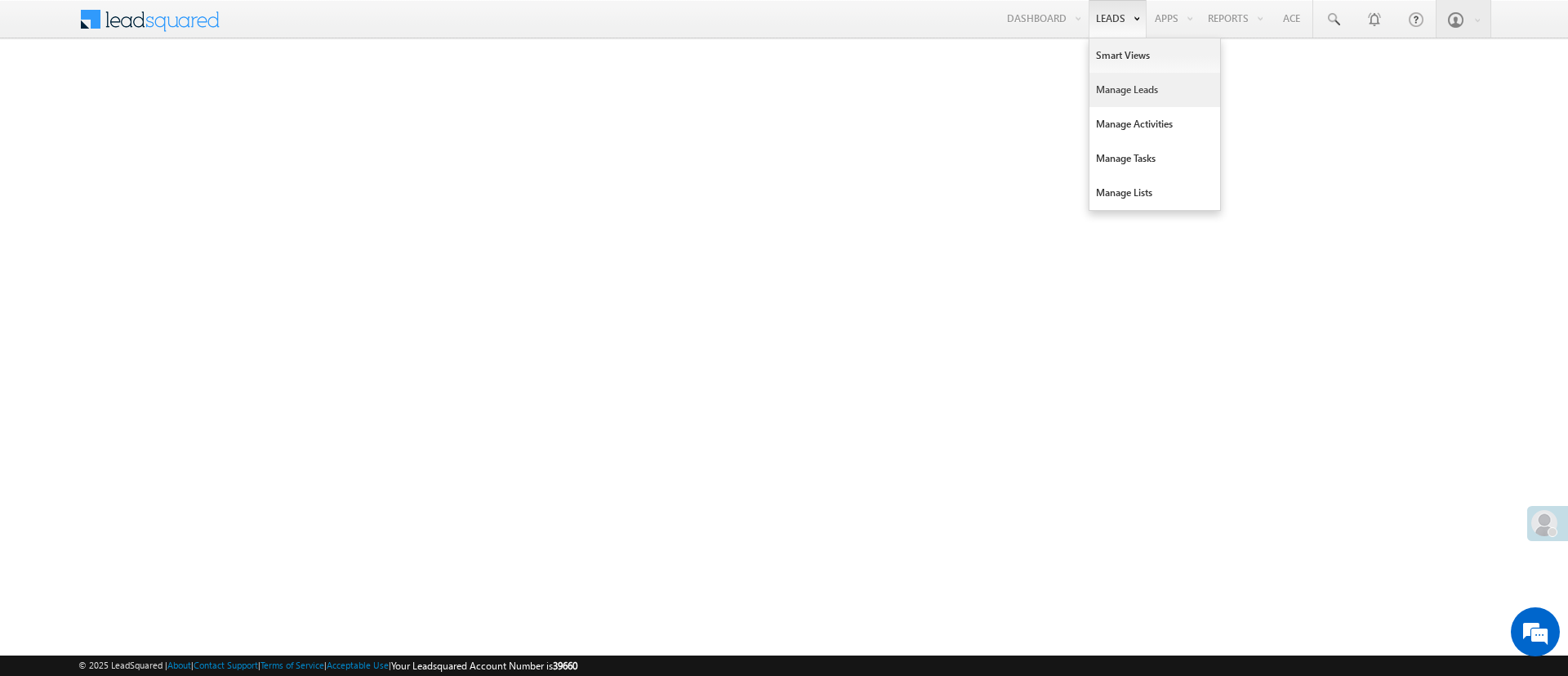
click at [1128, 96] on link "Manage Leads" at bounding box center [1154, 90] width 131 height 34
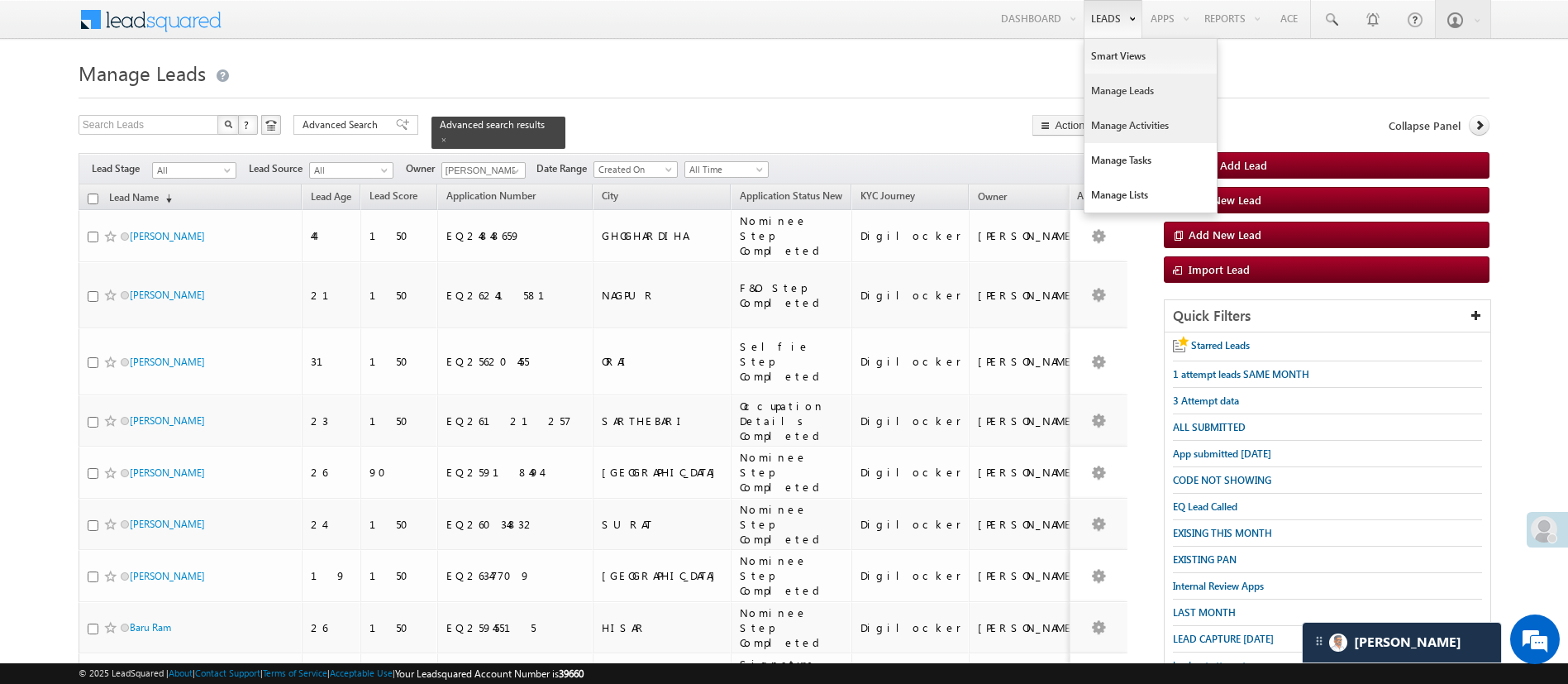
click at [1130, 120] on link "Manage Activities" at bounding box center [1150, 126] width 133 height 35
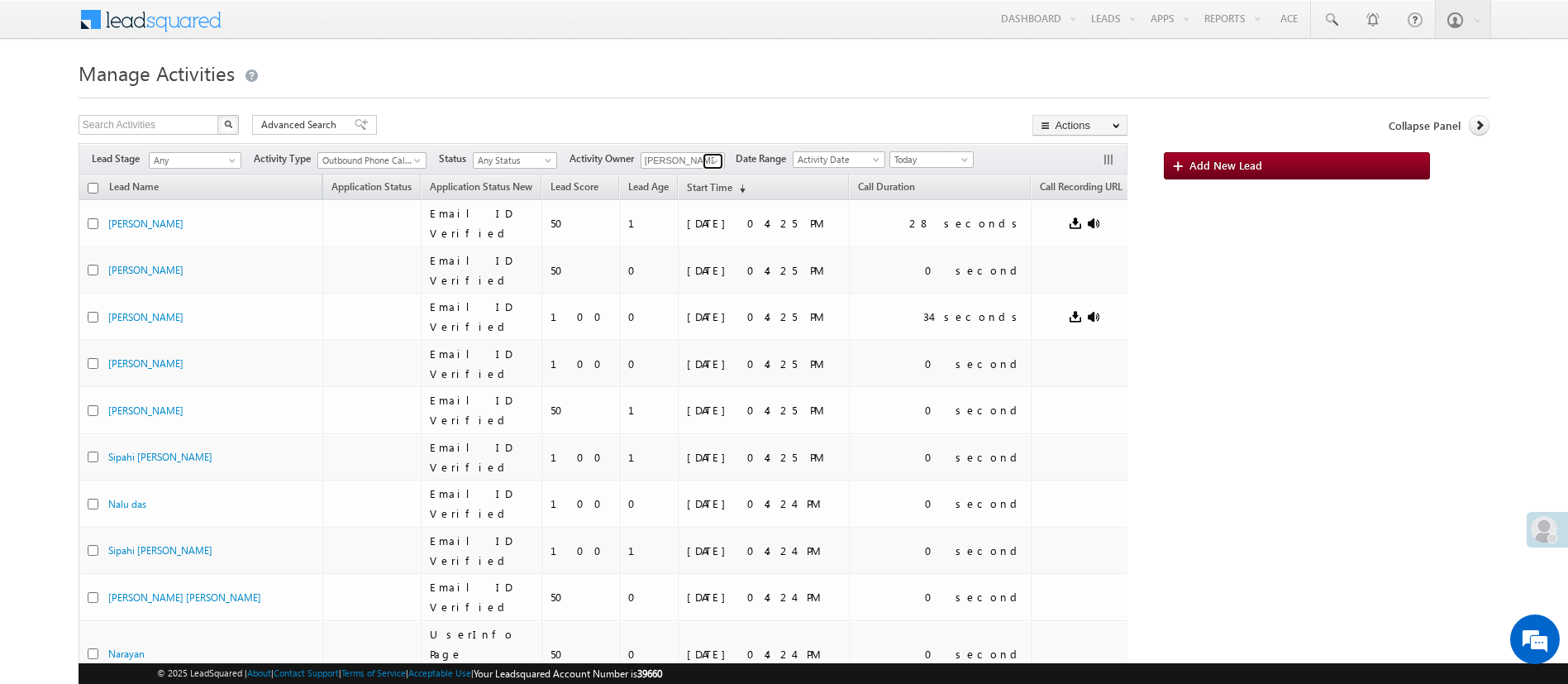
click at [717, 159] on span at bounding box center [715, 162] width 14 height 14
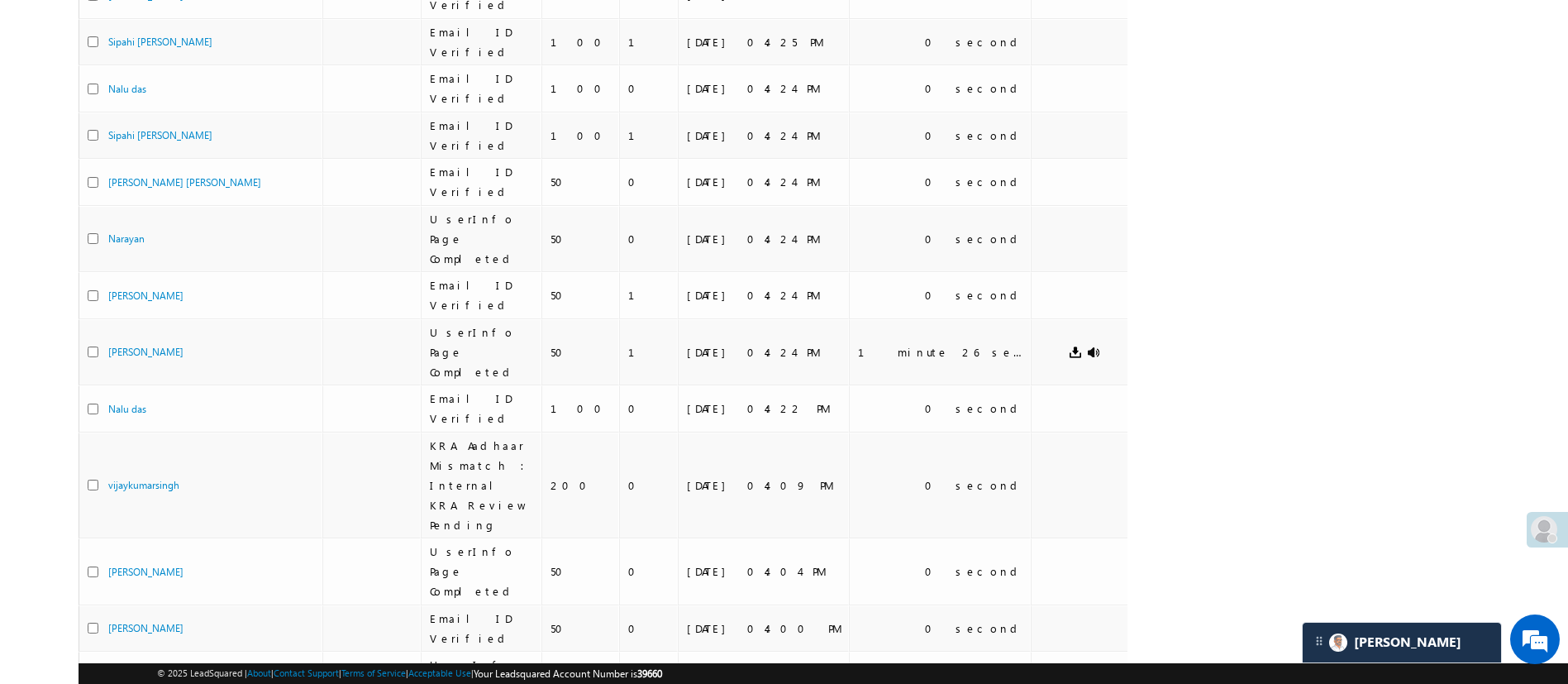
scroll to position [729, 0]
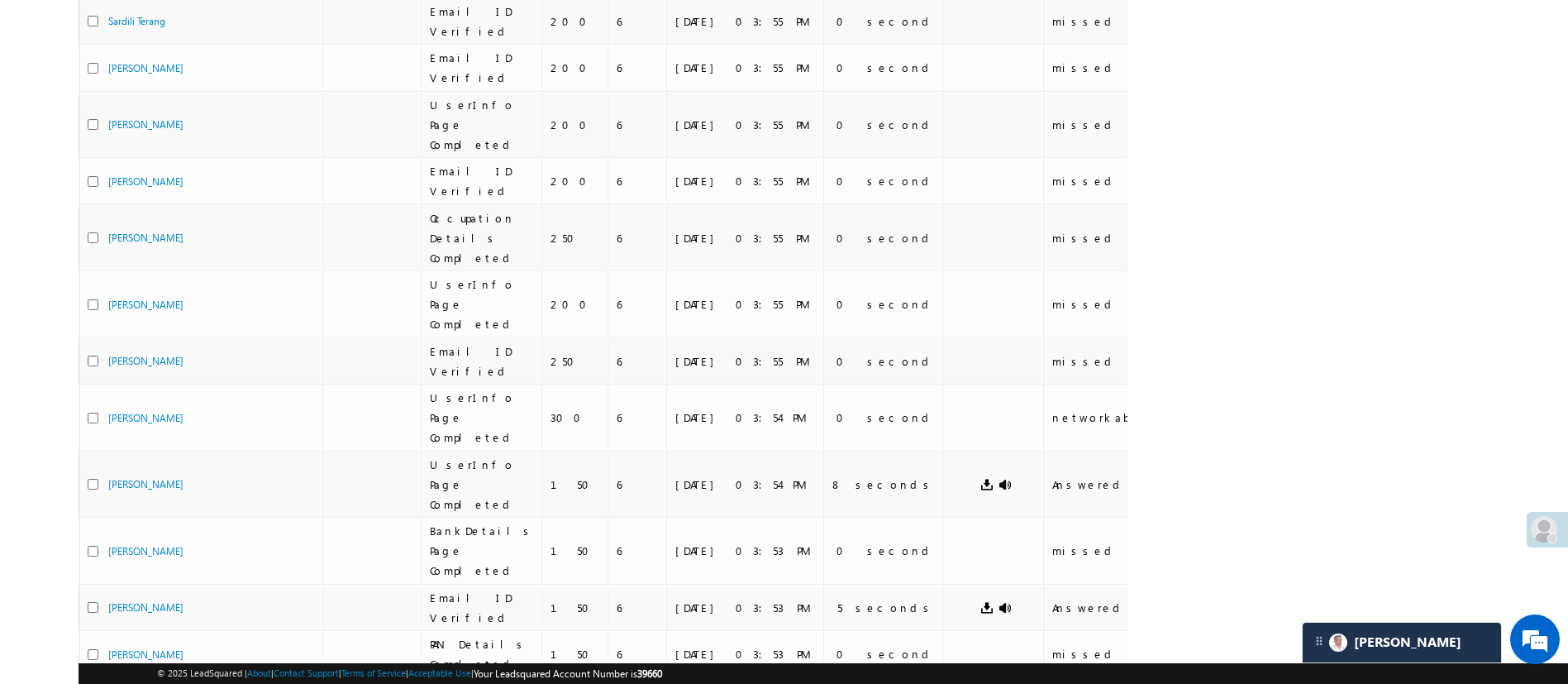
scroll to position [727, 0]
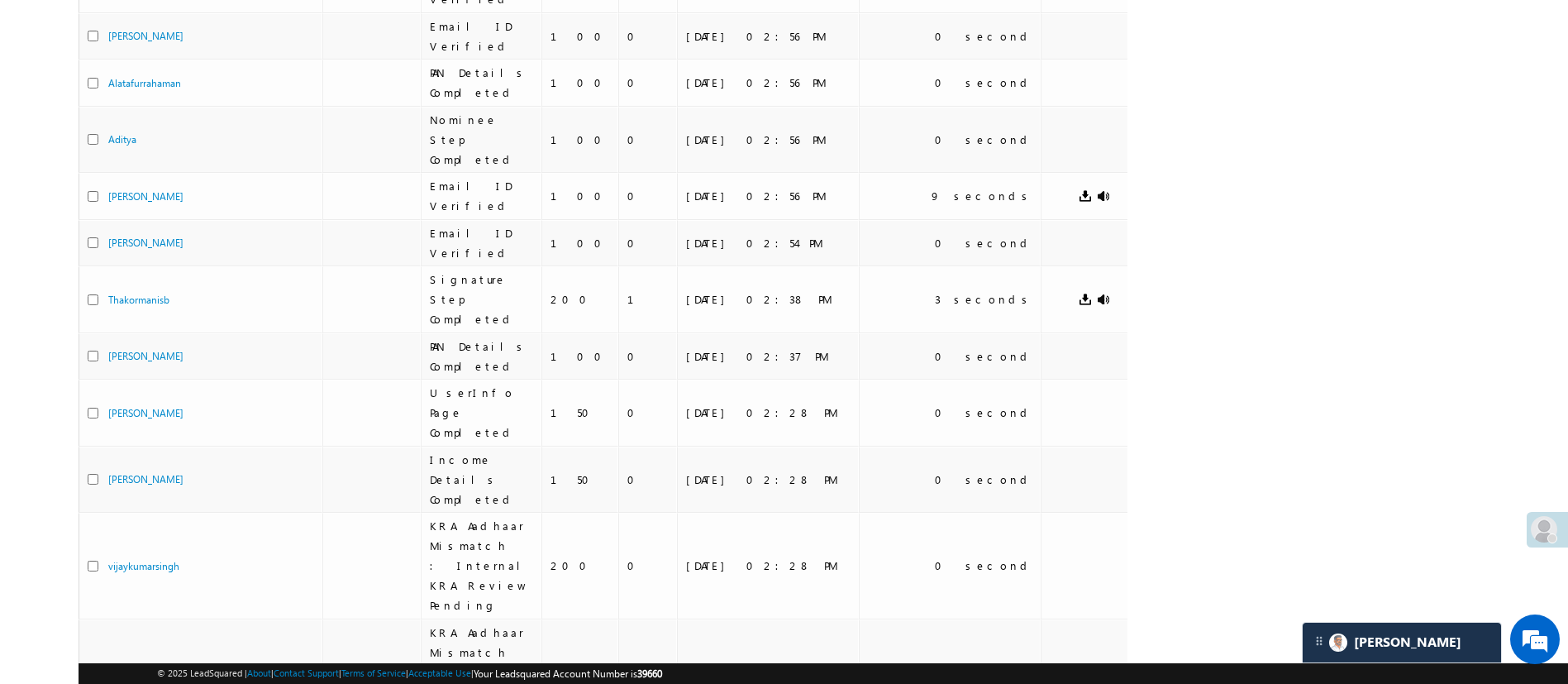
click at [1567, 267] on body "Menu [PERSON_NAME] [PERSON_NAME] h.1Pa nchal @ange lbrok ing.c" at bounding box center [784, 192] width 1568 height 1836
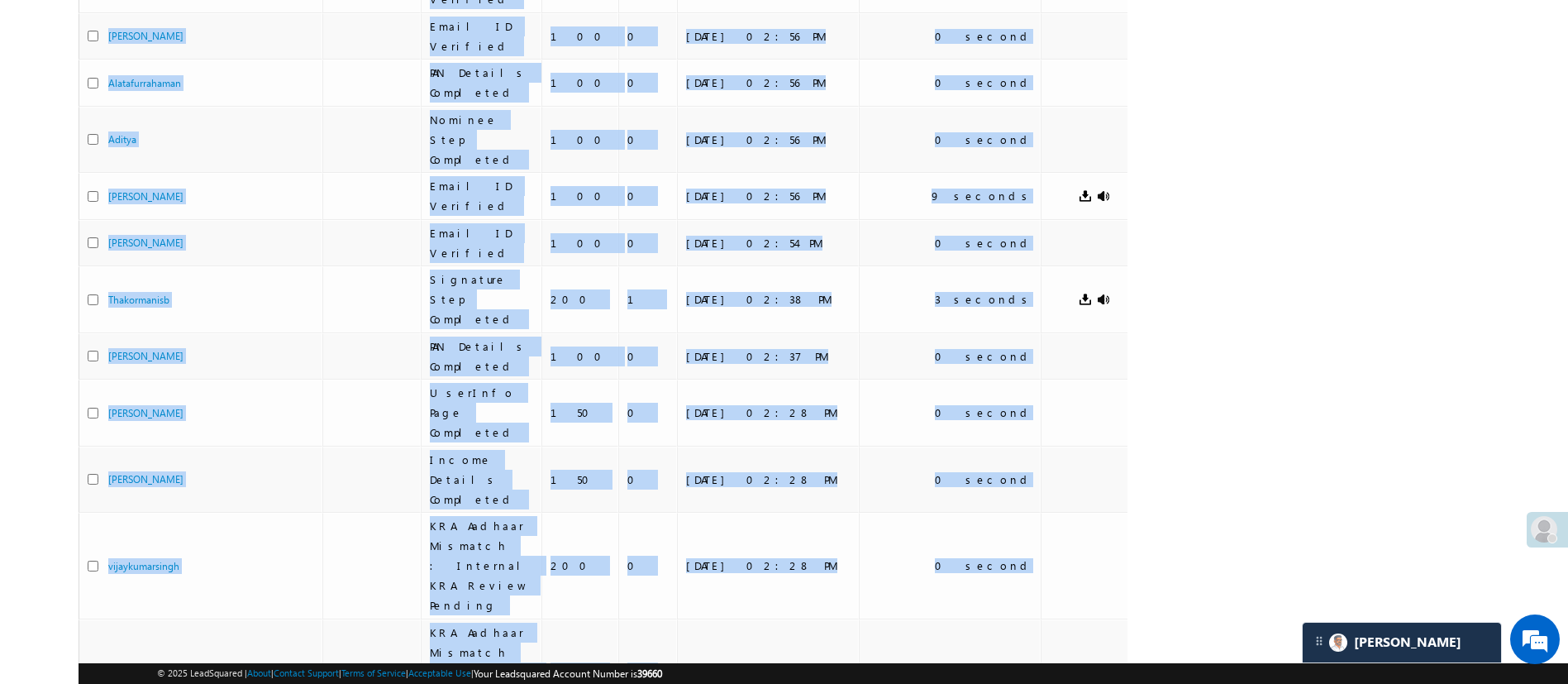
drag, startPoint x: 1567, startPoint y: 267, endPoint x: 1584, endPoint y: 202, distance: 67.2
click at [1568, 202] on html "Menu [PERSON_NAME] [PERSON_NAME] h.1Pa nchal @ange lbrok" at bounding box center [784, 212] width 1568 height 1878
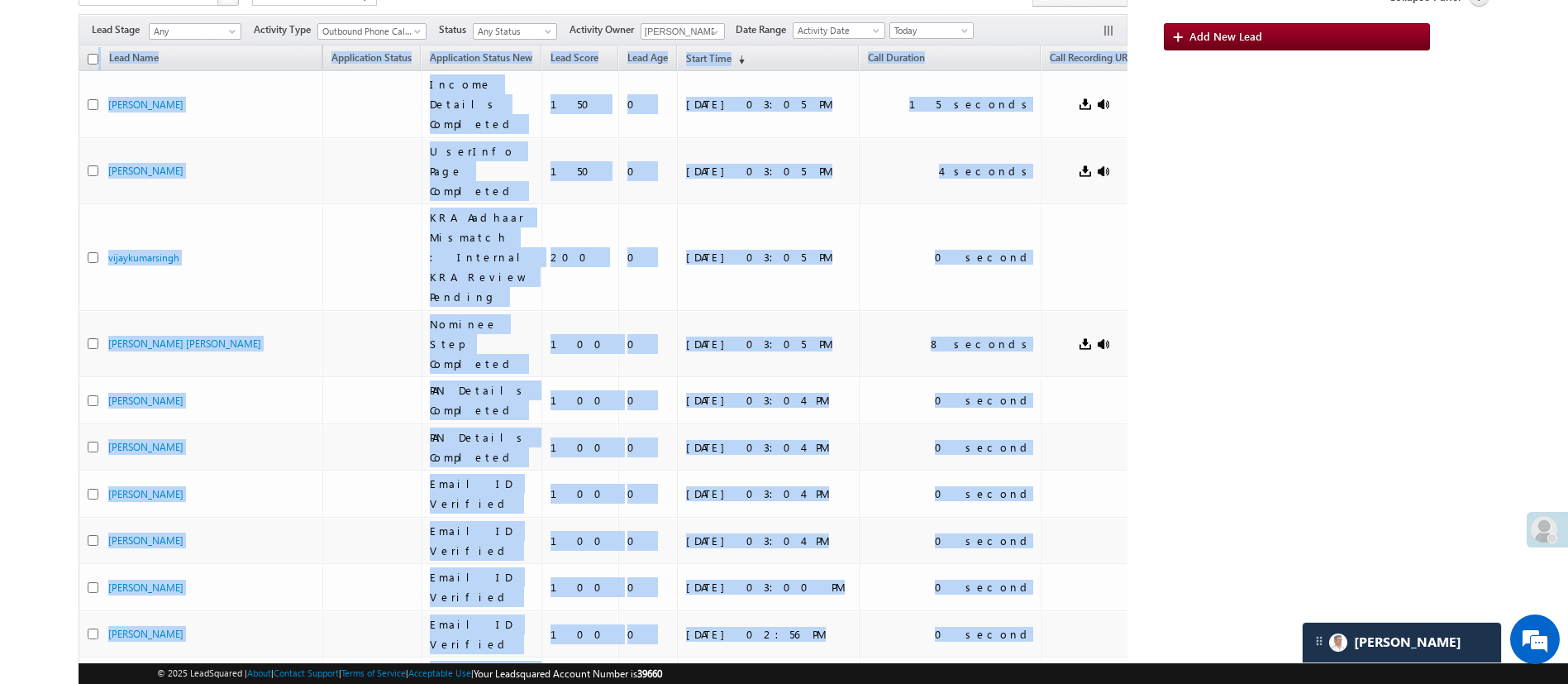
scroll to position [0, 0]
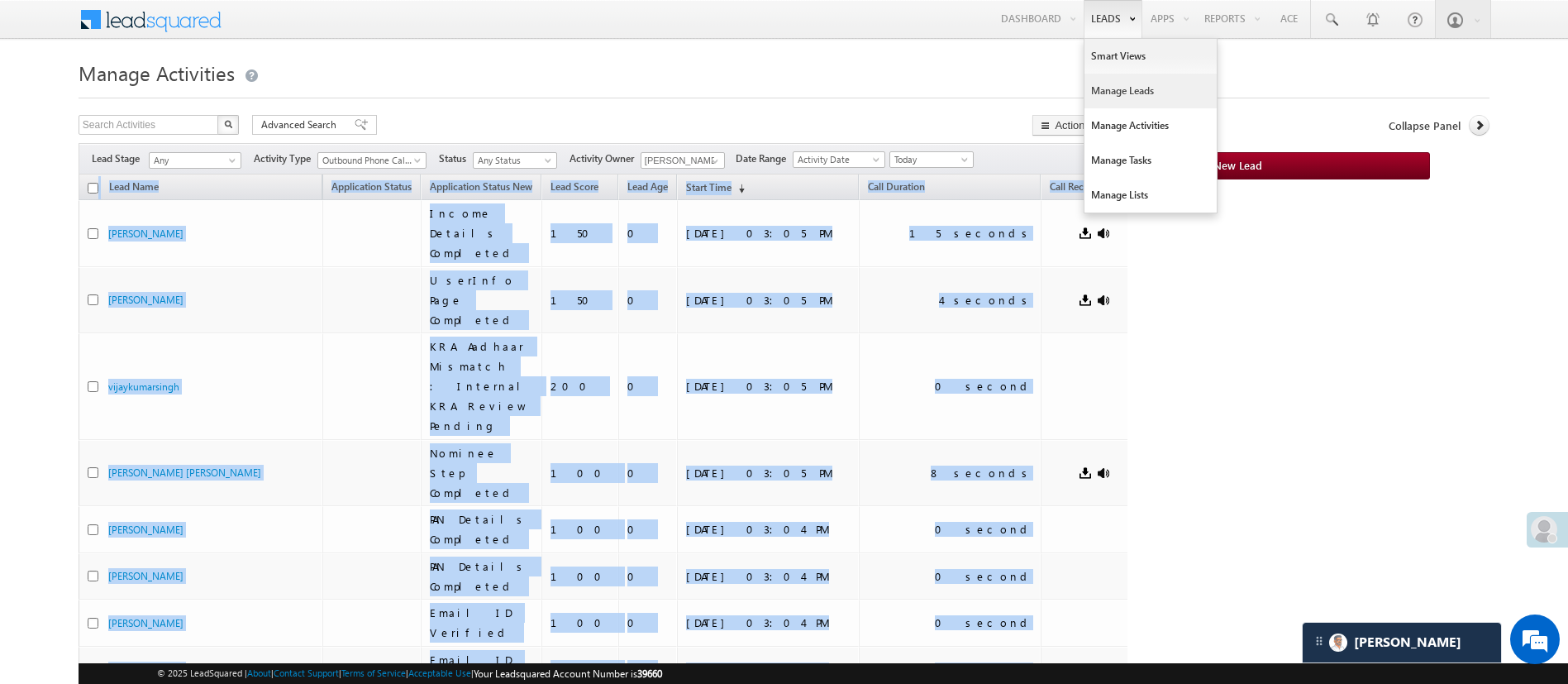
click at [1138, 104] on link "Manage Leads" at bounding box center [1150, 91] width 133 height 35
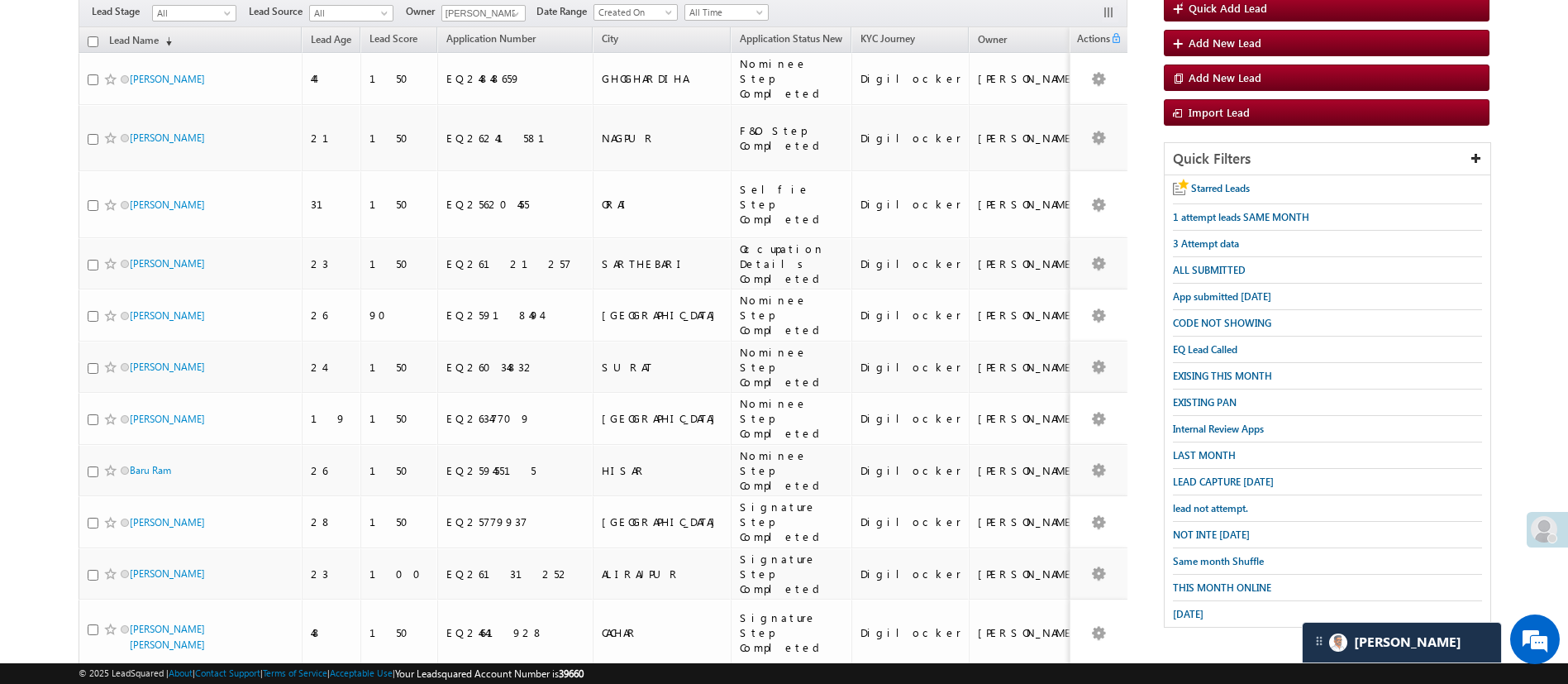
scroll to position [145, 0]
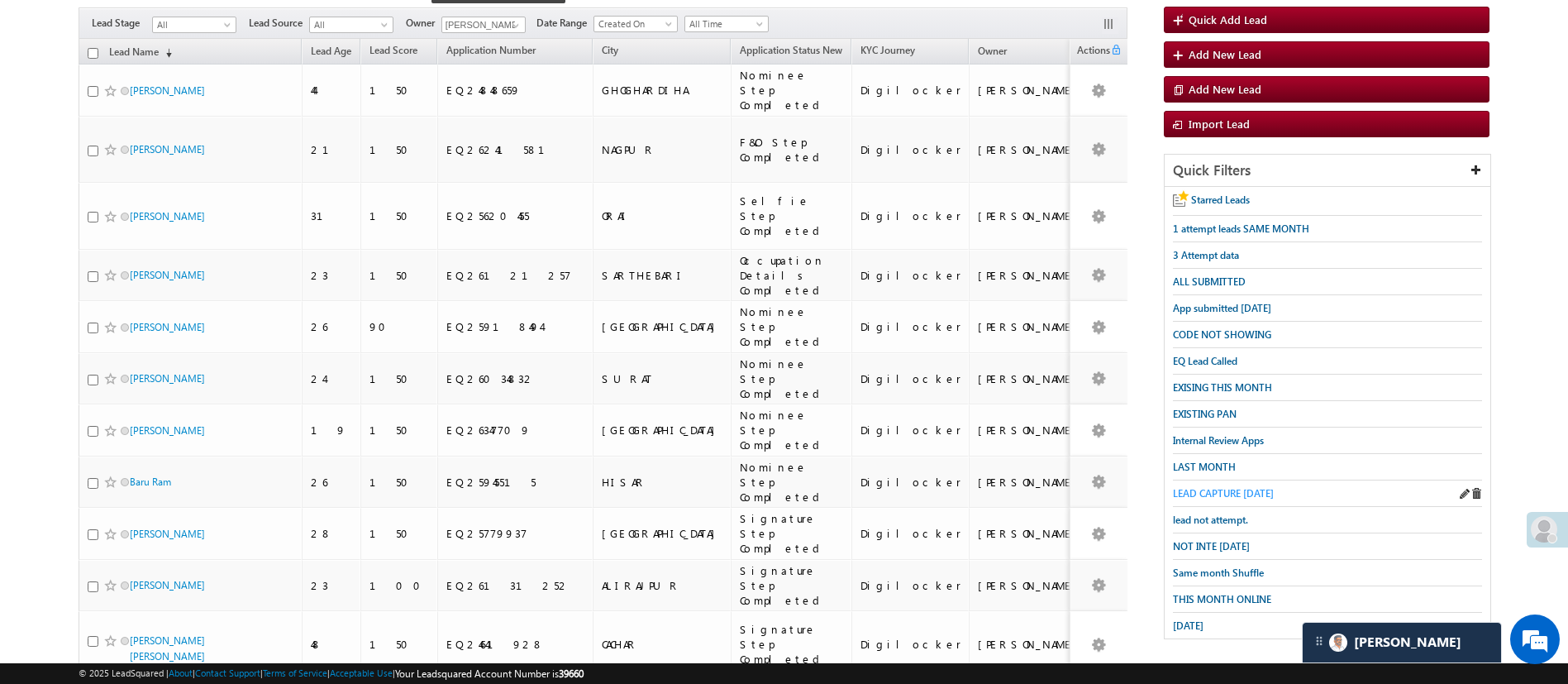
click at [1250, 488] on span "LEAD CAPTURE [DATE]" at bounding box center [1224, 492] width 101 height 13
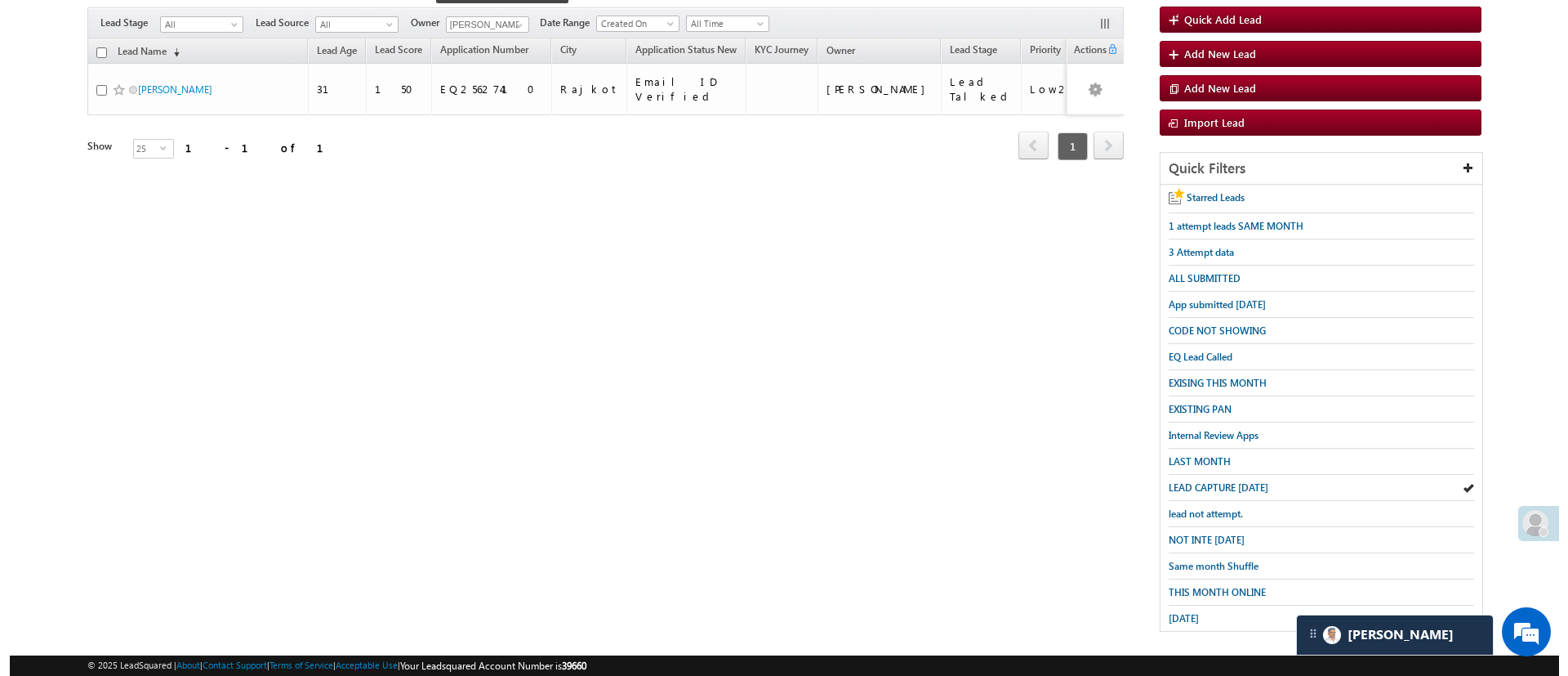
scroll to position [0, 0]
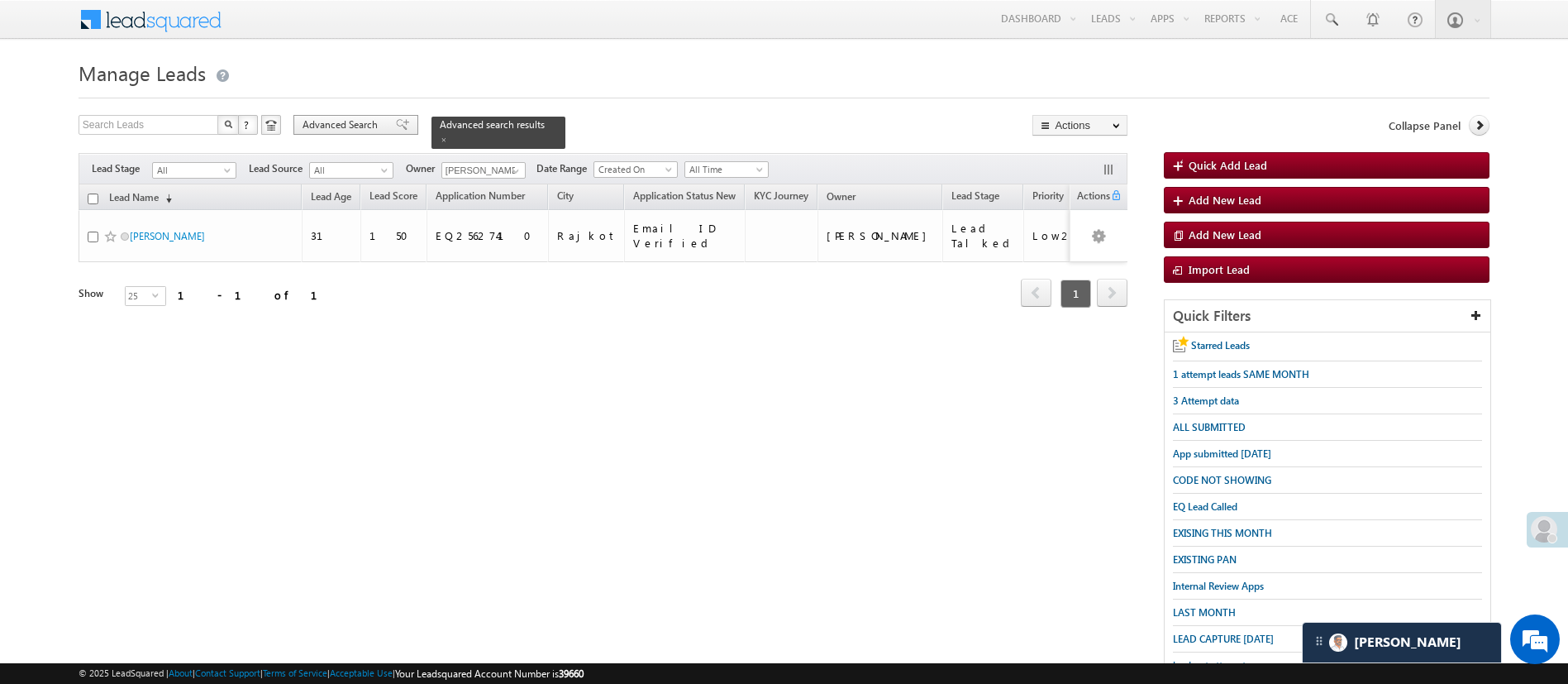
click at [349, 119] on span "Advanced Search" at bounding box center [342, 124] width 80 height 15
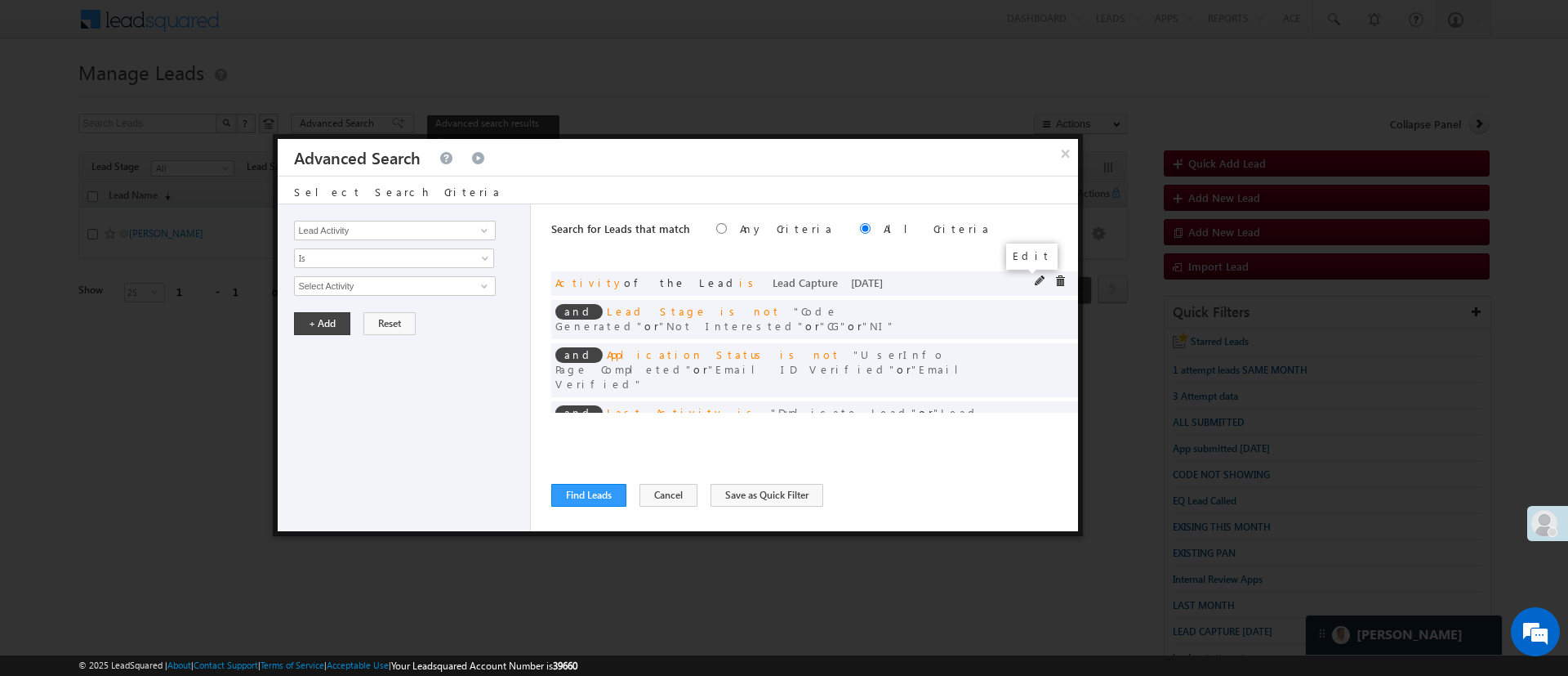
click at [1035, 278] on span at bounding box center [1041, 281] width 11 height 11
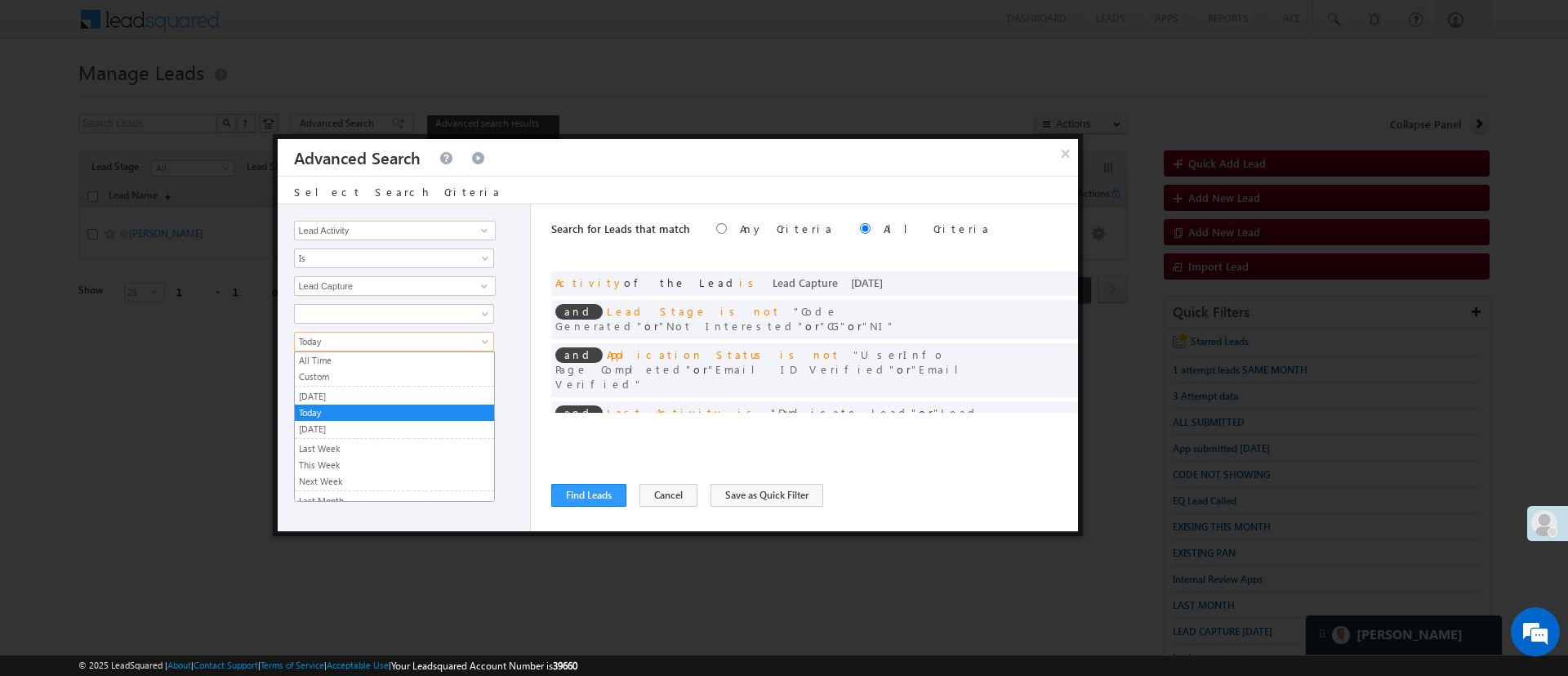
click at [419, 337] on span "Today" at bounding box center [383, 341] width 177 height 14
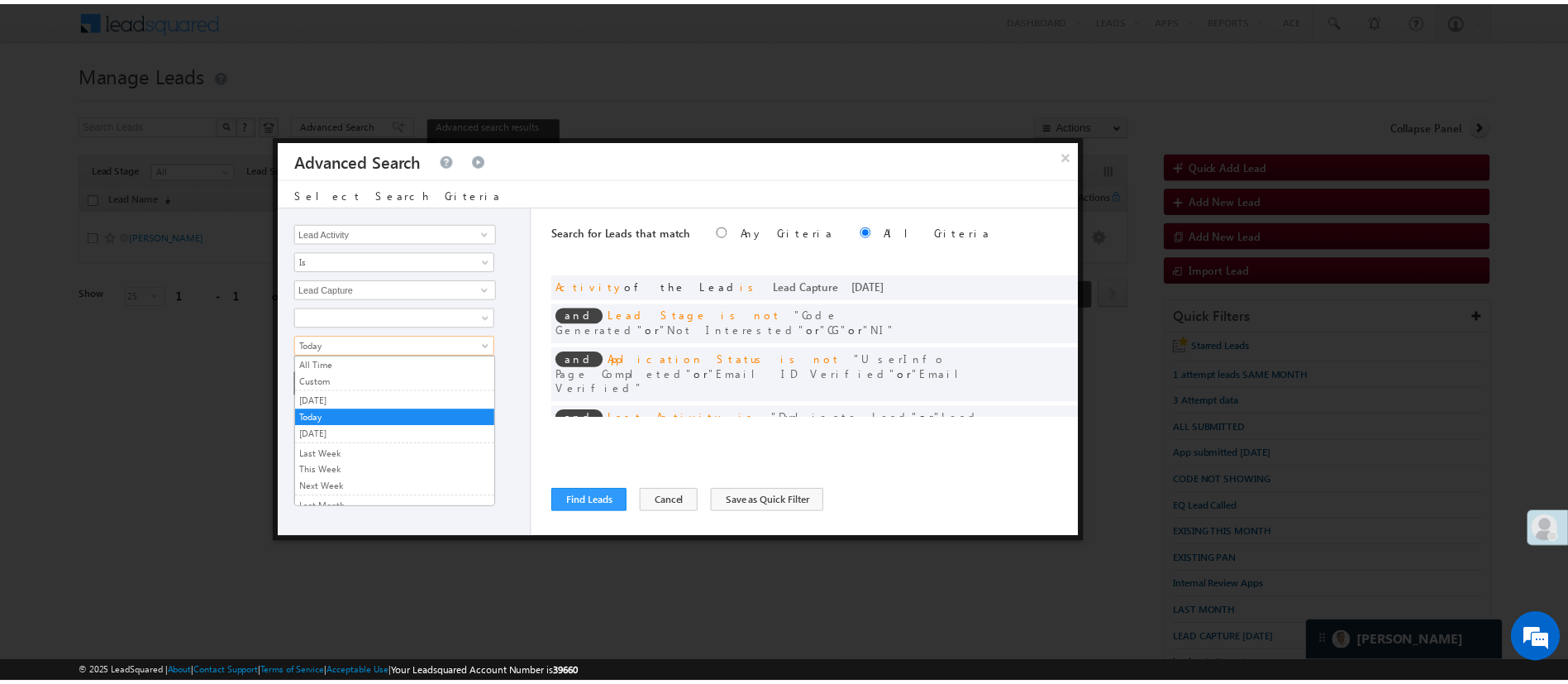
scroll to position [111, 0]
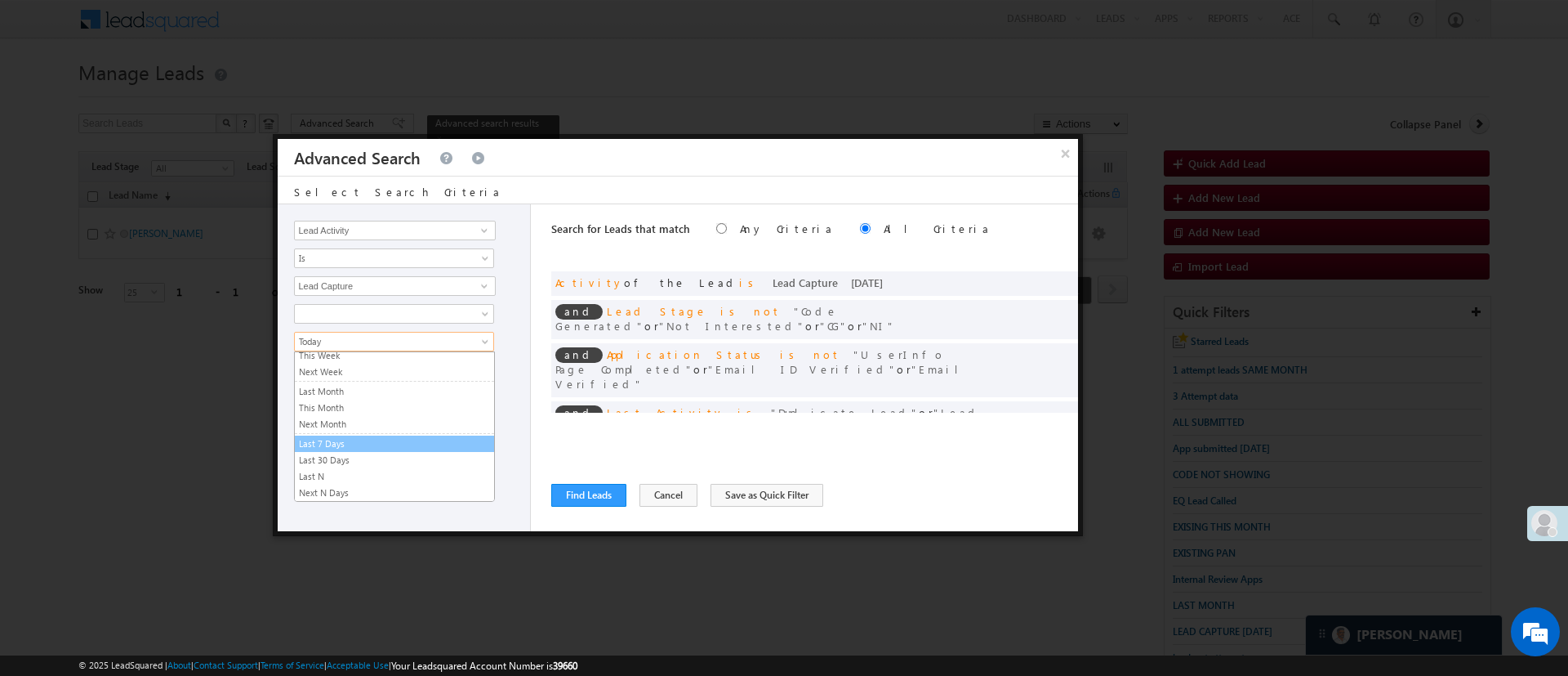
click at [424, 446] on link "Last 7 Days" at bounding box center [395, 443] width 200 height 14
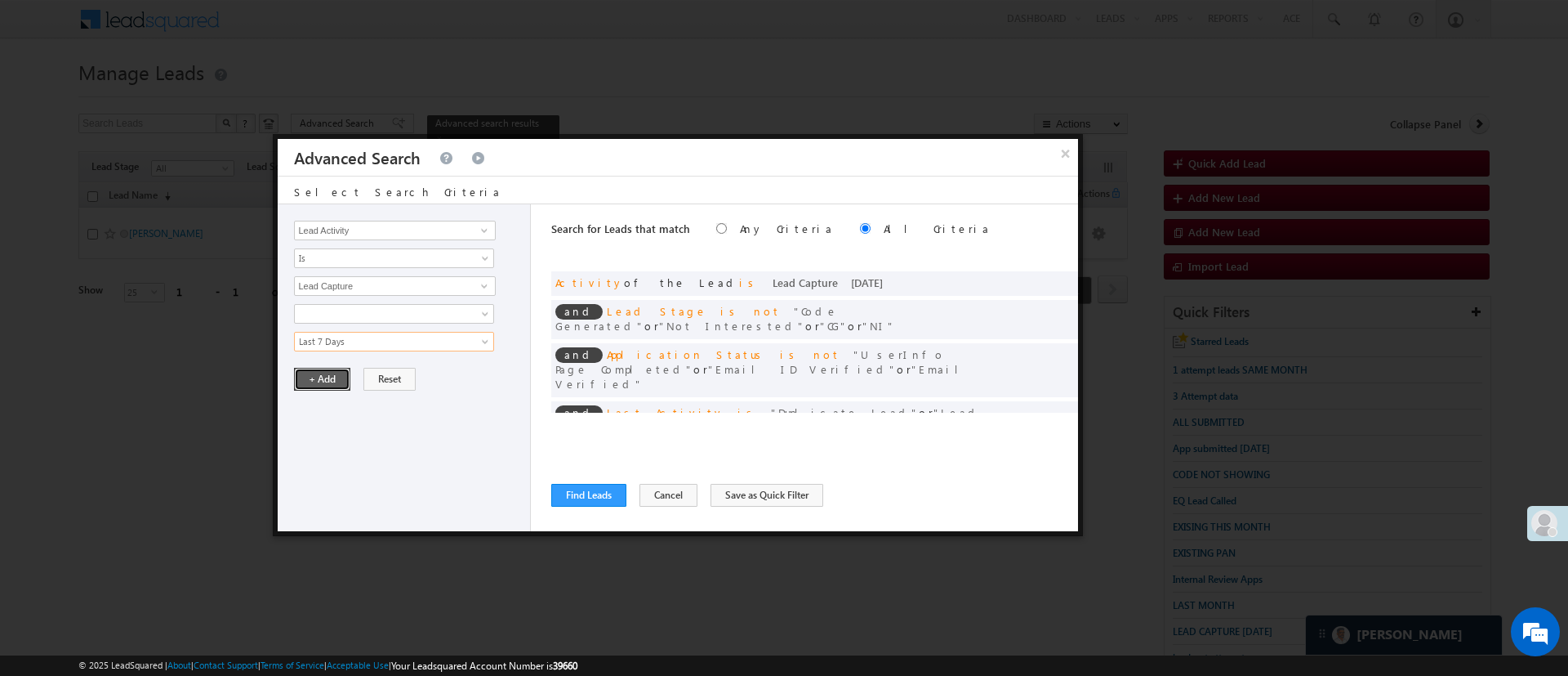
click at [325, 378] on button "+ Add" at bounding box center [322, 380] width 56 height 23
click at [602, 506] on div "Search for Leads that match Any Criteria All Criteria Note that the current tri…" at bounding box center [814, 368] width 526 height 327
click at [604, 499] on button "Find Leads" at bounding box center [589, 495] width 75 height 23
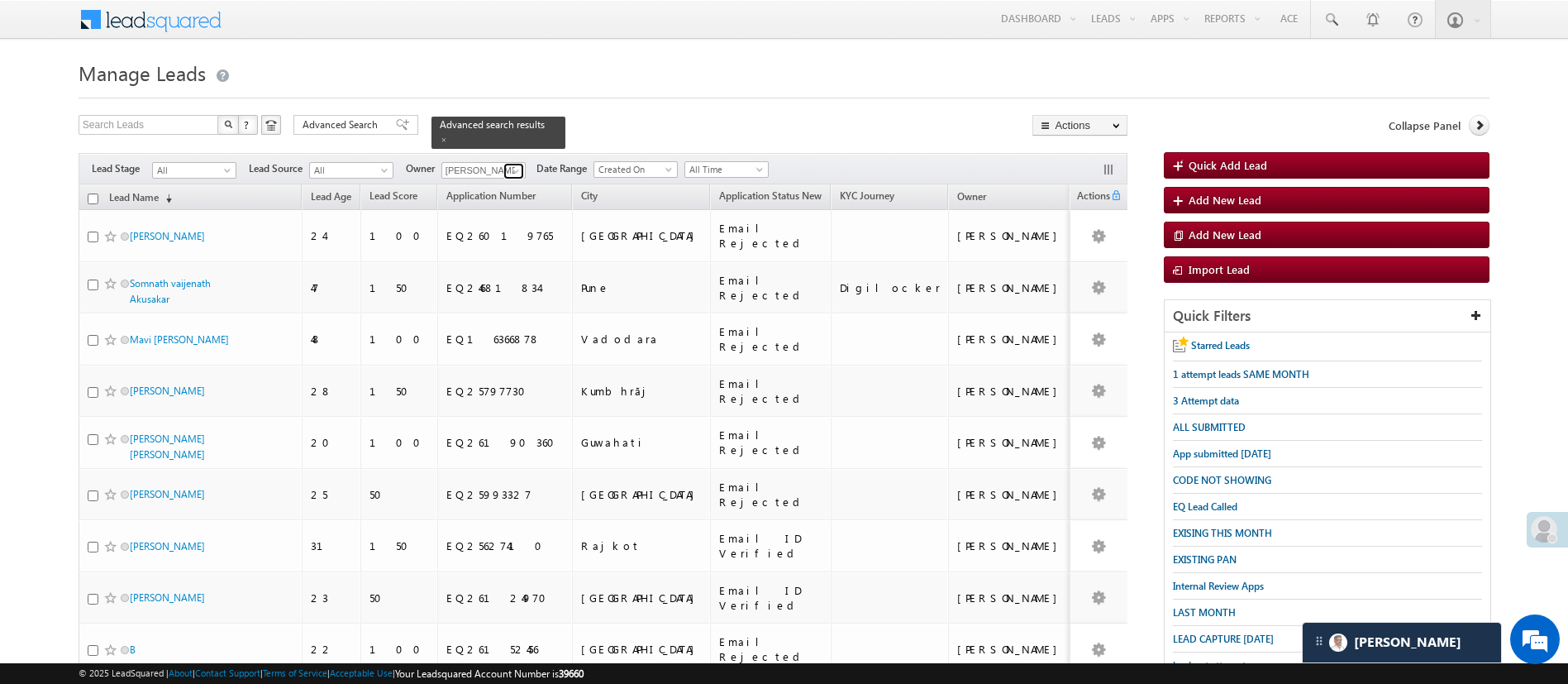
click at [520, 168] on link at bounding box center [514, 170] width 20 height 16
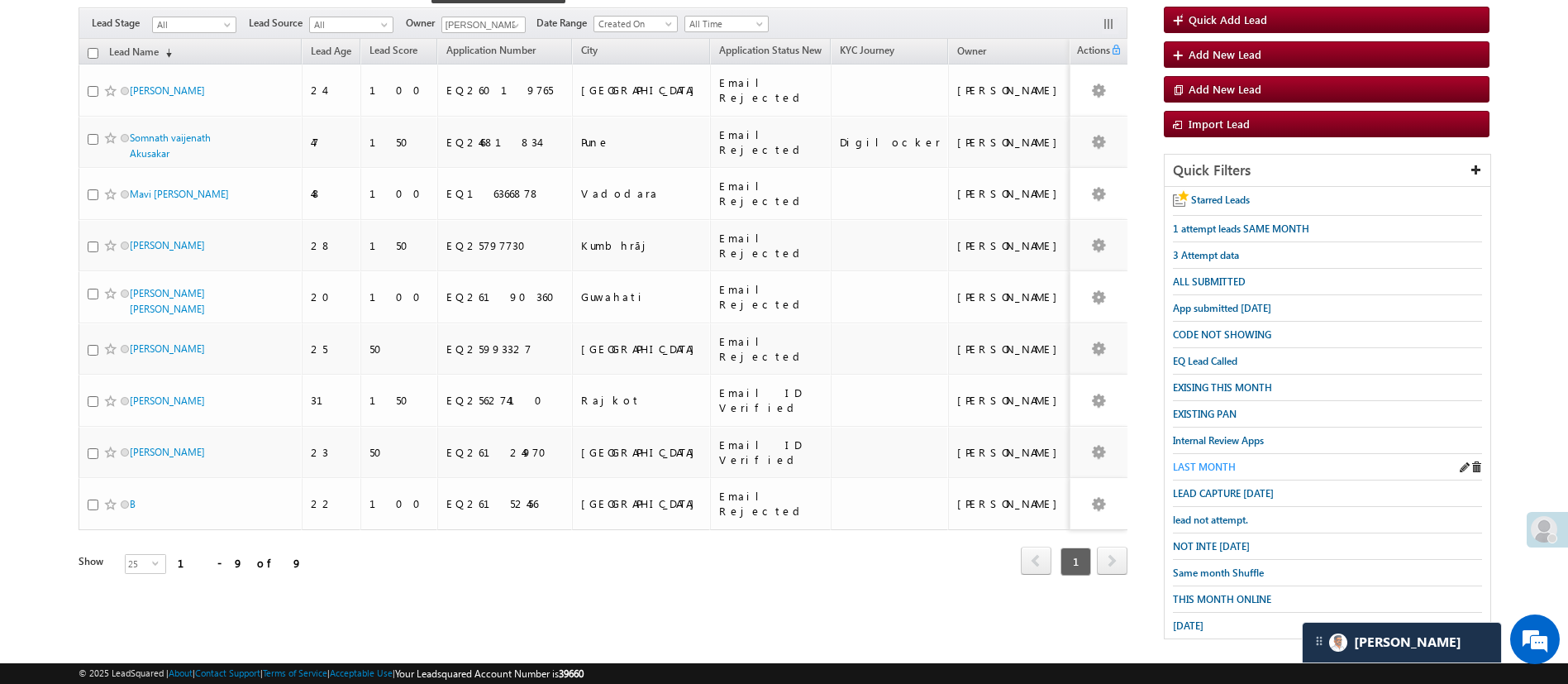
click at [1205, 463] on span "LAST MONTH" at bounding box center [1204, 466] width 63 height 13
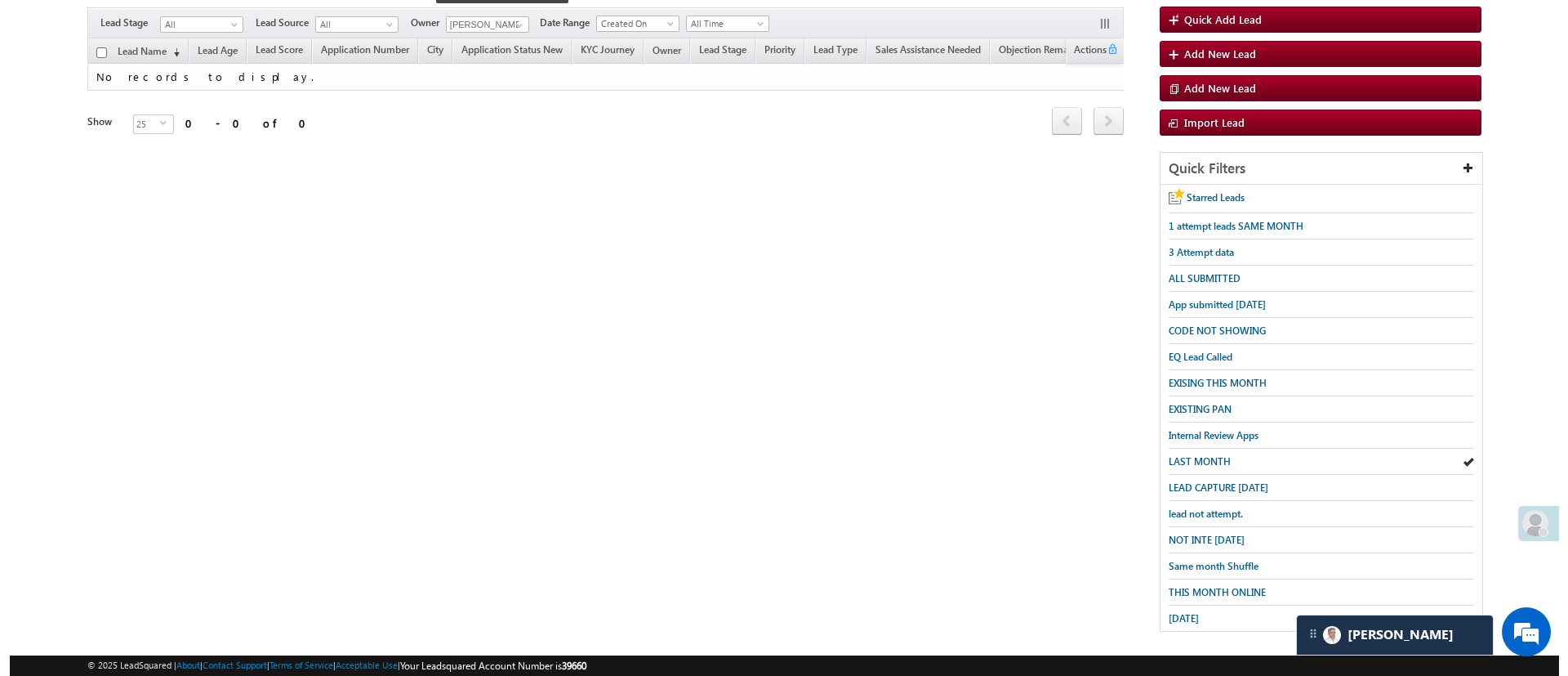
scroll to position [0, 0]
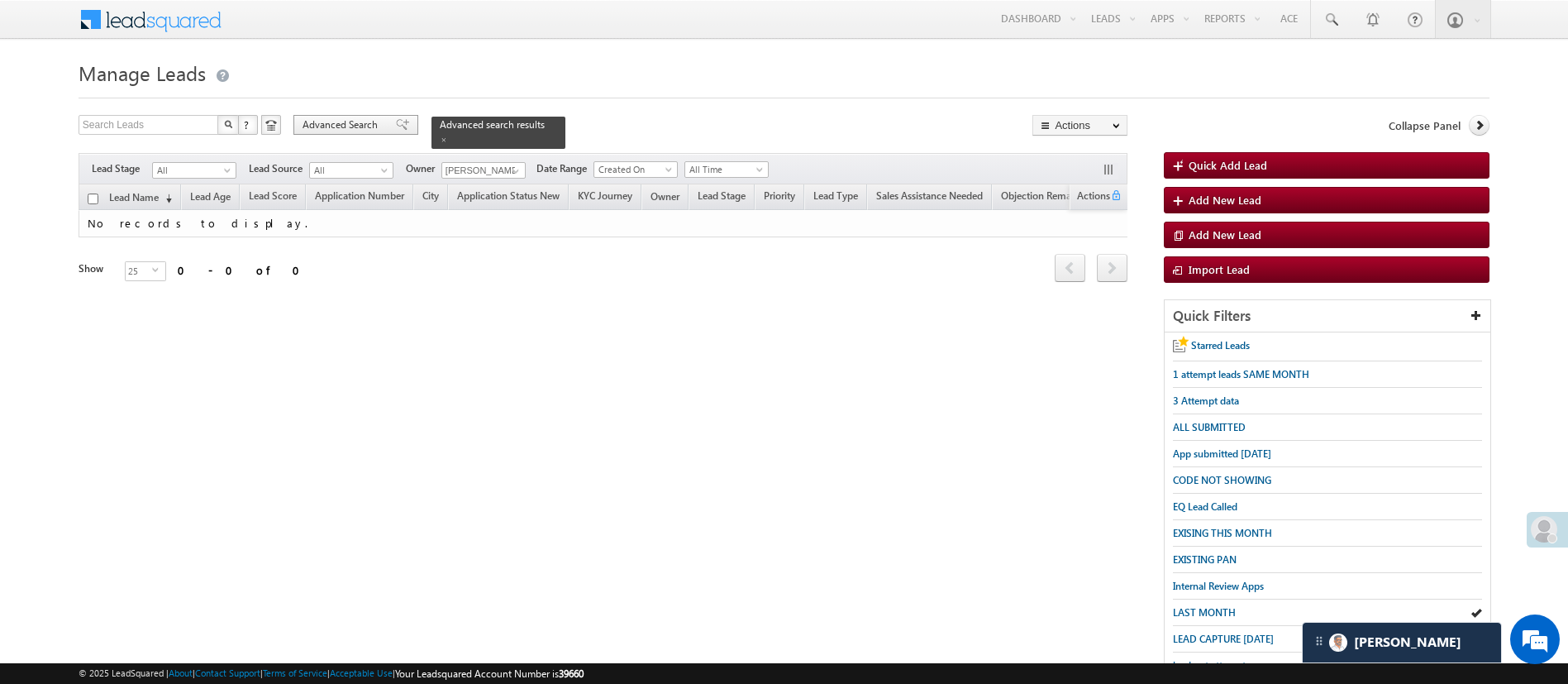
click at [361, 124] on span "Advanced Search" at bounding box center [342, 124] width 80 height 15
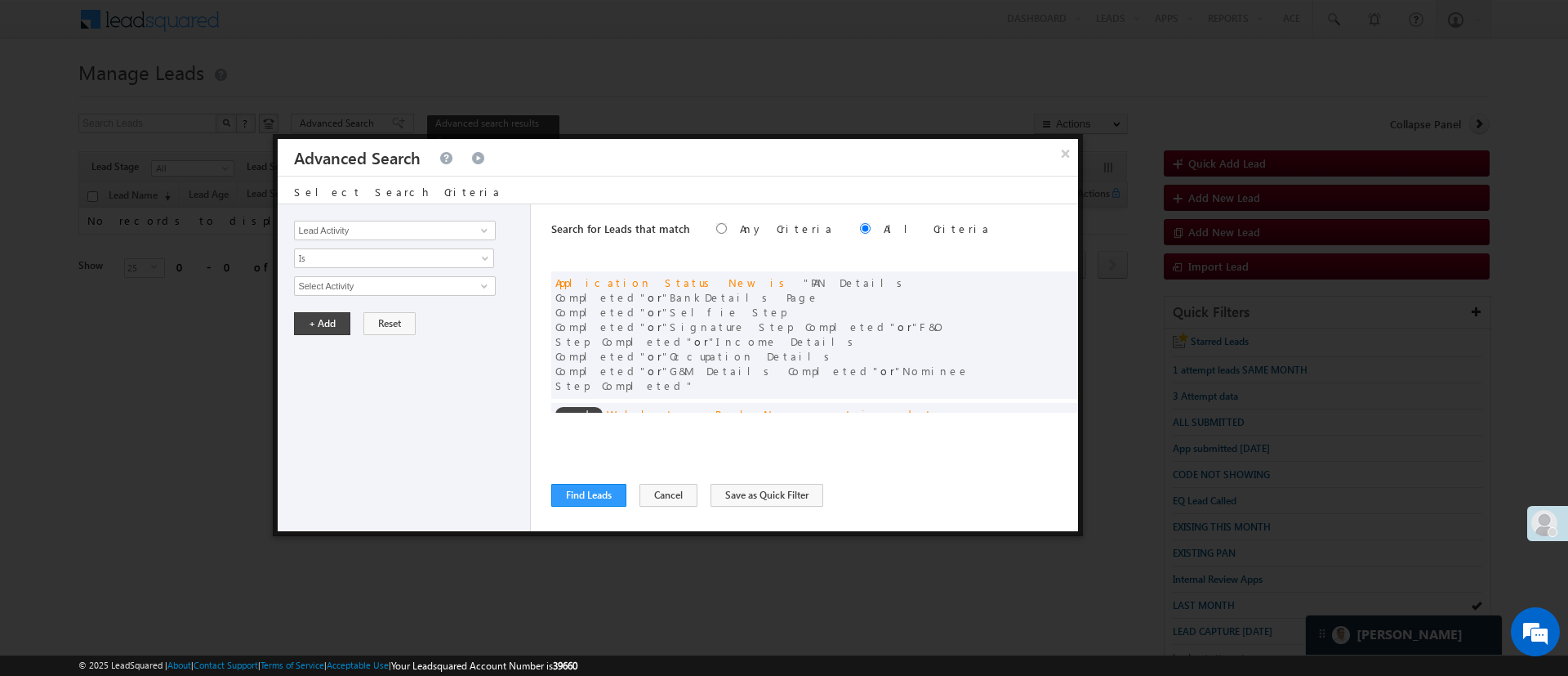
scroll to position [123, 0]
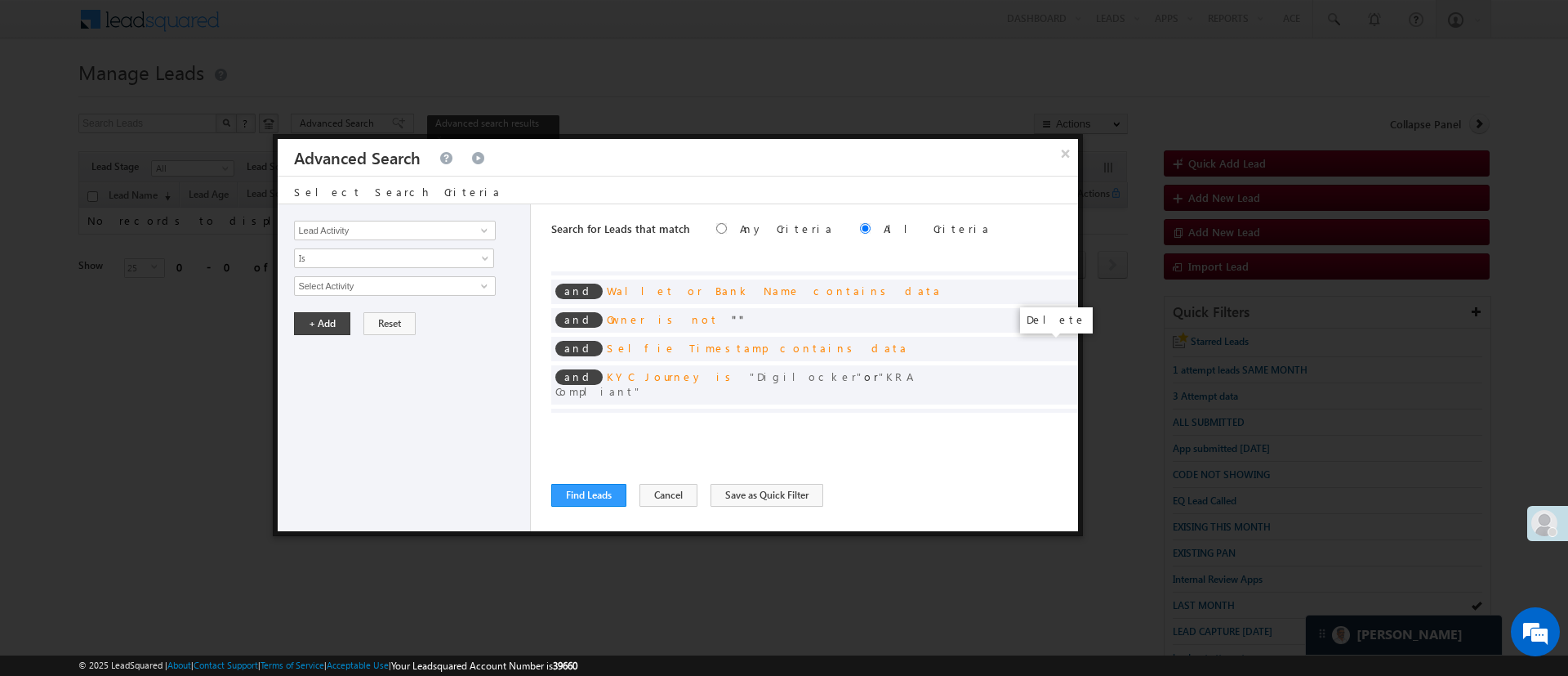
click at [1054, 413] on span at bounding box center [1060, 419] width 11 height 11
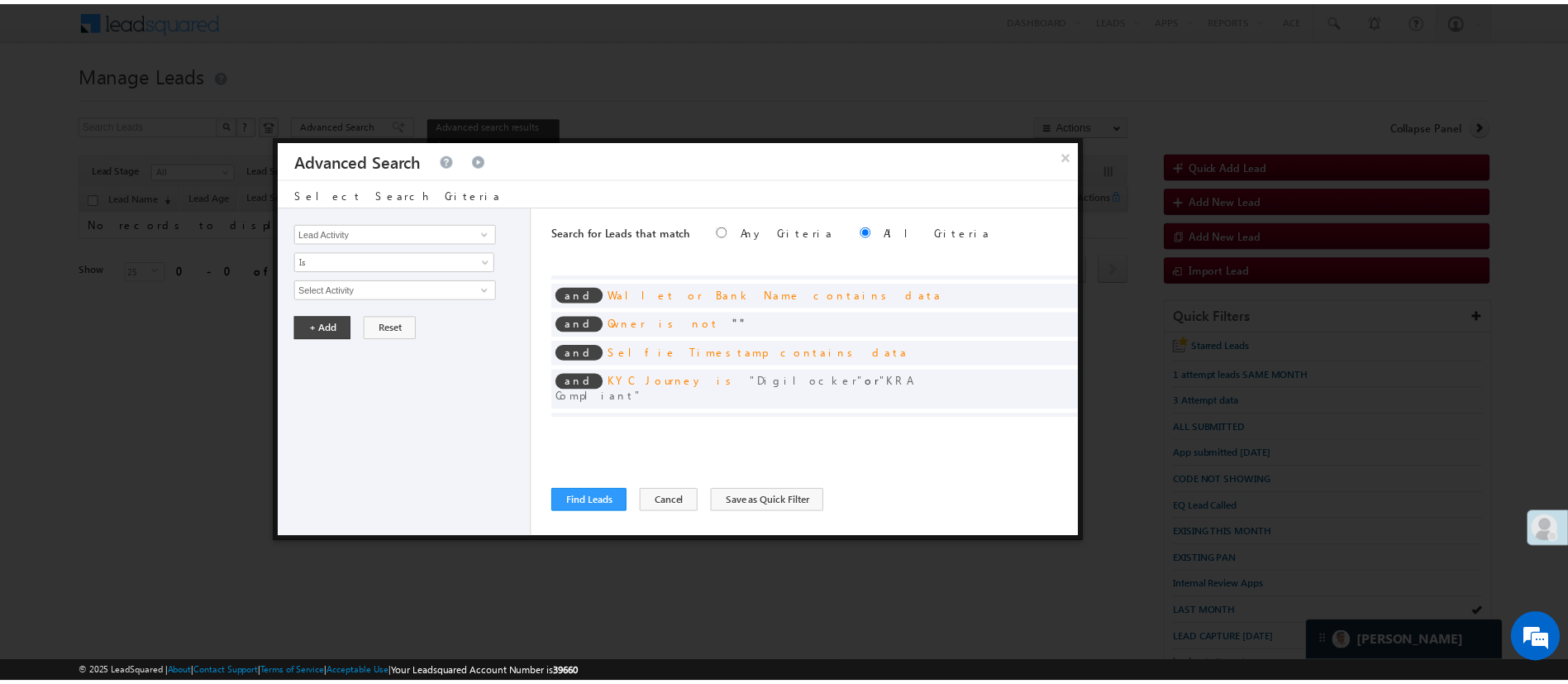
scroll to position [104, 0]
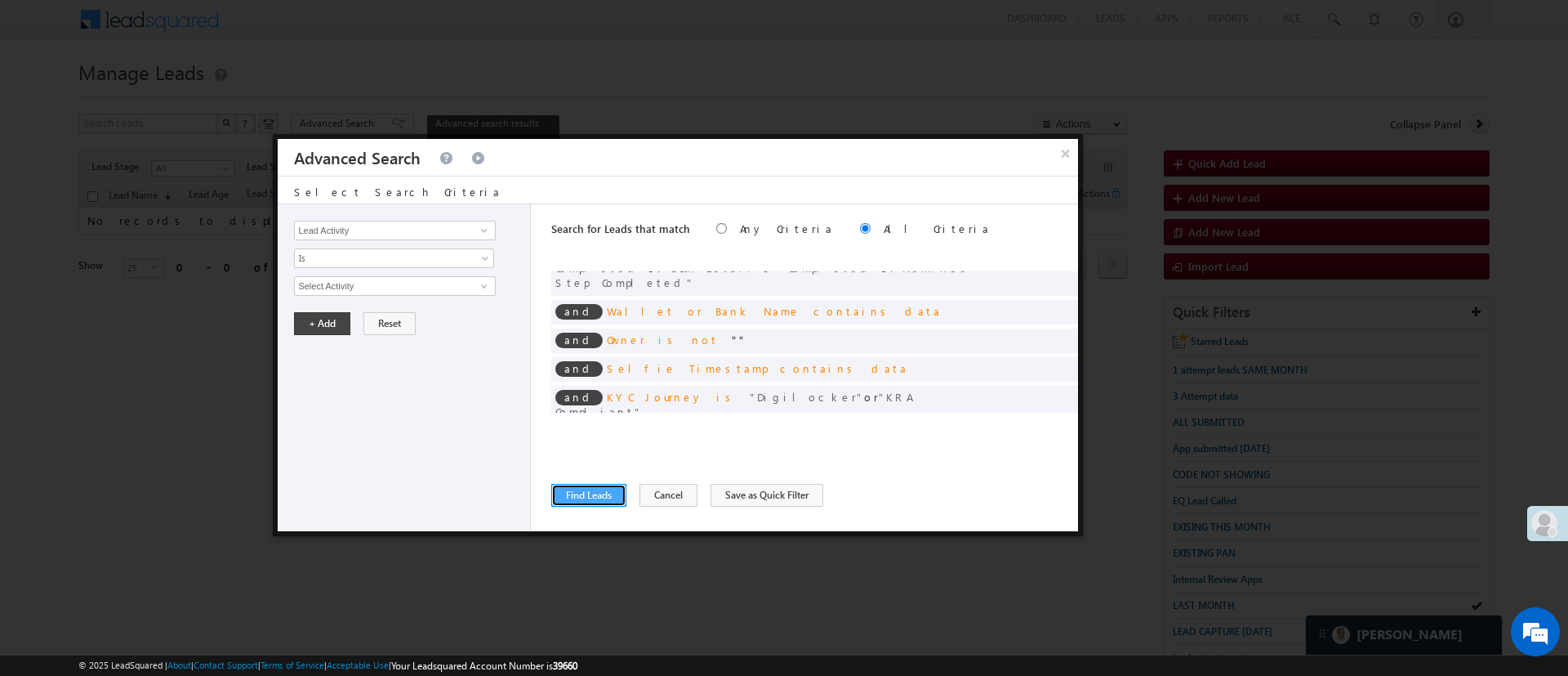
click at [595, 487] on button "Find Leads" at bounding box center [589, 495] width 75 height 23
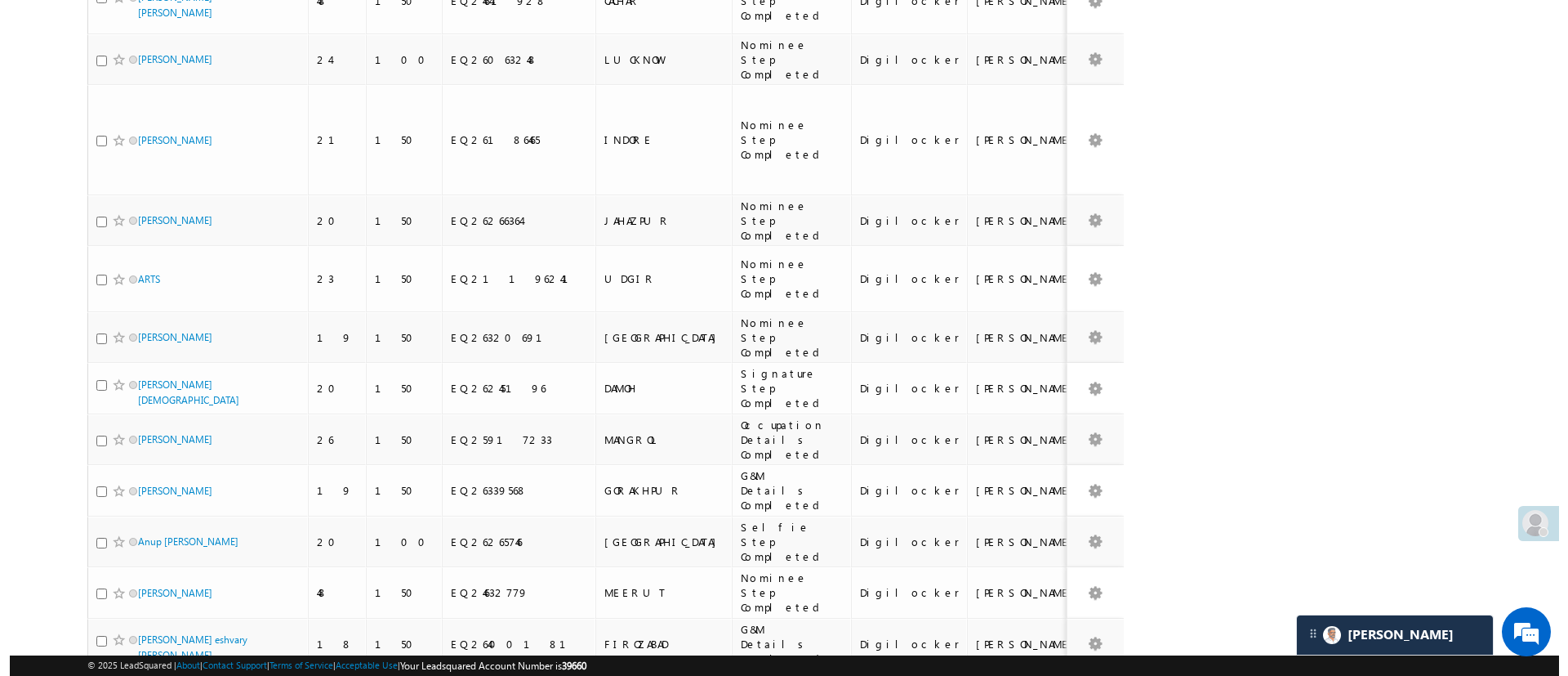
scroll to position [0, 0]
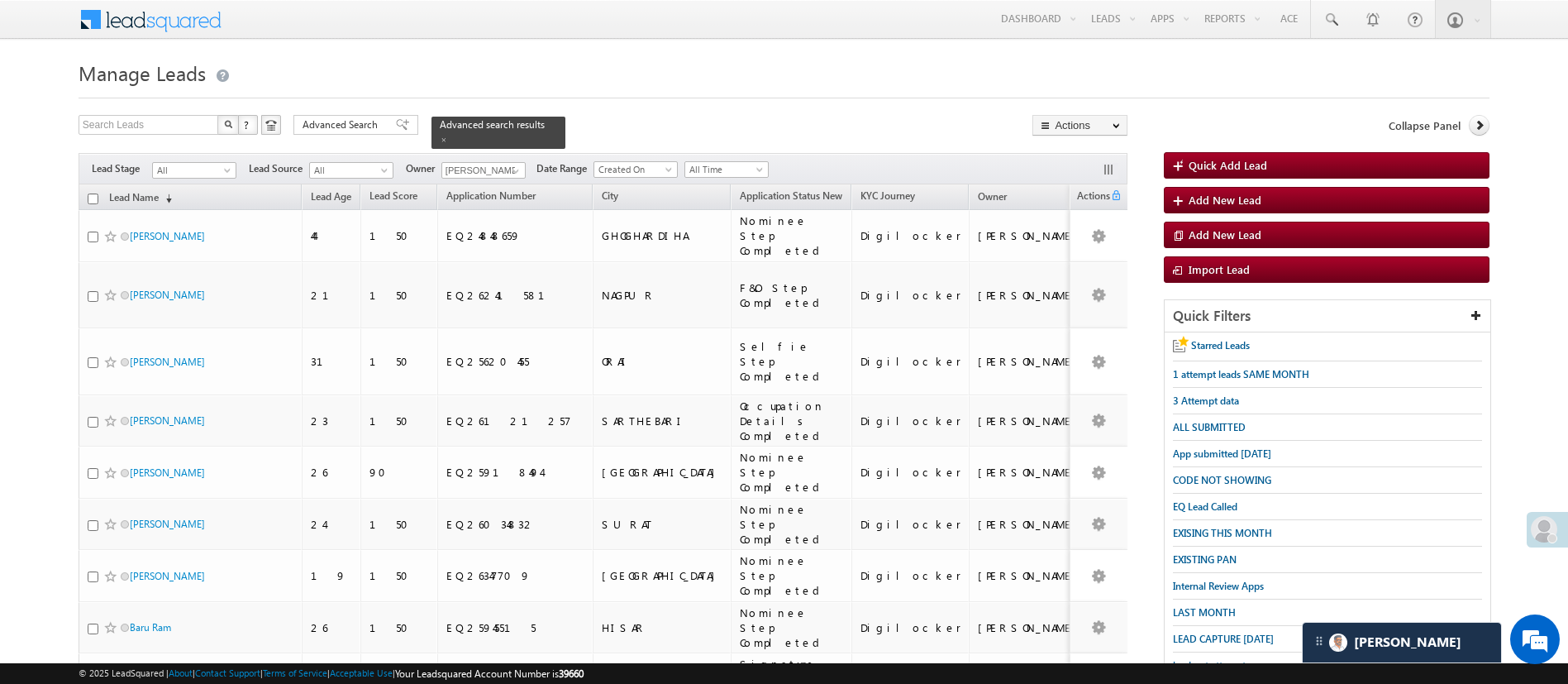
click at [95, 193] on input "checkbox" at bounding box center [93, 198] width 11 height 11
checkbox input "true"
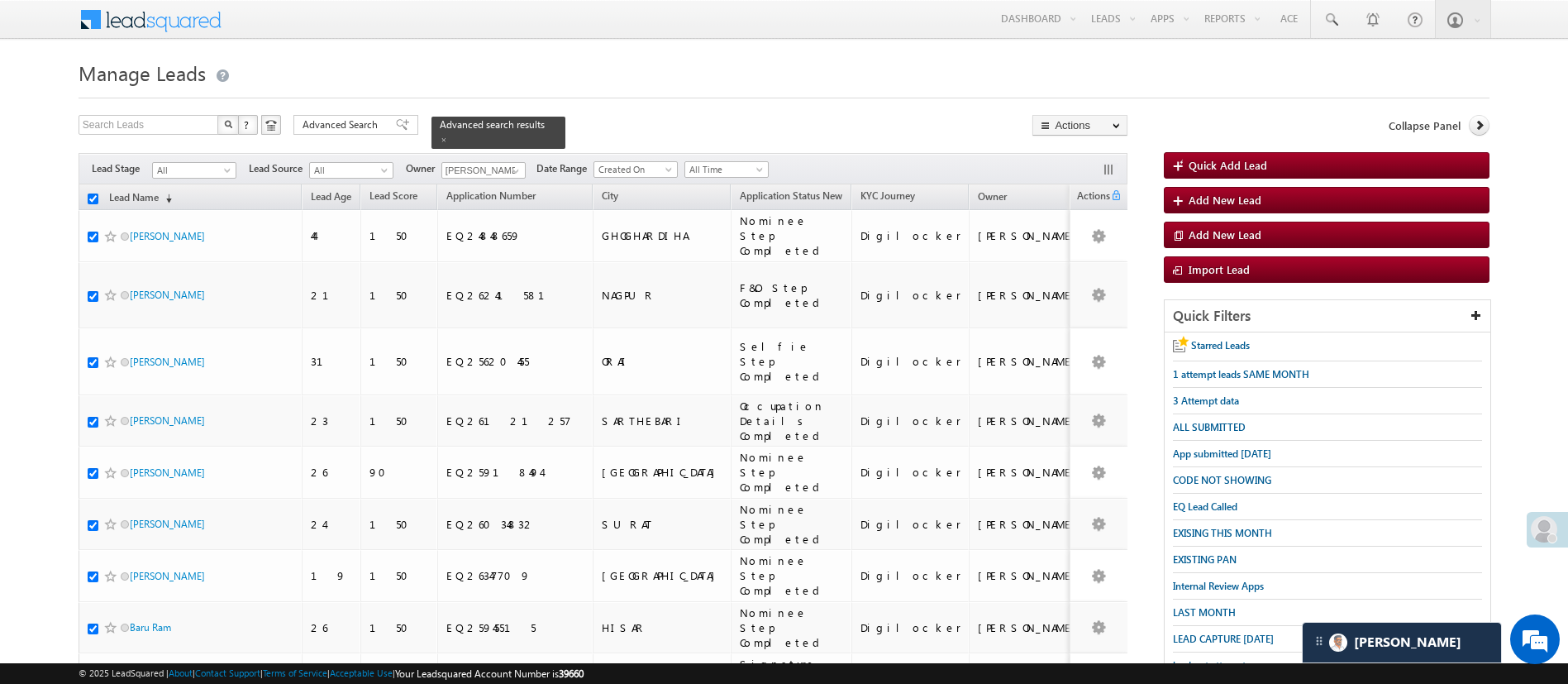
checkbox input "true"
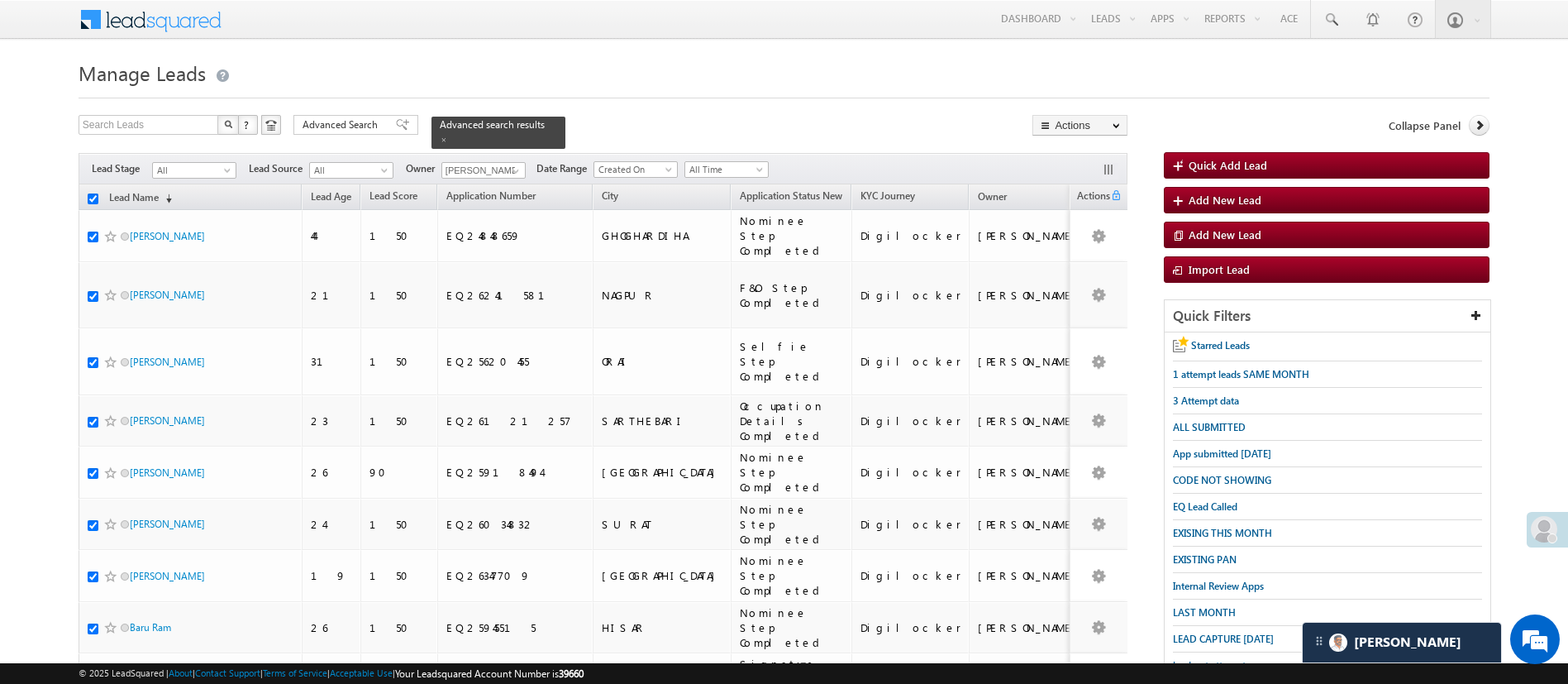
checkbox input "true"
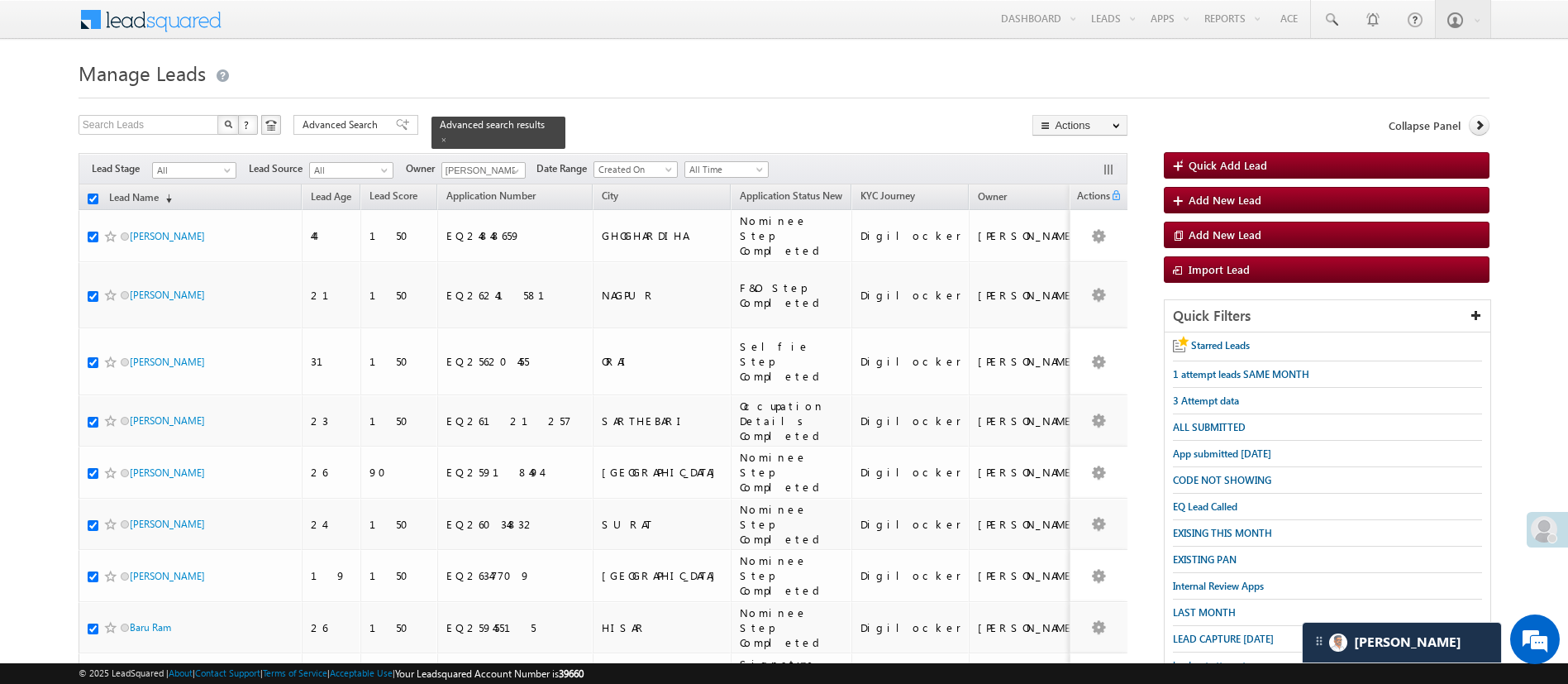
checkbox input "true"
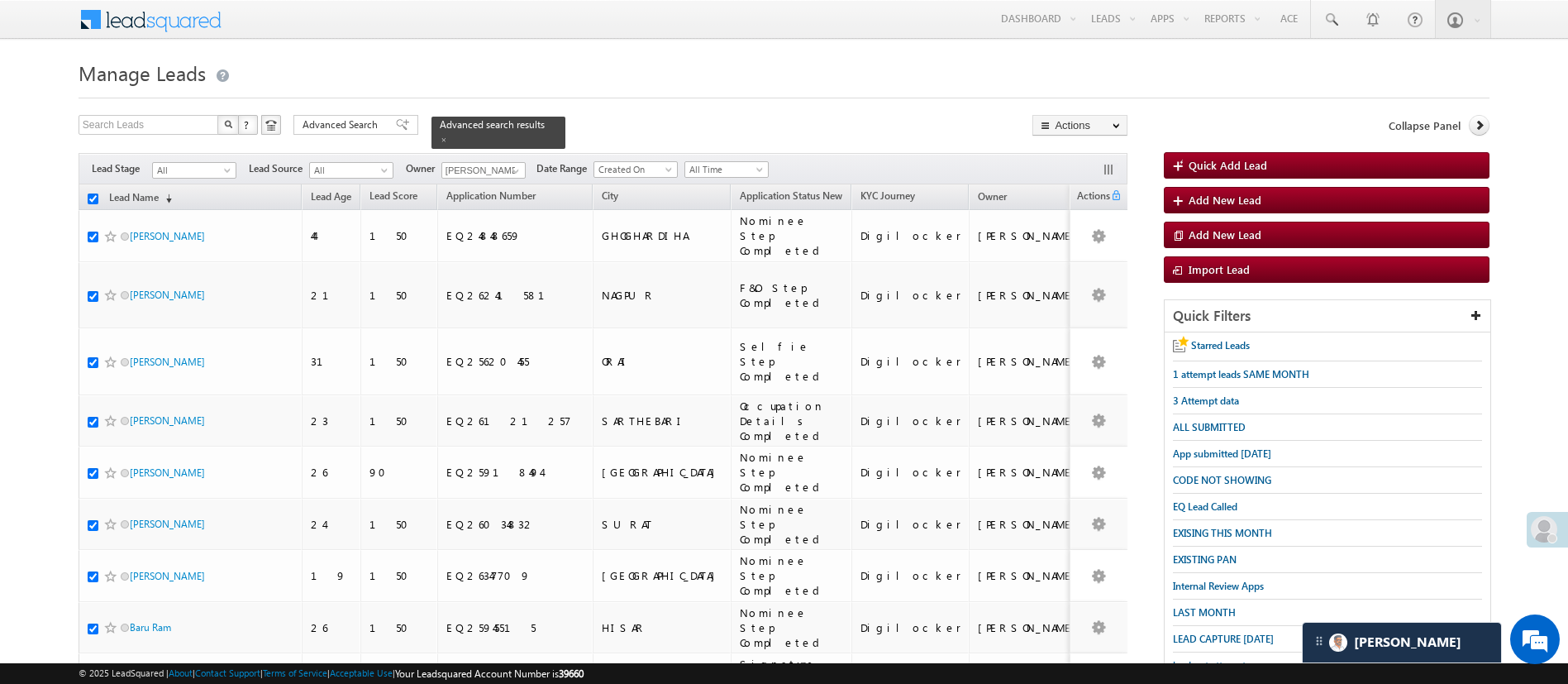
checkbox input "true"
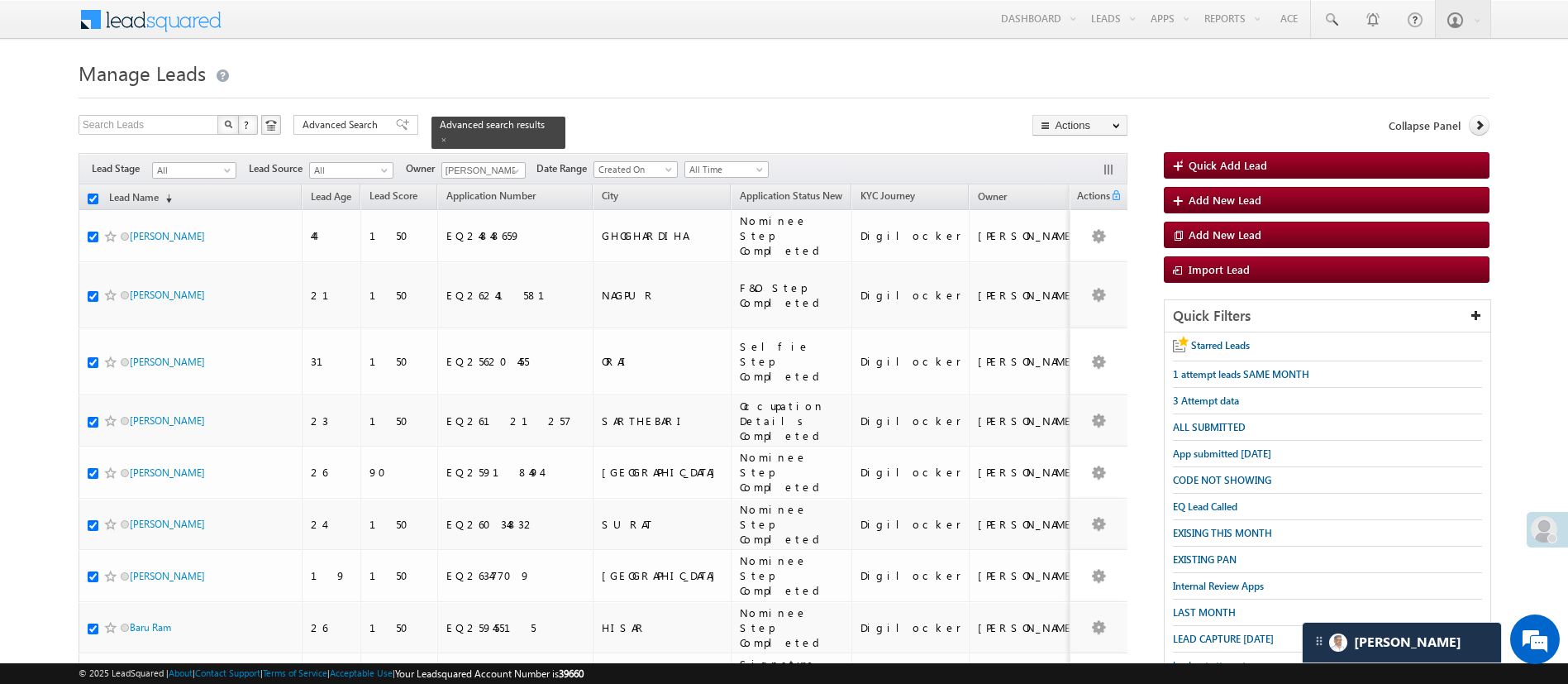
checkbox input "true"
click at [1080, 248] on link "Change Owner" at bounding box center [1080, 248] width 94 height 20
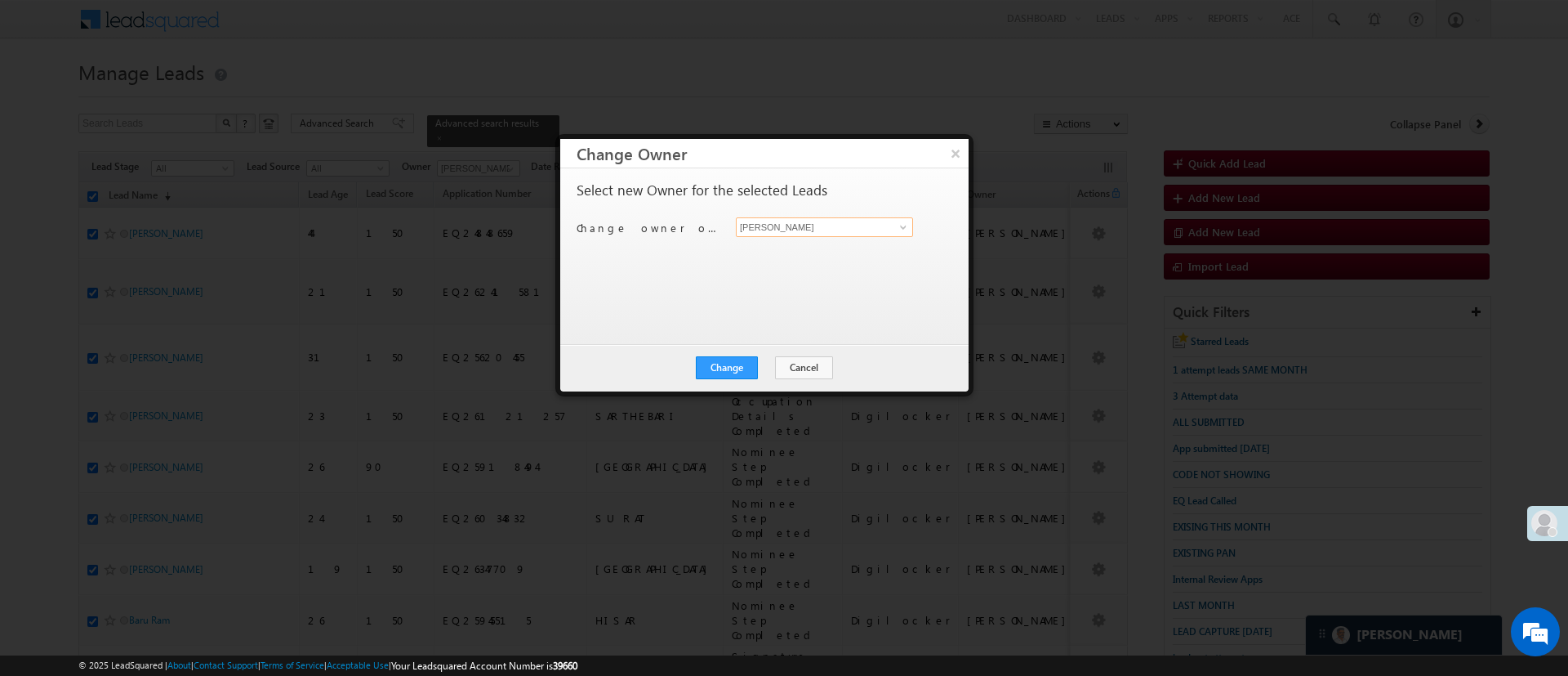
click at [810, 229] on input "[PERSON_NAME]" at bounding box center [824, 227] width 177 height 20
click at [805, 256] on span "[EMAIL_ADDRESS][PERSON_NAME][DOMAIN_NAME]" at bounding box center [816, 258] width 147 height 12
type input "[PERSON_NAME]"
click at [745, 361] on button "Change" at bounding box center [726, 368] width 62 height 23
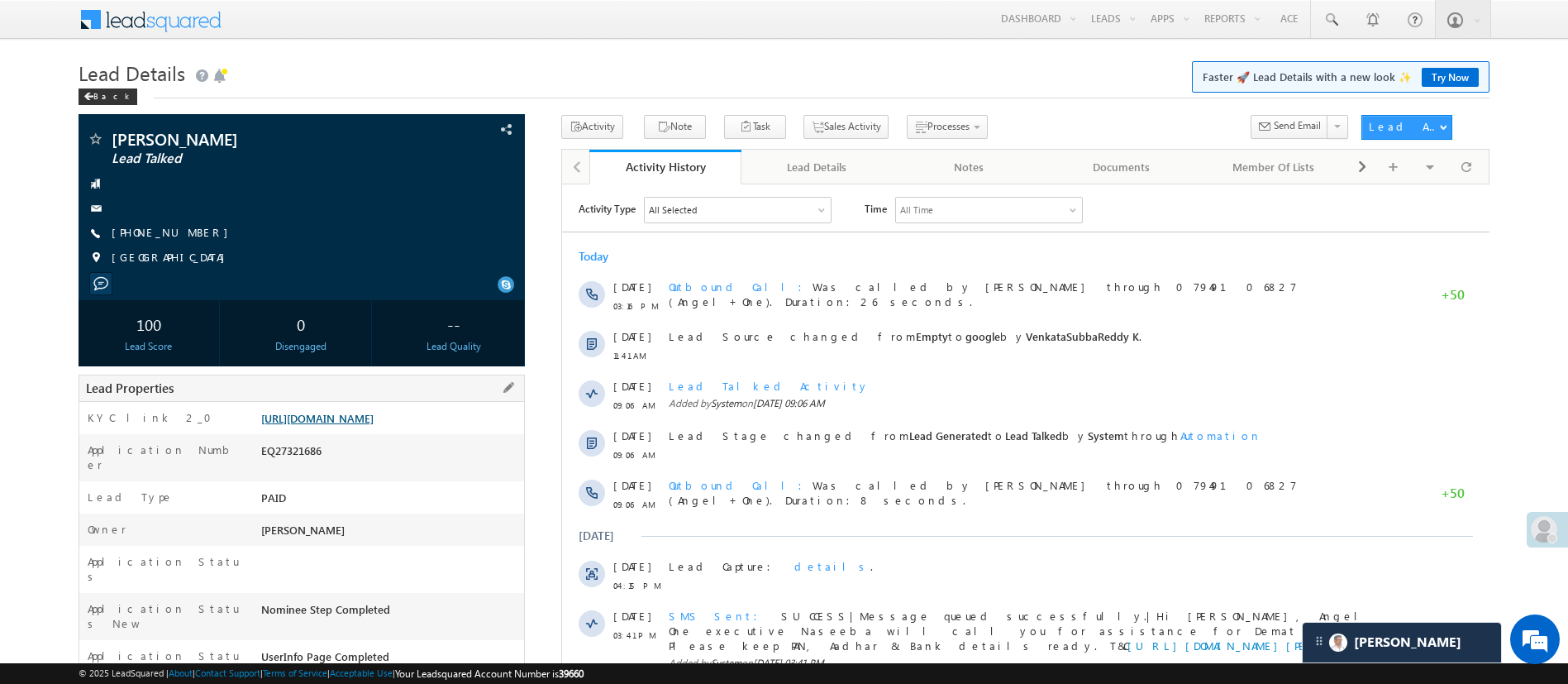
click at [373, 425] on link "[URL][DOMAIN_NAME]" at bounding box center [317, 418] width 112 height 15
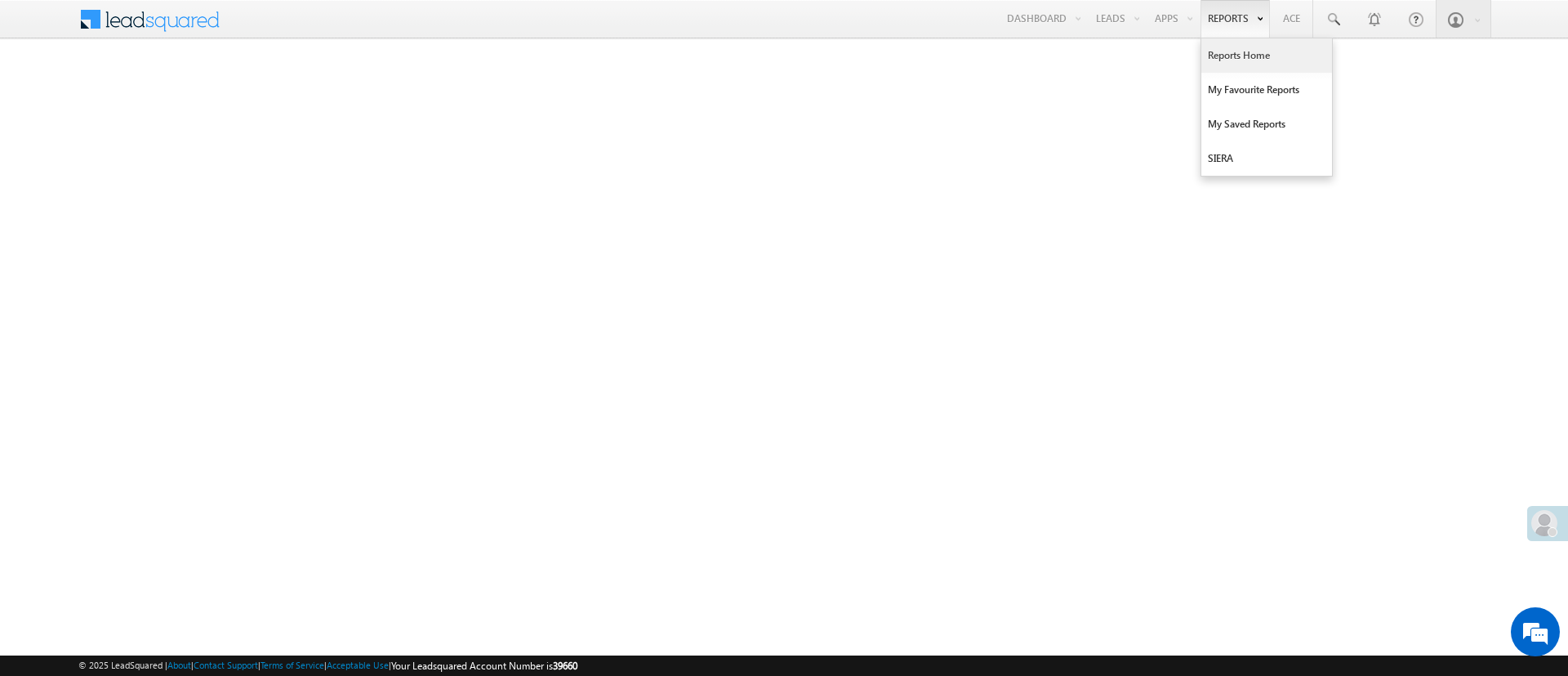
click at [1249, 54] on link "Reports Home" at bounding box center [1266, 55] width 131 height 34
